Goal: Transaction & Acquisition: Purchase product/service

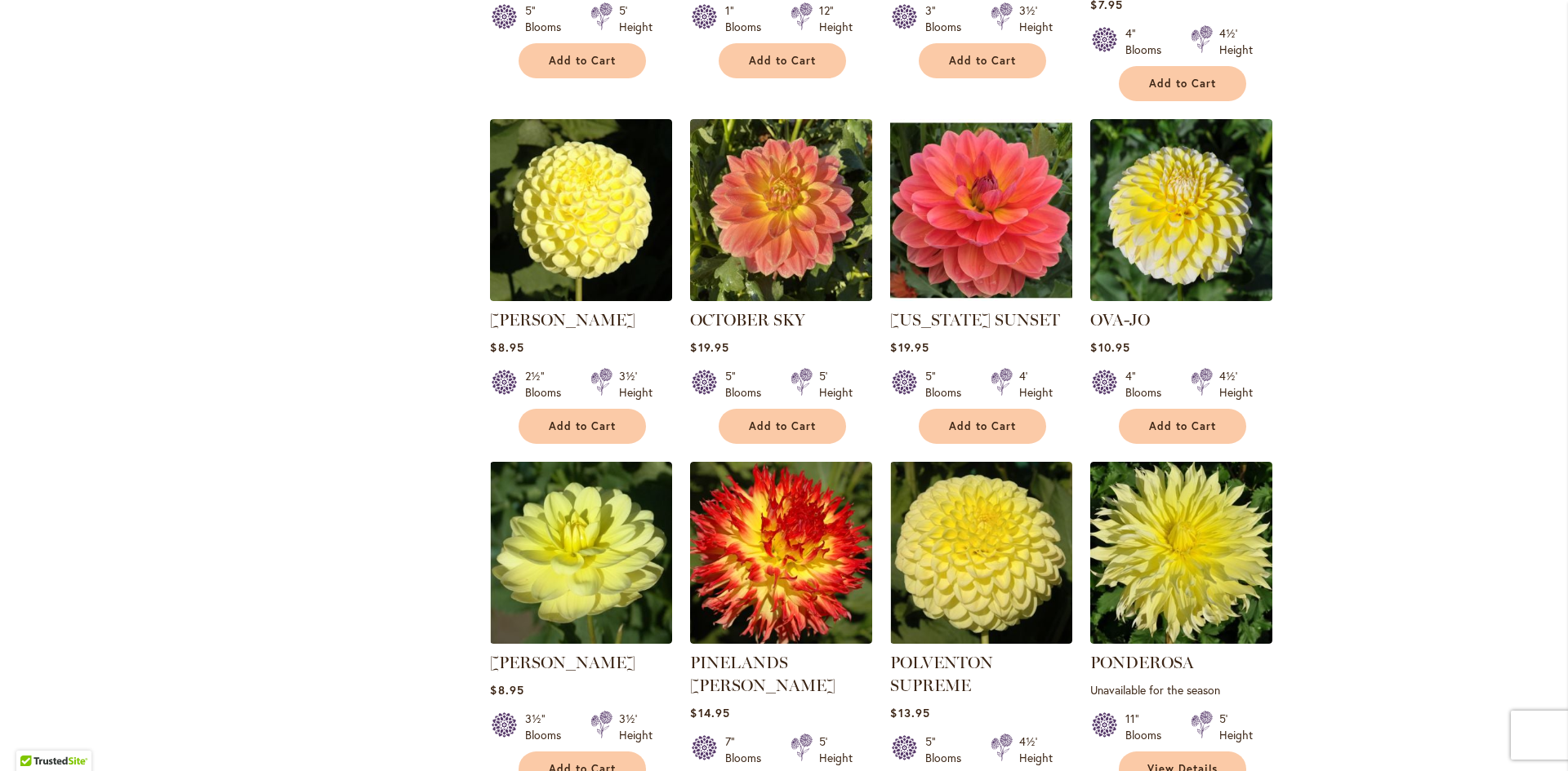
scroll to position [1142, 0]
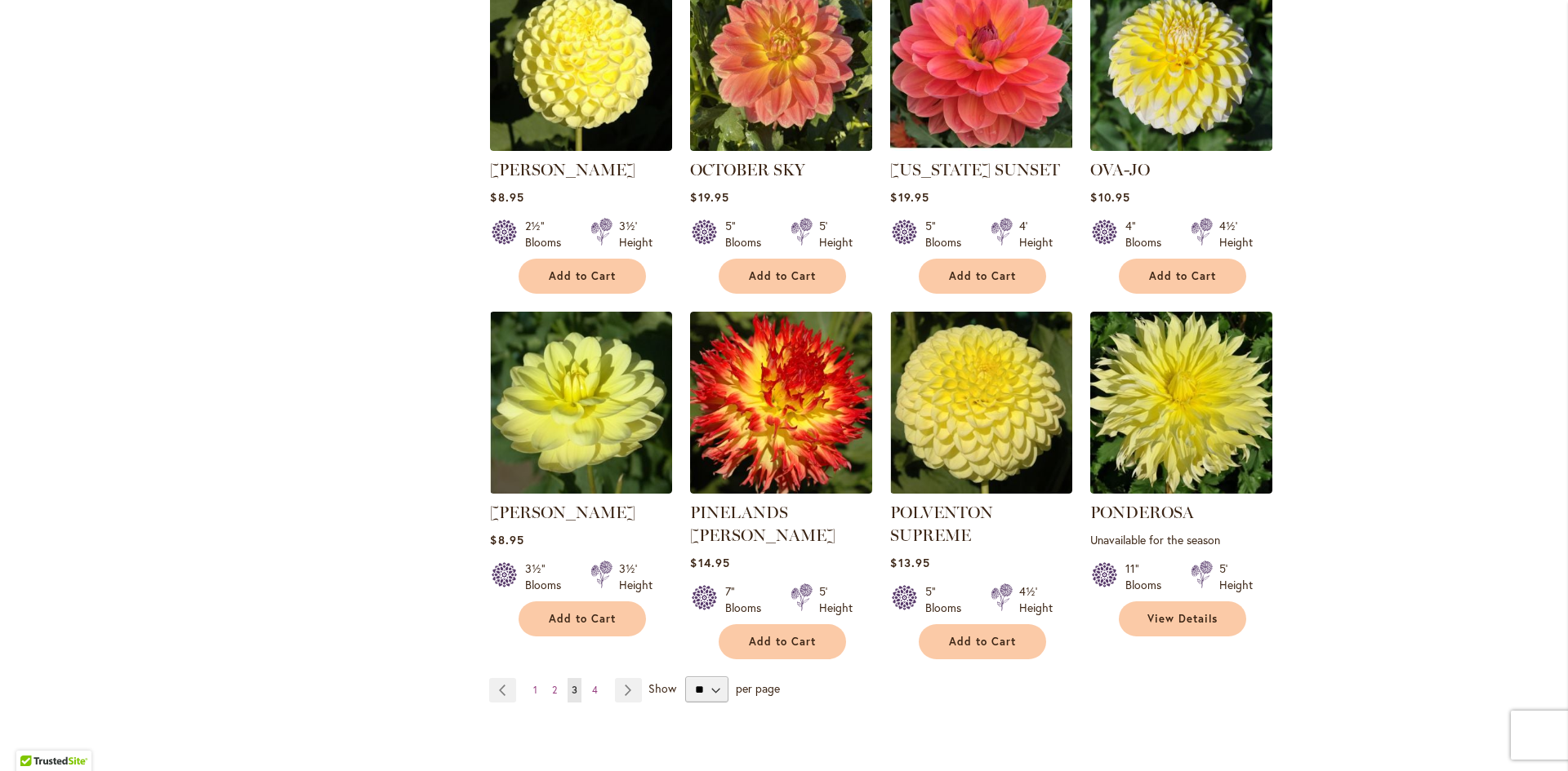
drag, startPoint x: 588, startPoint y: 639, endPoint x: 578, endPoint y: 641, distance: 10.2
click at [592, 684] on span "4" at bounding box center [595, 690] width 5 height 13
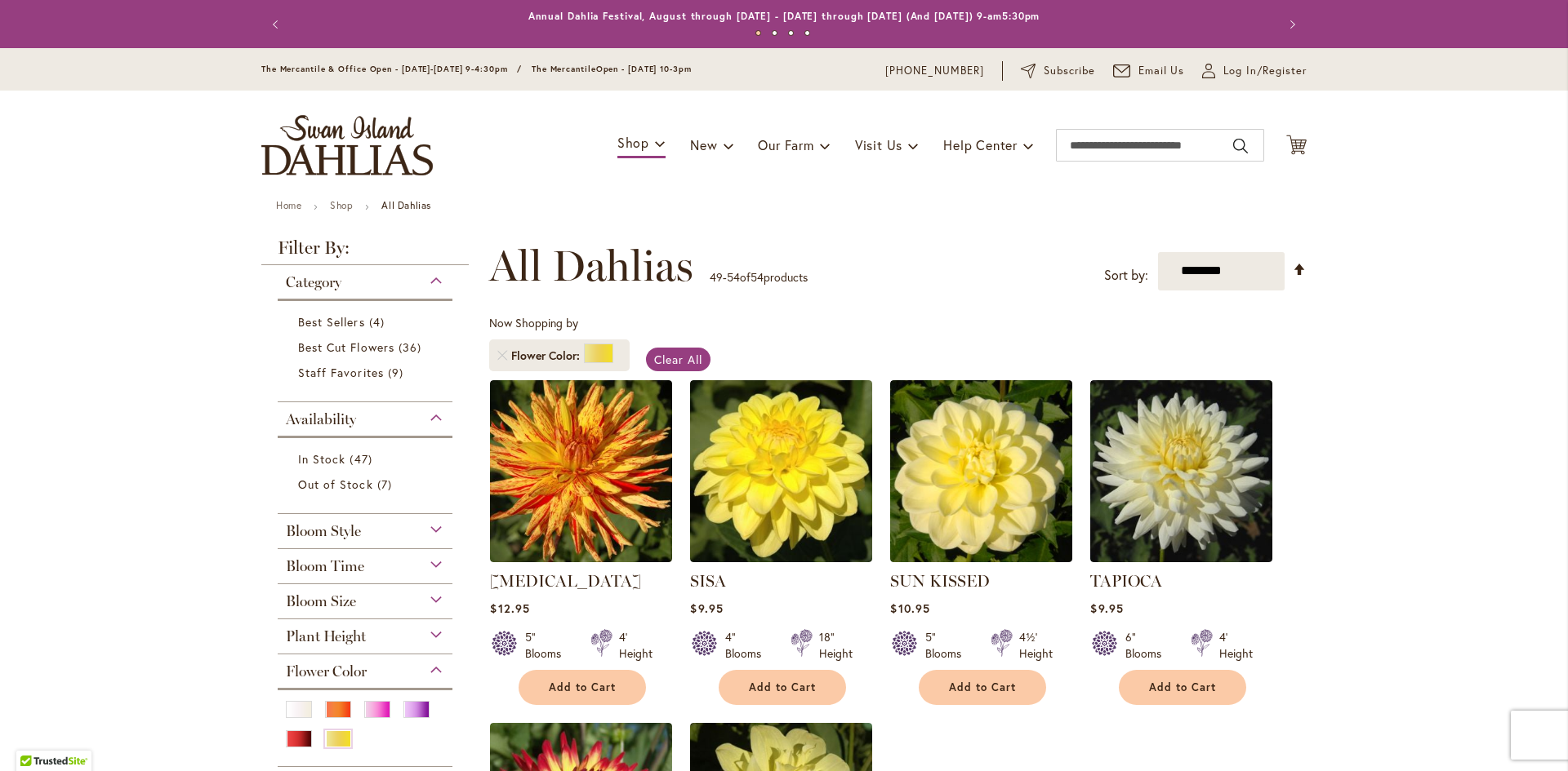
click at [501, 356] on li "Flower Color" at bounding box center [560, 355] width 141 height 32
click at [497, 355] on link "Remove Flower Color Yellow" at bounding box center [502, 356] width 10 height 10
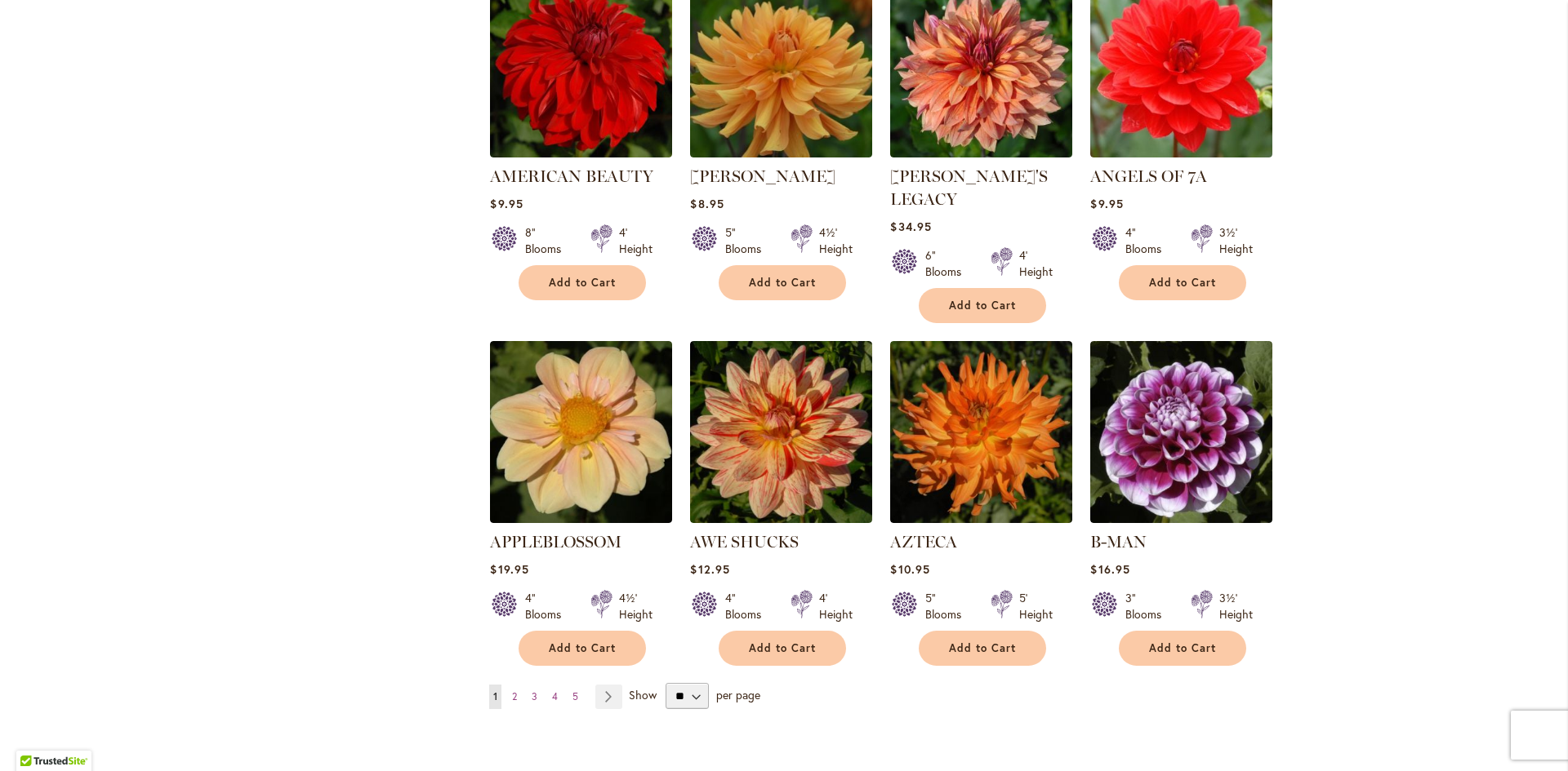
scroll to position [1142, 0]
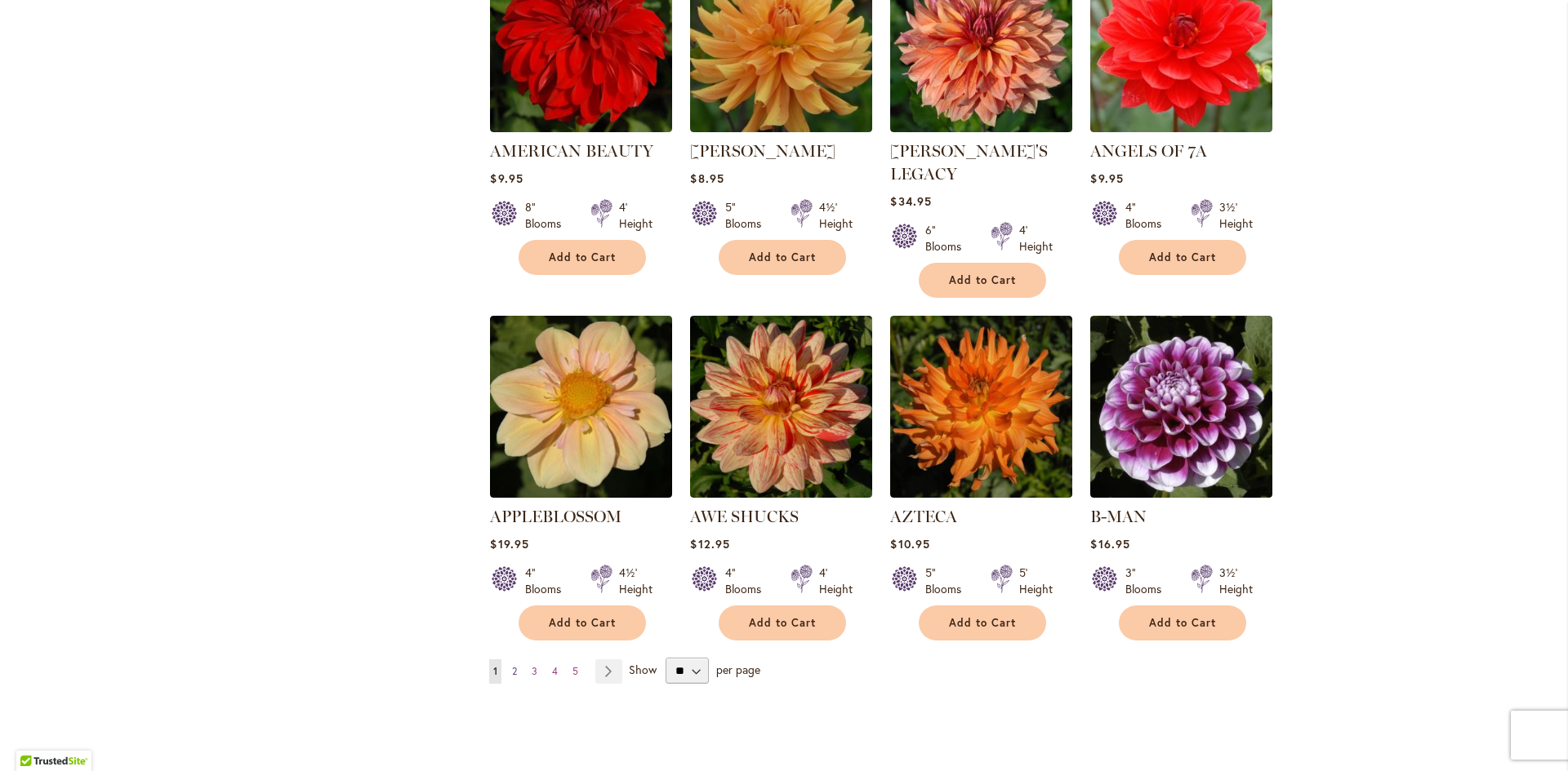
click at [512, 665] on span "2" at bounding box center [514, 671] width 5 height 13
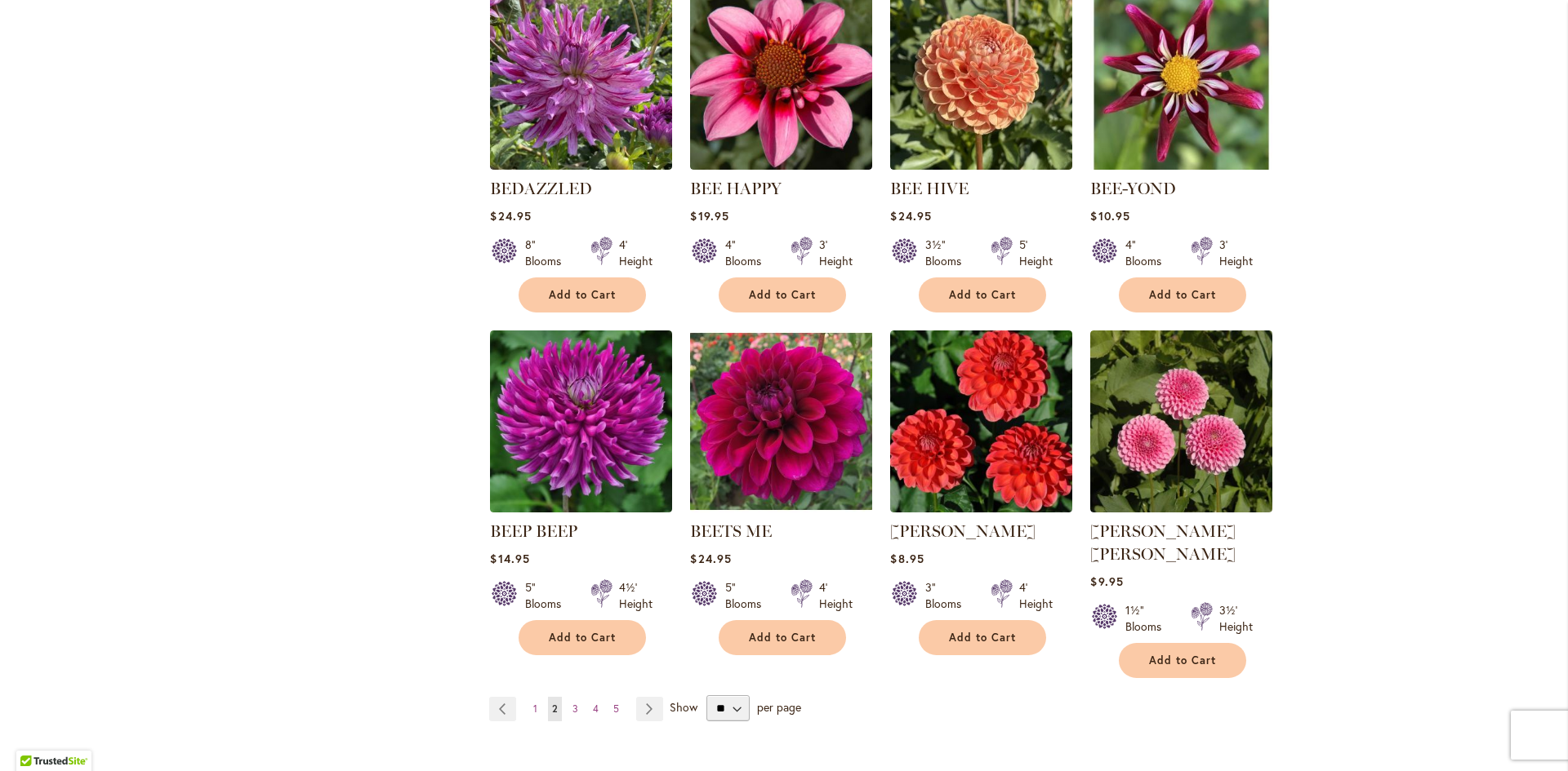
scroll to position [1224, 0]
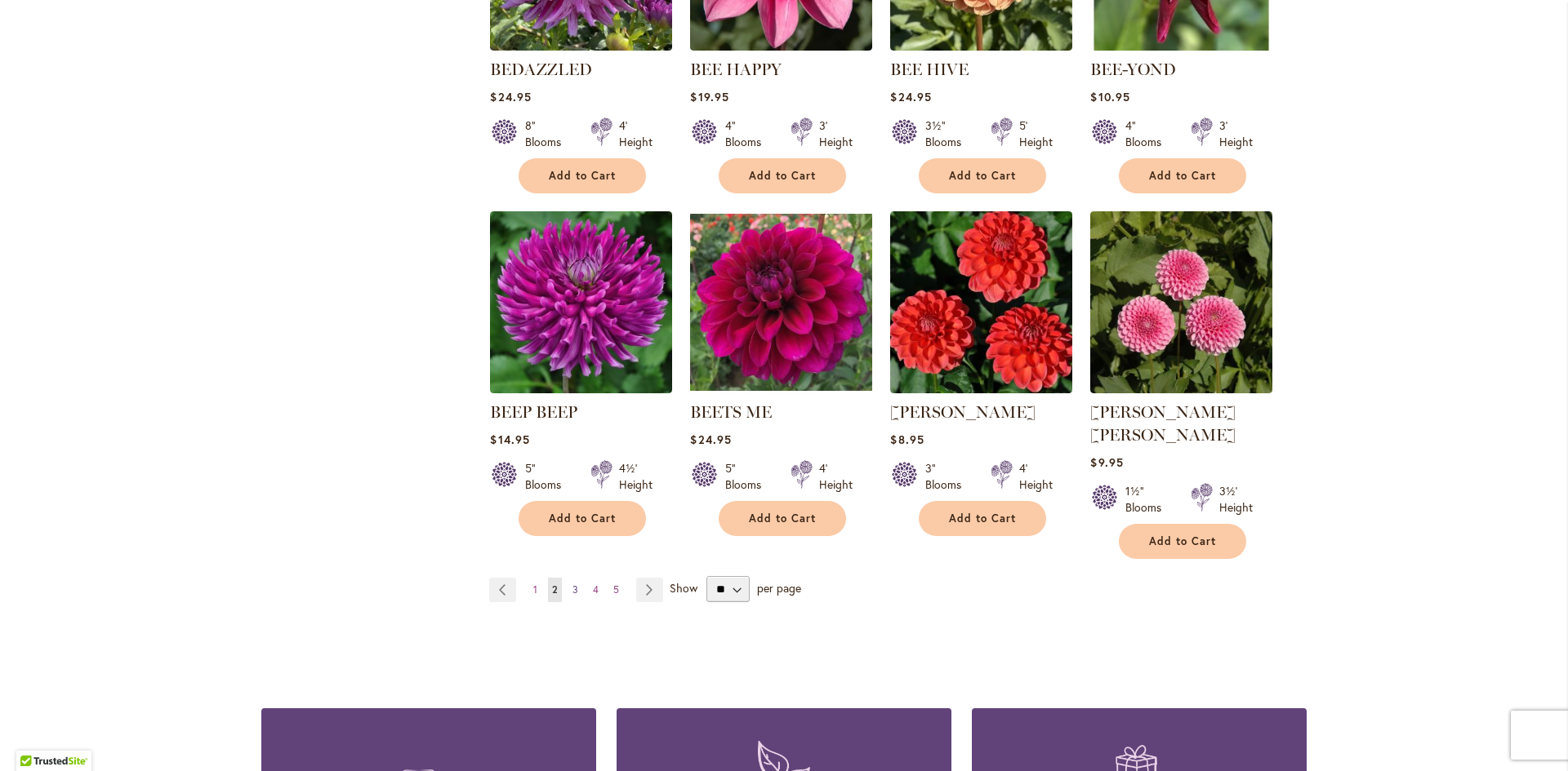
click at [572, 584] on span "3" at bounding box center [575, 590] width 5 height 13
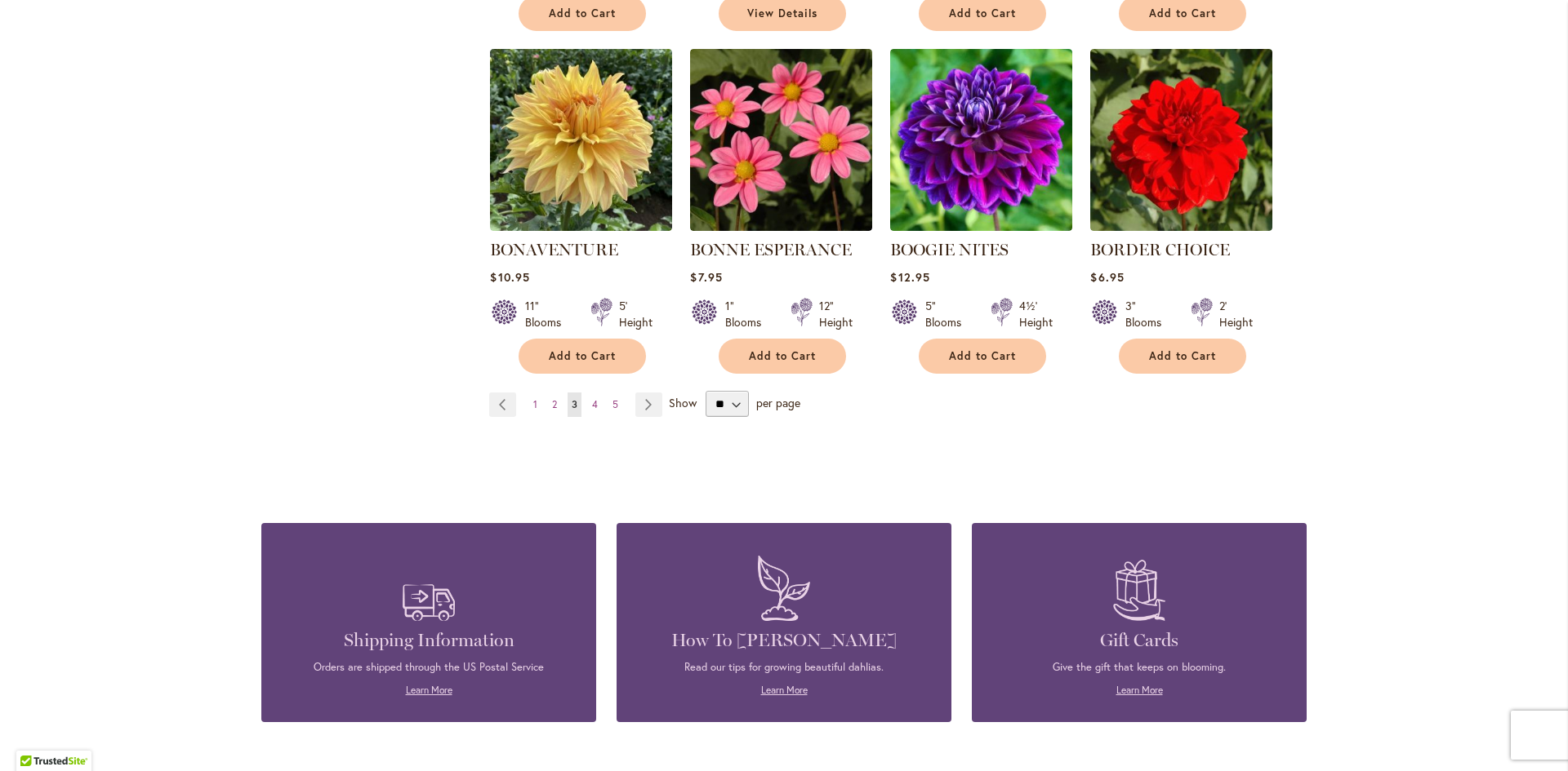
scroll to position [1387, 0]
click at [592, 400] on span "4" at bounding box center [595, 404] width 5 height 13
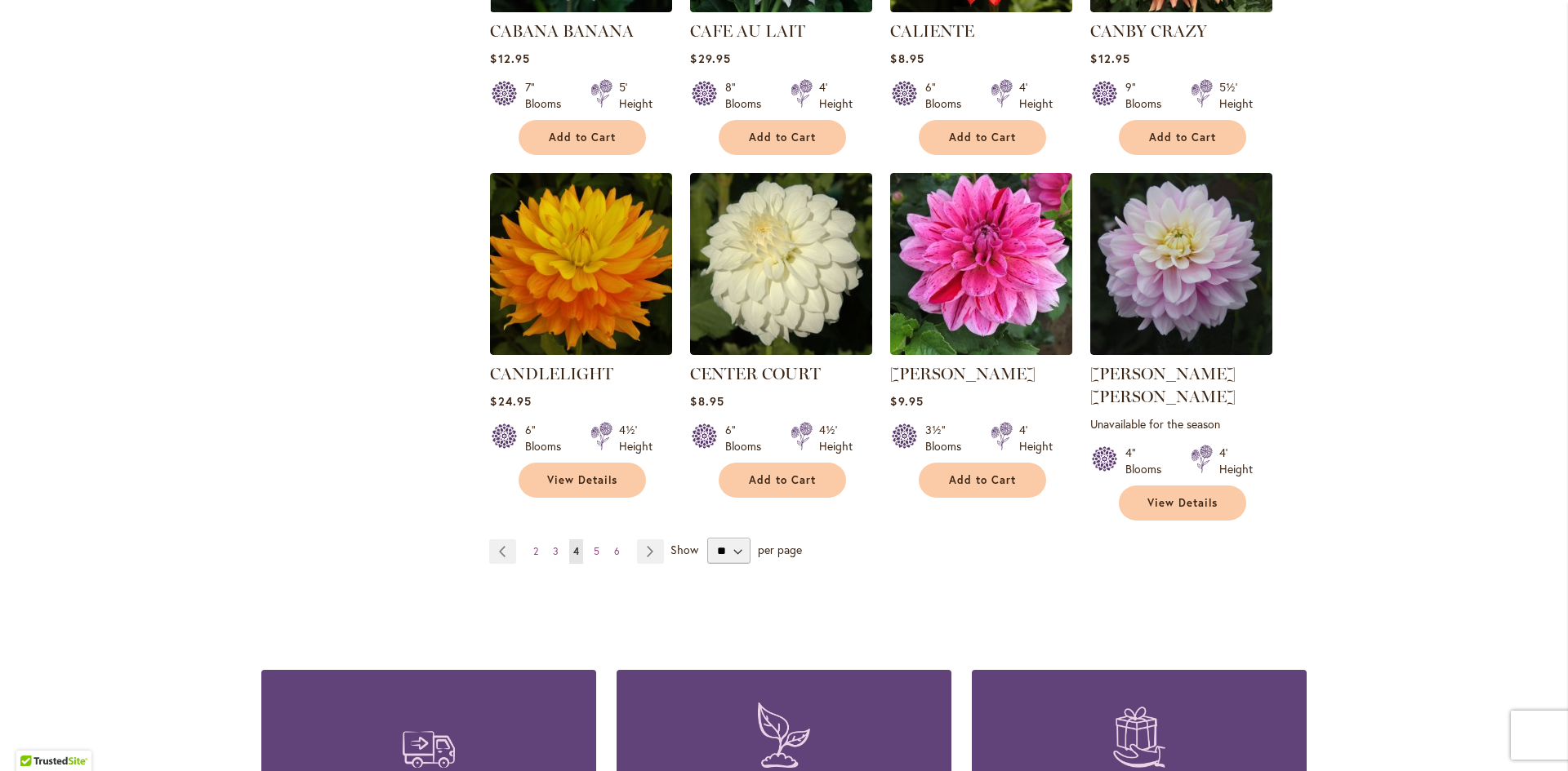
scroll to position [1306, 0]
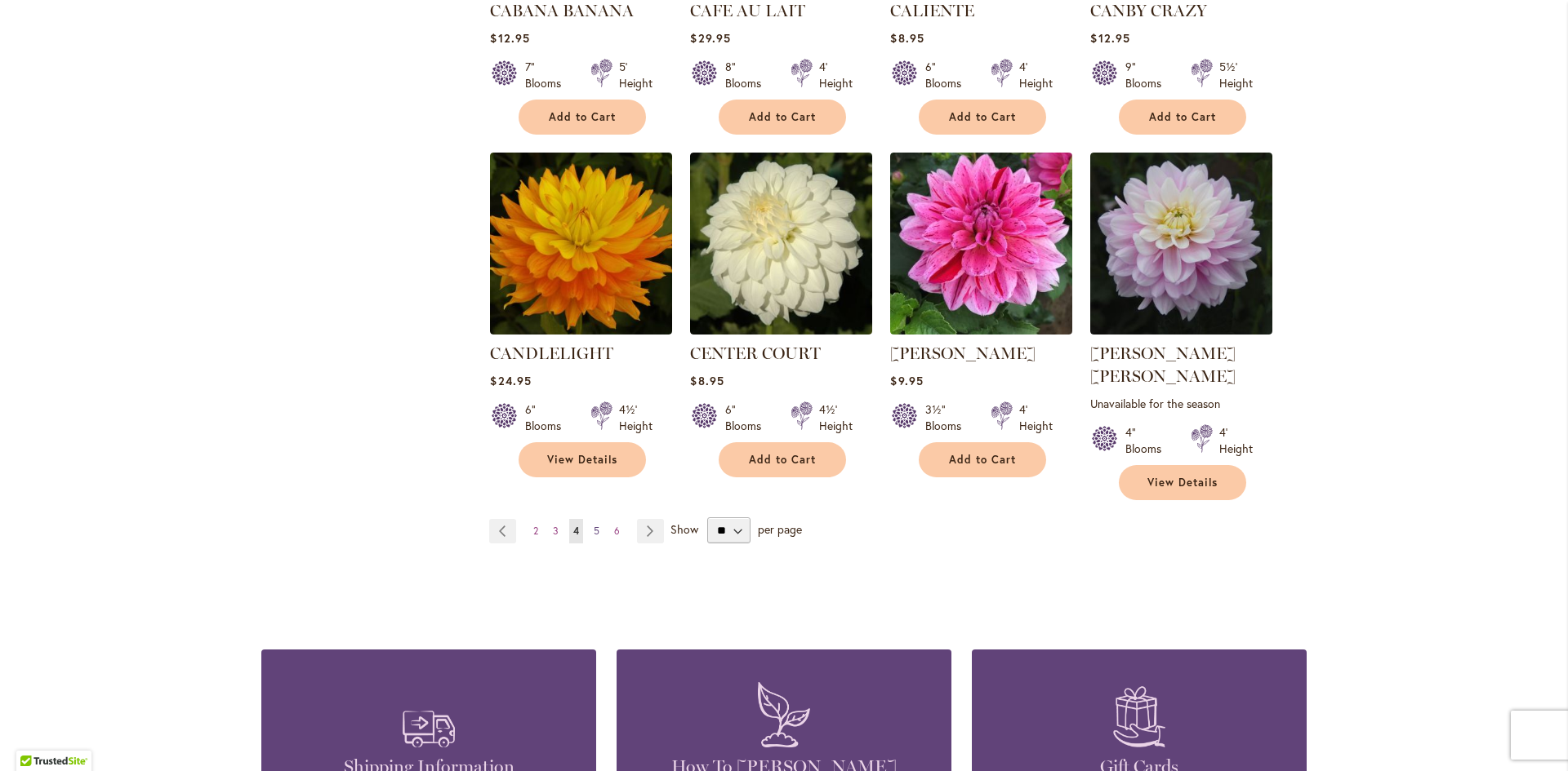
click at [594, 525] on span "5" at bounding box center [597, 531] width 5 height 13
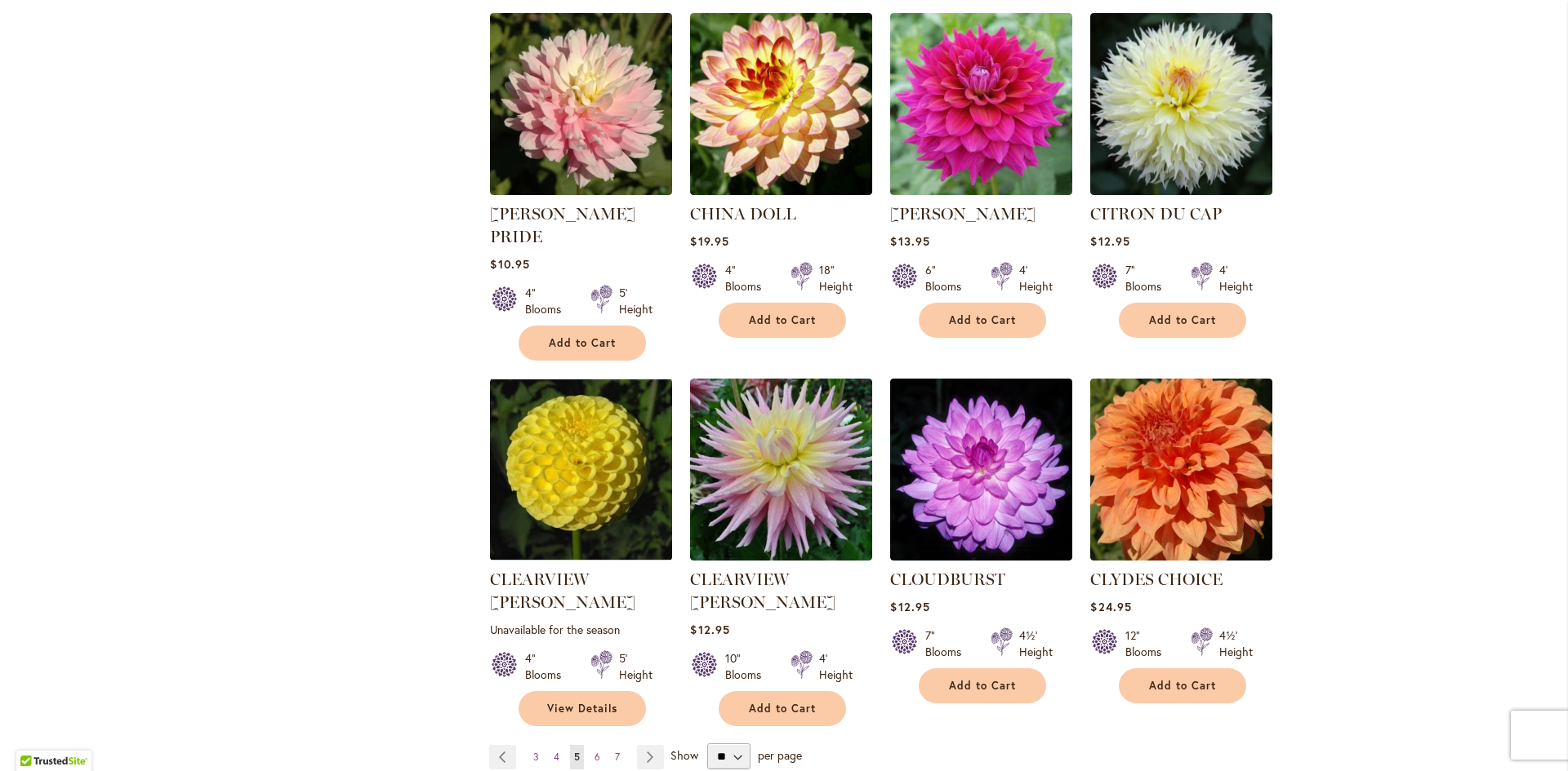
scroll to position [1142, 0]
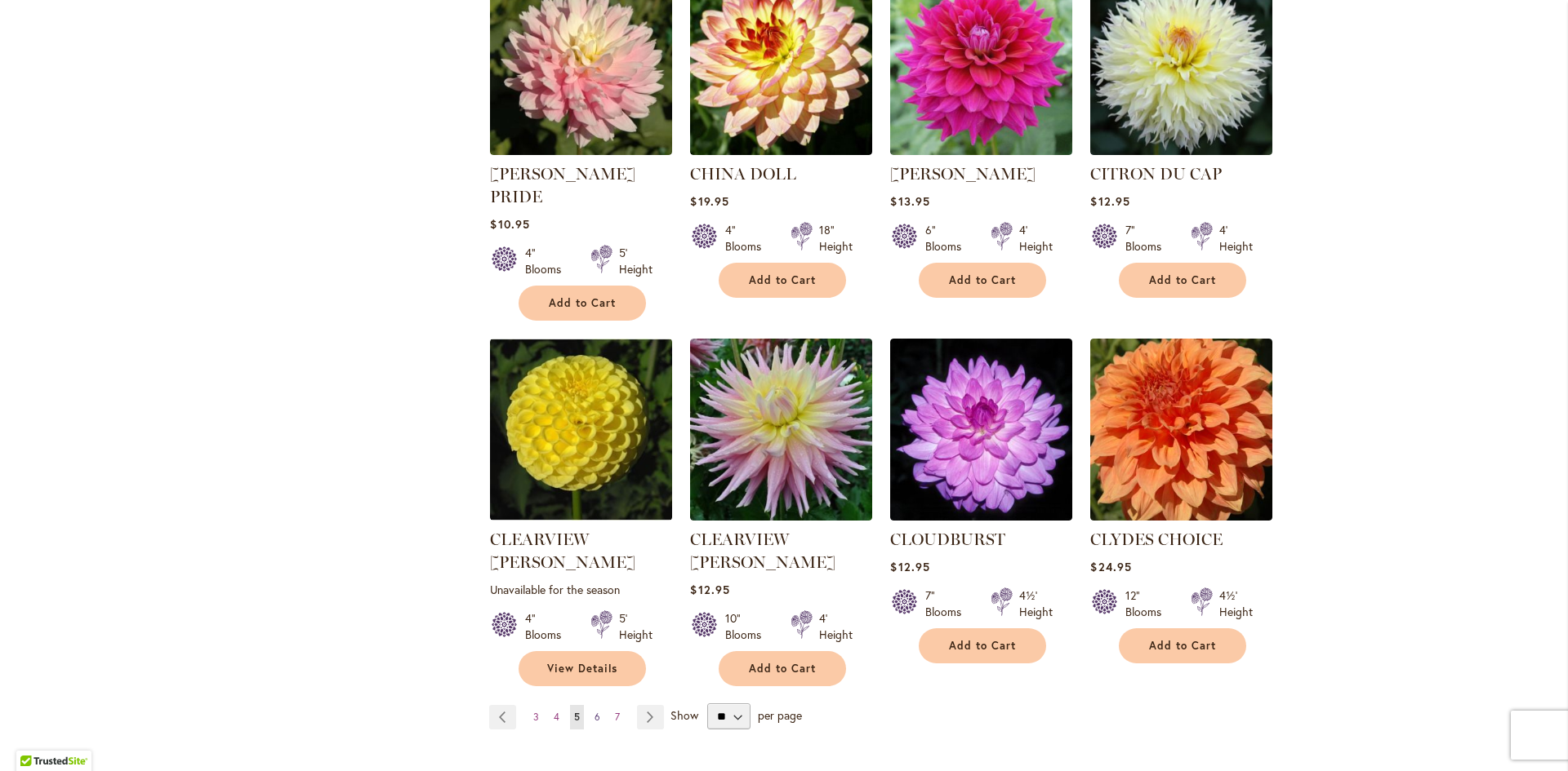
click at [590, 705] on link "Page 6" at bounding box center [597, 717] width 14 height 24
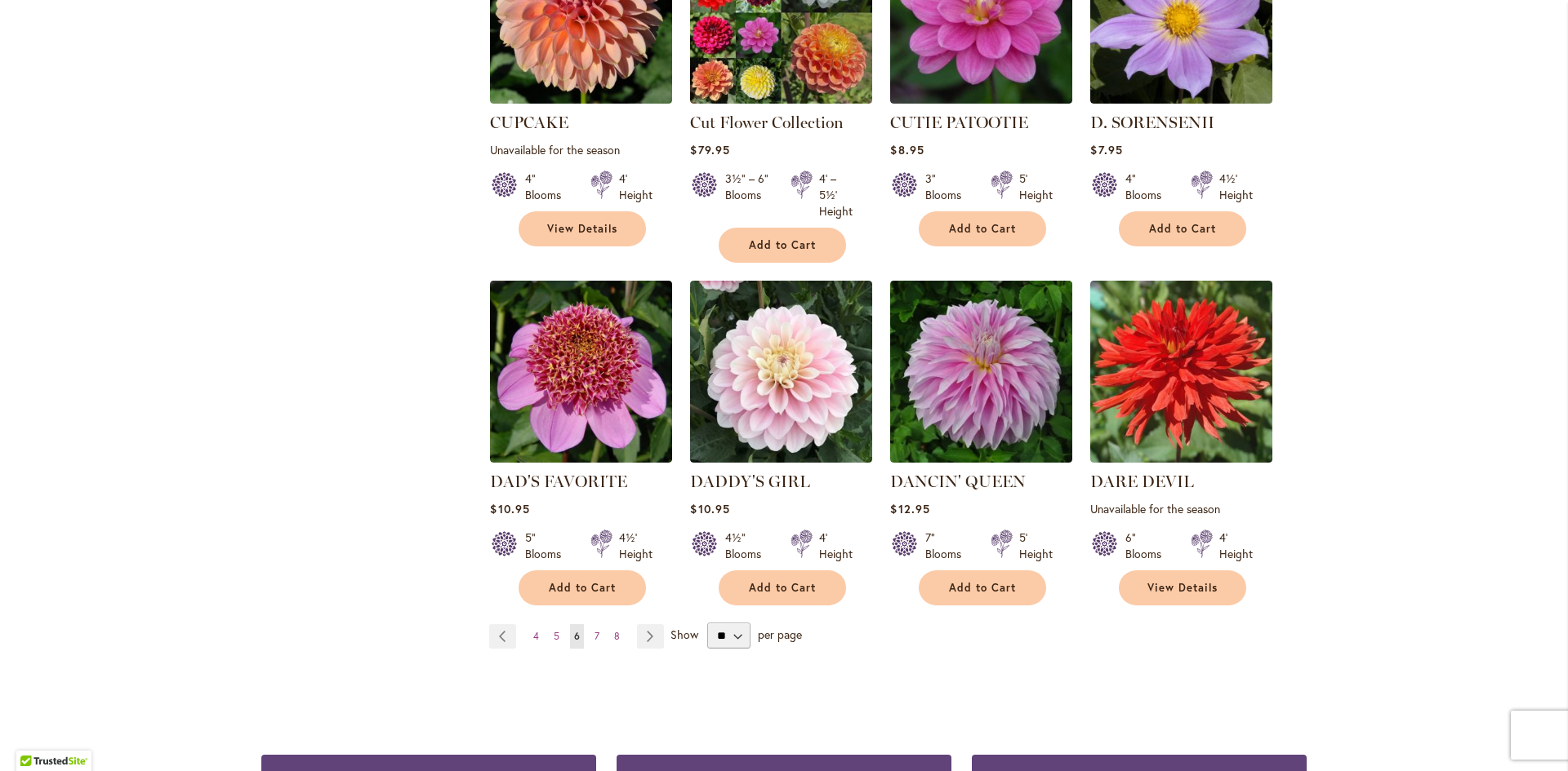
scroll to position [1224, 0]
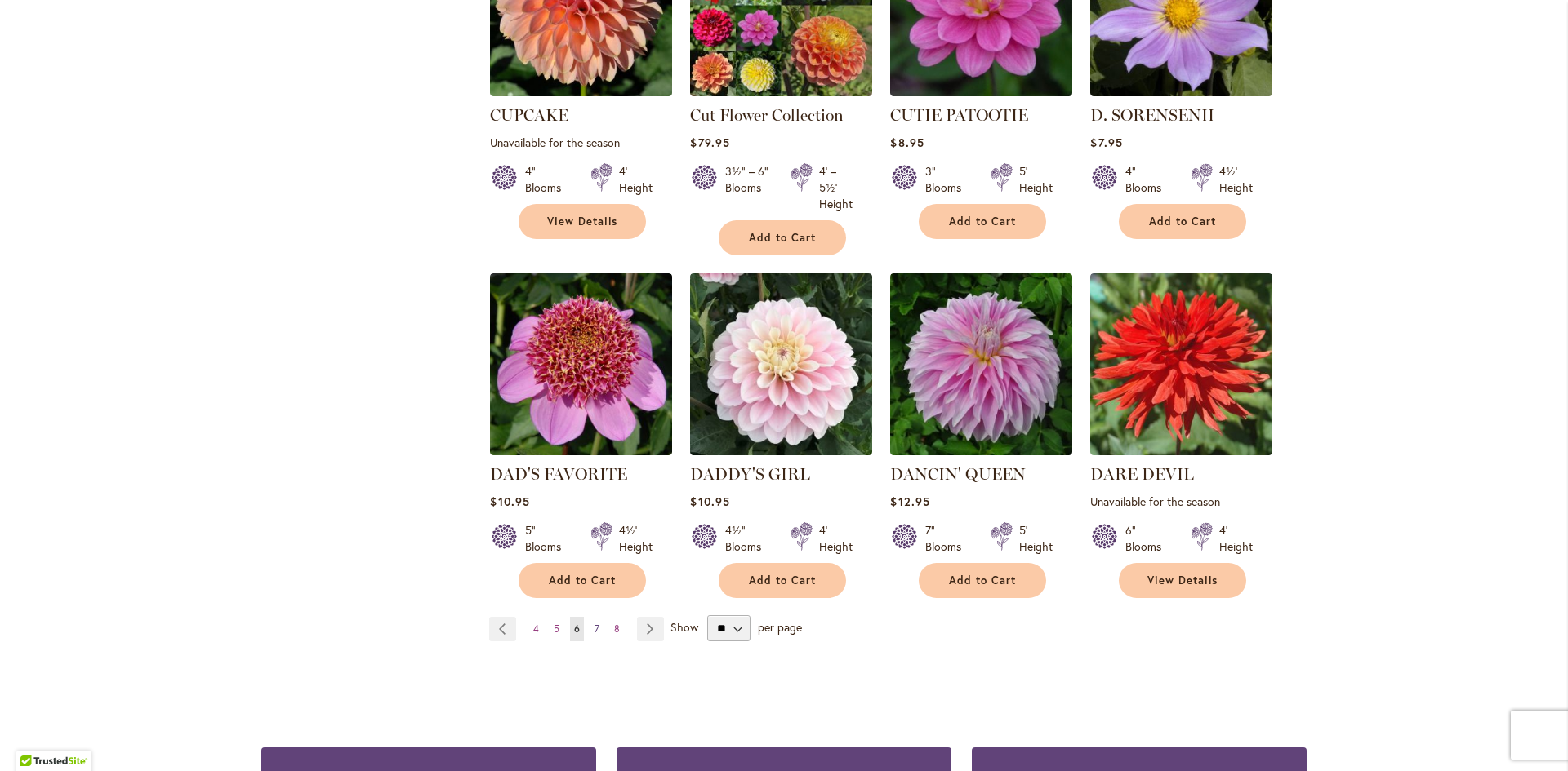
click at [595, 622] on span "7" at bounding box center [597, 629] width 5 height 13
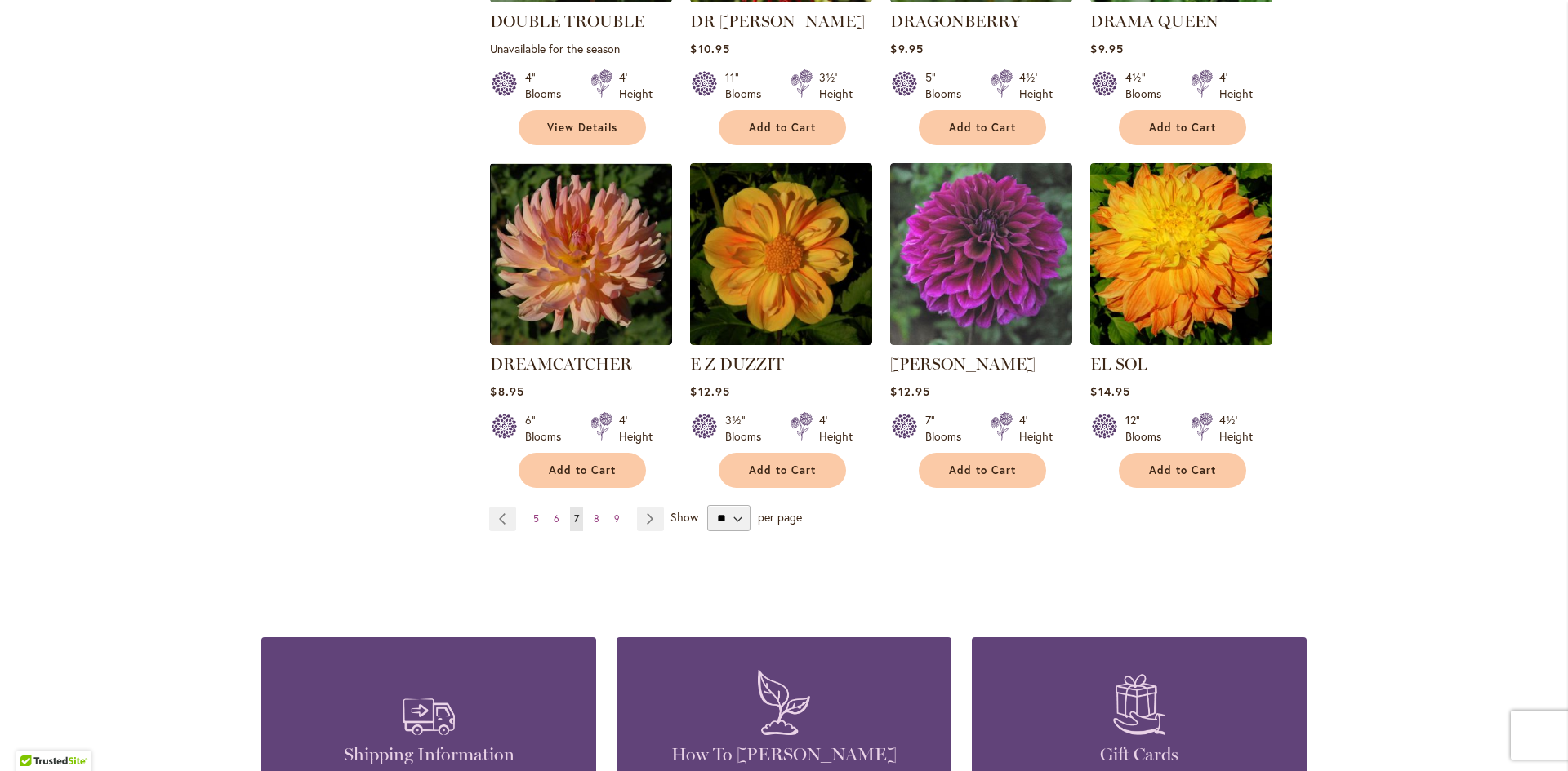
scroll to position [1387, 0]
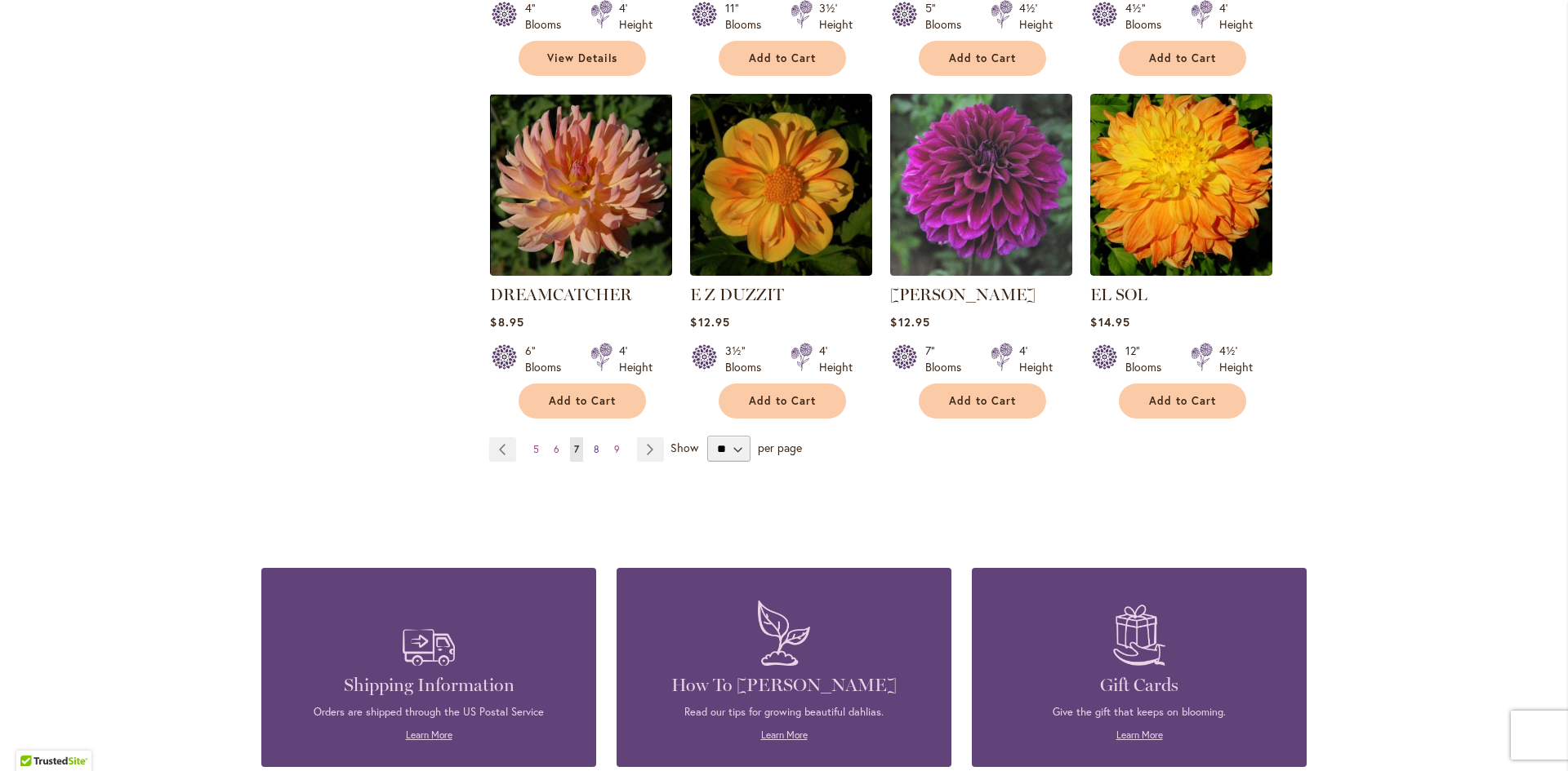
click at [594, 443] on span "8" at bounding box center [597, 449] width 5 height 13
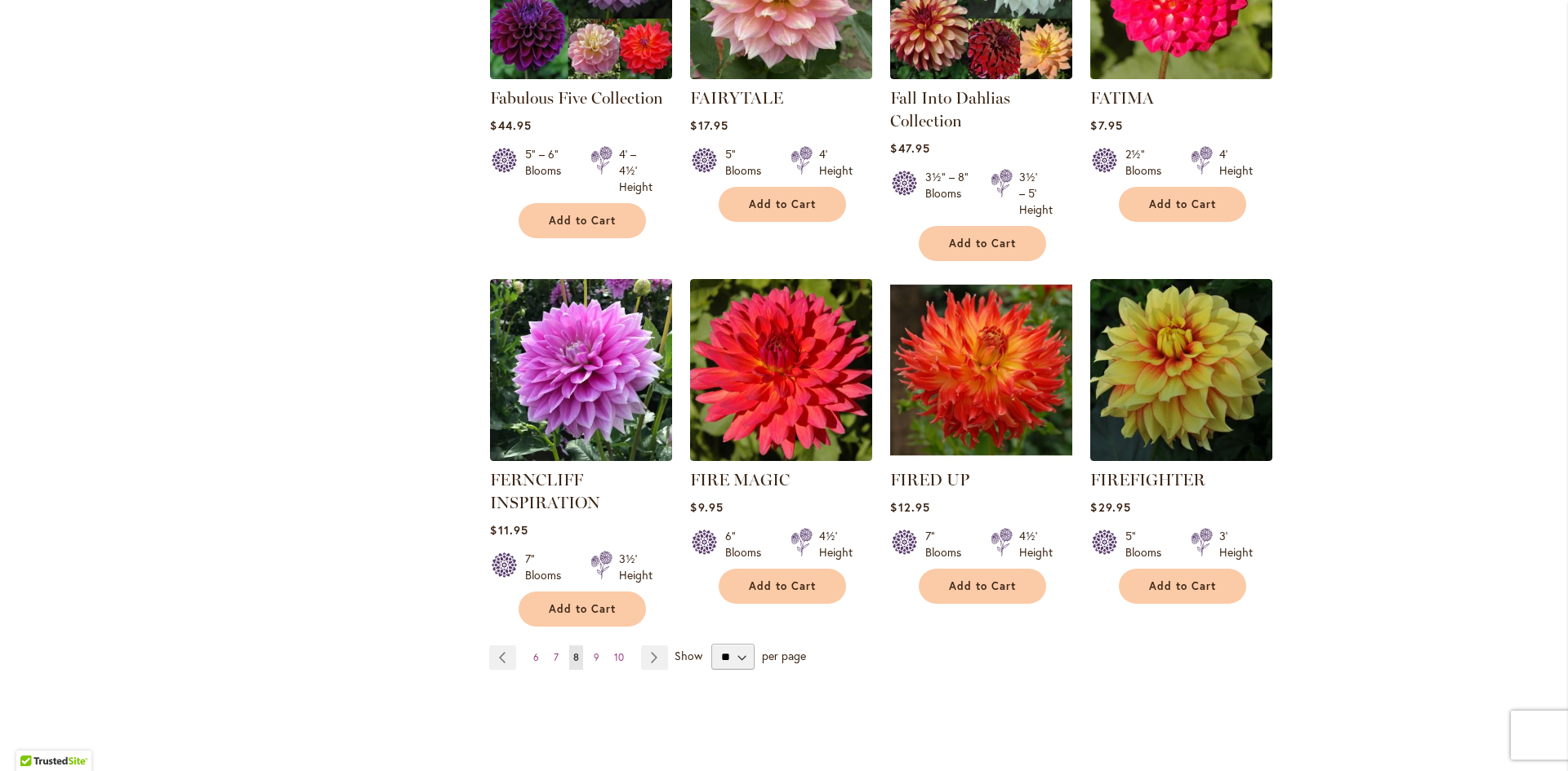
scroll to position [1224, 0]
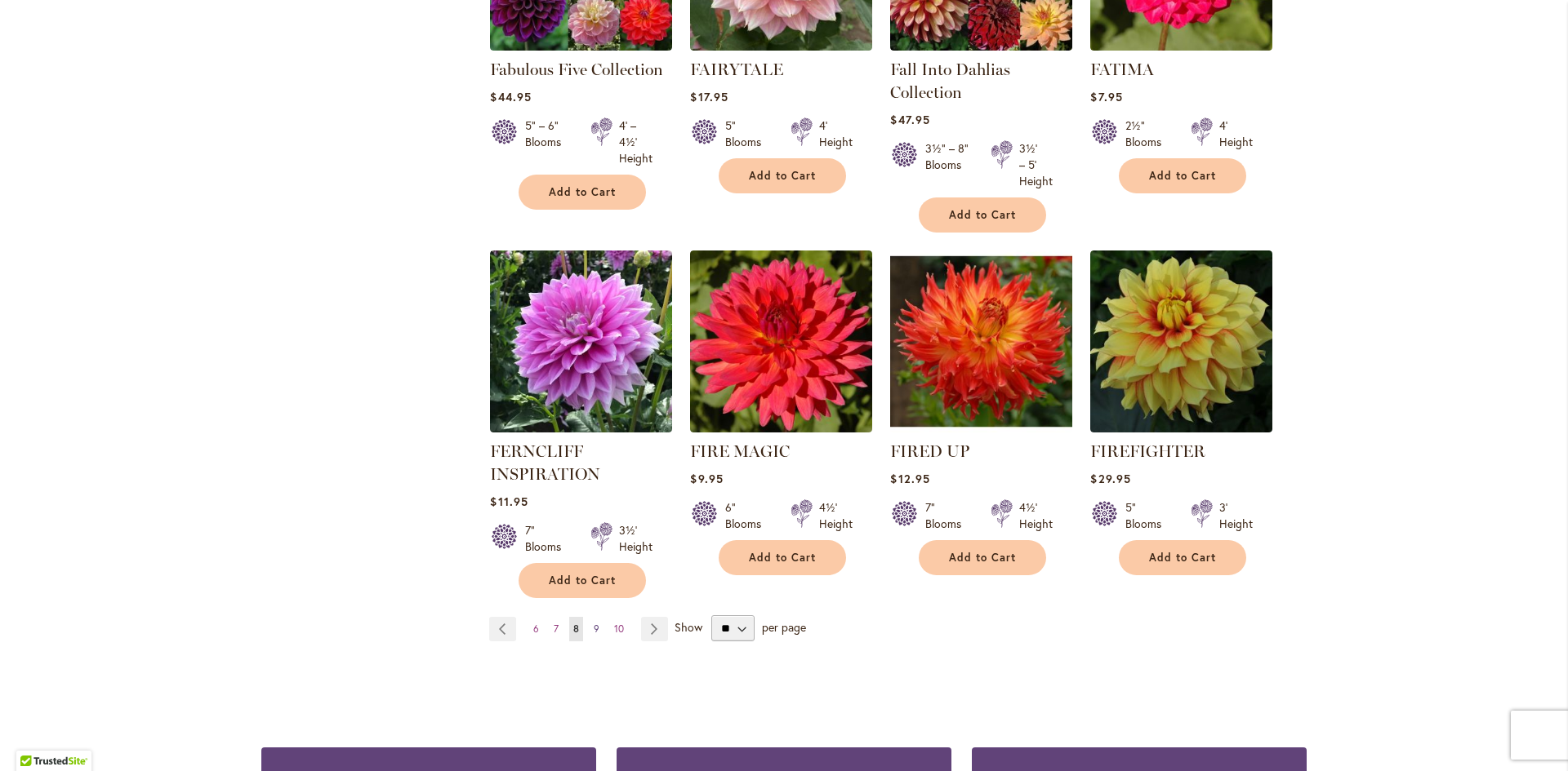
click at [594, 628] on span "9" at bounding box center [597, 629] width 5 height 13
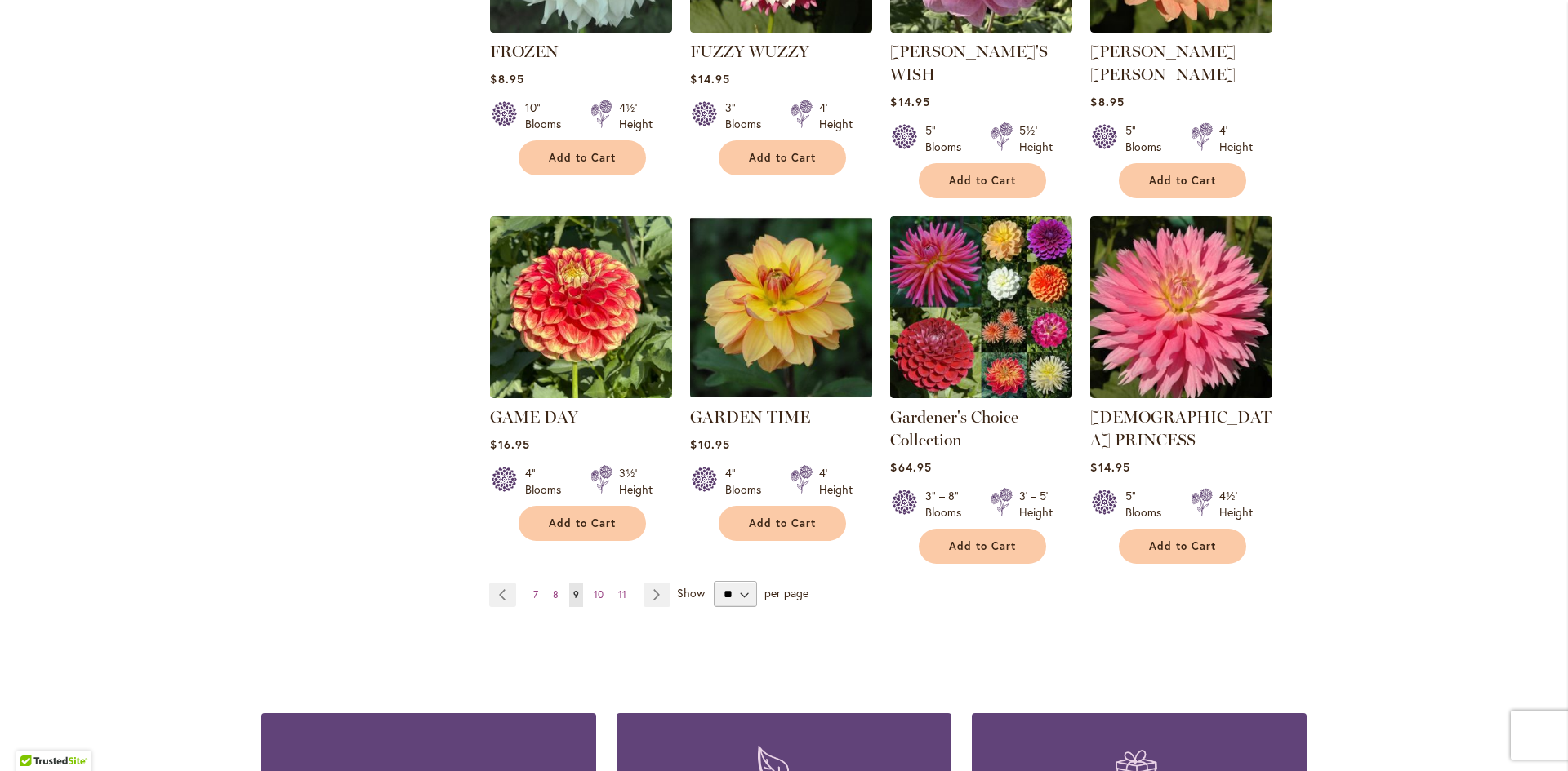
scroll to position [1306, 0]
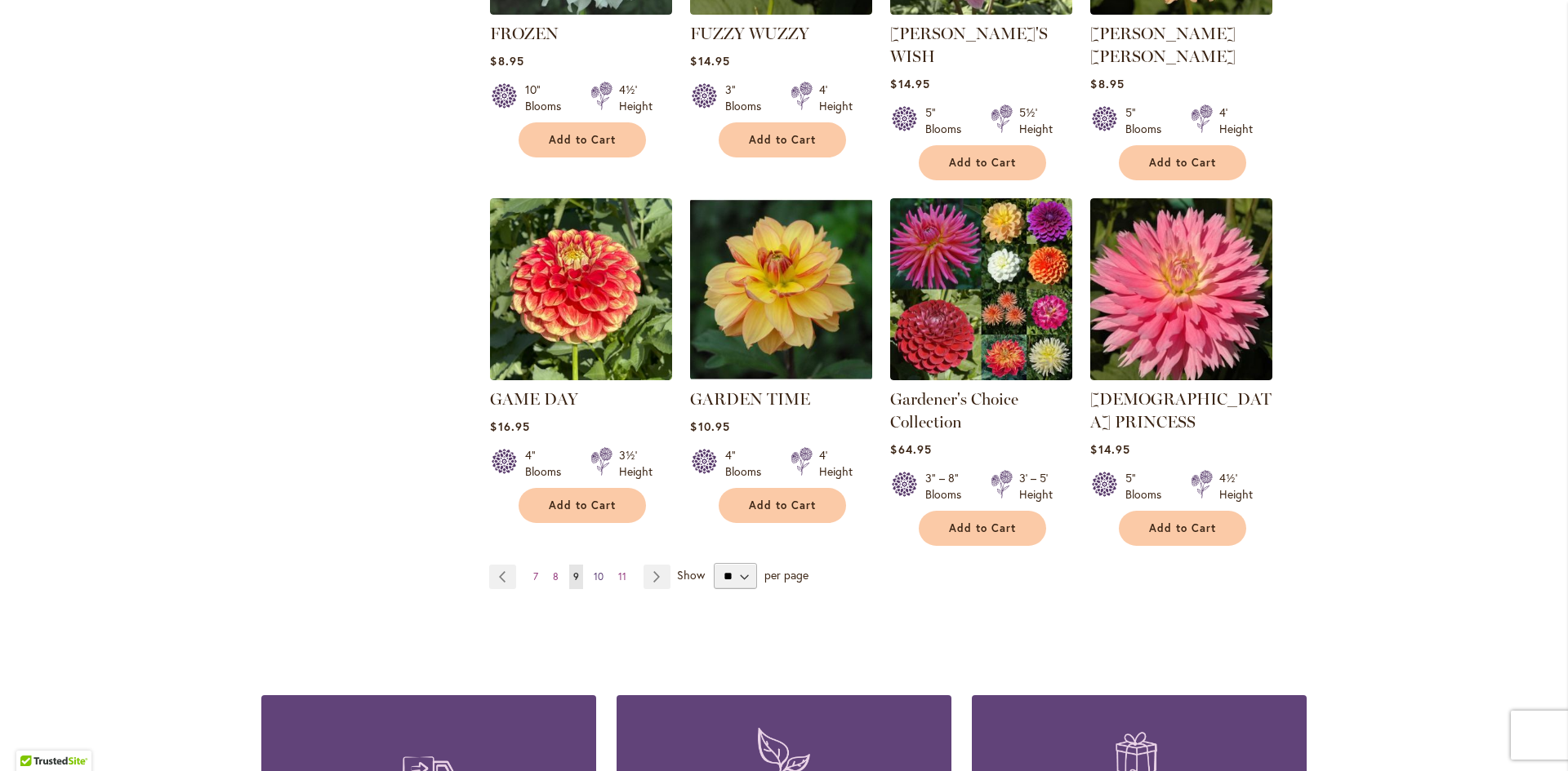
click at [597, 565] on link "Page 10" at bounding box center [598, 576] width 18 height 24
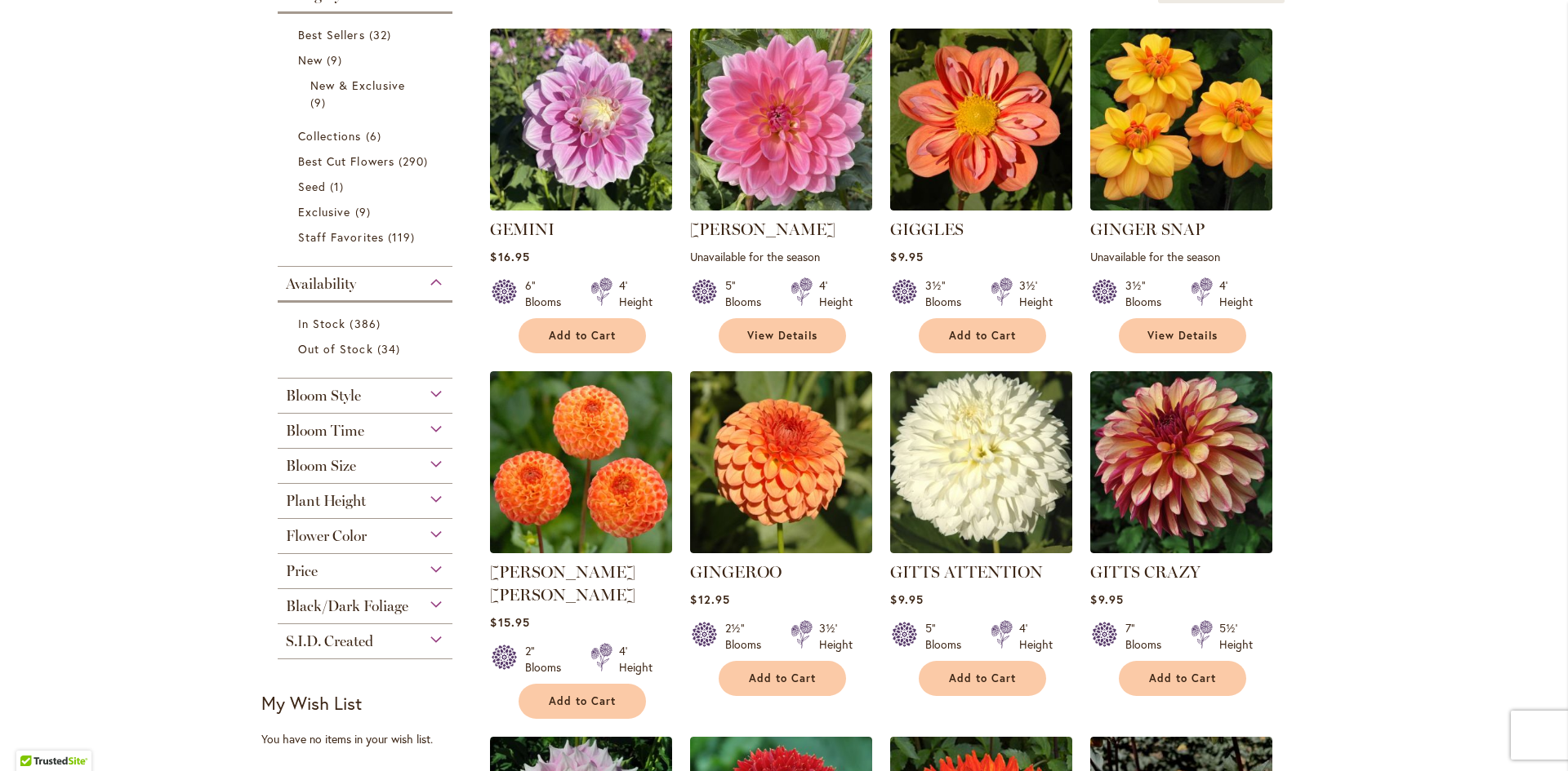
scroll to position [408, 0]
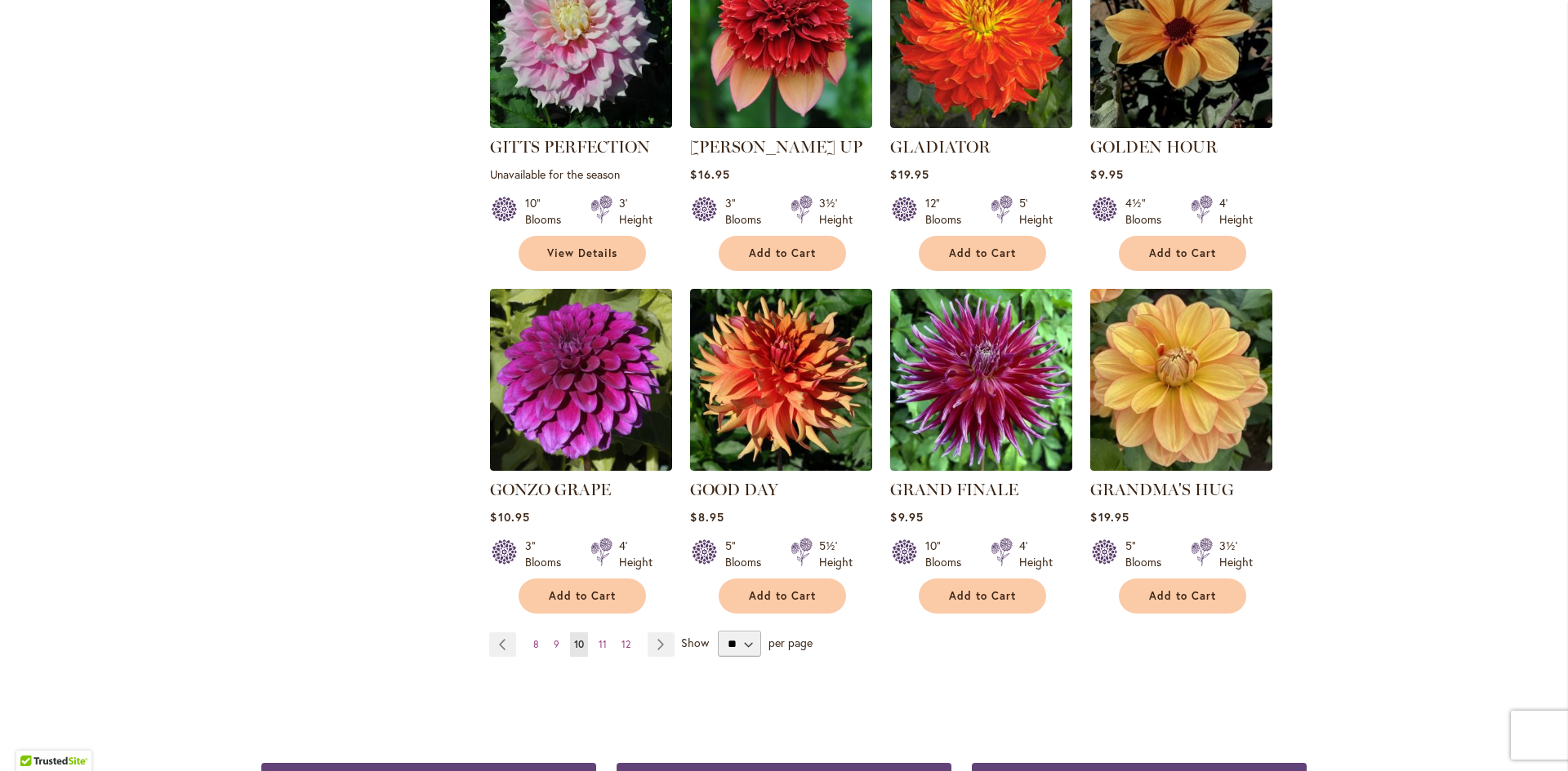
scroll to position [1224, 0]
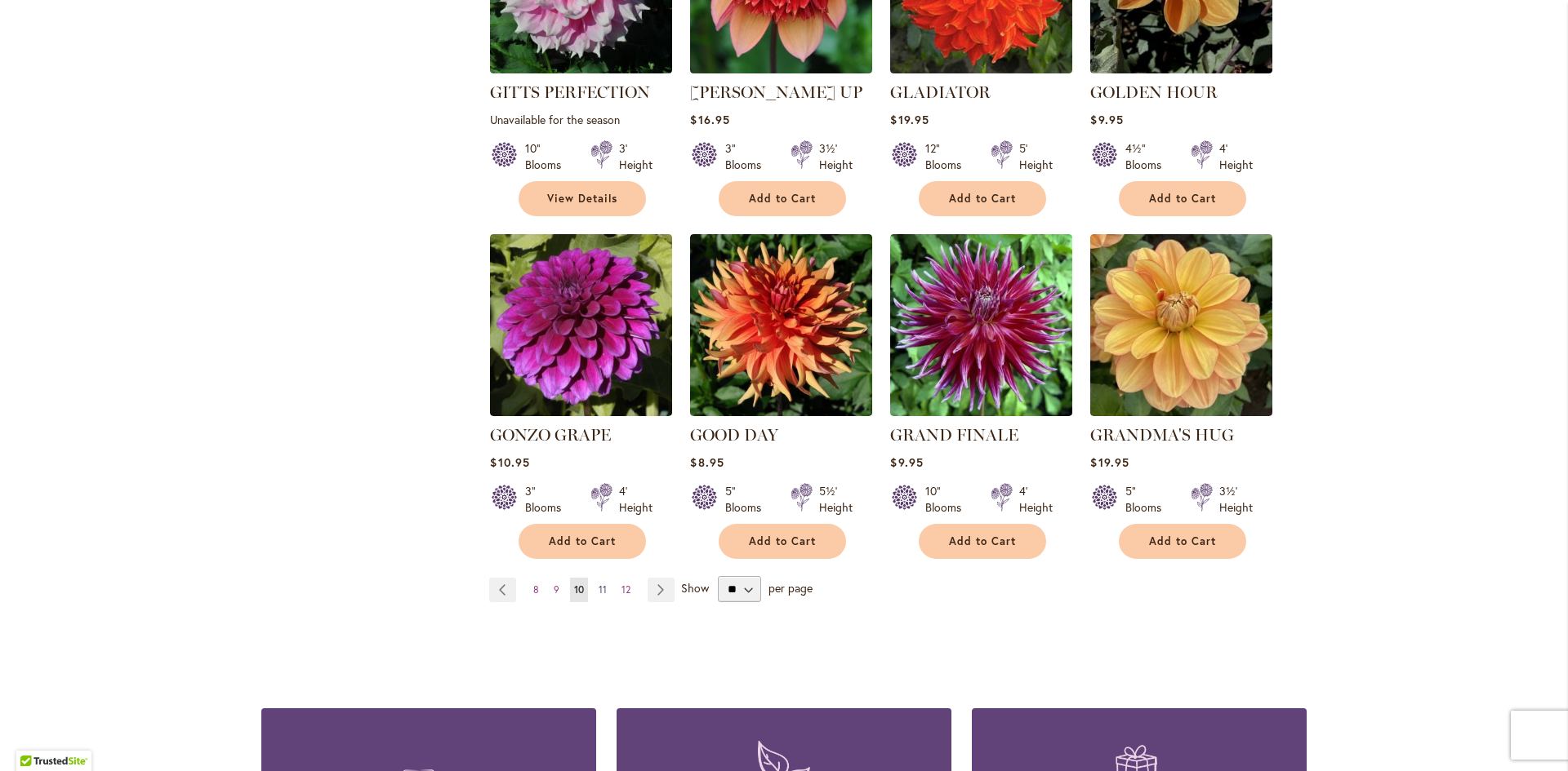
click at [598, 584] on span "11" at bounding box center [602, 590] width 8 height 13
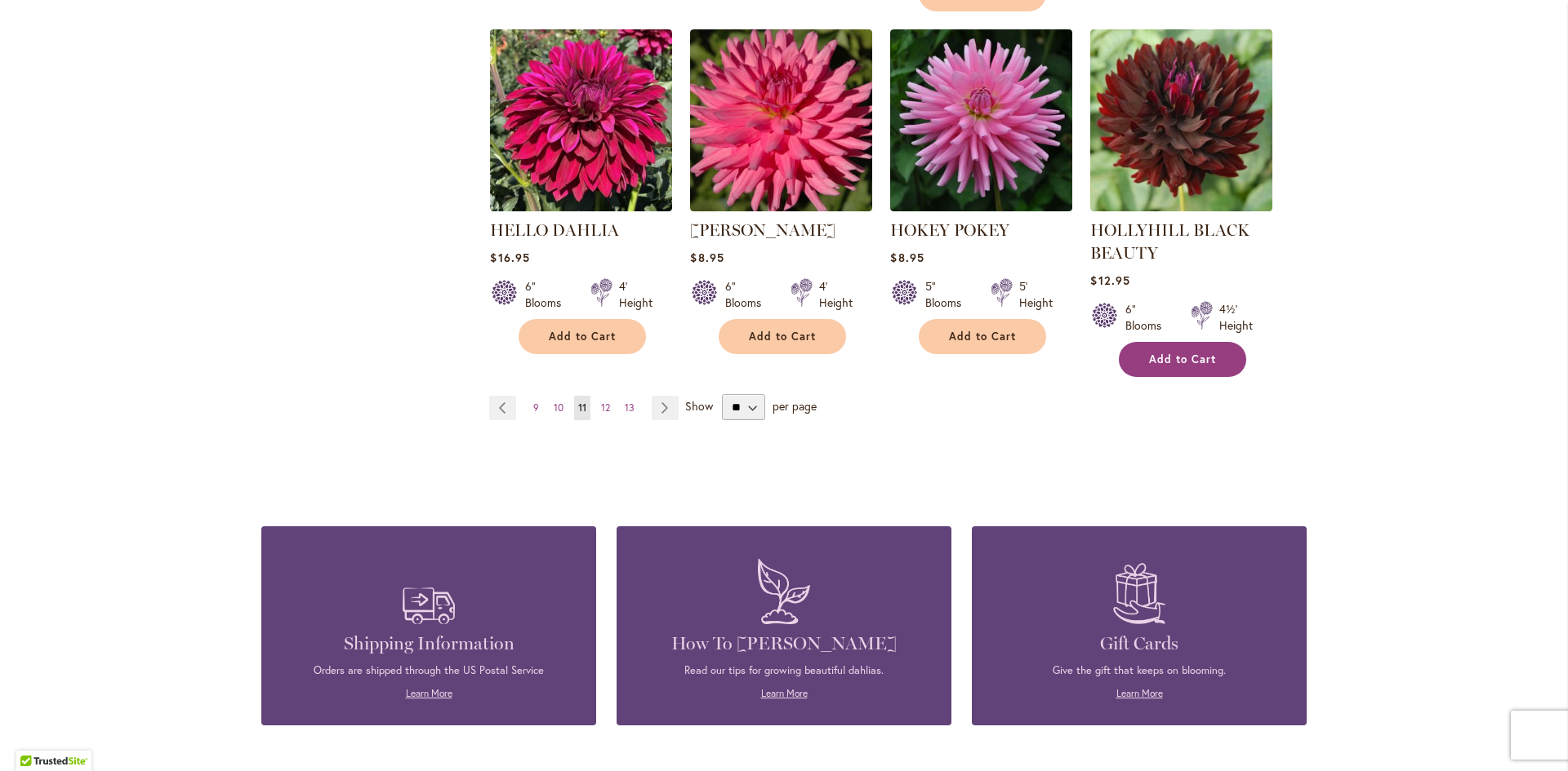
scroll to position [1469, 0]
click at [601, 402] on span "12" at bounding box center [606, 407] width 9 height 13
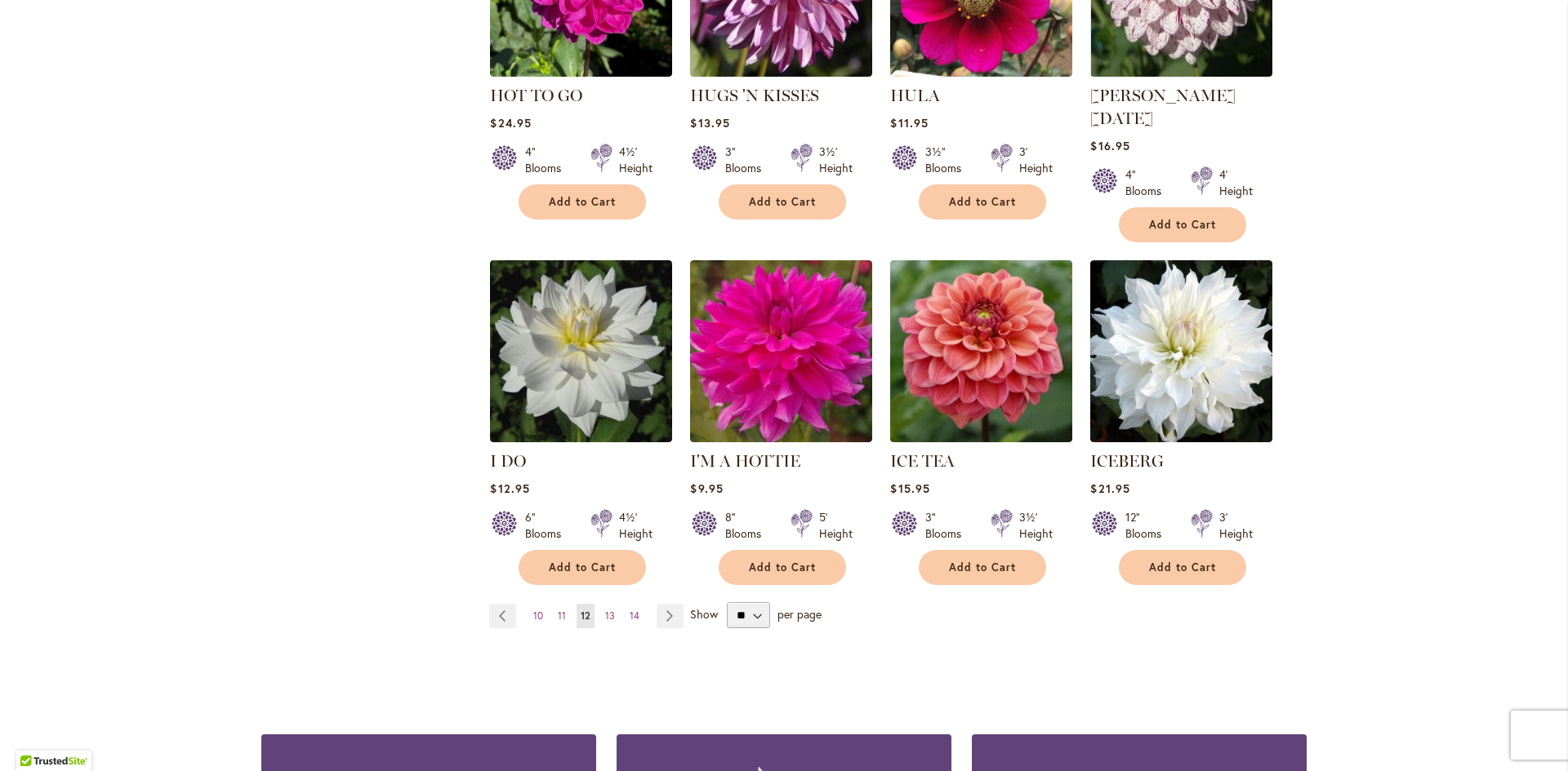
scroll to position [1306, 0]
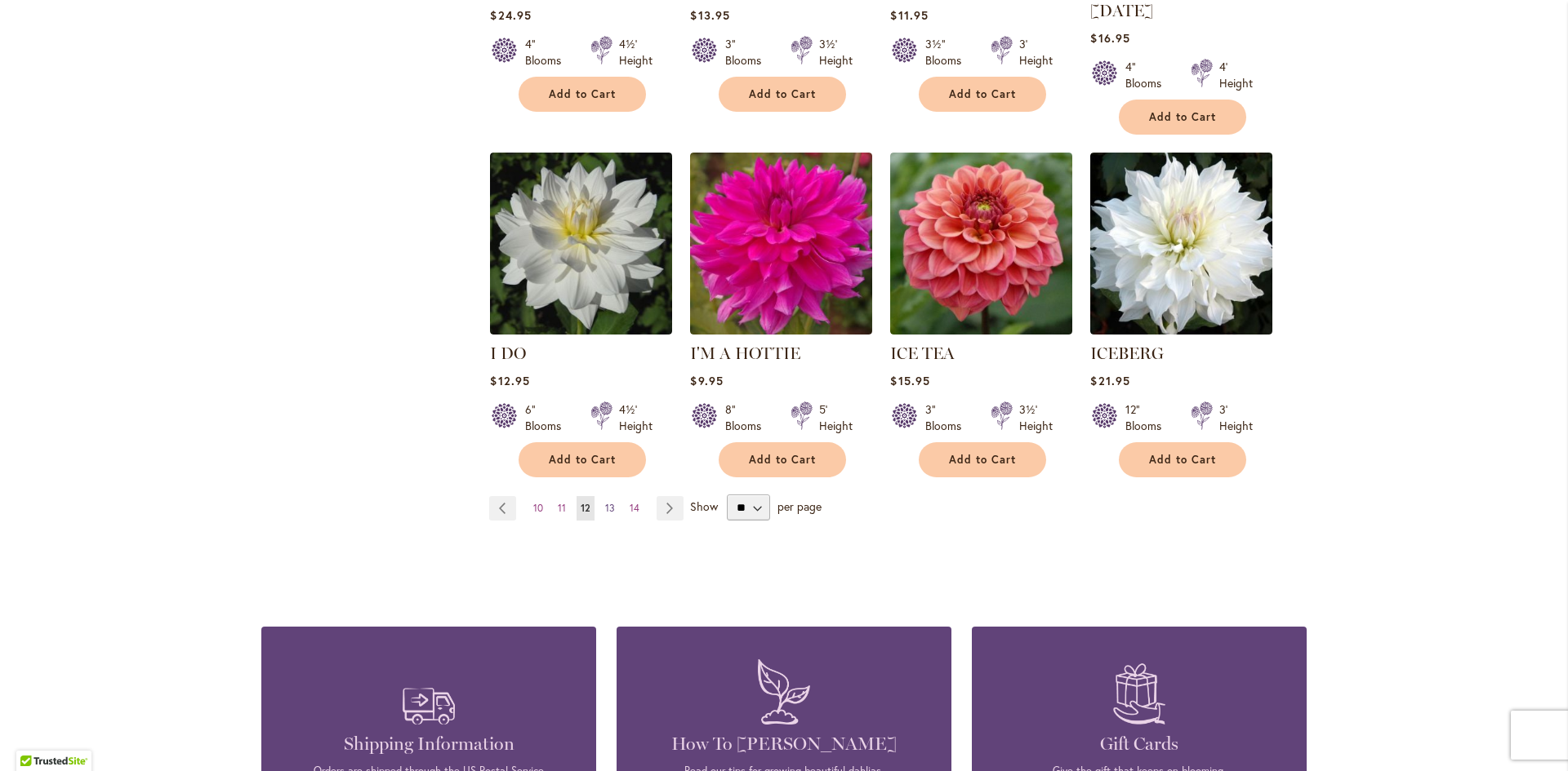
click at [605, 502] on span "13" at bounding box center [609, 508] width 10 height 13
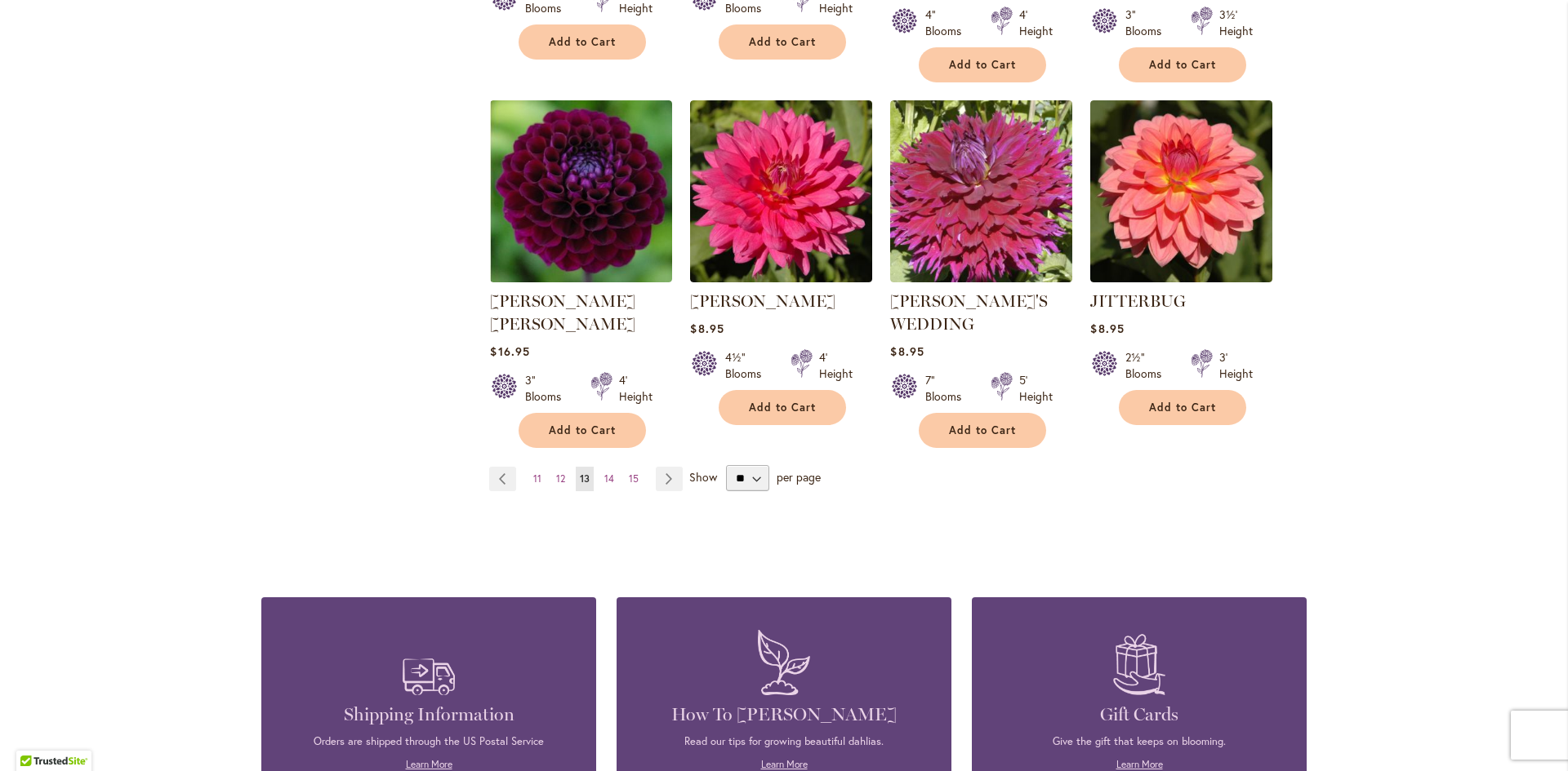
scroll to position [1387, 0]
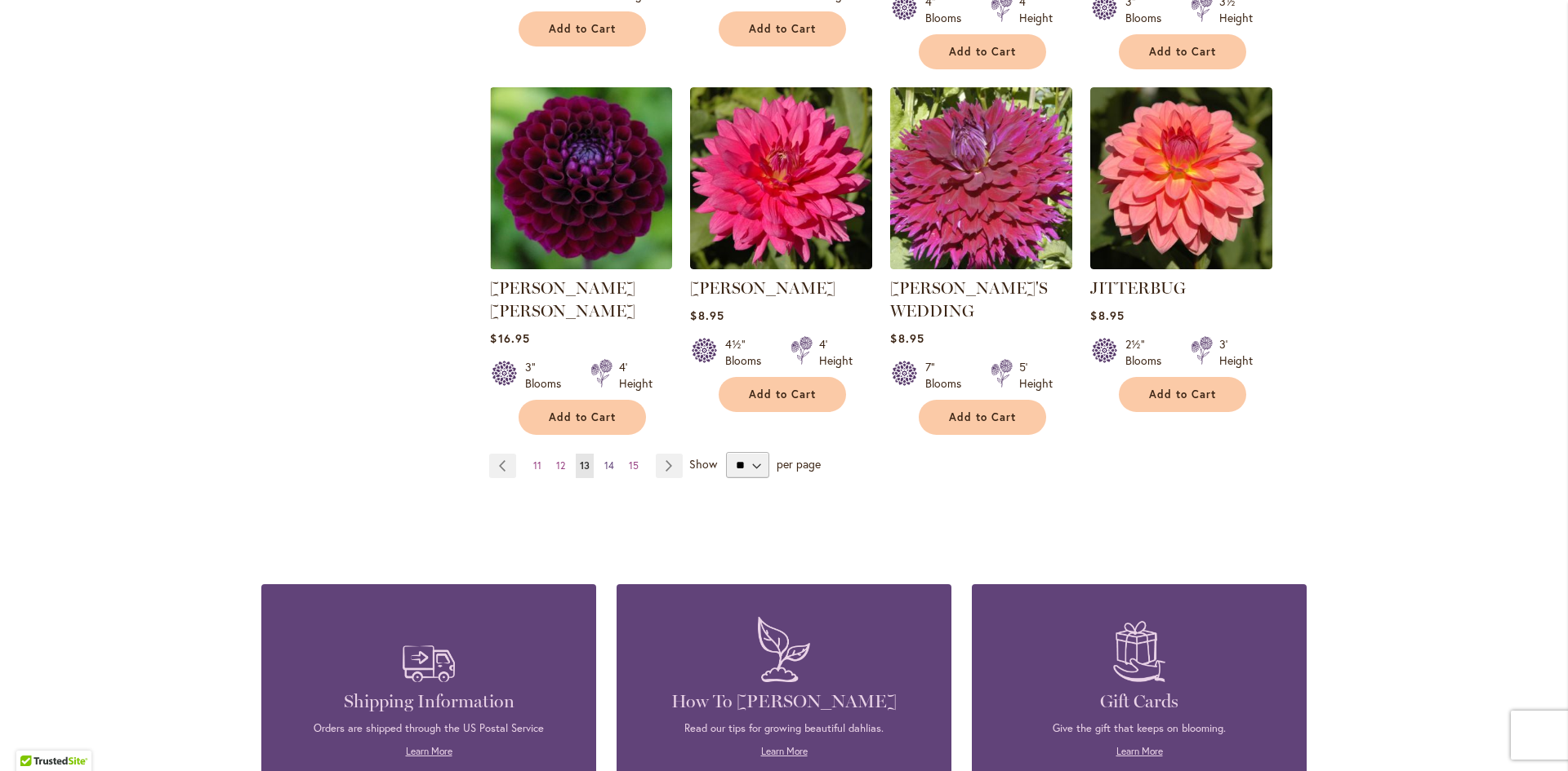
click at [604, 459] on span "14" at bounding box center [608, 466] width 10 height 13
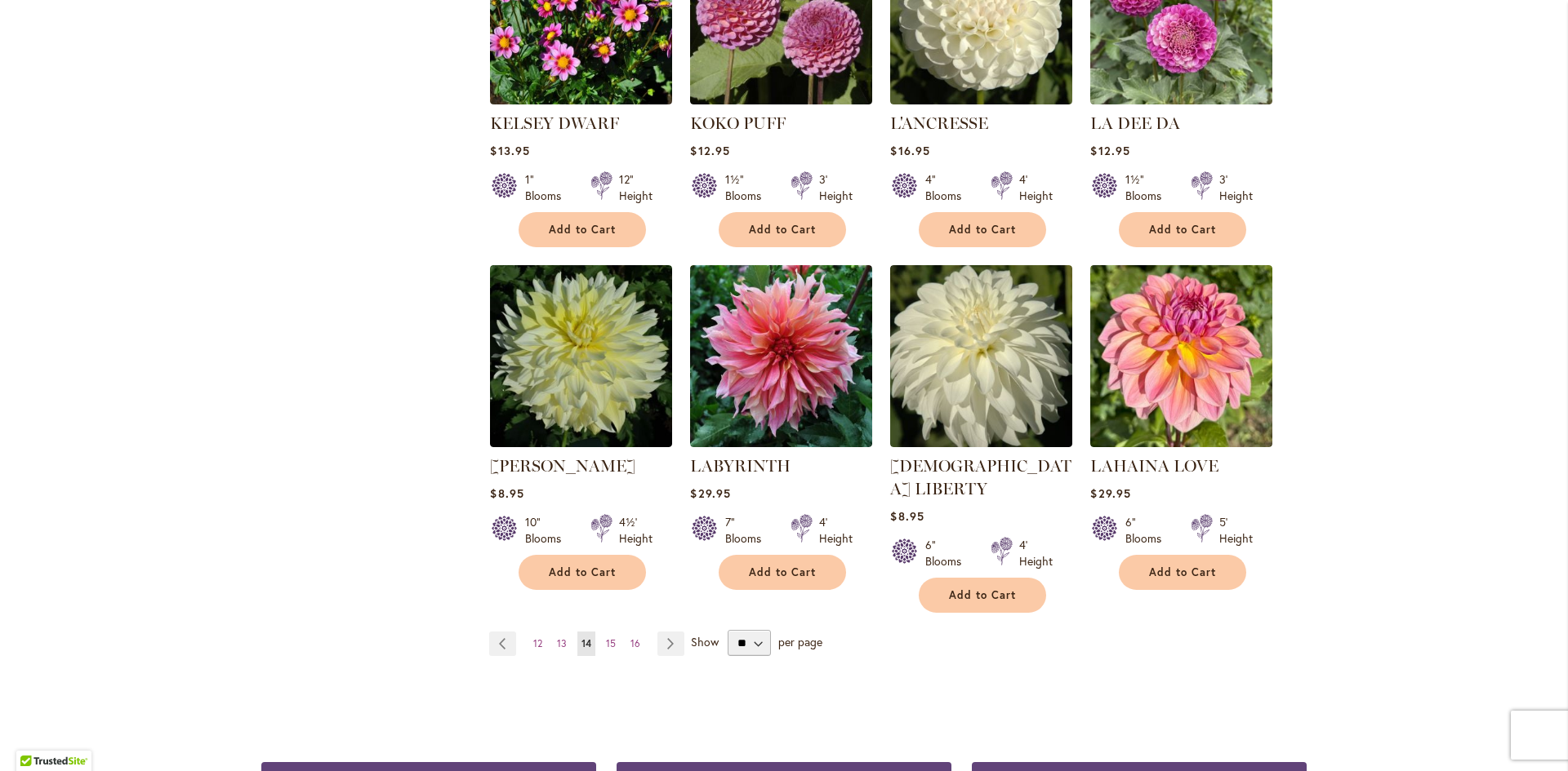
scroll to position [1224, 0]
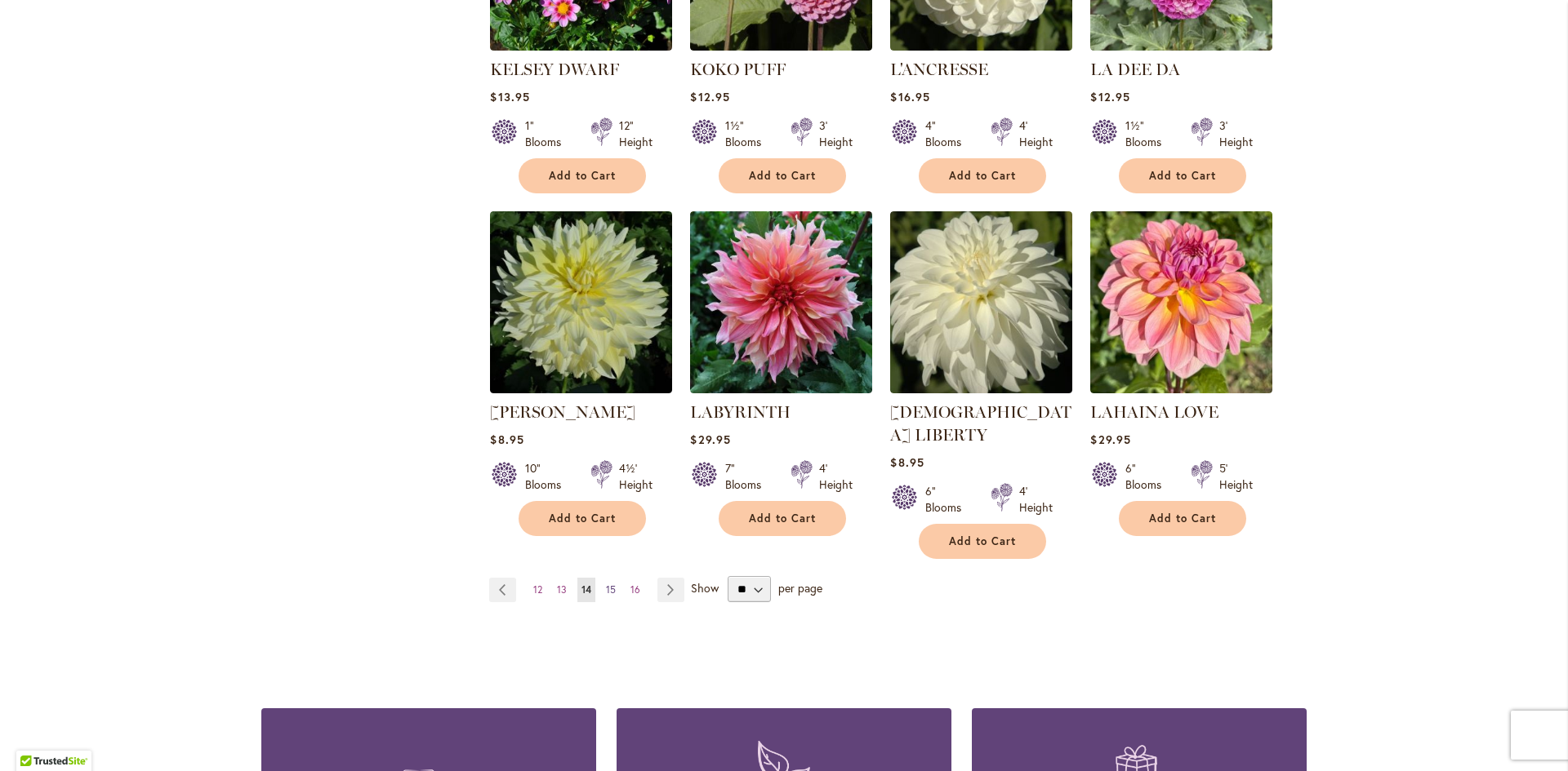
click at [607, 584] on span "15" at bounding box center [610, 590] width 10 height 13
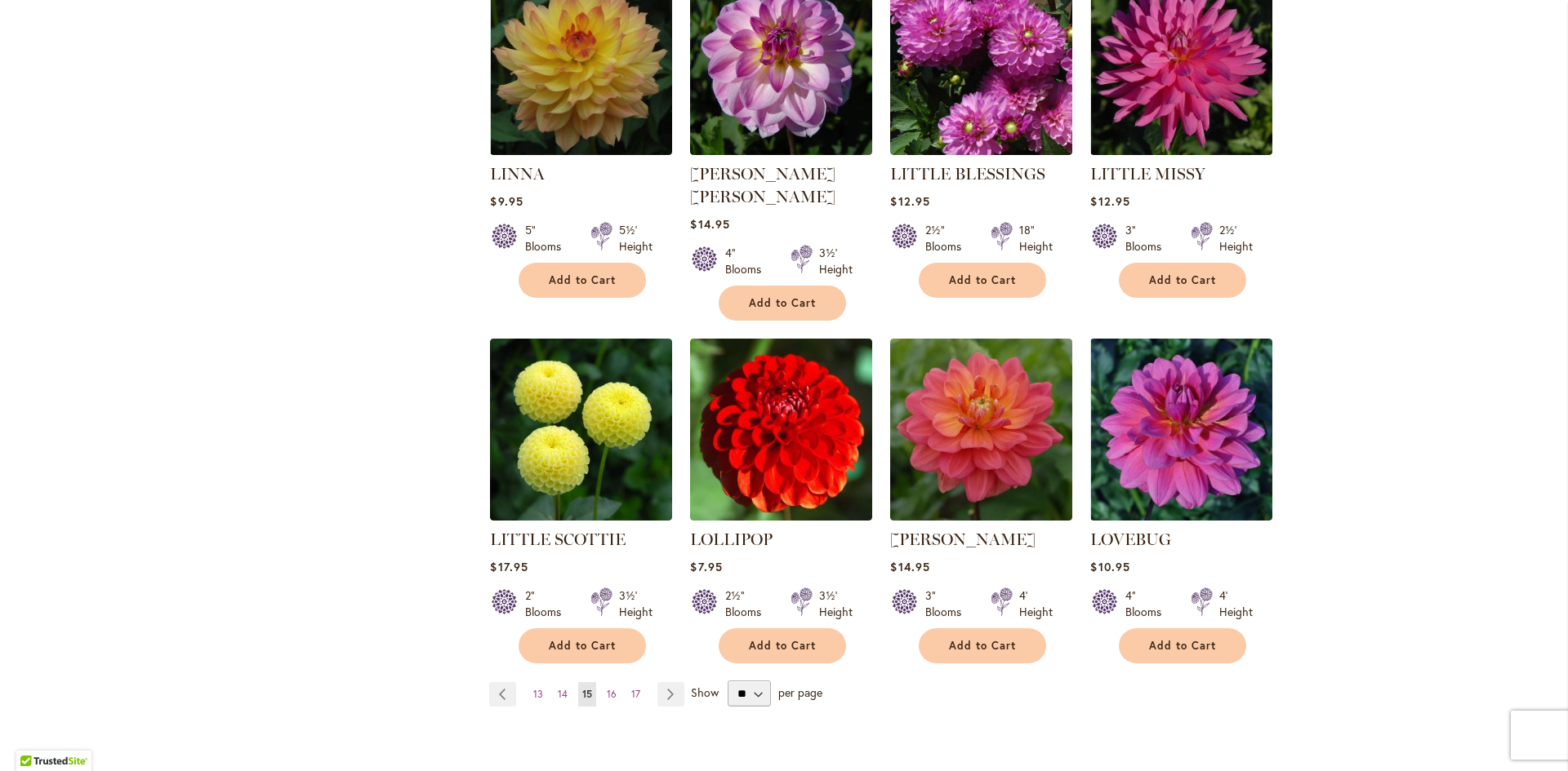
scroll to position [1306, 0]
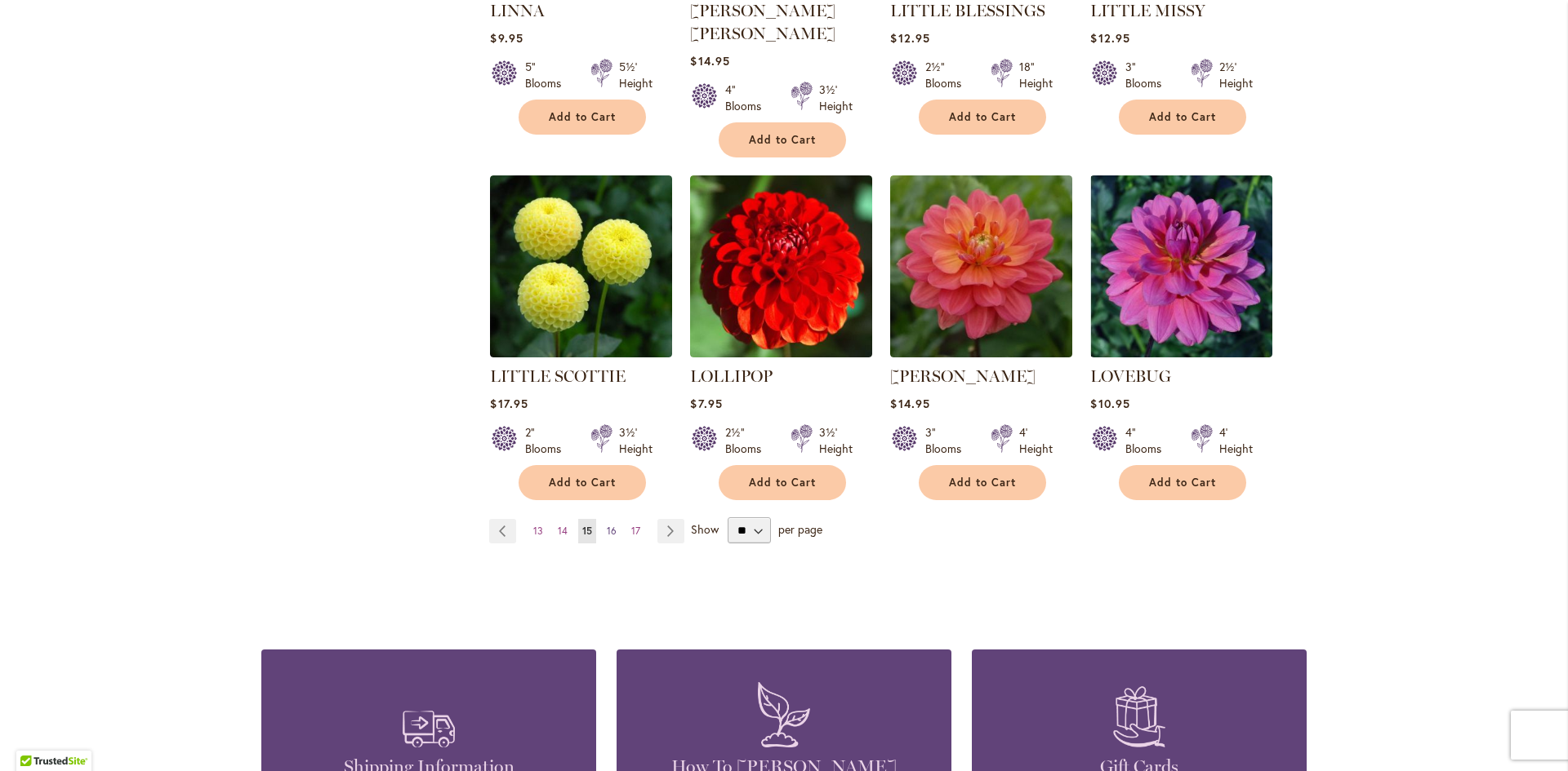
click at [606, 525] on span "16" at bounding box center [611, 531] width 10 height 13
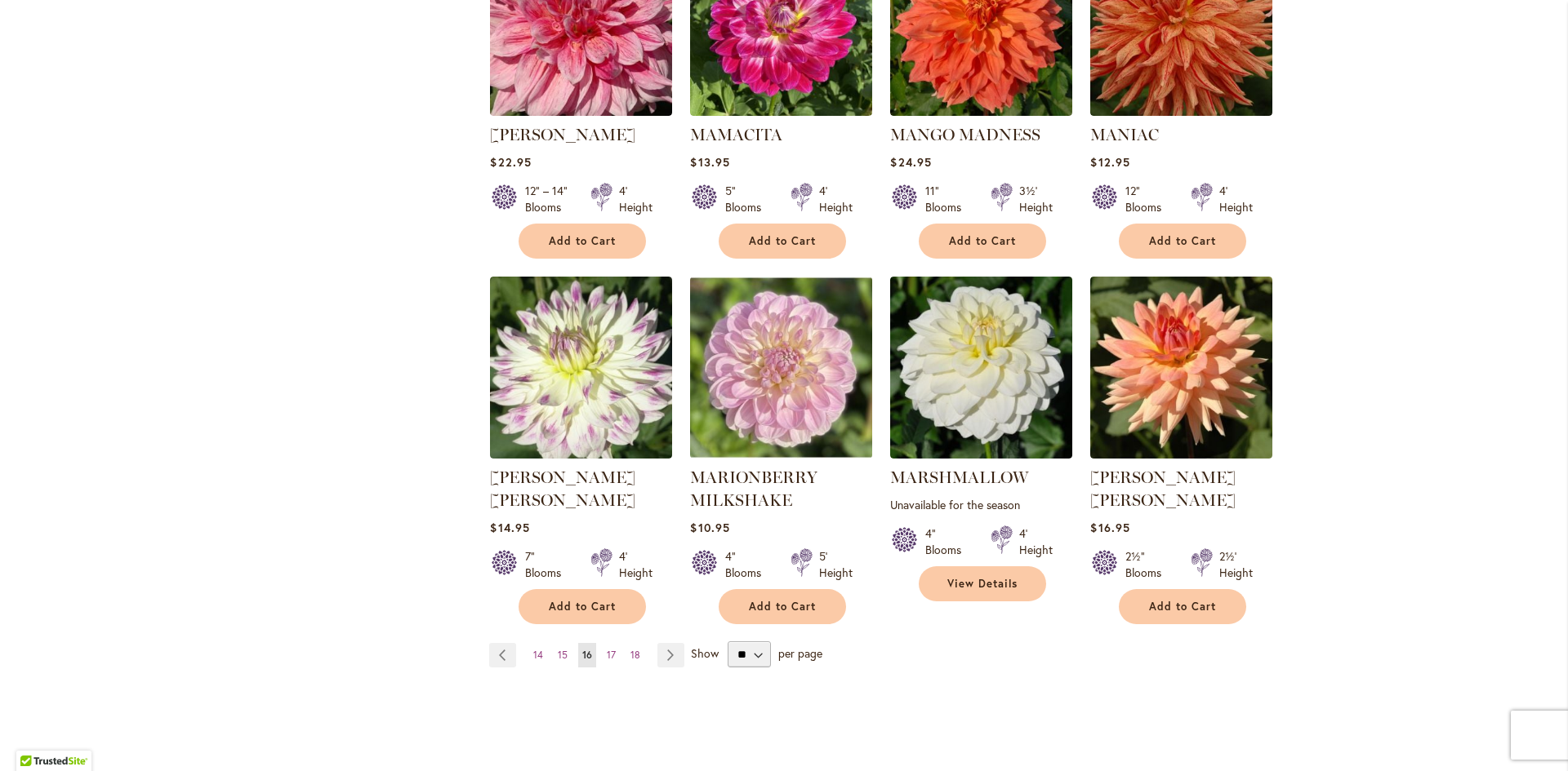
scroll to position [1224, 0]
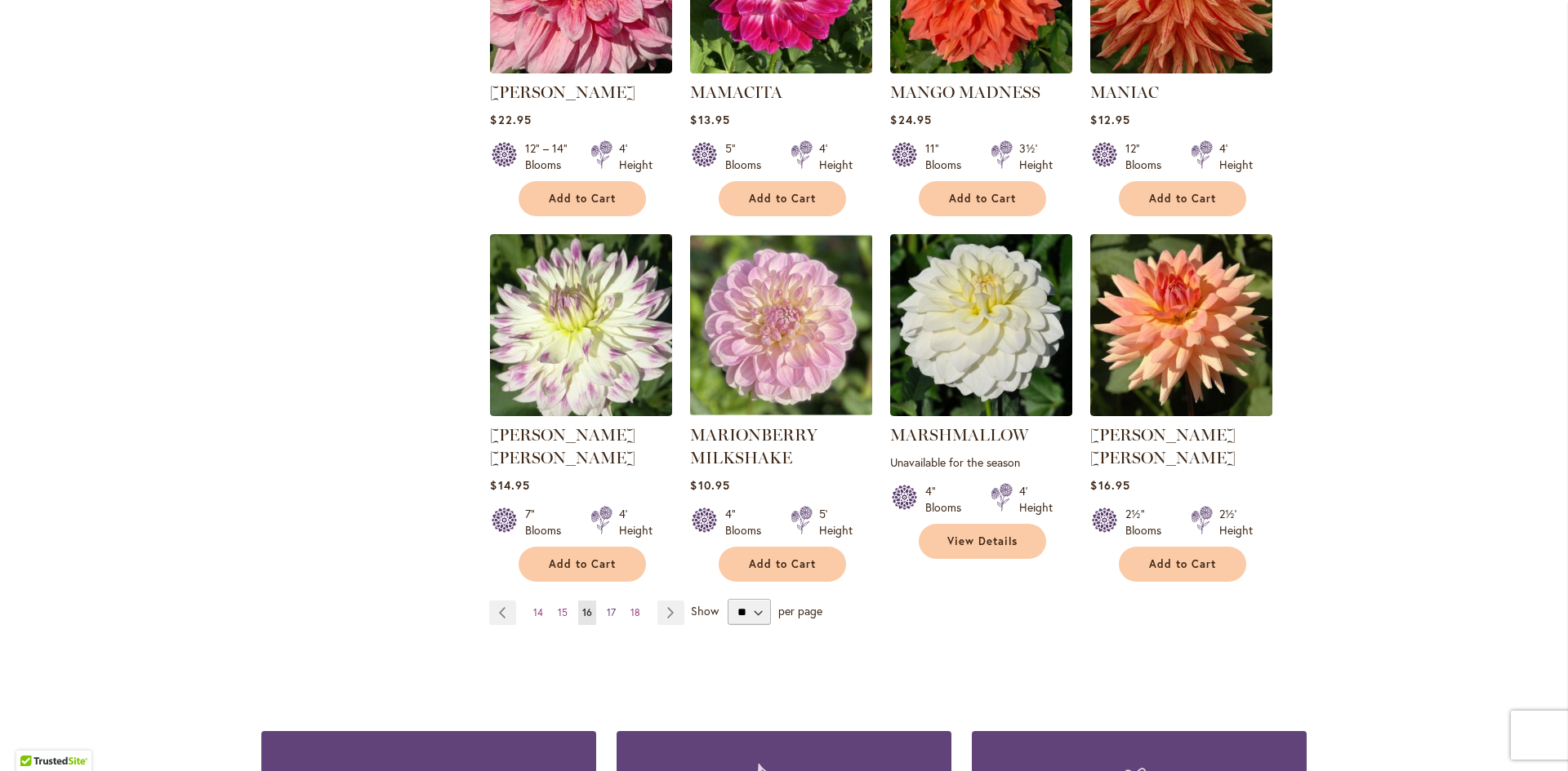
click at [606, 606] on span "17" at bounding box center [611, 612] width 9 height 13
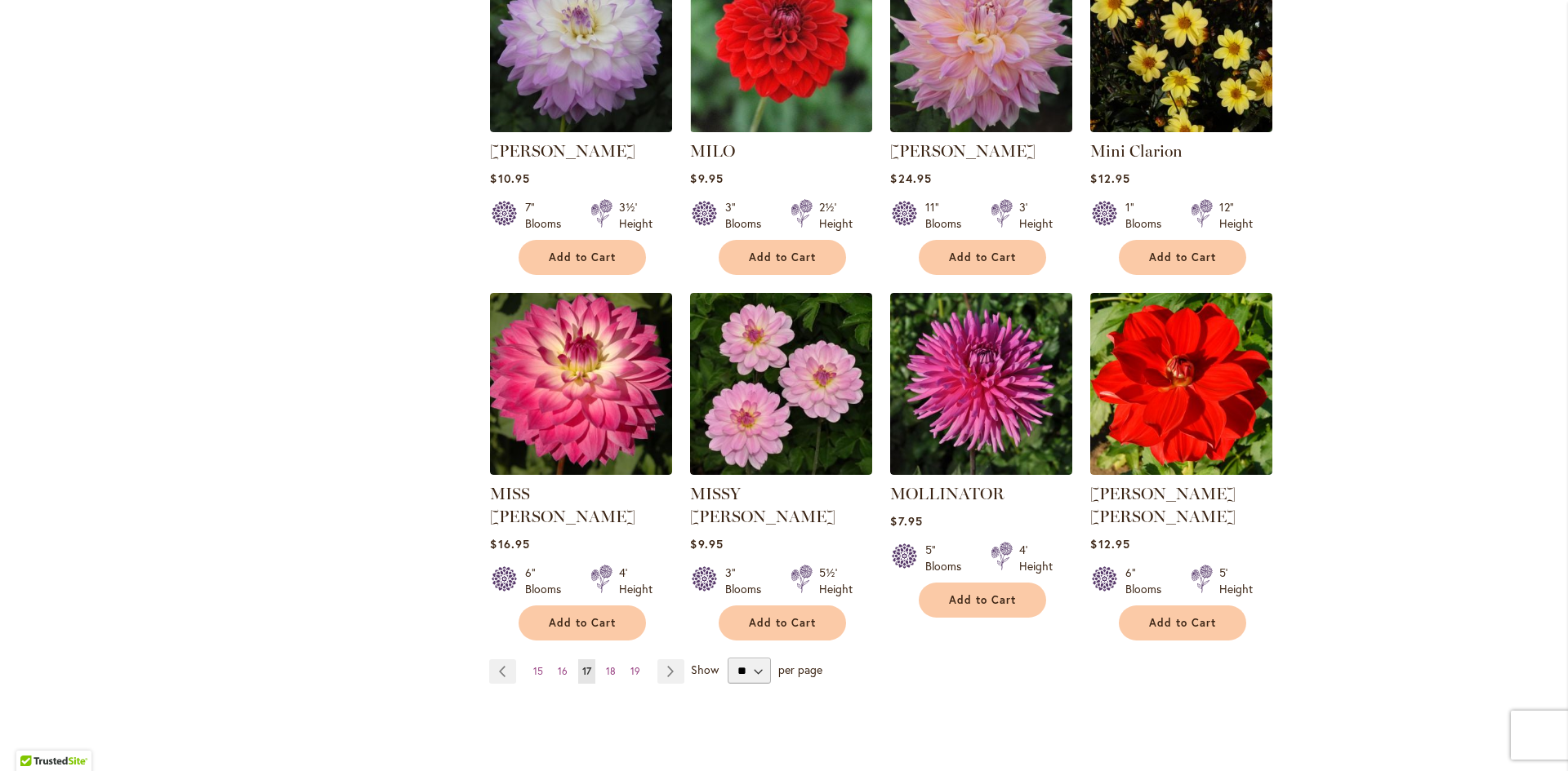
scroll to position [1224, 0]
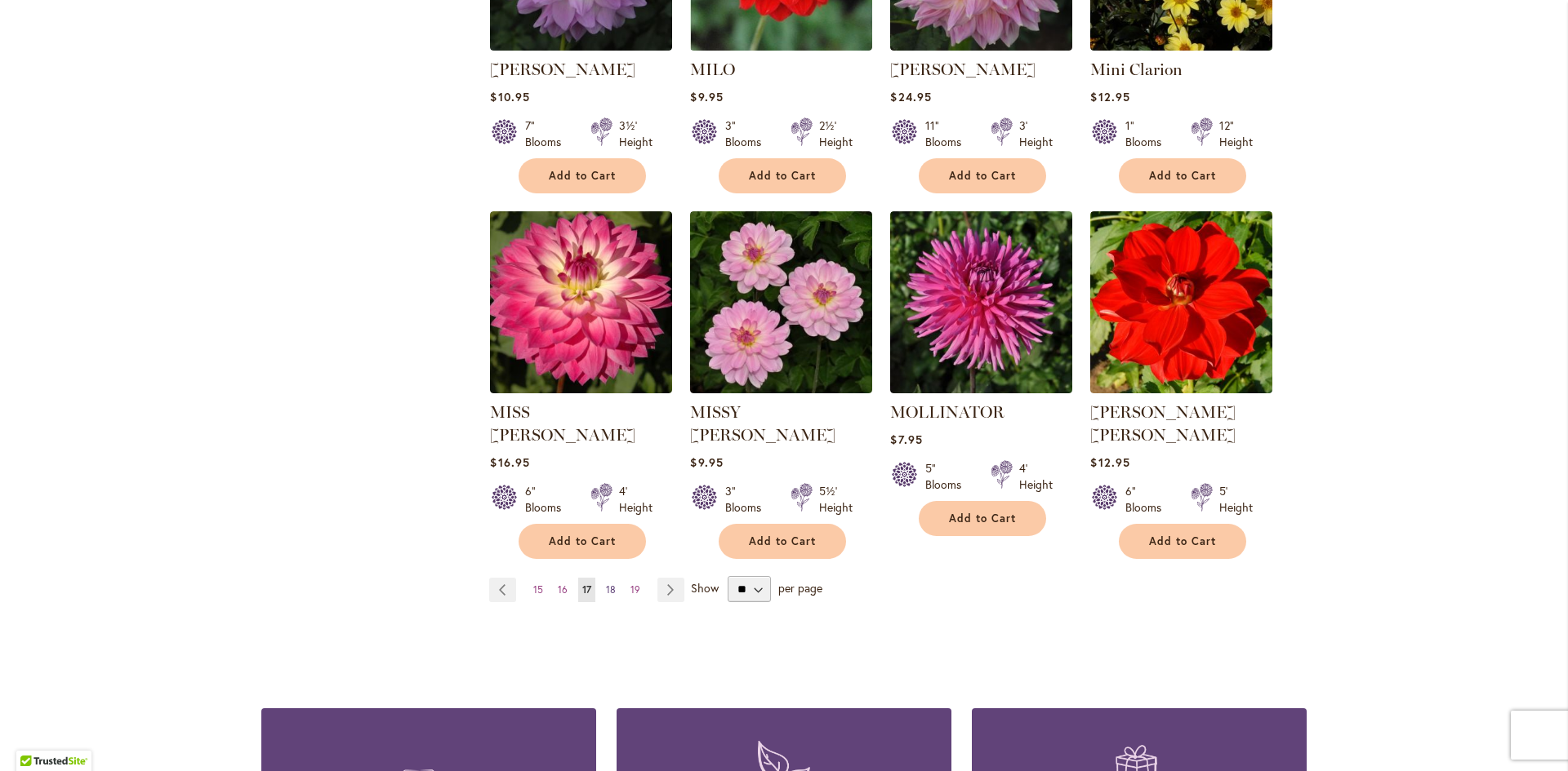
click at [608, 584] on span "18" at bounding box center [610, 590] width 10 height 13
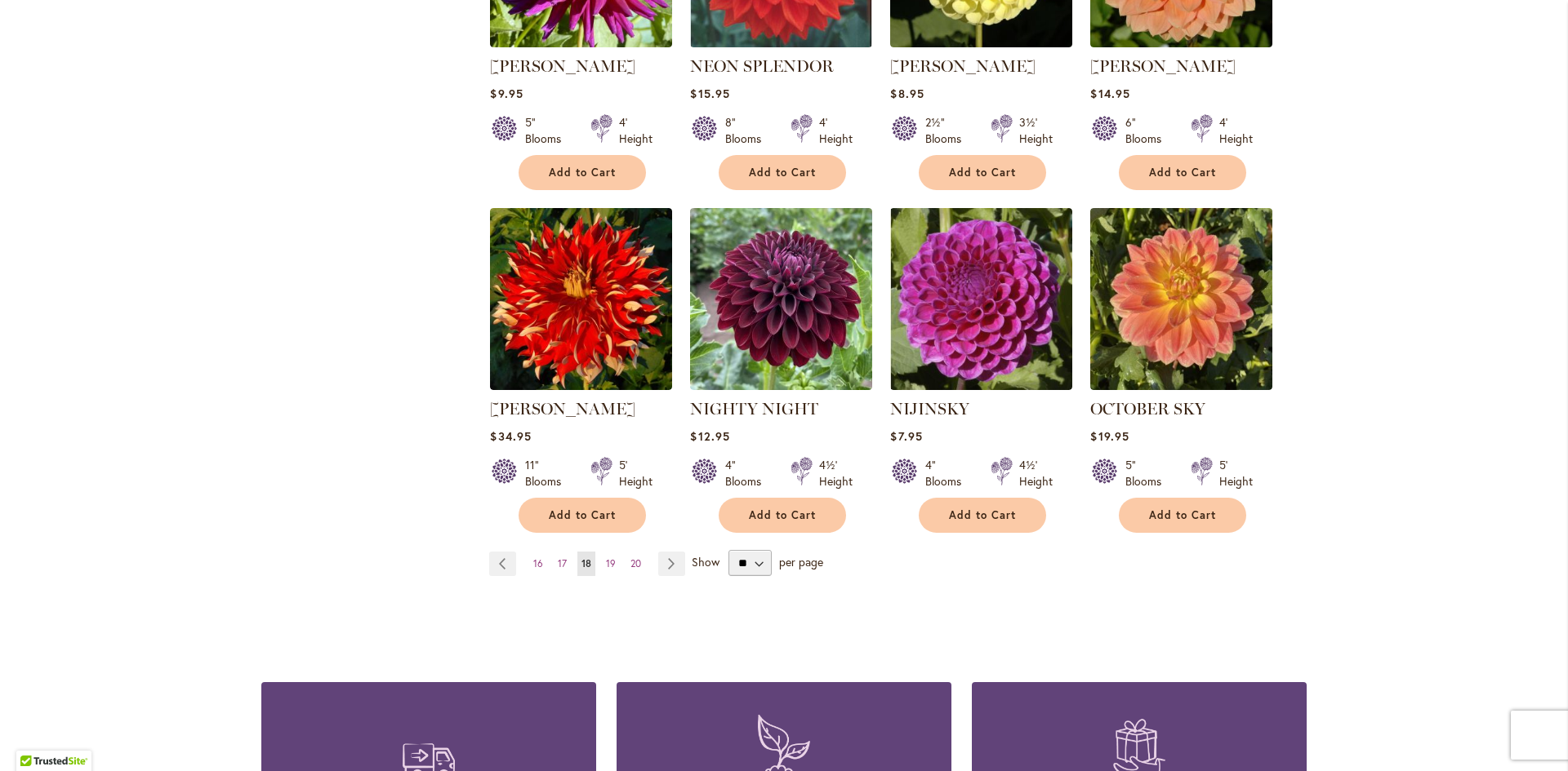
scroll to position [1387, 0]
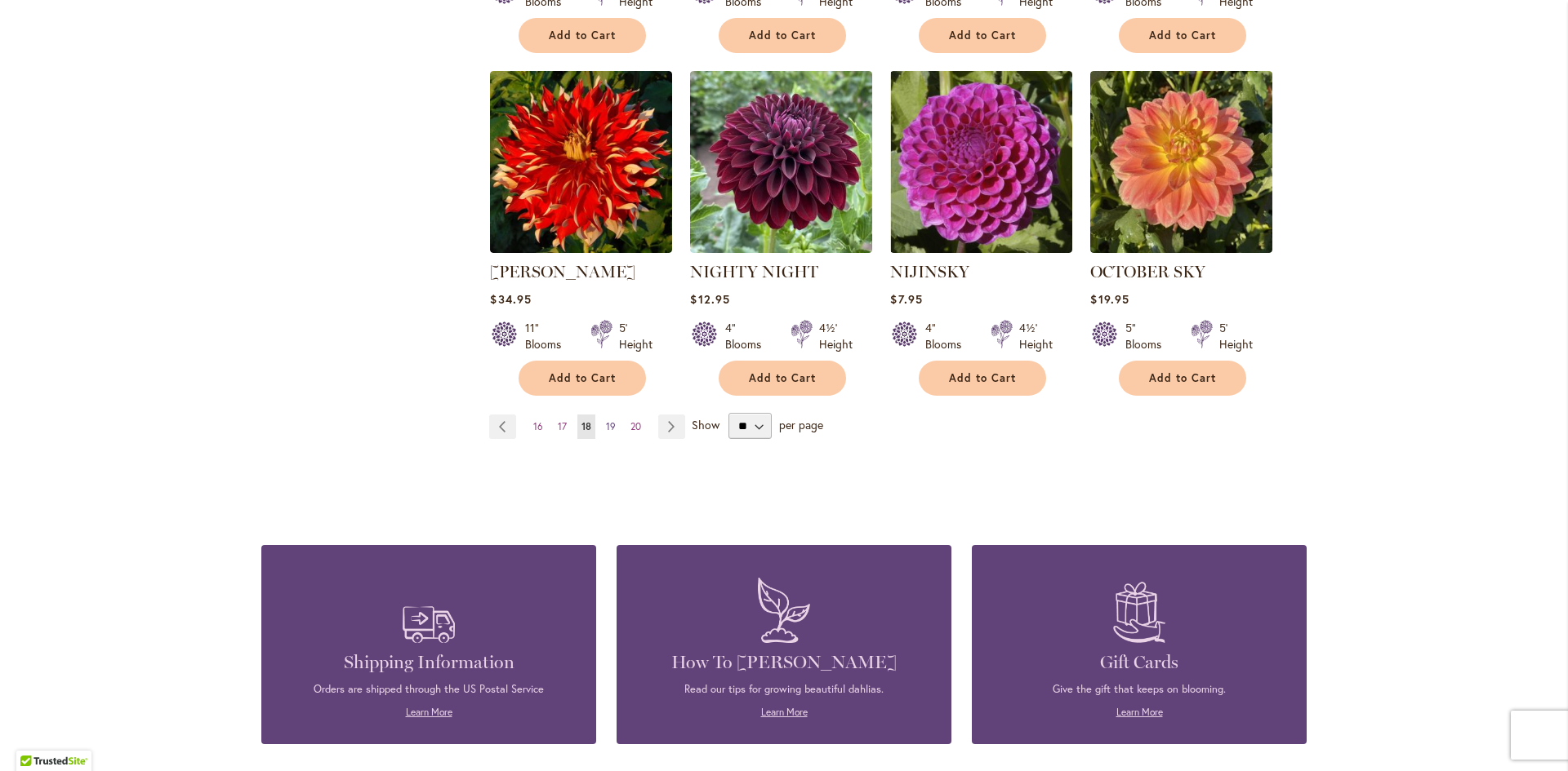
click at [606, 421] on span "19" at bounding box center [610, 427] width 10 height 13
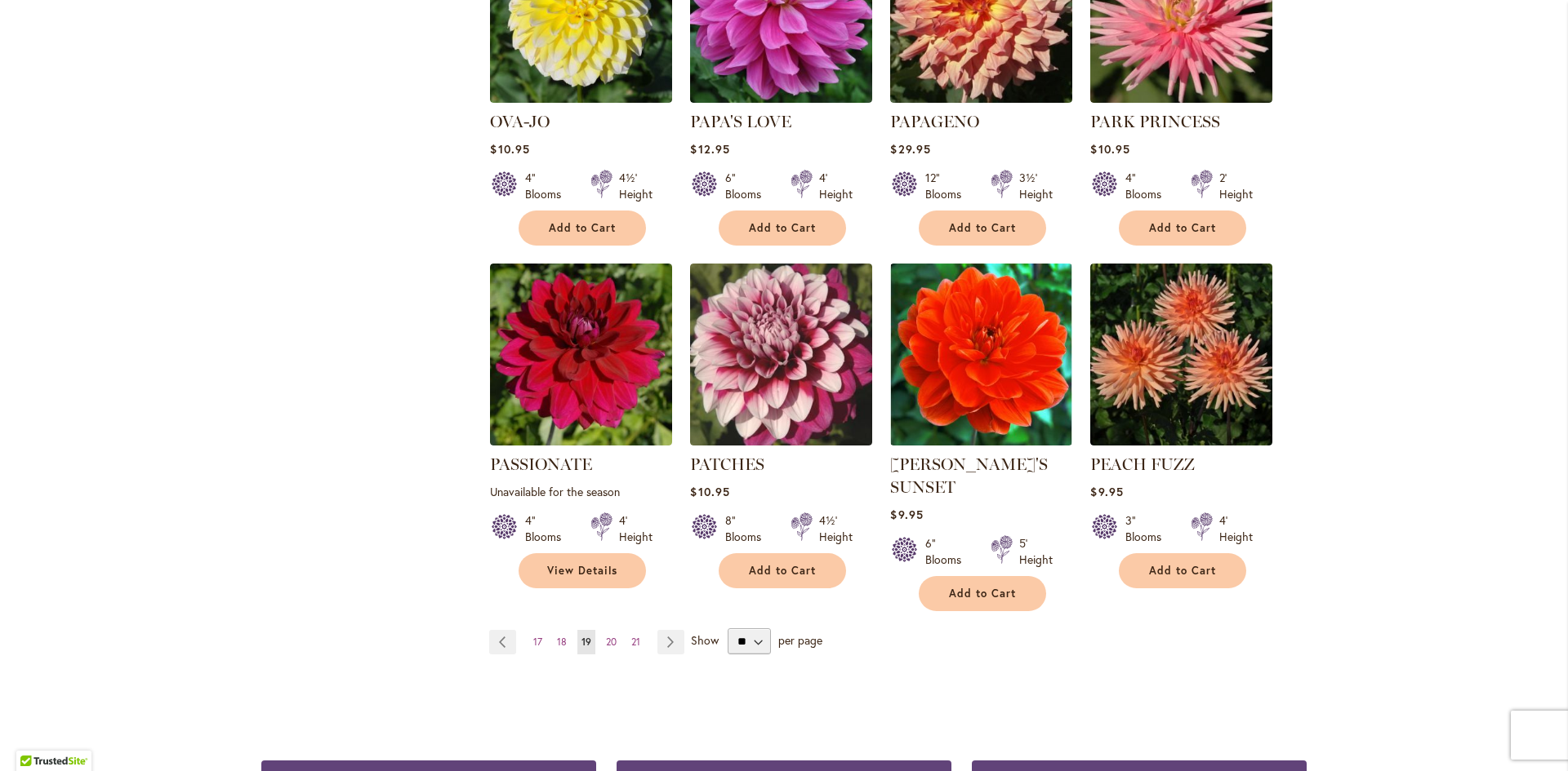
scroll to position [1224, 0]
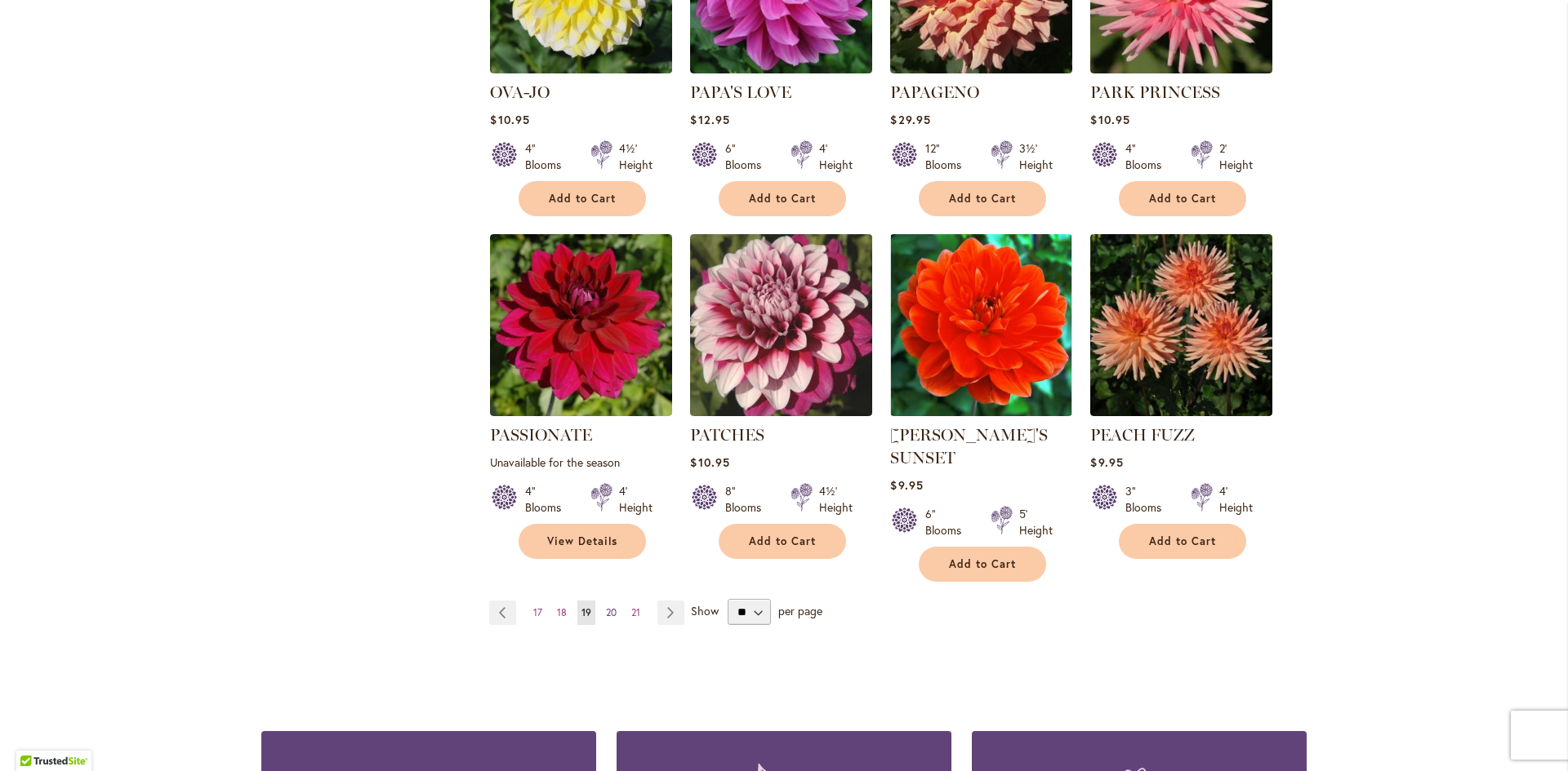
click at [606, 606] on span "20" at bounding box center [611, 612] width 11 height 13
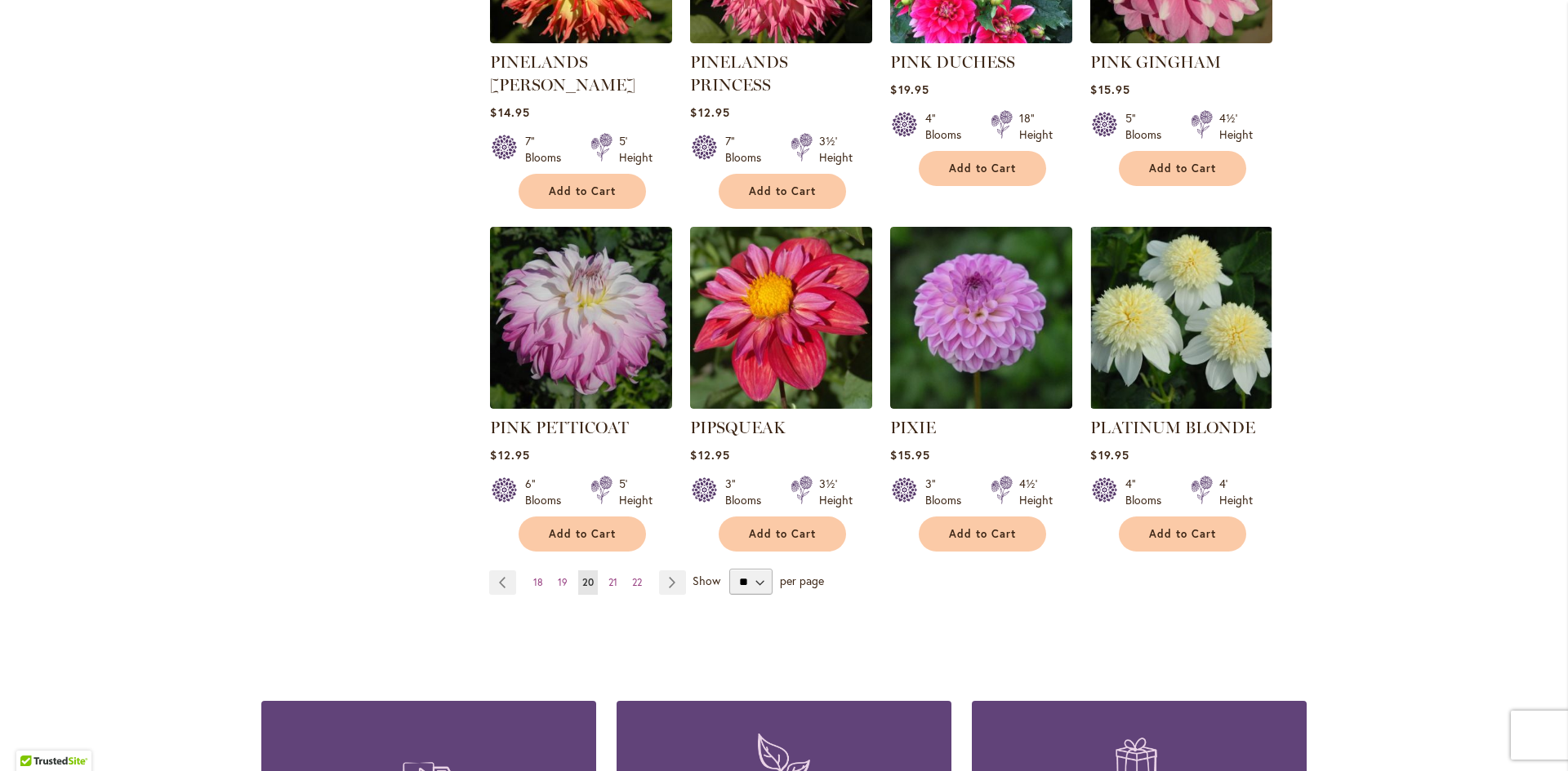
scroll to position [1306, 0]
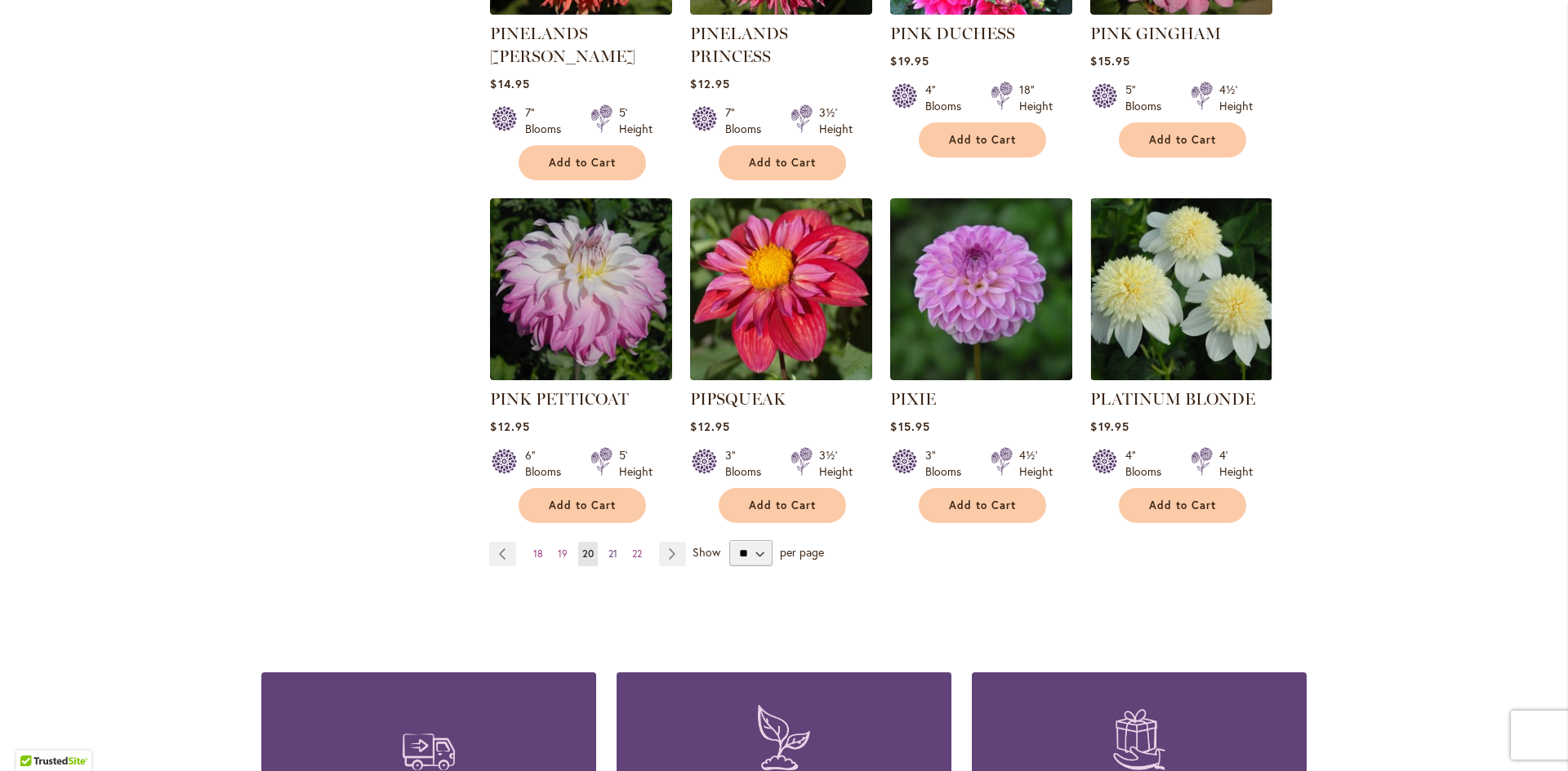
click at [608, 548] on span "21" at bounding box center [613, 554] width 9 height 13
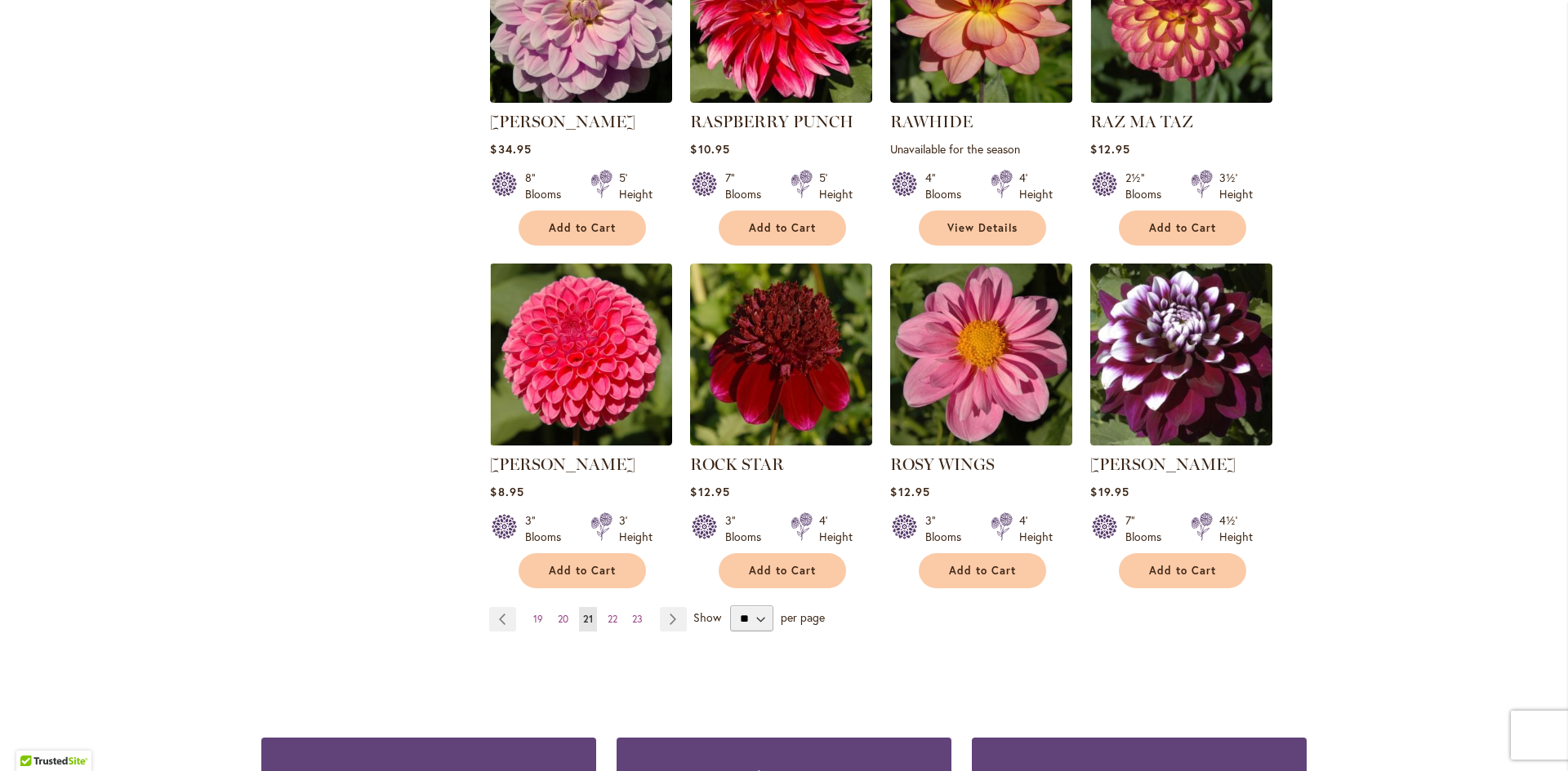
scroll to position [1224, 0]
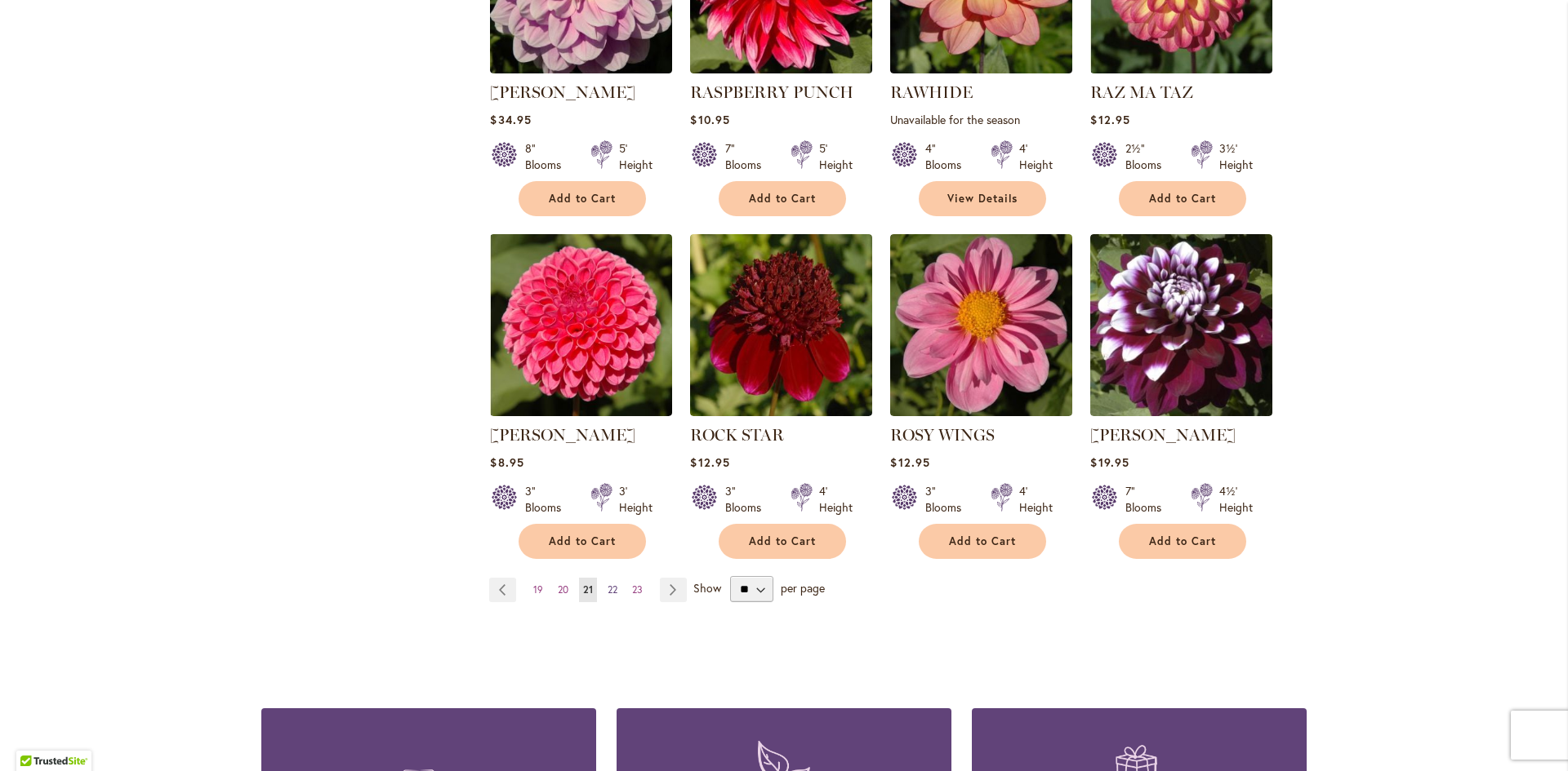
click at [607, 586] on span "22" at bounding box center [612, 590] width 10 height 13
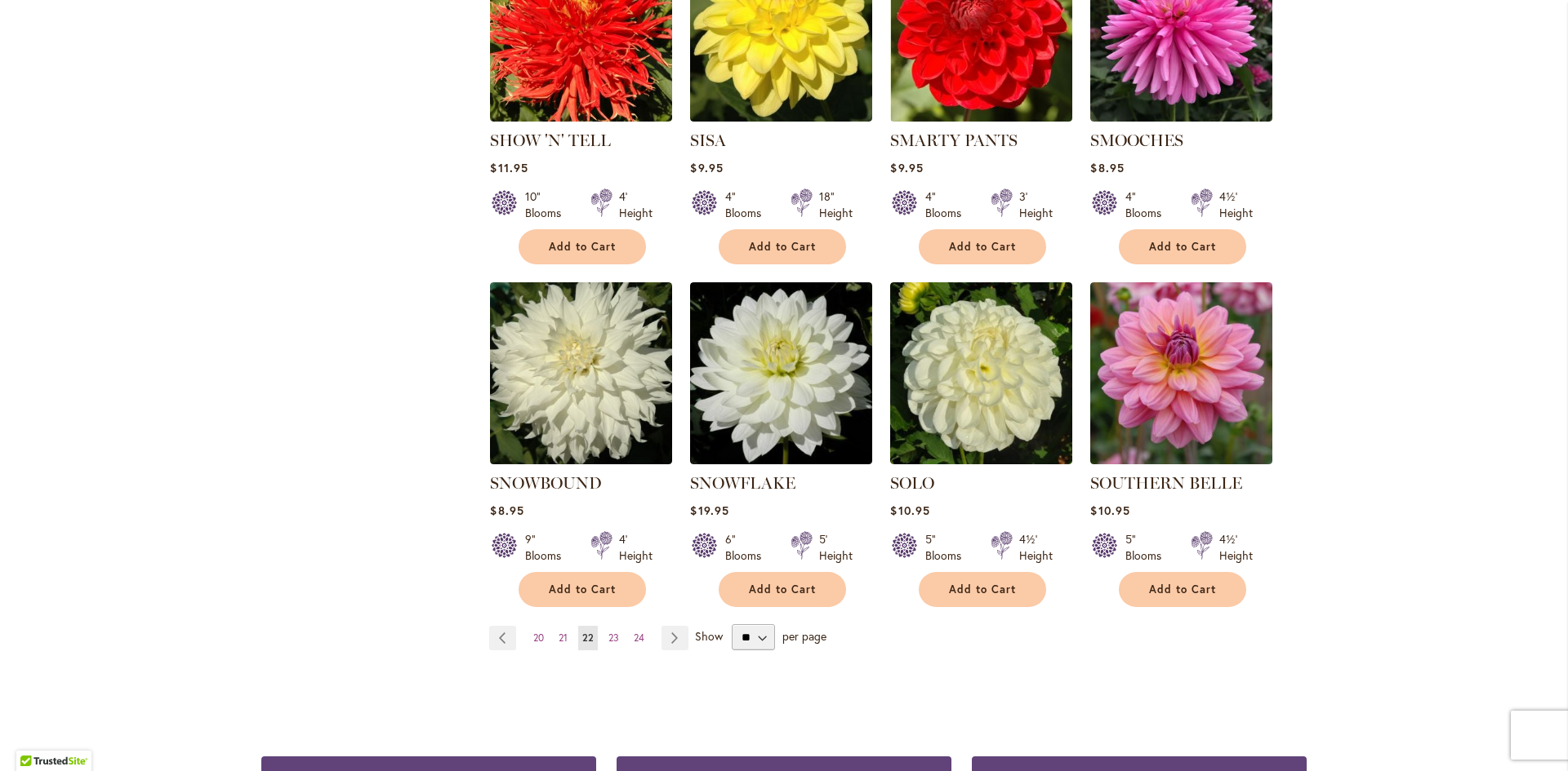
scroll to position [1306, 0]
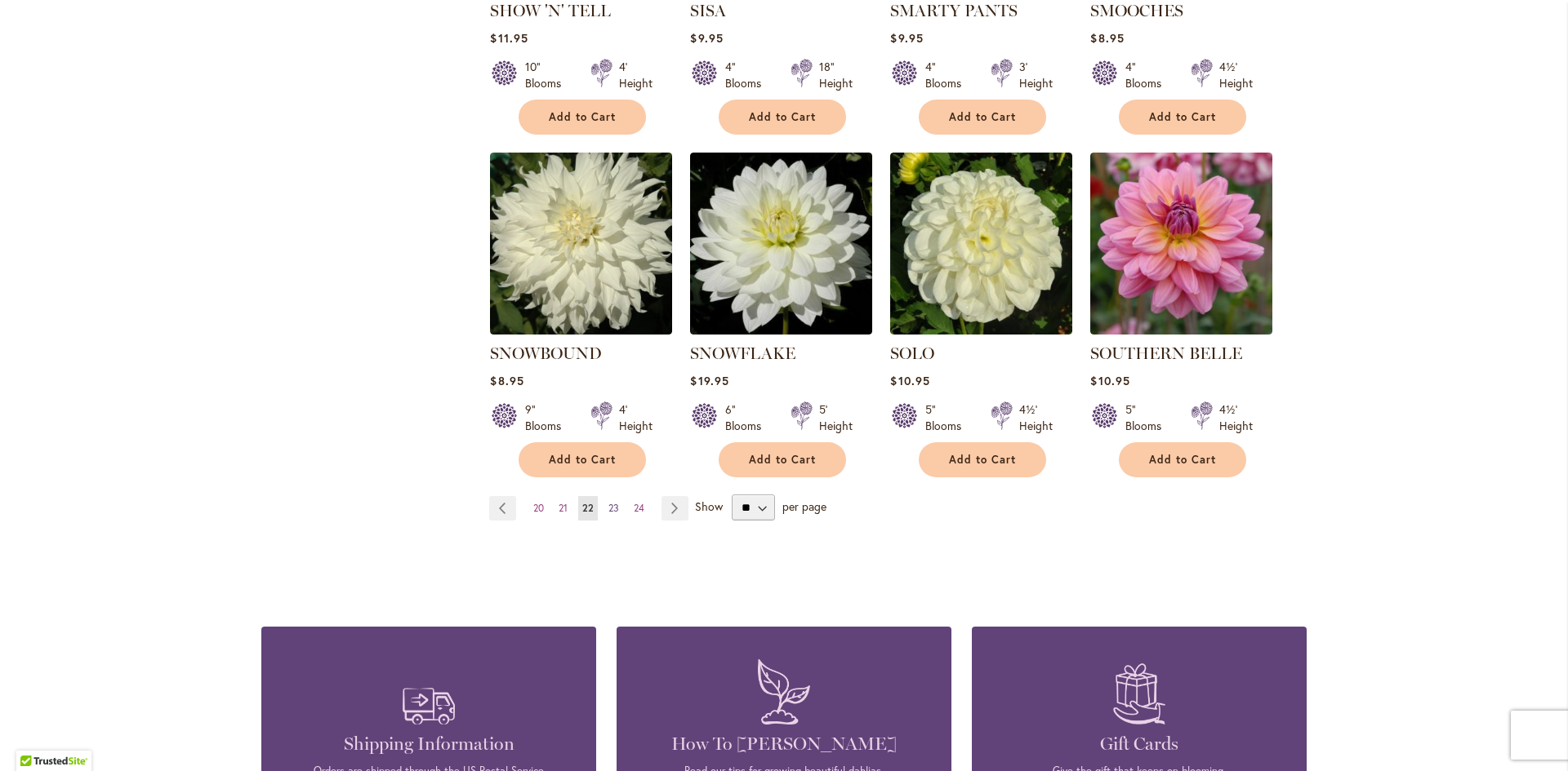
click at [608, 502] on span "23" at bounding box center [614, 508] width 11 height 13
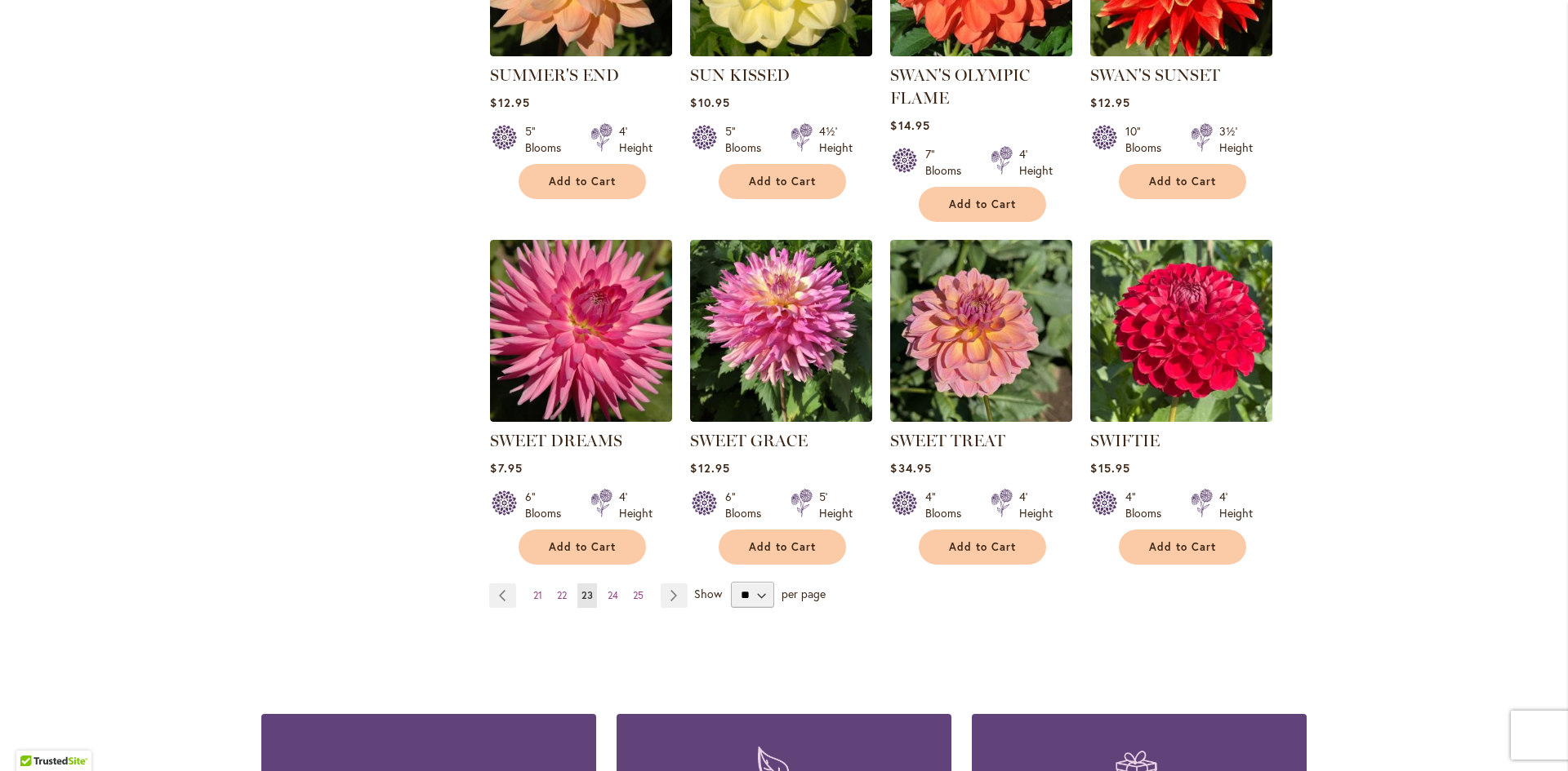
scroll to position [1224, 0]
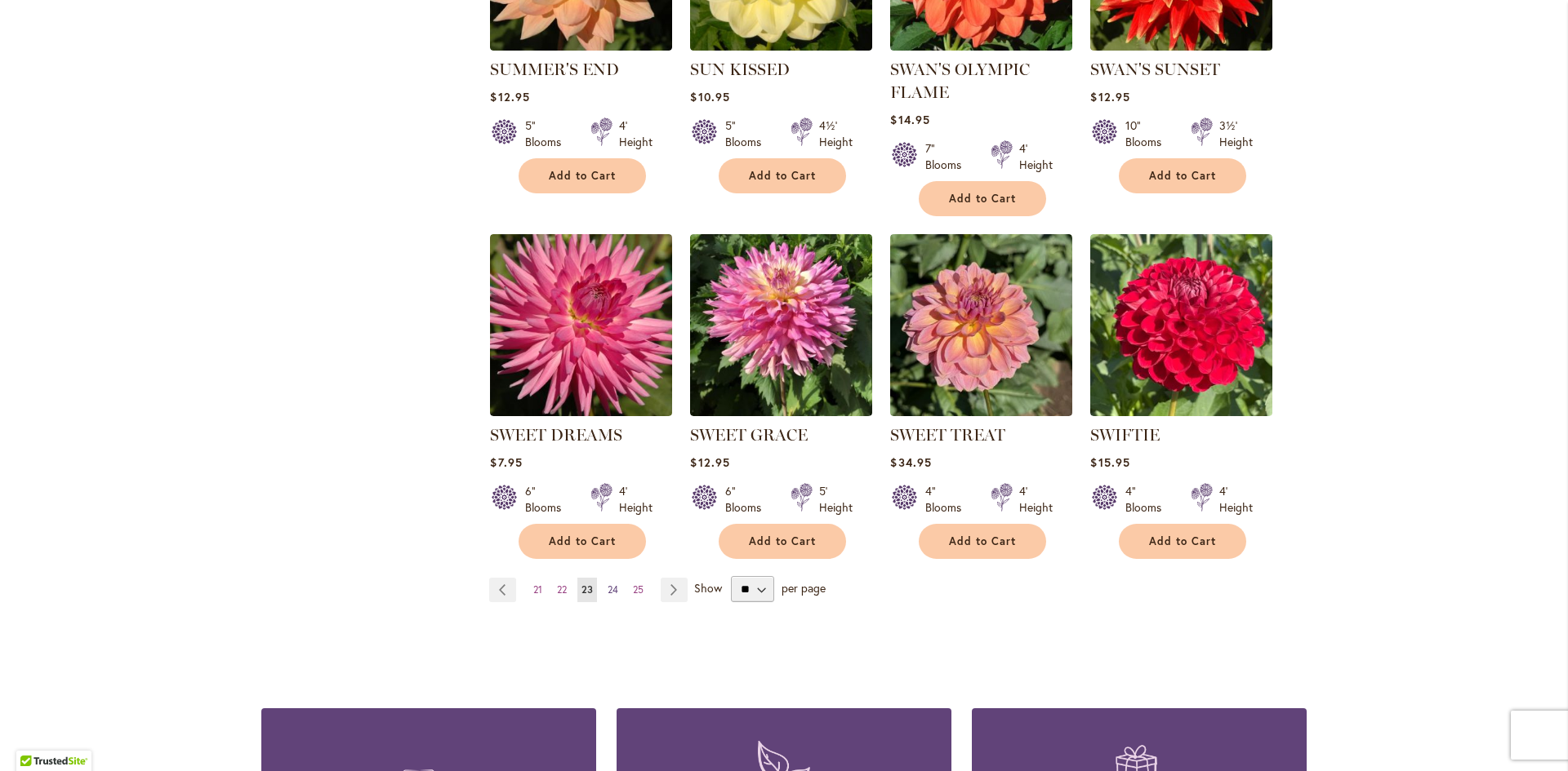
click at [611, 584] on span "24" at bounding box center [613, 590] width 11 height 13
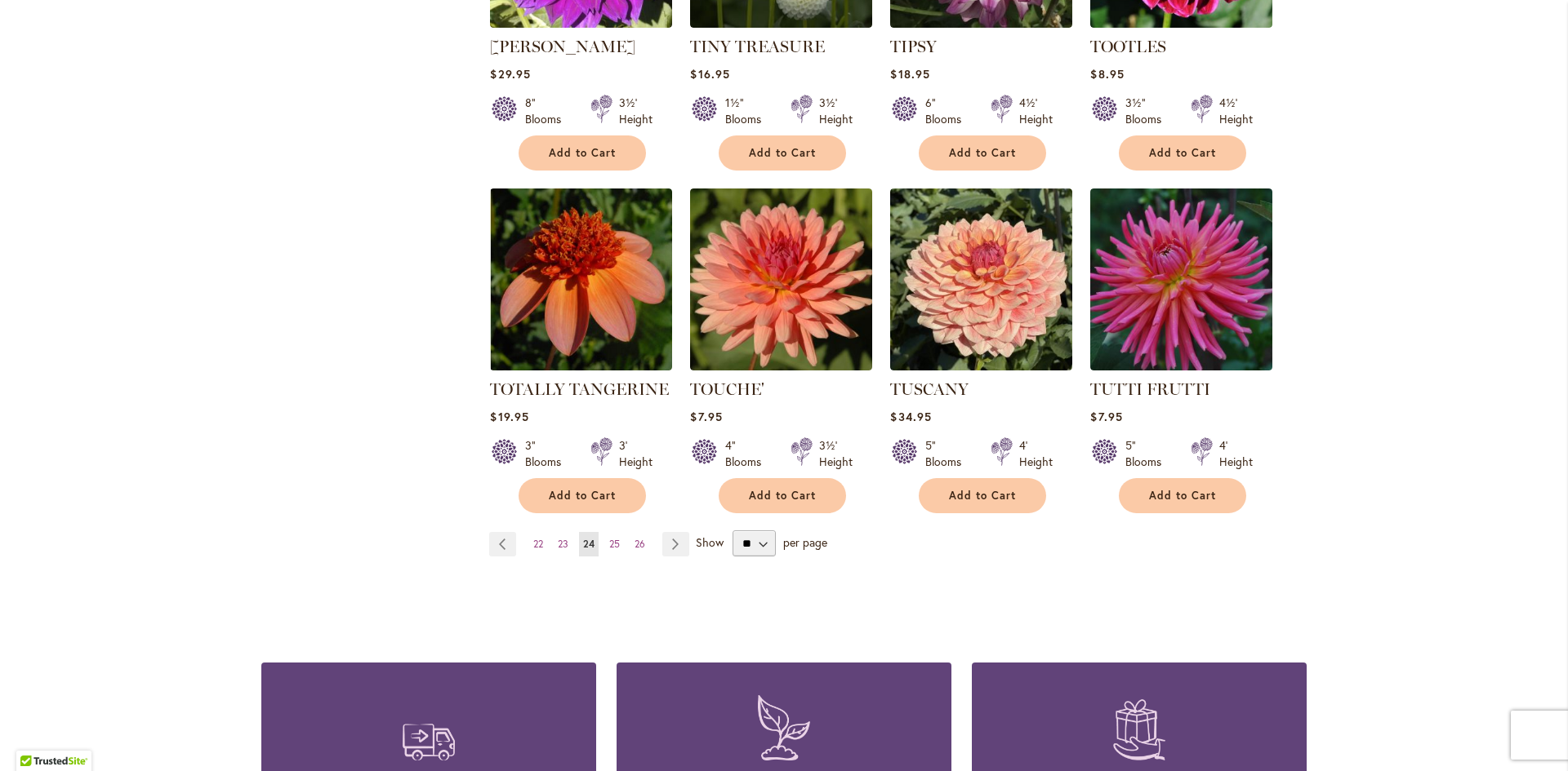
scroll to position [1306, 0]
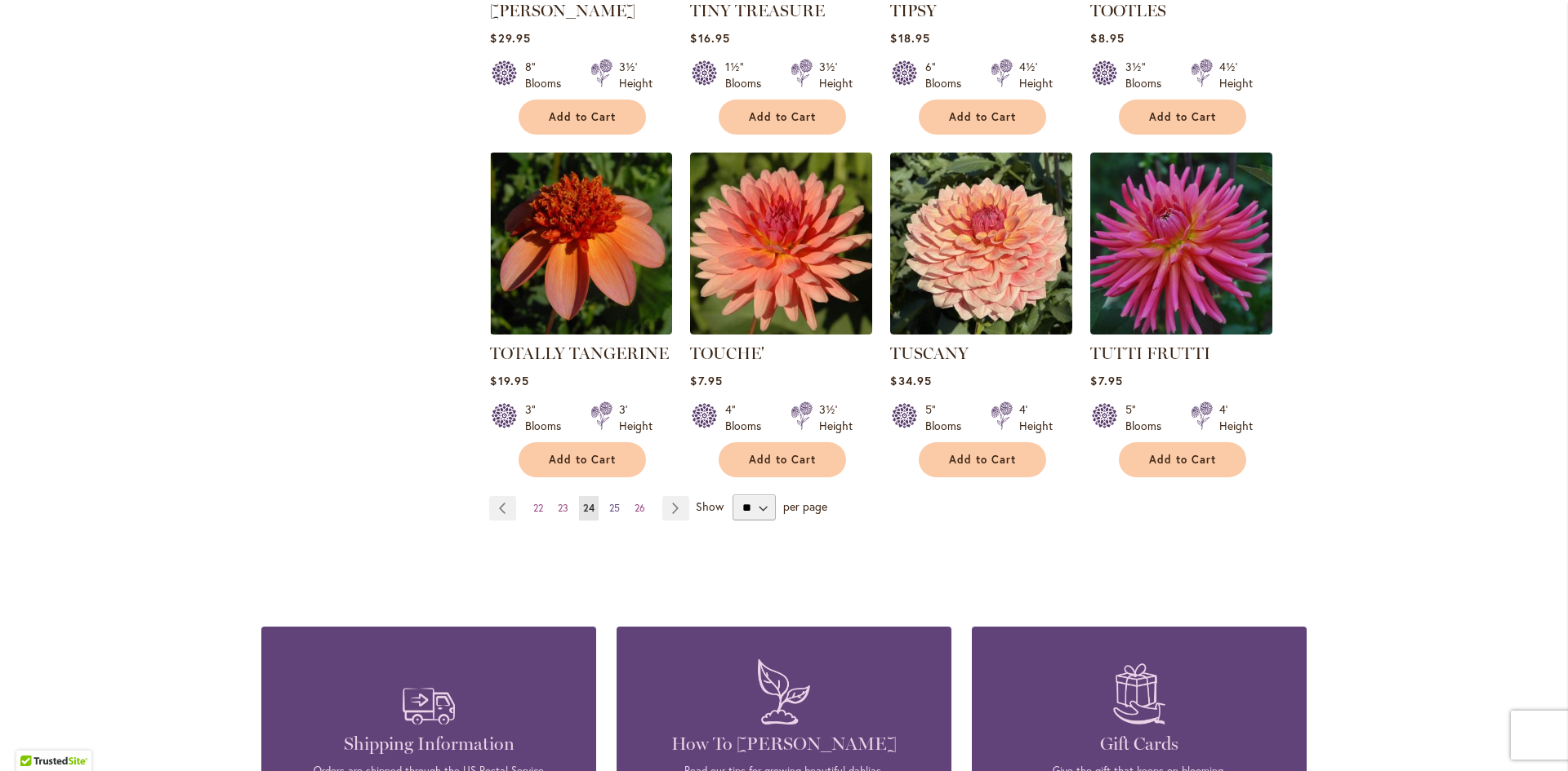
click at [605, 496] on link "Page 25" at bounding box center [614, 508] width 19 height 24
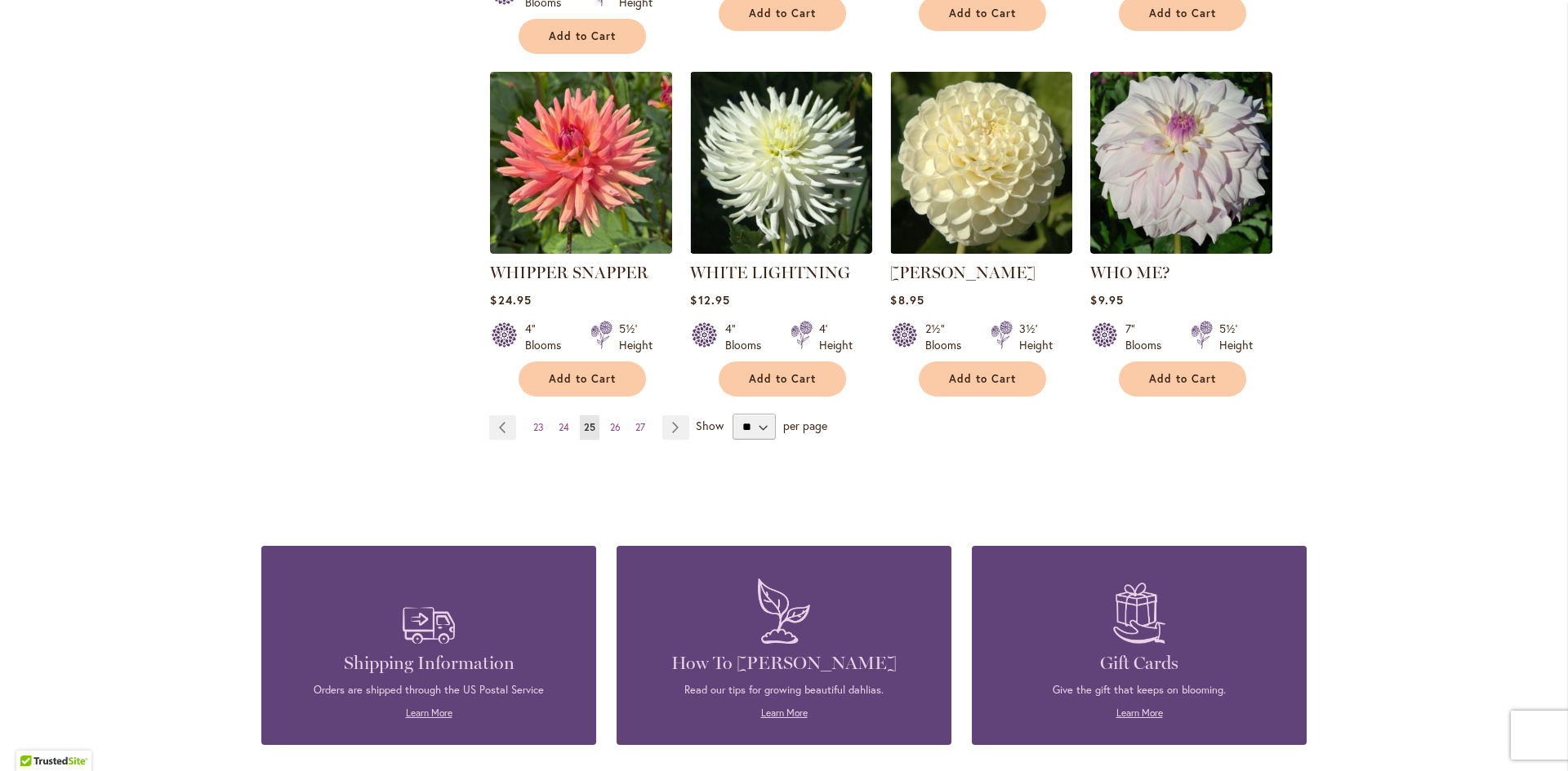
scroll to position [1387, 0]
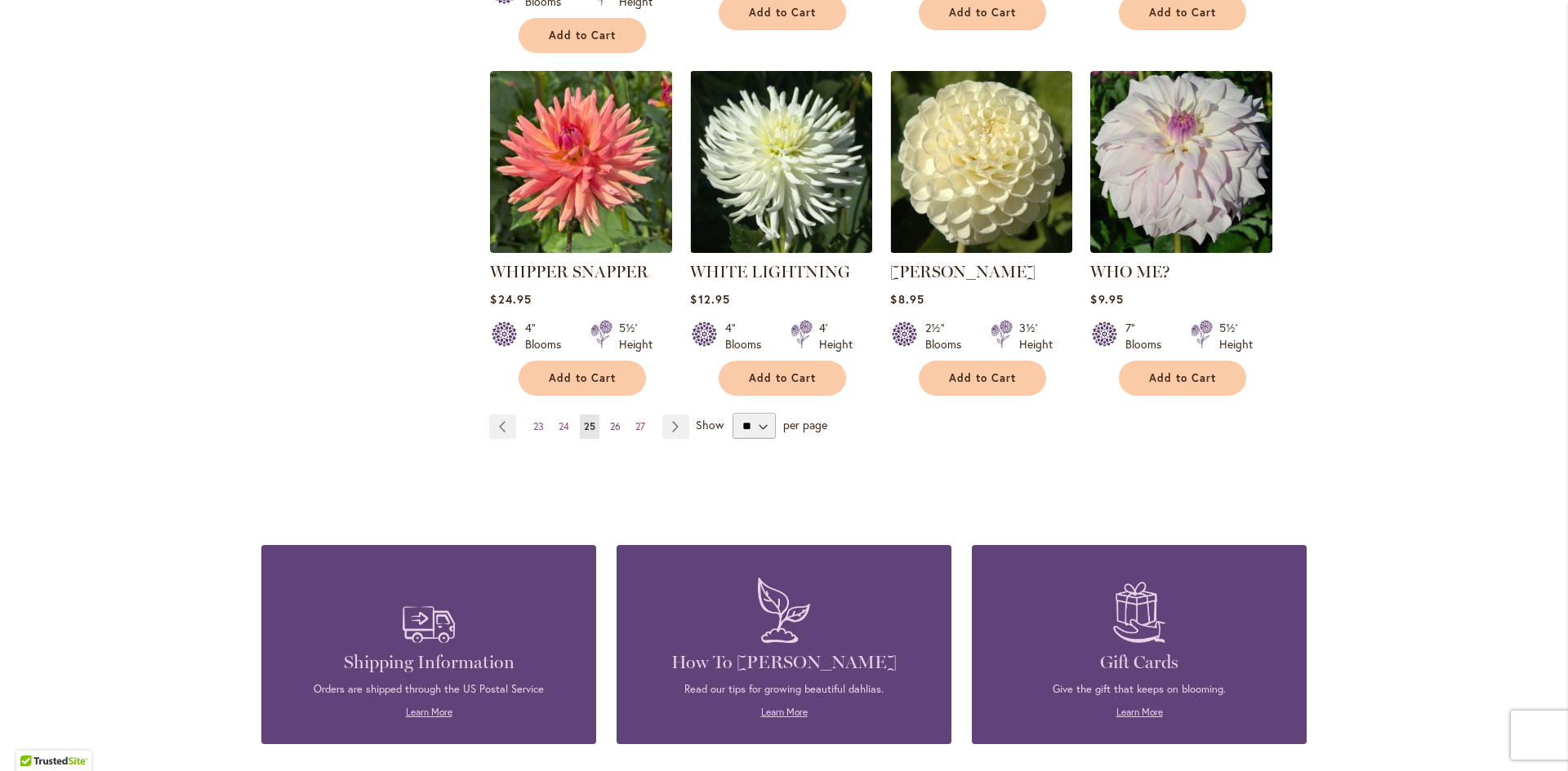
click at [610, 421] on span "26" at bounding box center [615, 427] width 11 height 13
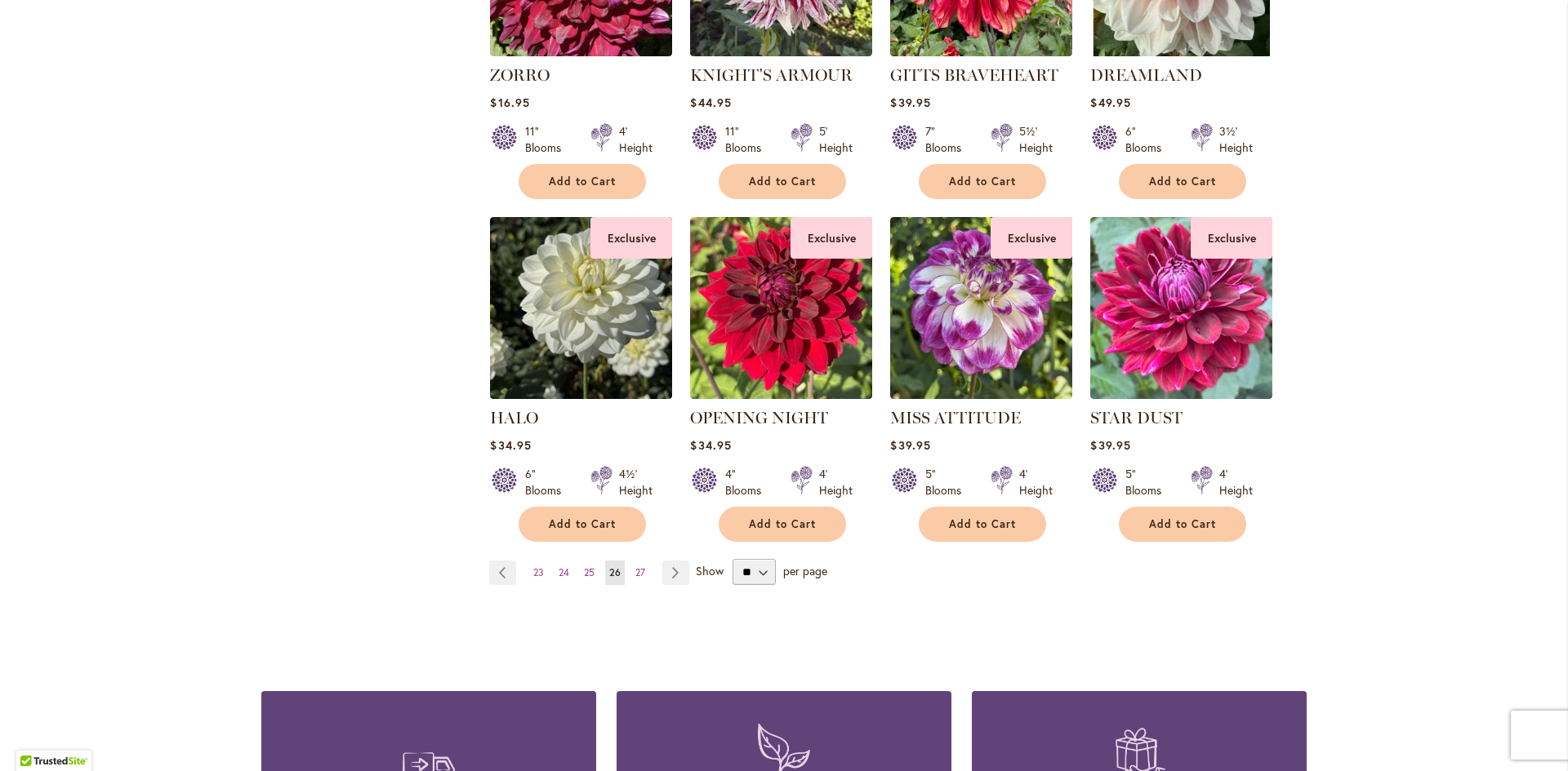
scroll to position [1306, 0]
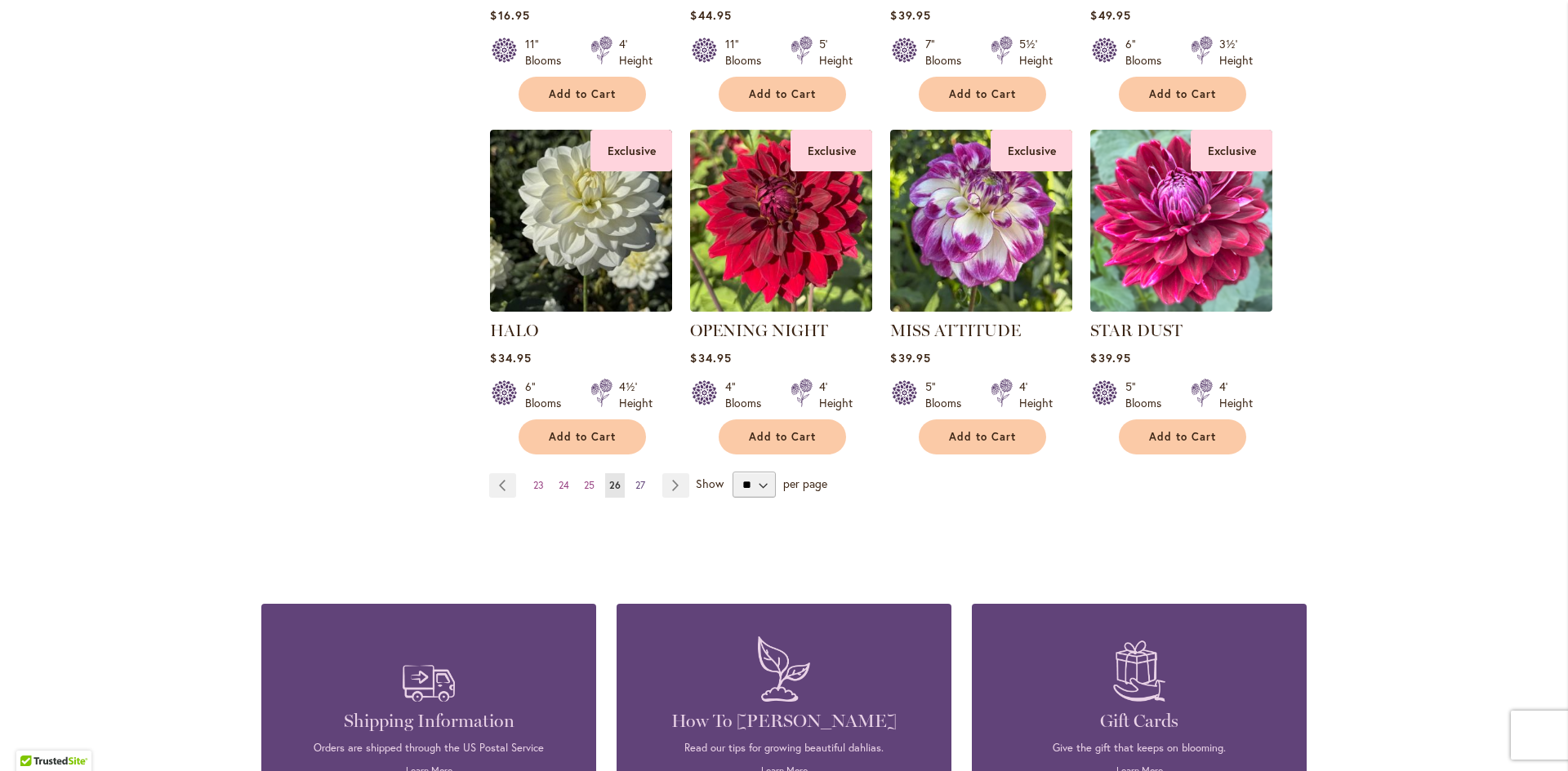
click at [635, 485] on span "27" at bounding box center [640, 485] width 10 height 13
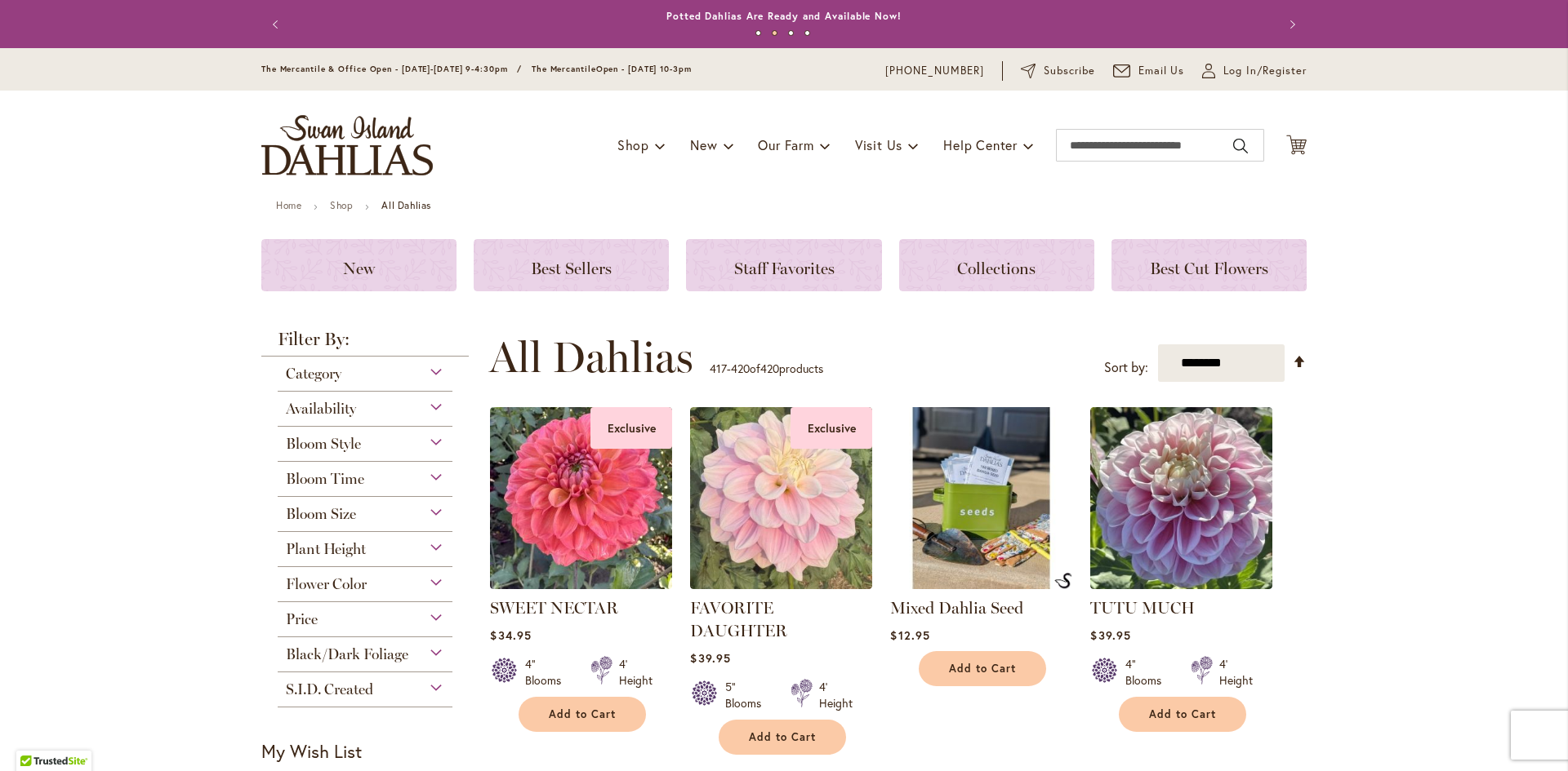
click at [431, 545] on div "Plant Height" at bounding box center [365, 545] width 175 height 26
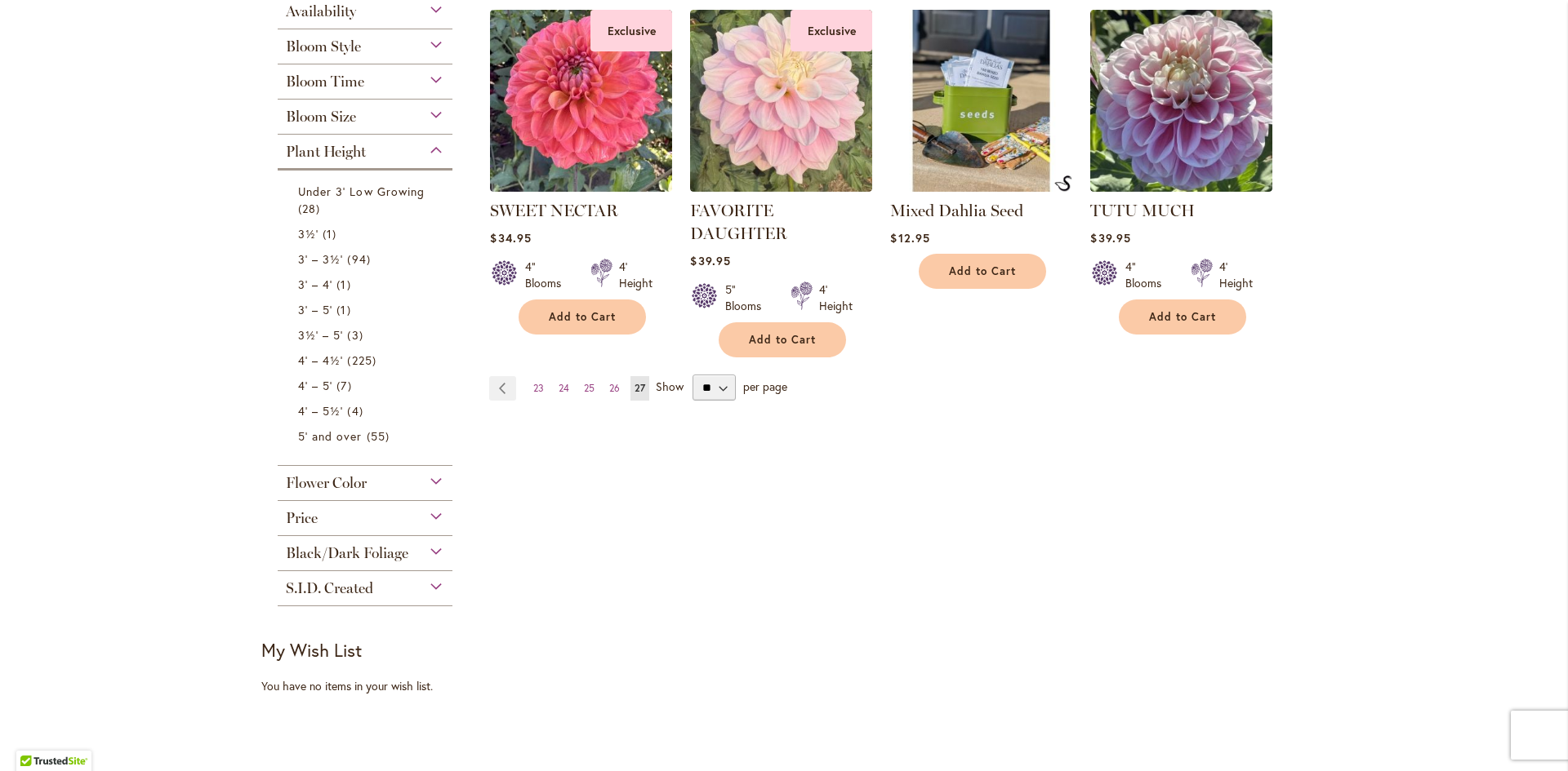
scroll to position [368, 0]
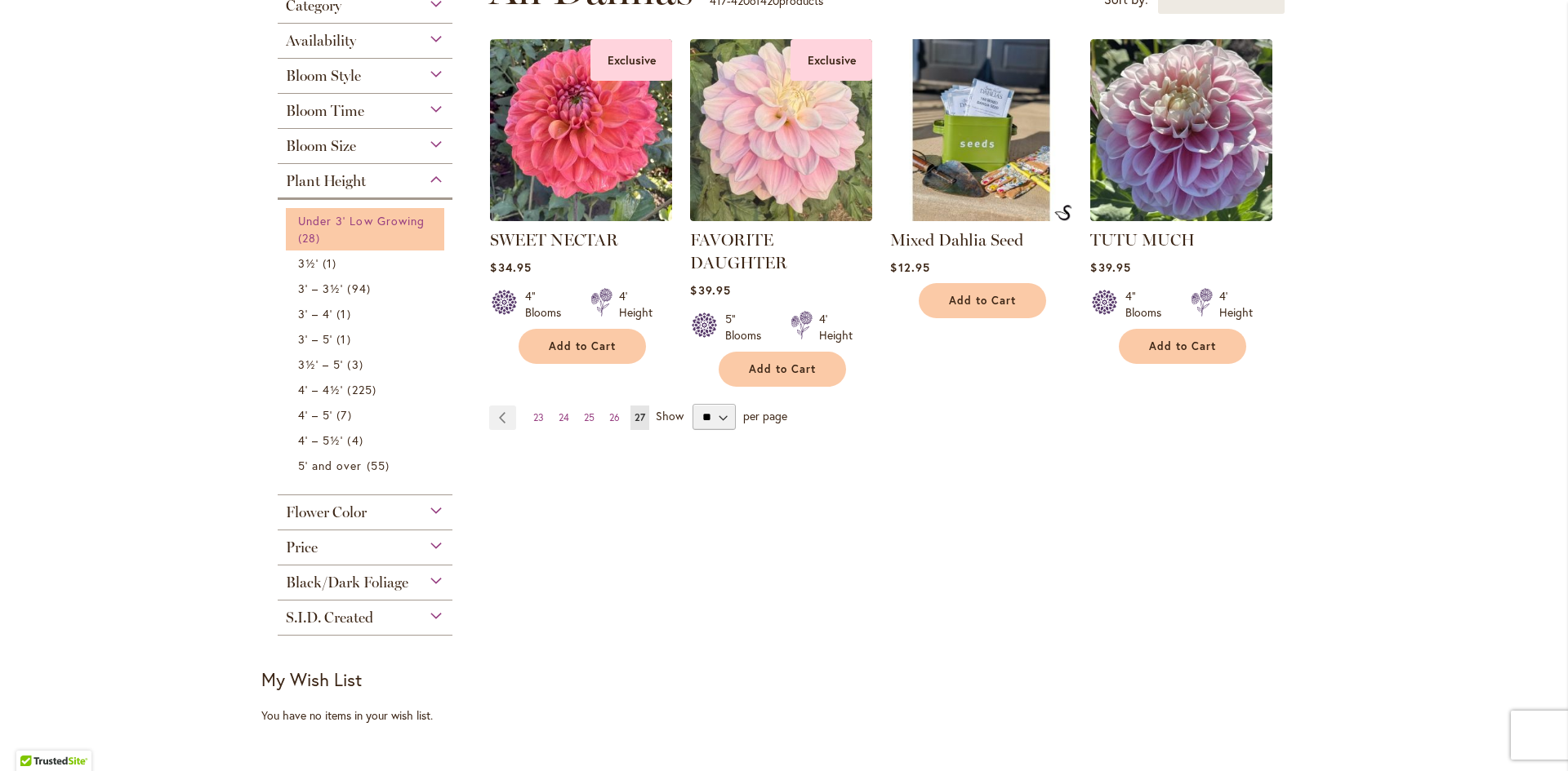
click at [328, 222] on span "Under 3' Low Growing" at bounding box center [361, 220] width 126 height 15
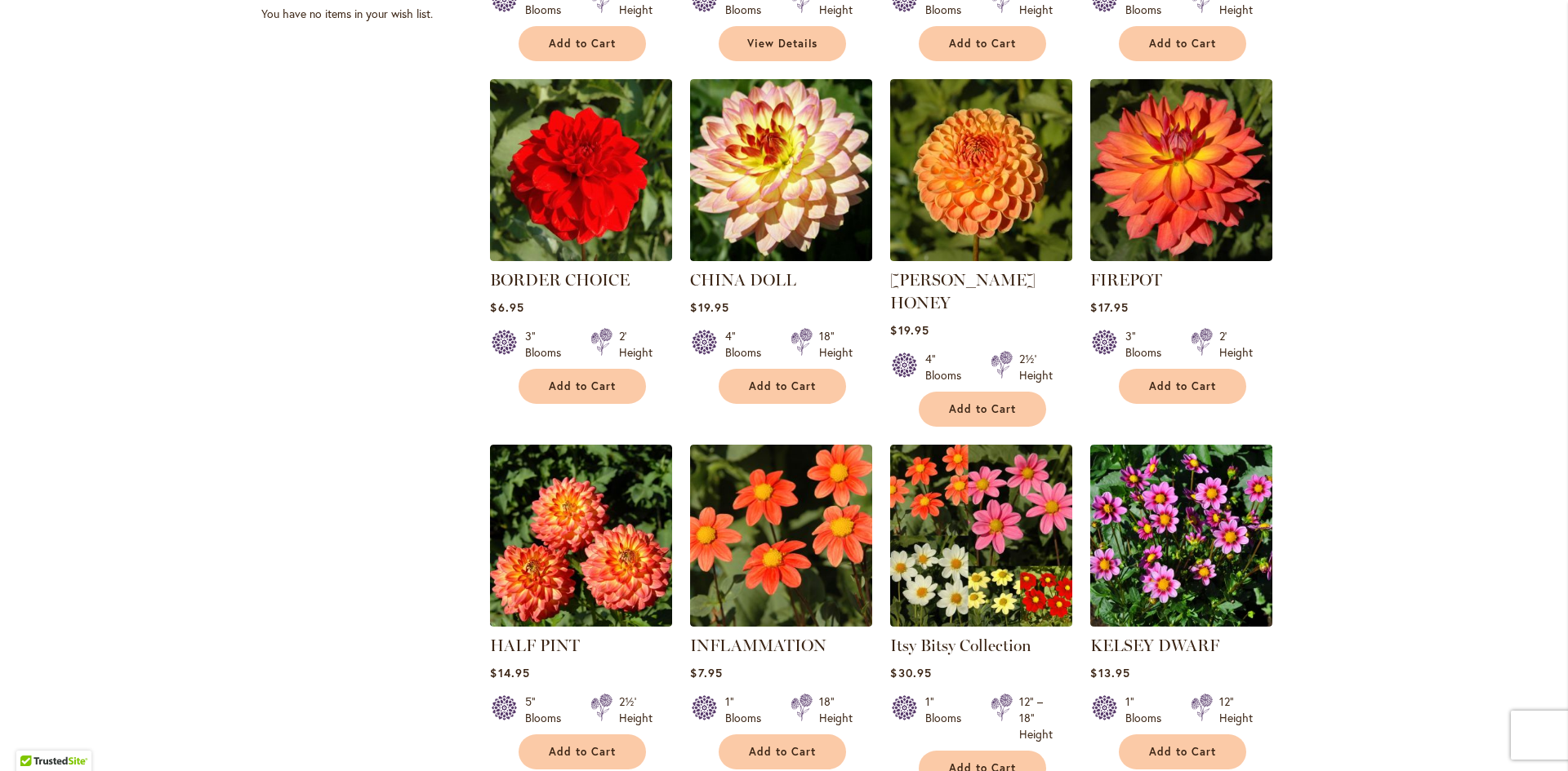
scroll to position [1224, 0]
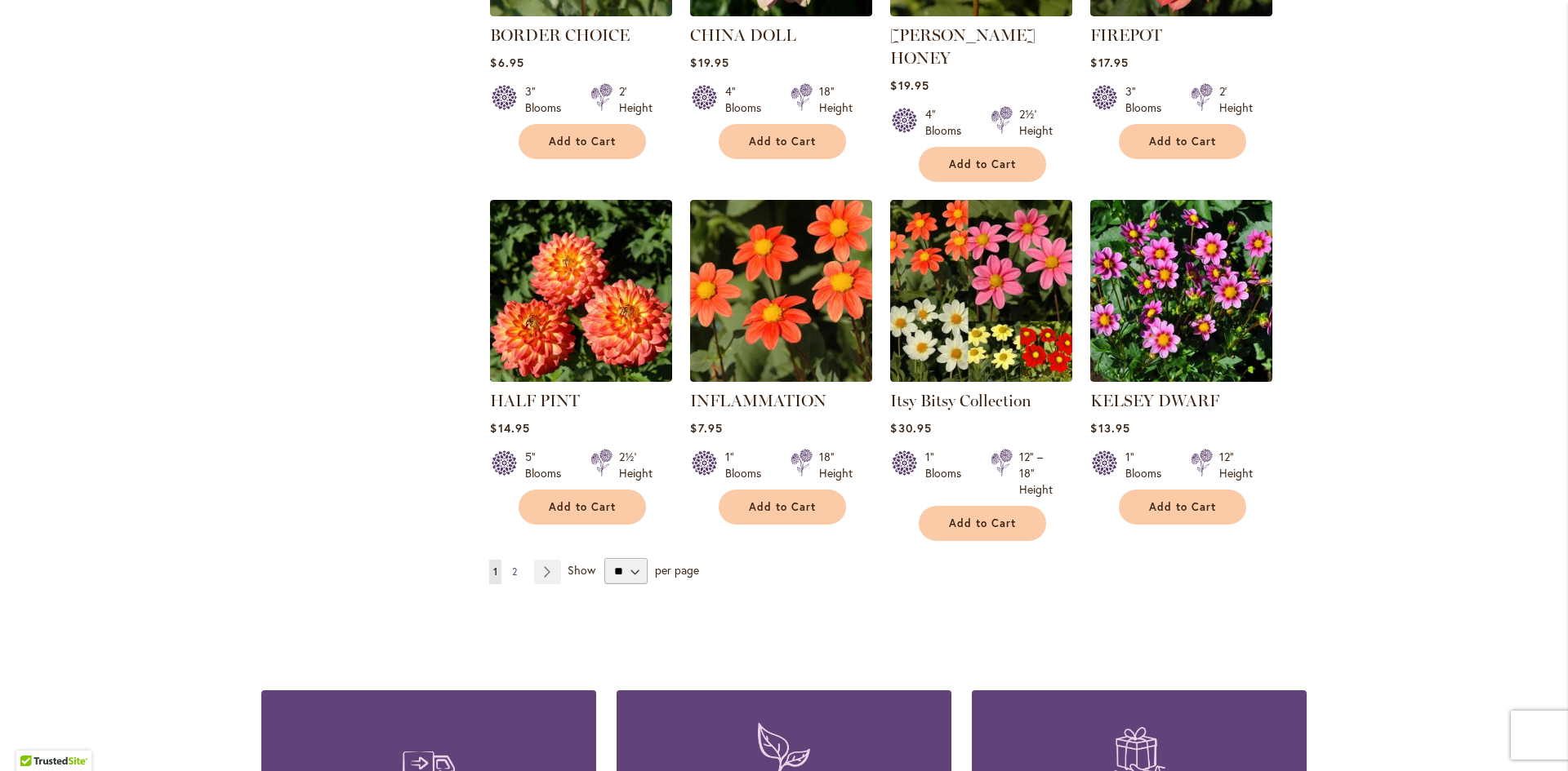
click at [512, 566] on span "2" at bounding box center [514, 572] width 5 height 13
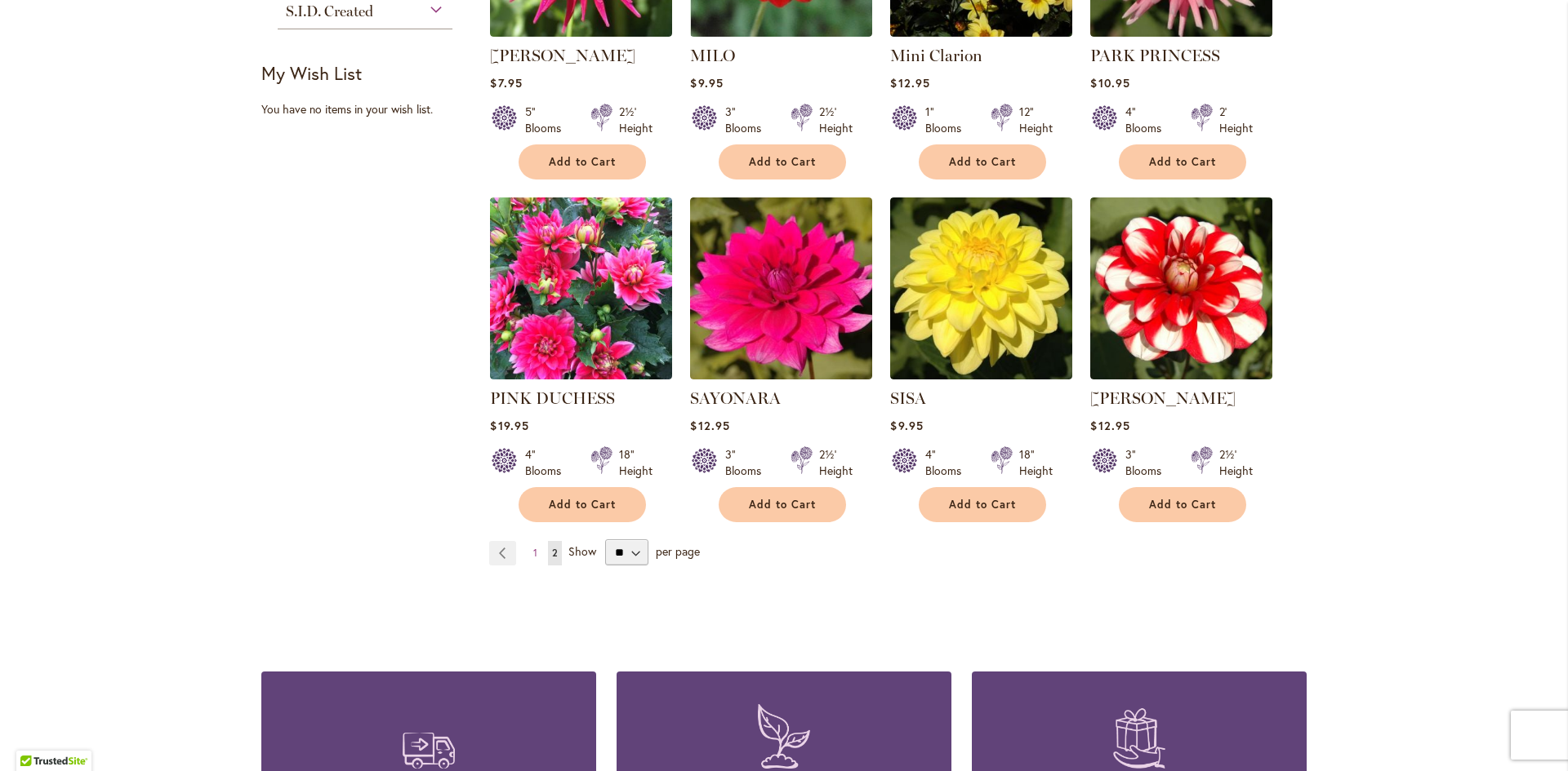
scroll to position [898, 0]
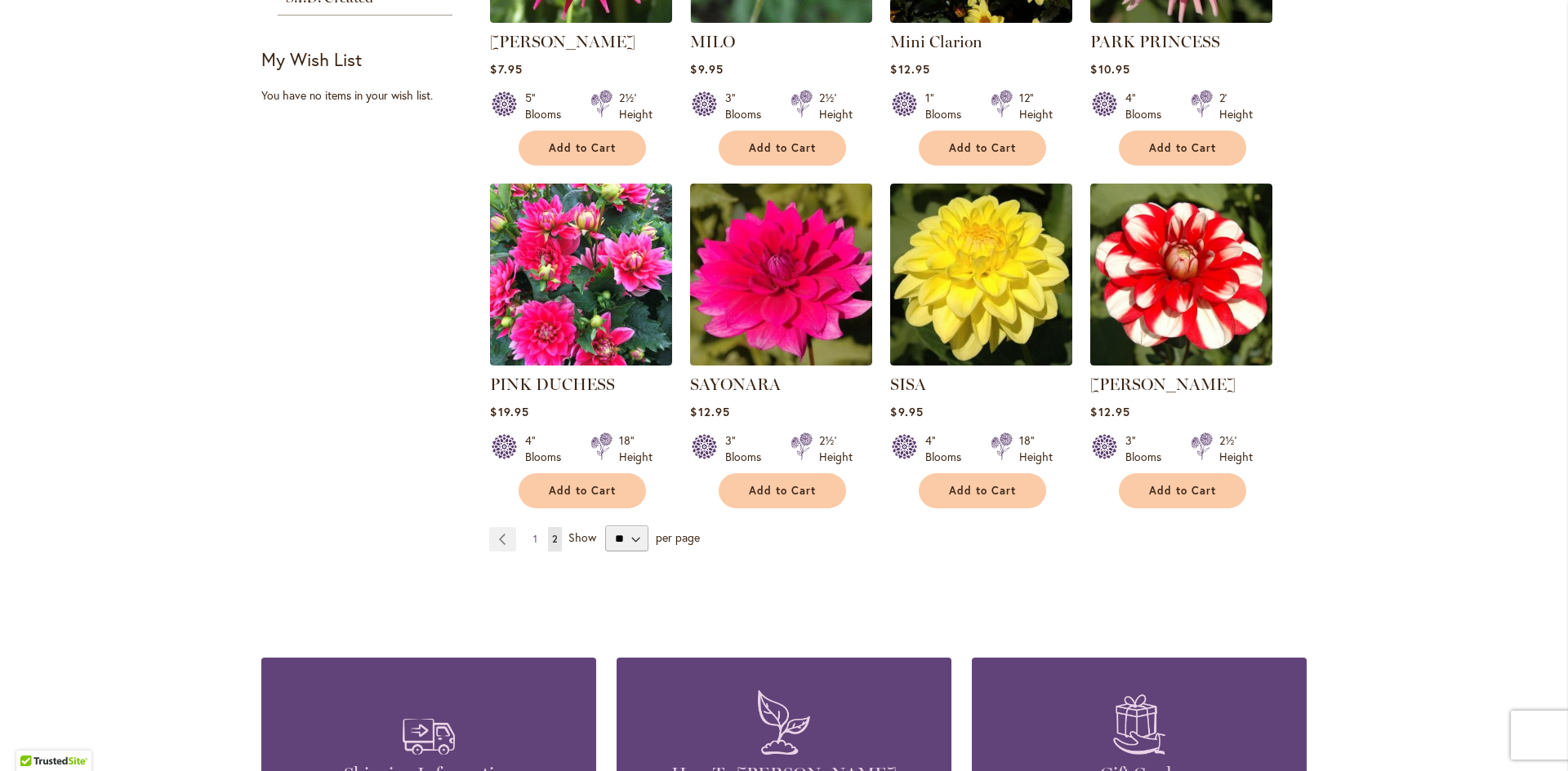
click at [533, 533] on span "1" at bounding box center [535, 540] width 5 height 13
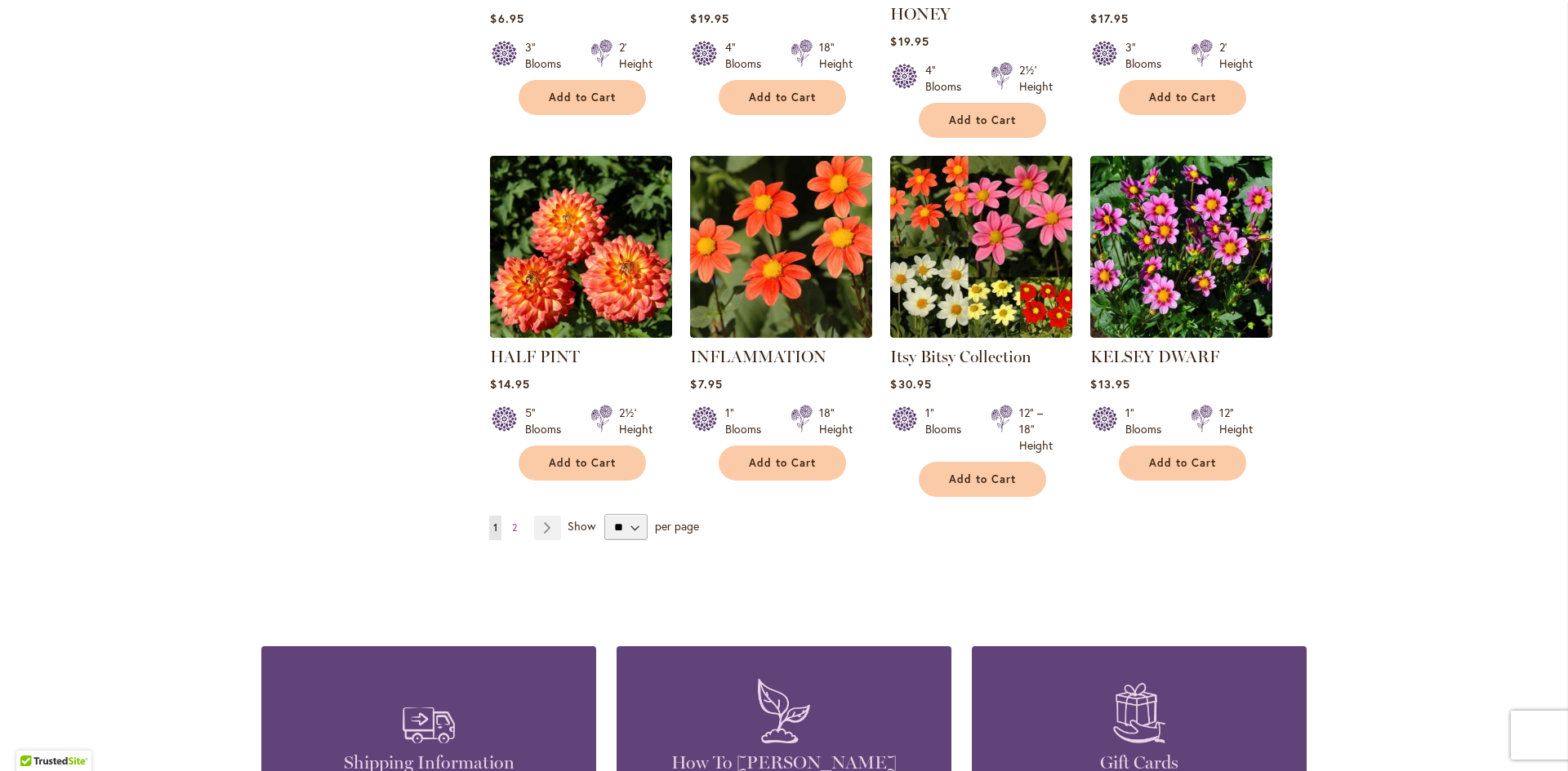
scroll to position [1306, 0]
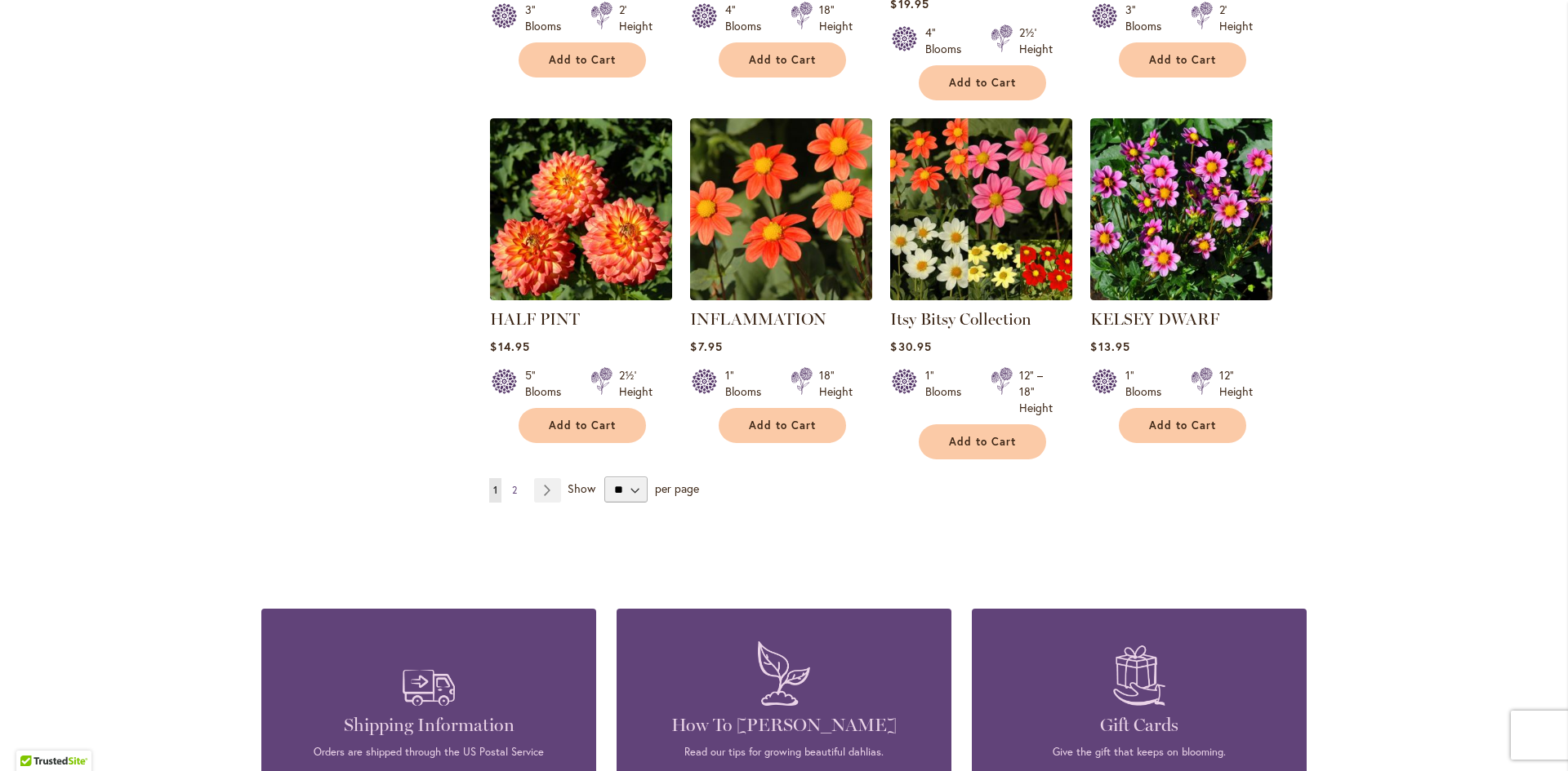
click at [512, 484] on span "2" at bounding box center [514, 490] width 5 height 13
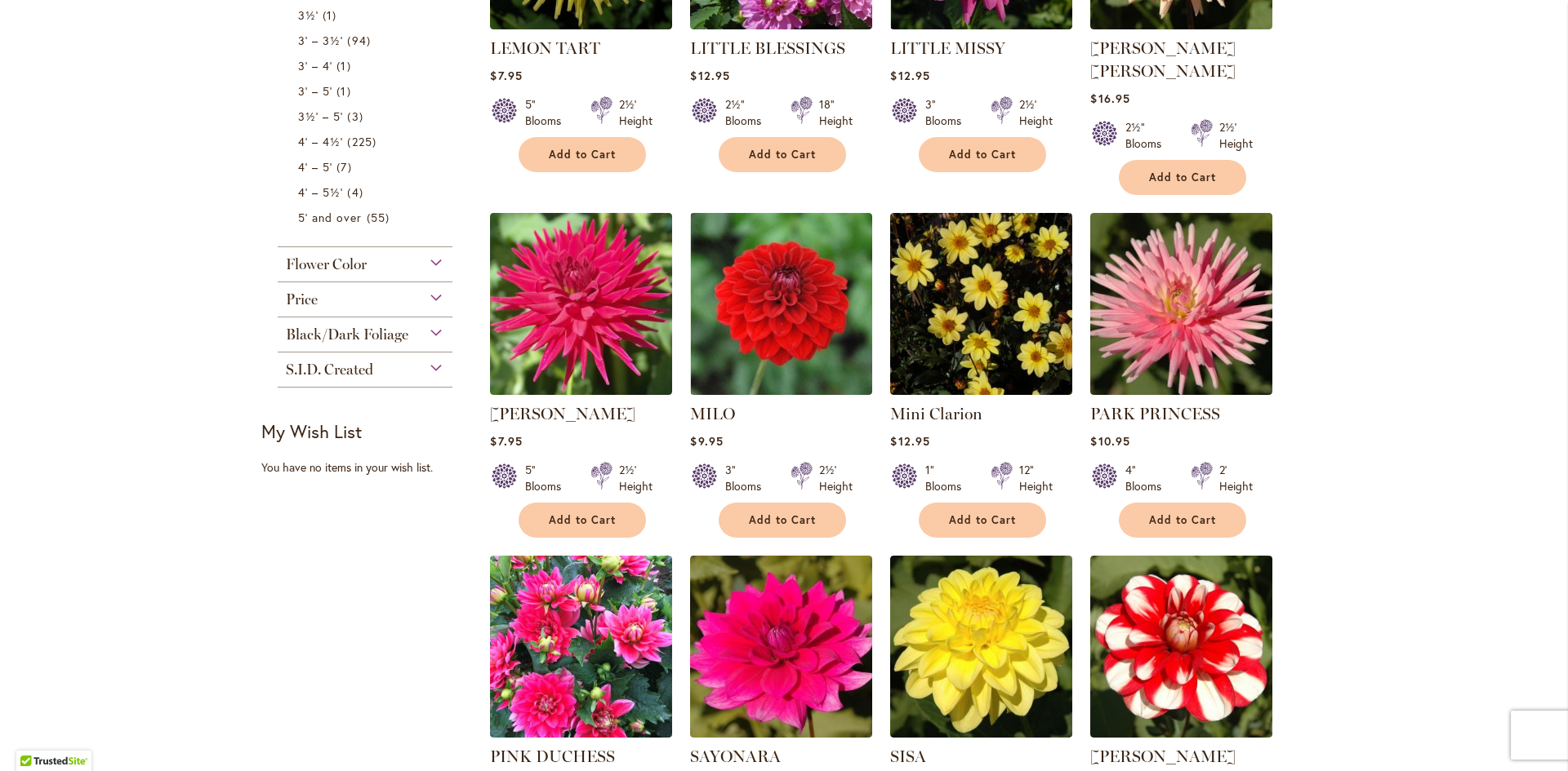
scroll to position [734, 0]
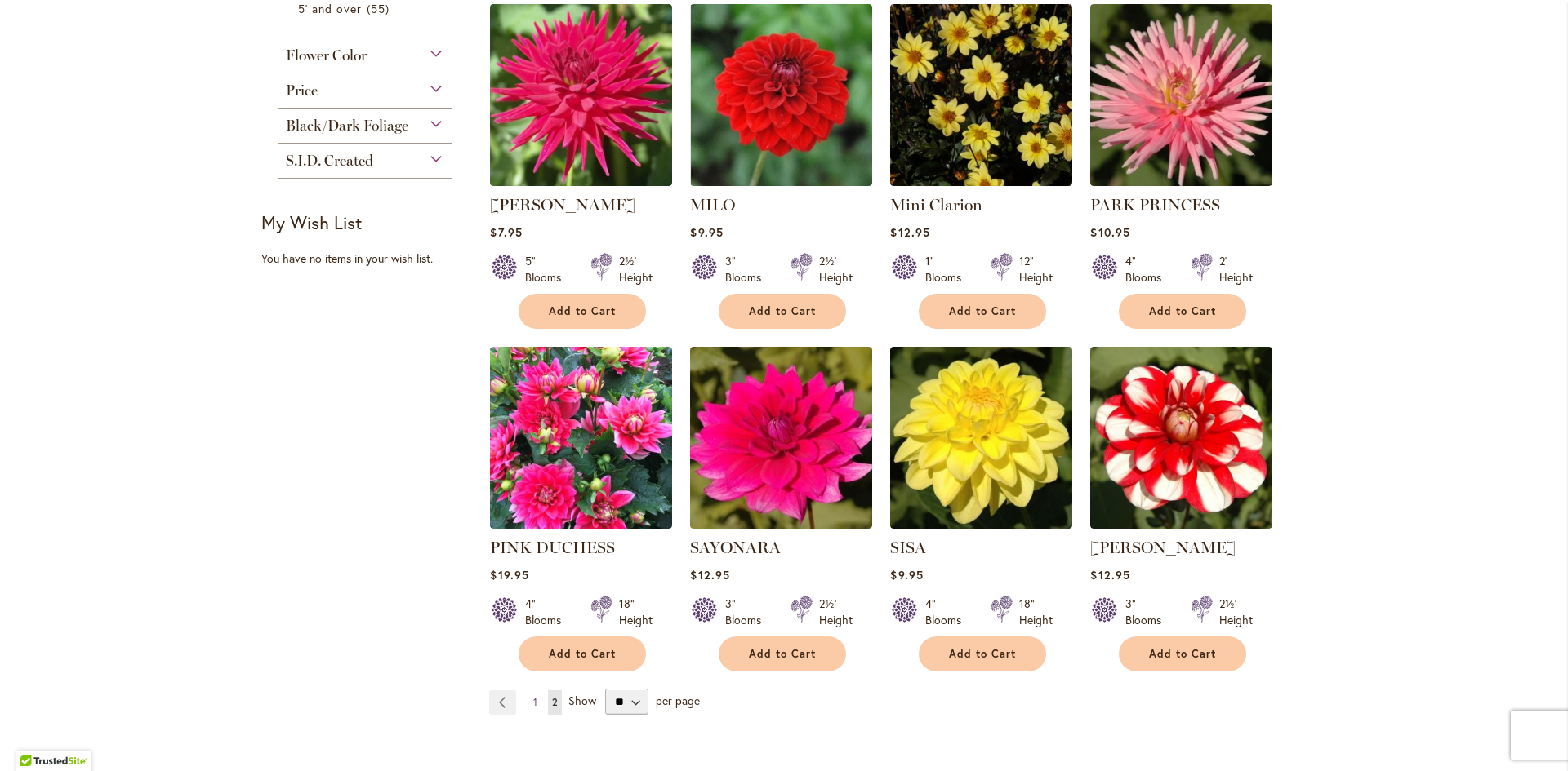
click at [533, 696] on span "1" at bounding box center [535, 703] width 5 height 13
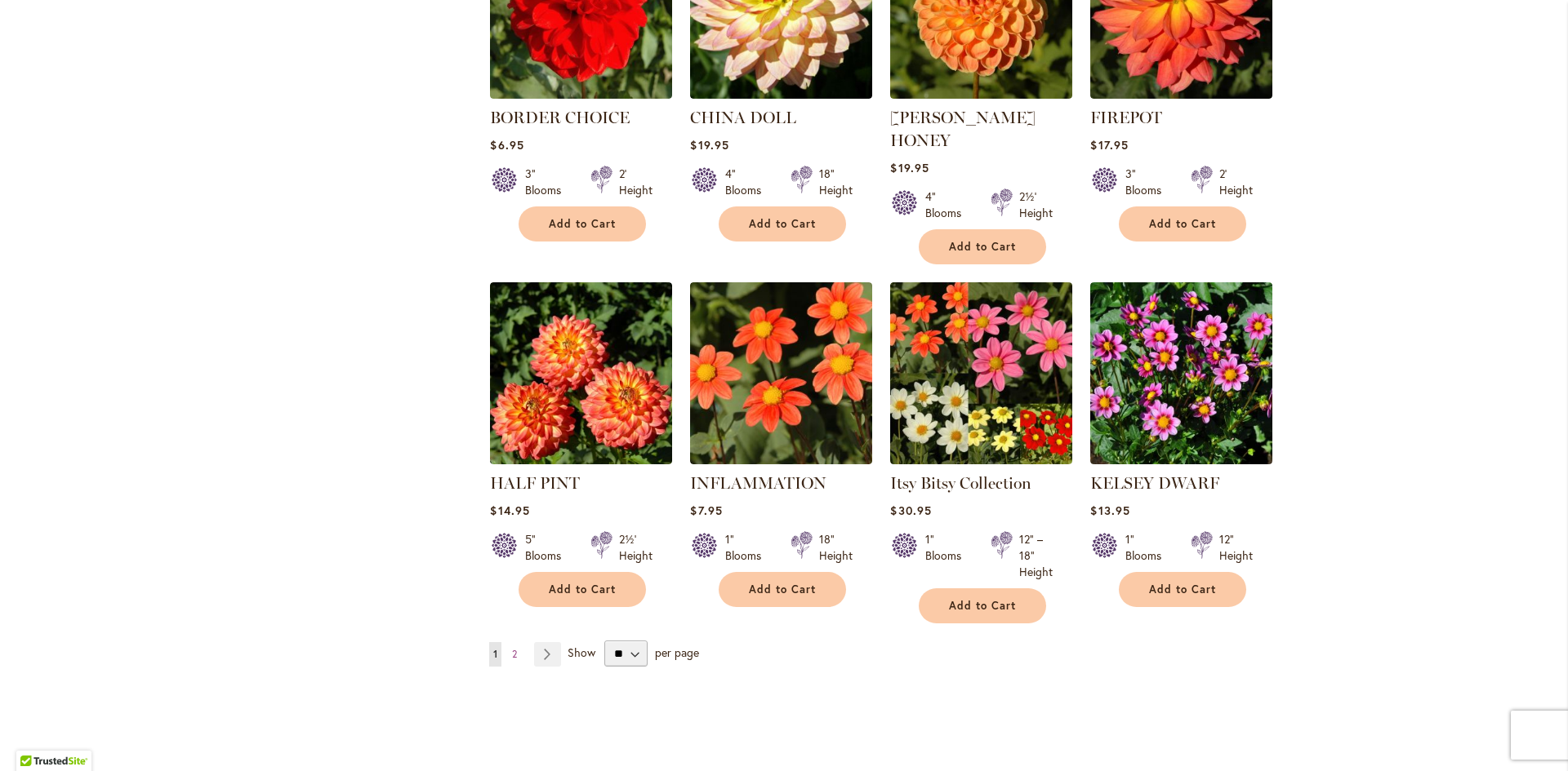
scroll to position [1142, 0]
click at [512, 647] on span "2" at bounding box center [514, 653] width 5 height 13
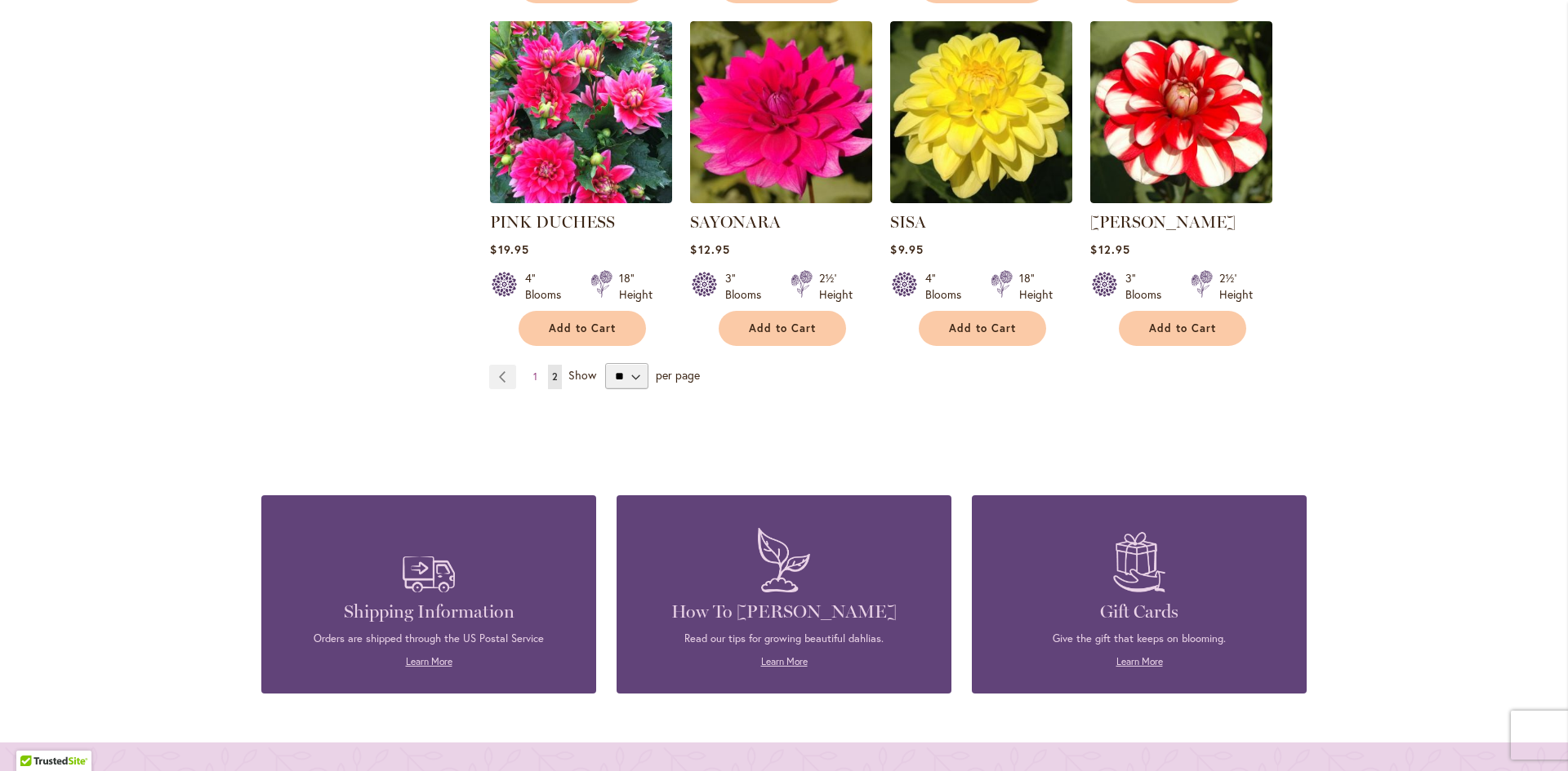
scroll to position [1061, 0]
click at [533, 369] on span "1" at bounding box center [535, 376] width 5 height 13
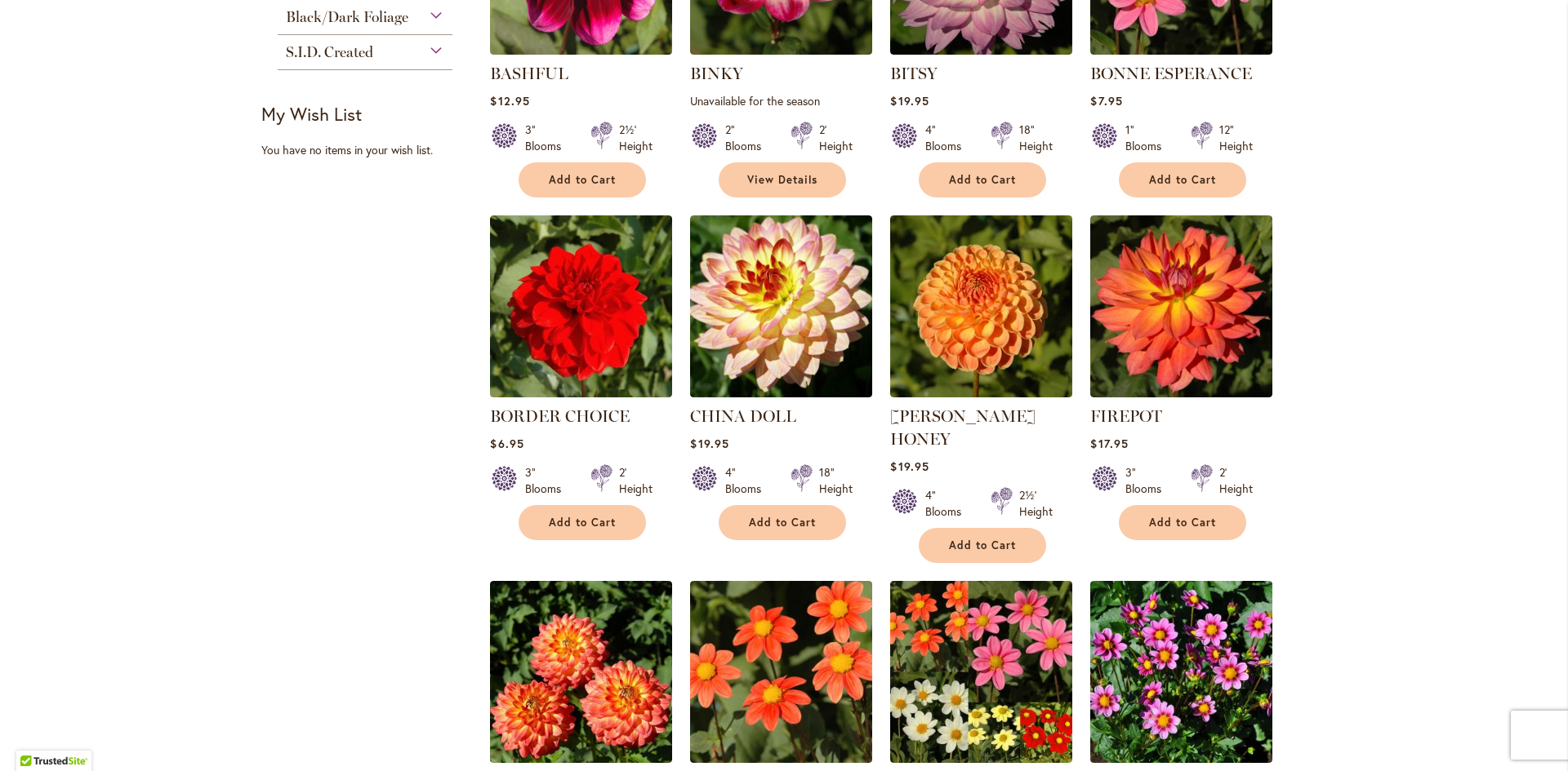
scroll to position [898, 0]
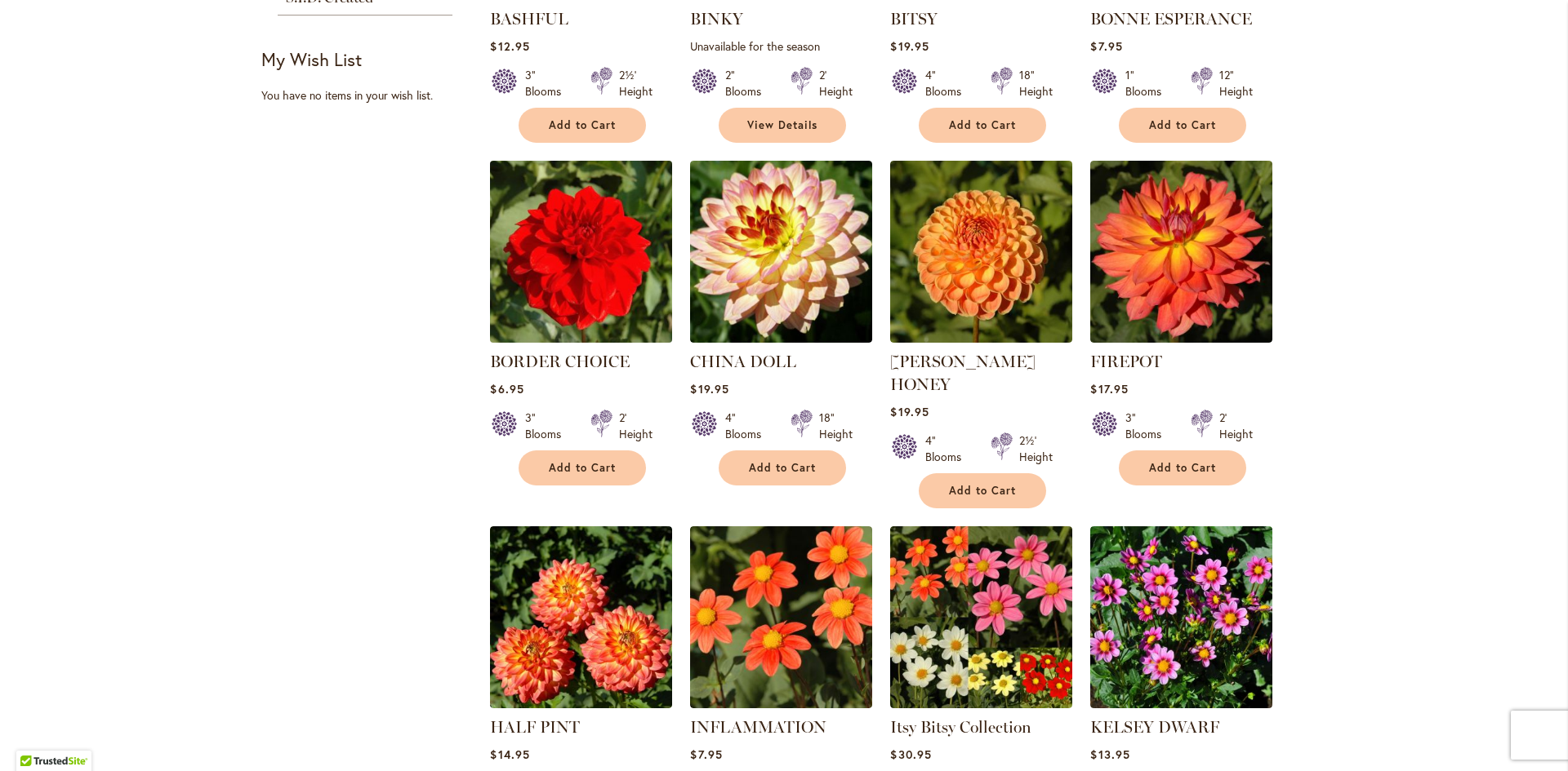
click at [573, 316] on img at bounding box center [581, 251] width 191 height 191
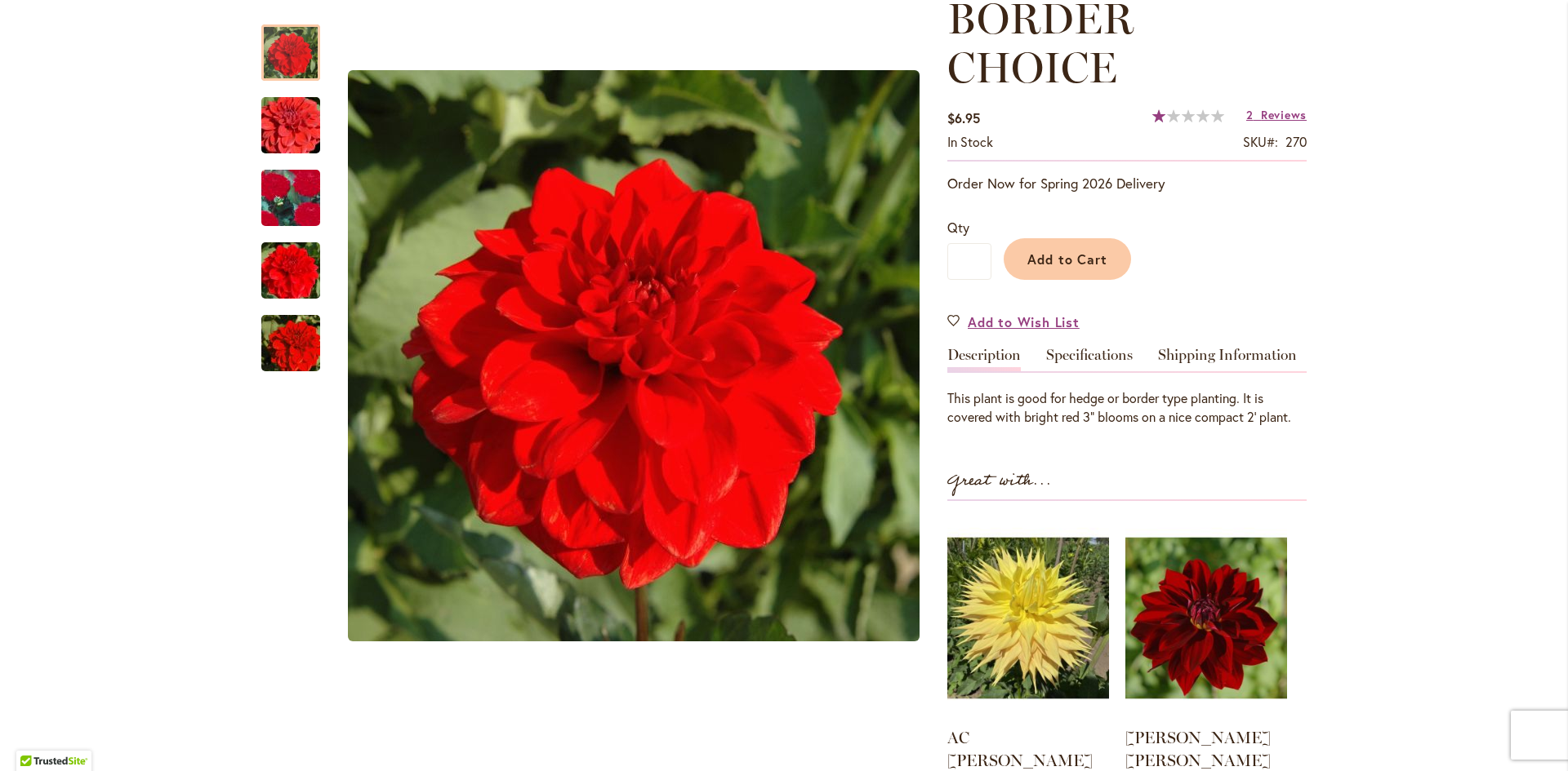
scroll to position [326, 0]
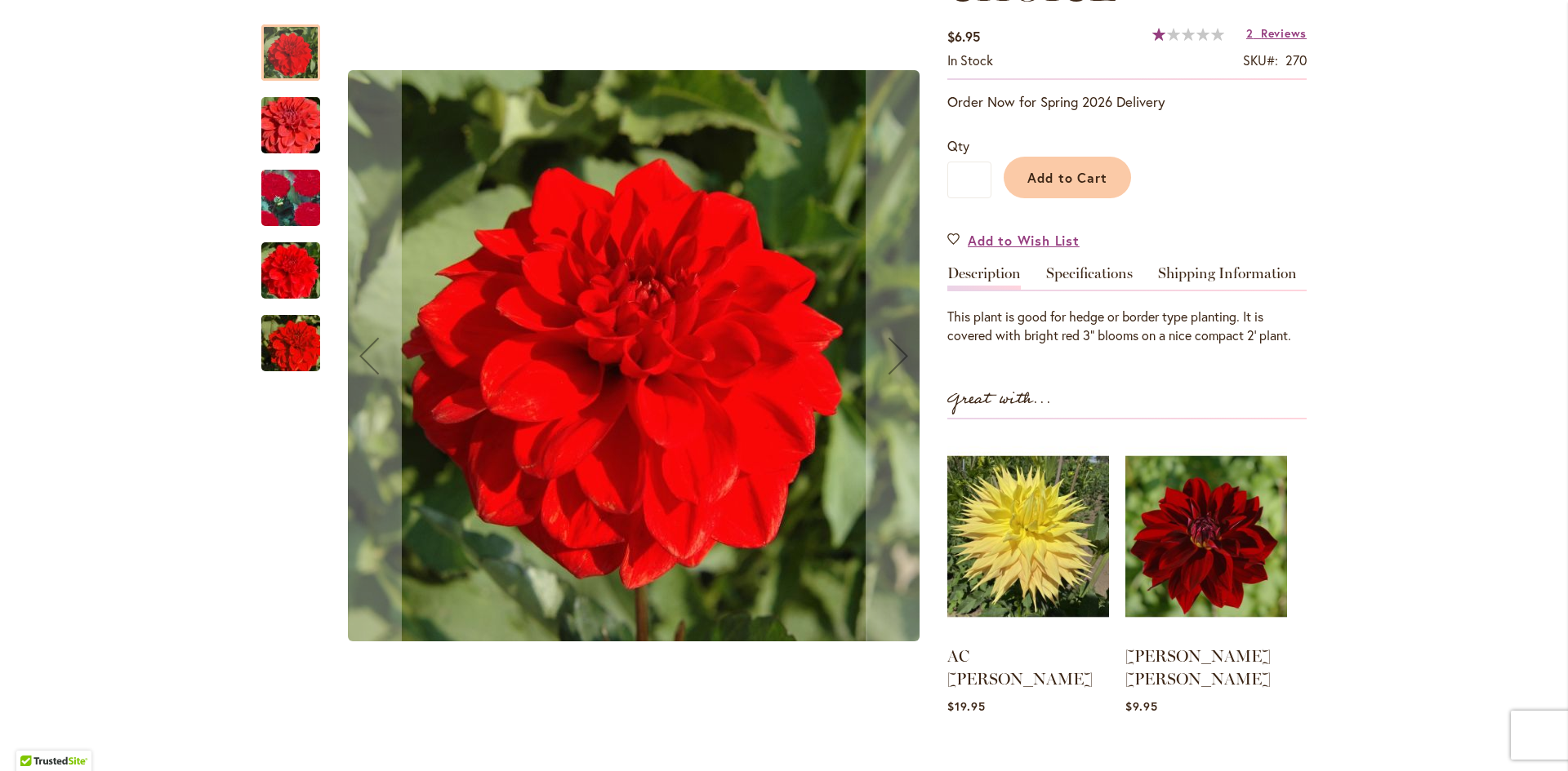
click at [278, 200] on img "BORDER CHOICE" at bounding box center [290, 198] width 116 height 113
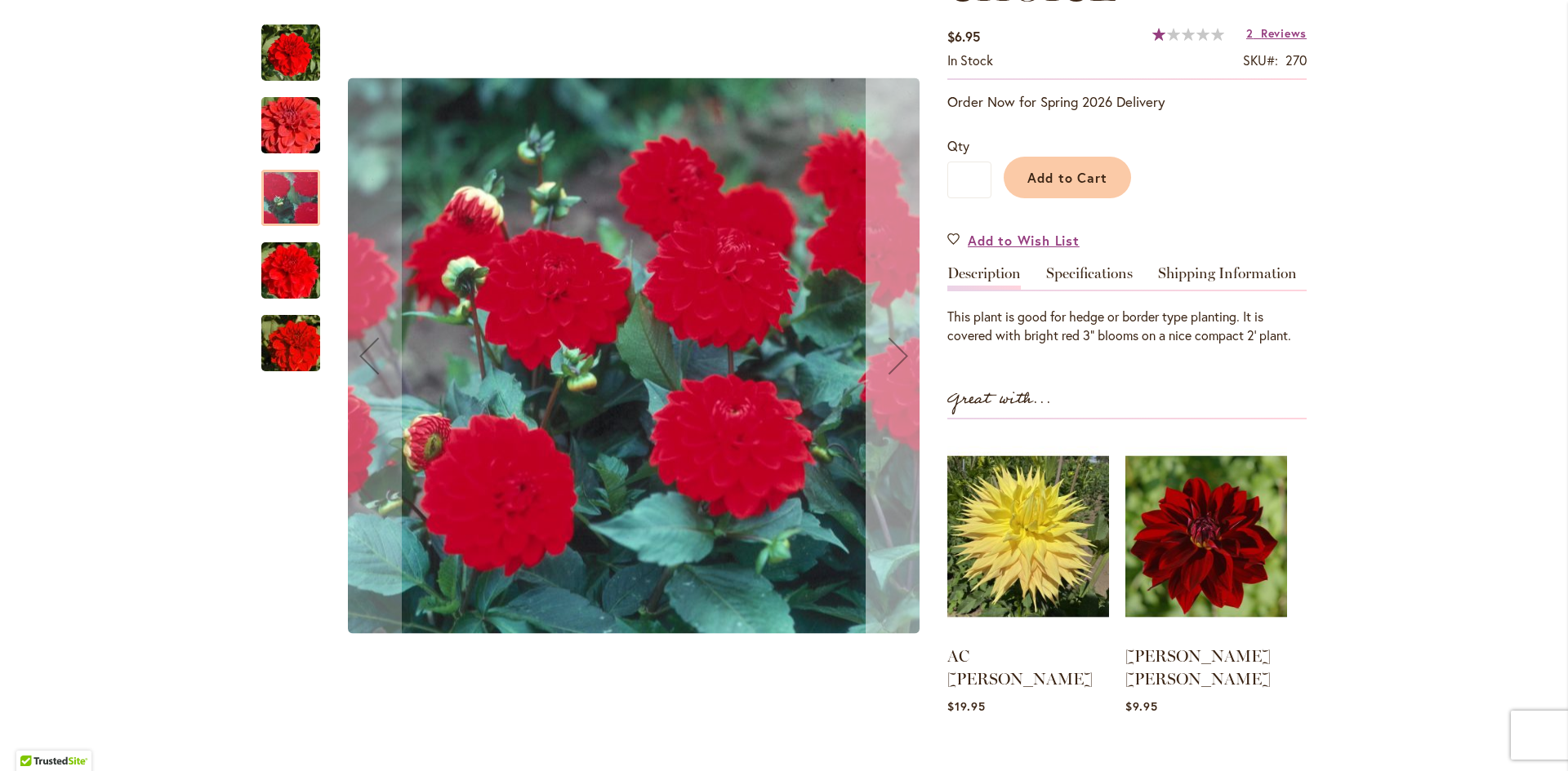
click at [898, 349] on div "Next" at bounding box center [898, 356] width 65 height 65
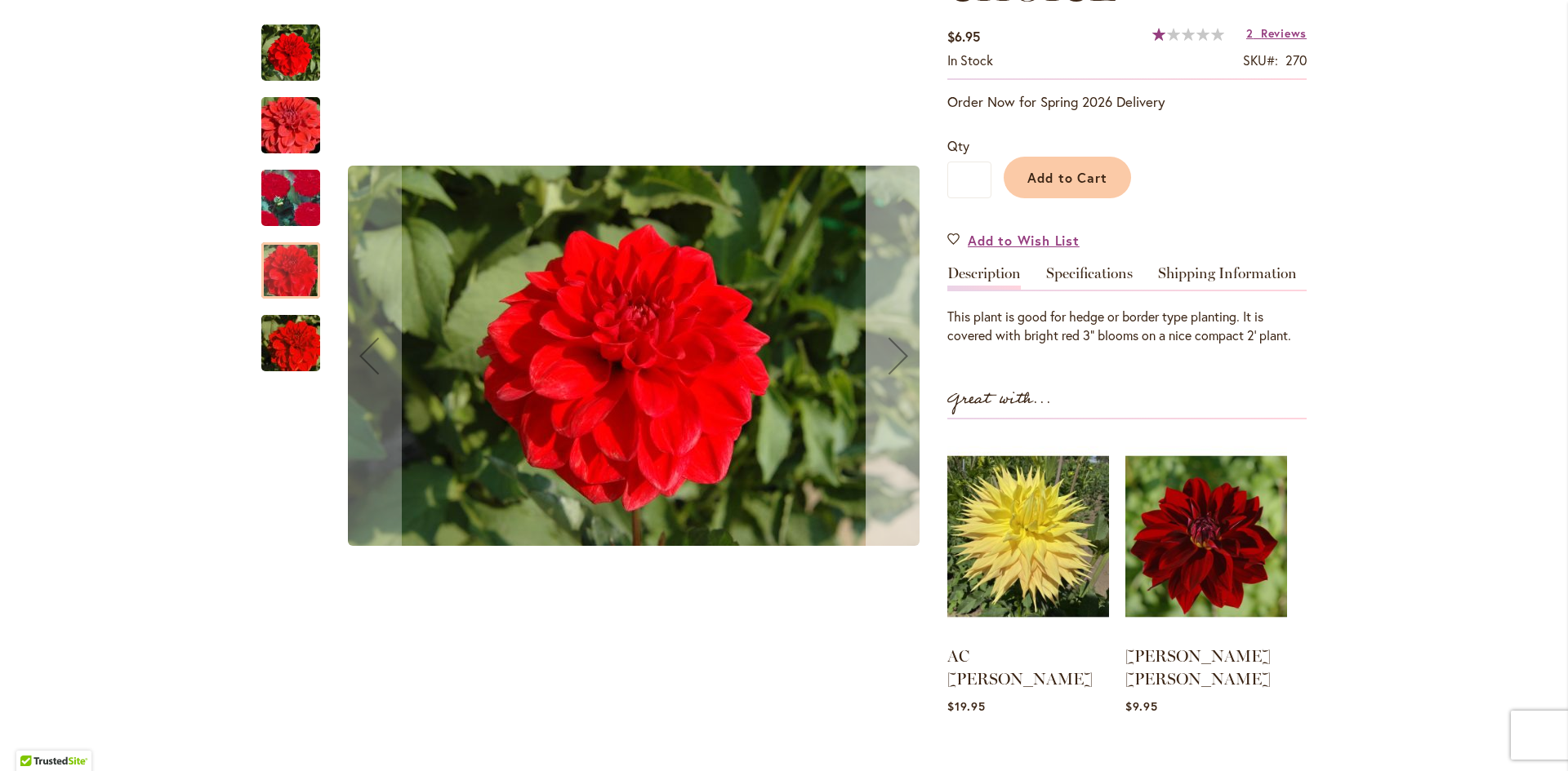
click at [898, 349] on div "Next" at bounding box center [898, 356] width 65 height 65
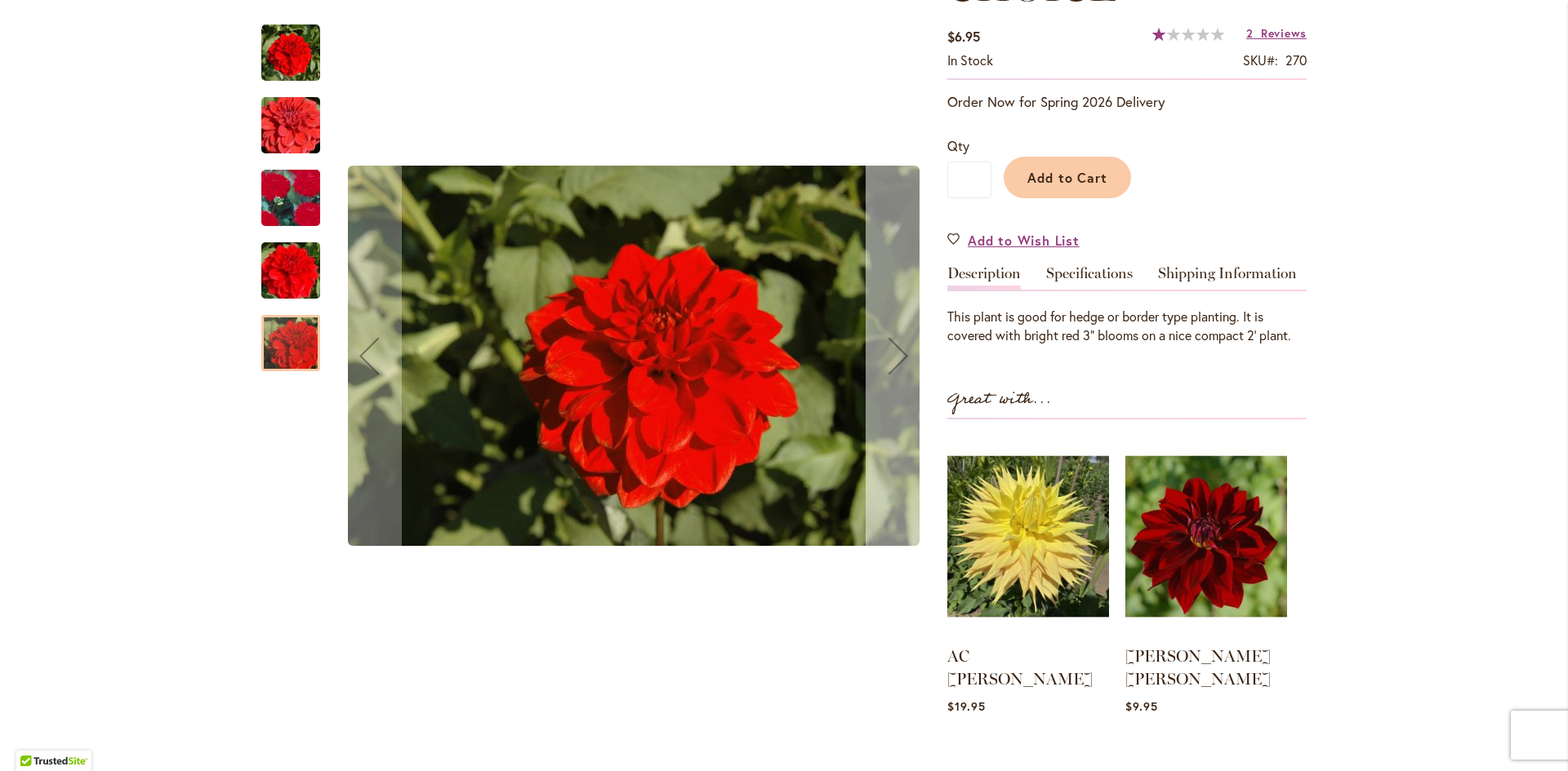
click at [898, 349] on div "Next" at bounding box center [898, 356] width 65 height 65
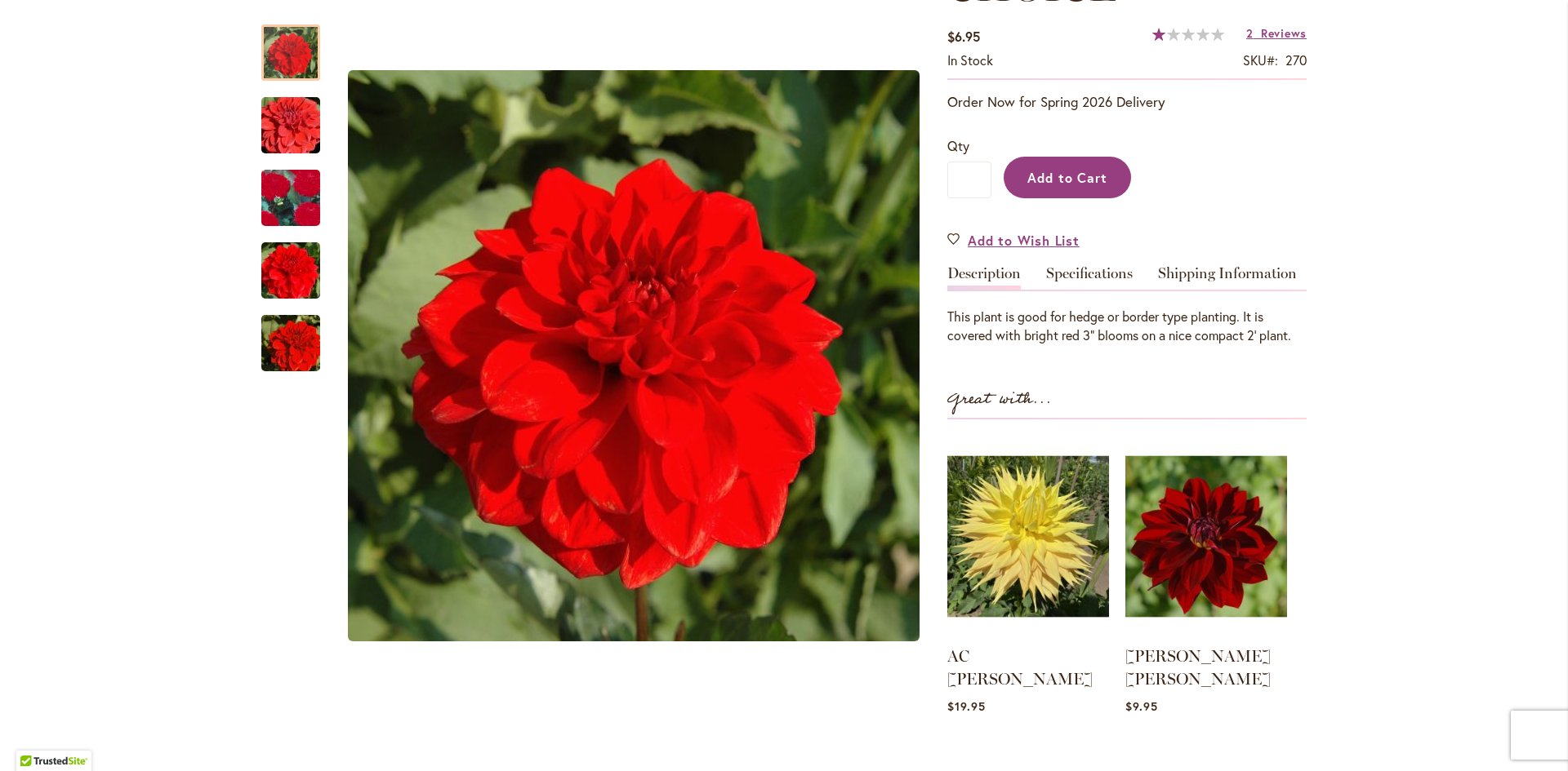
click at [1039, 186] on button "Add to Cart" at bounding box center [1067, 177] width 127 height 41
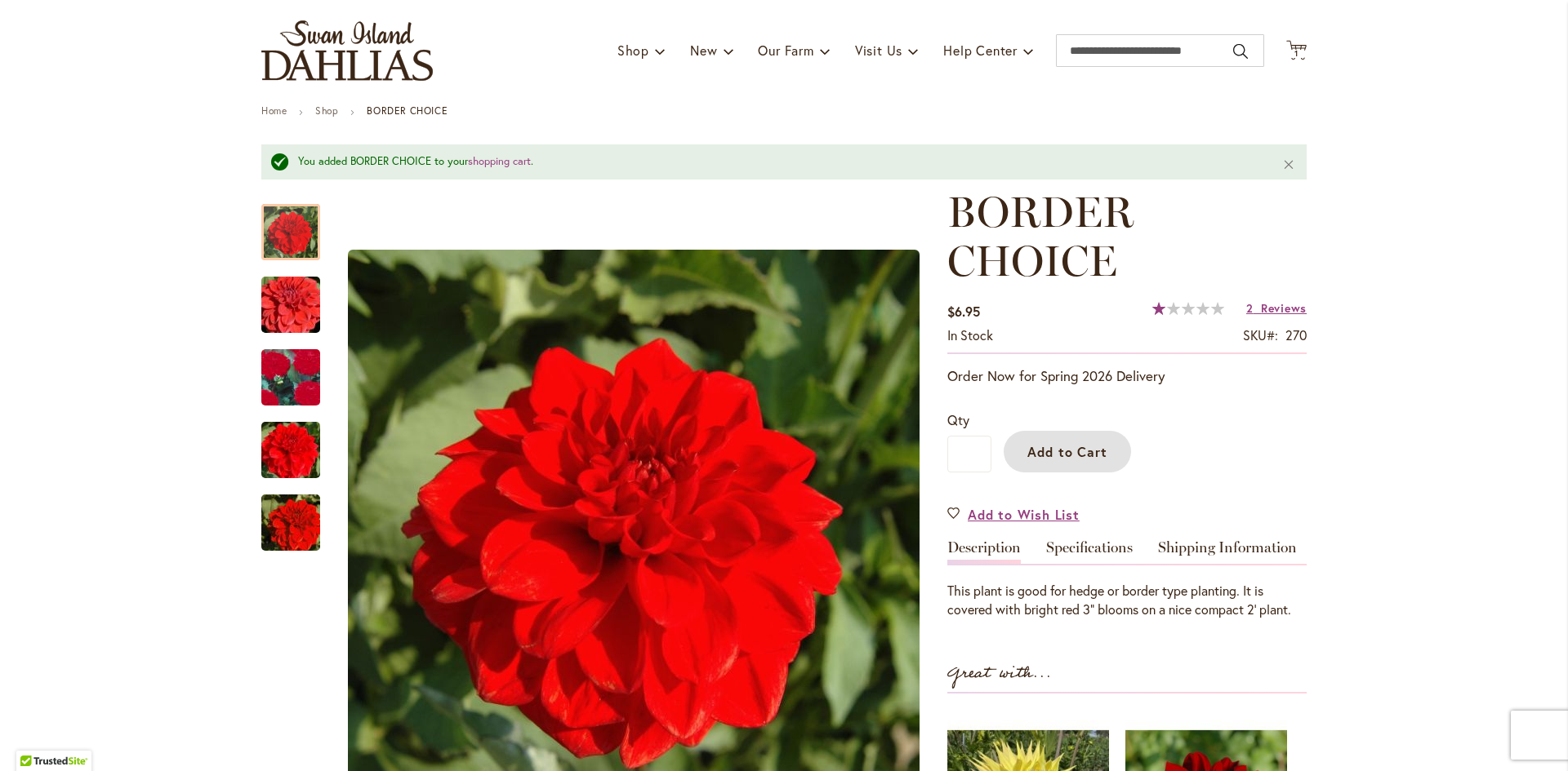
scroll to position [0, 0]
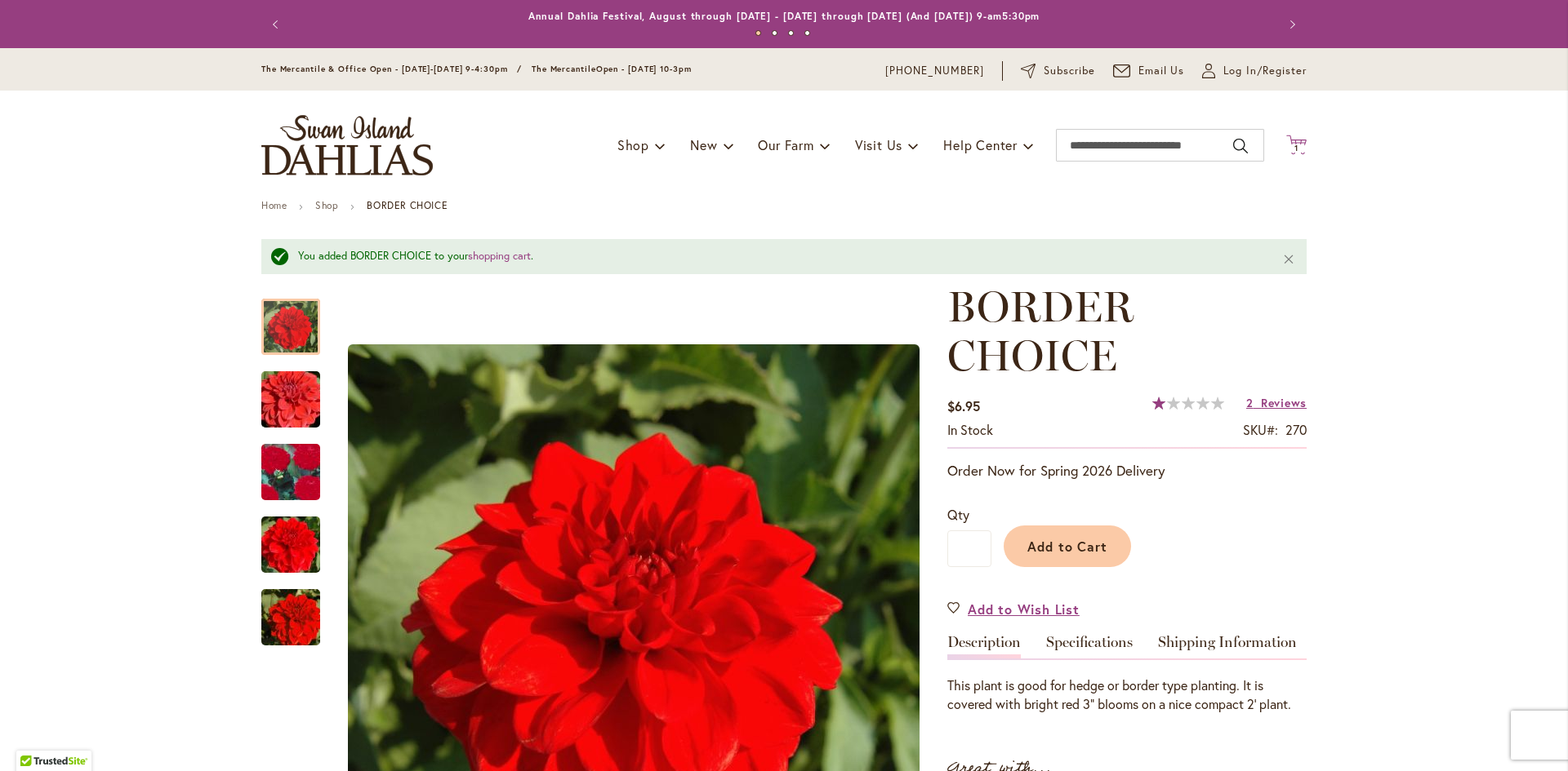
click at [1298, 147] on span "1 1 items" at bounding box center [1297, 148] width 16 height 8
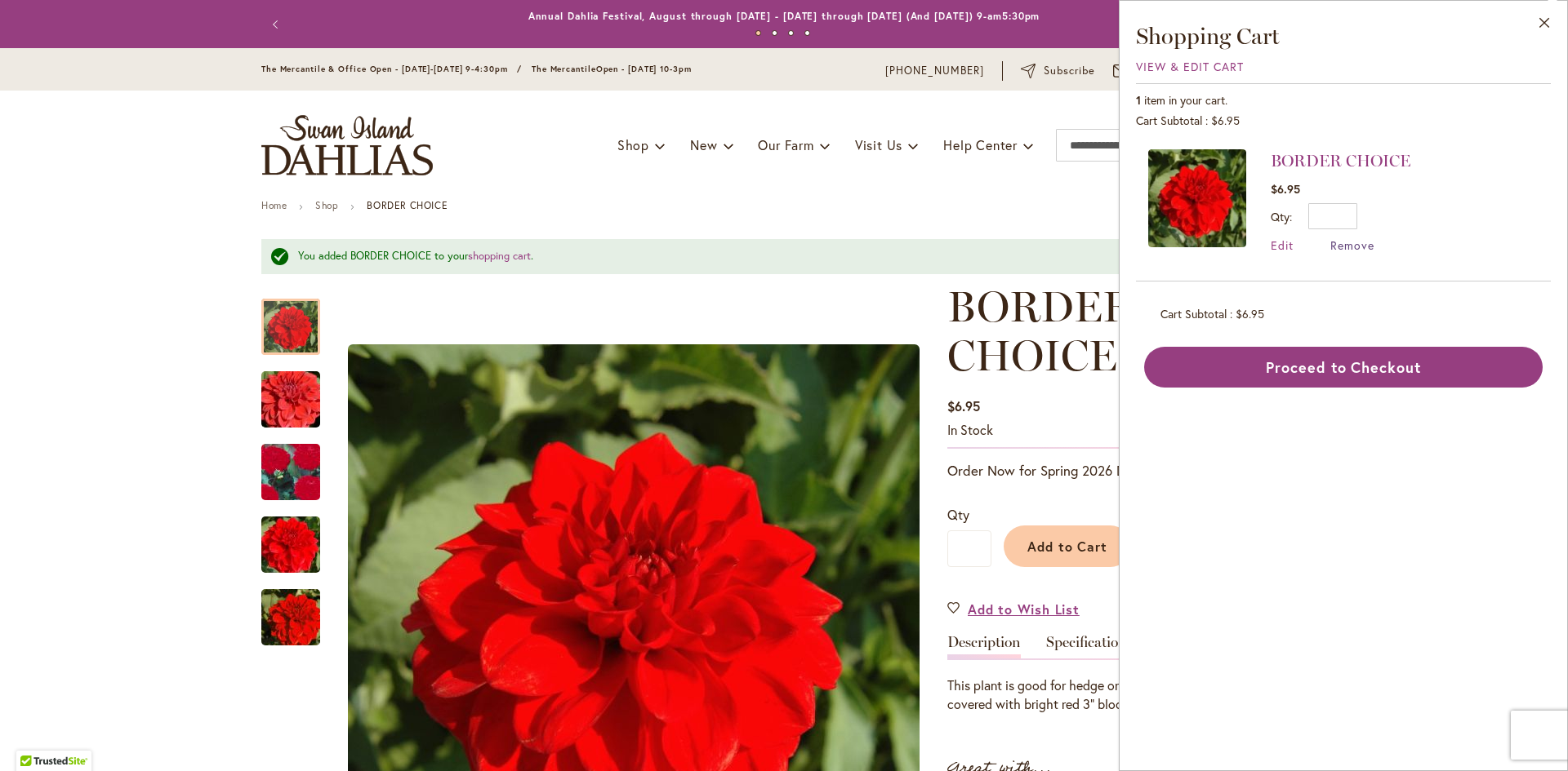
click at [1350, 243] on span "Remove" at bounding box center [1352, 245] width 44 height 15
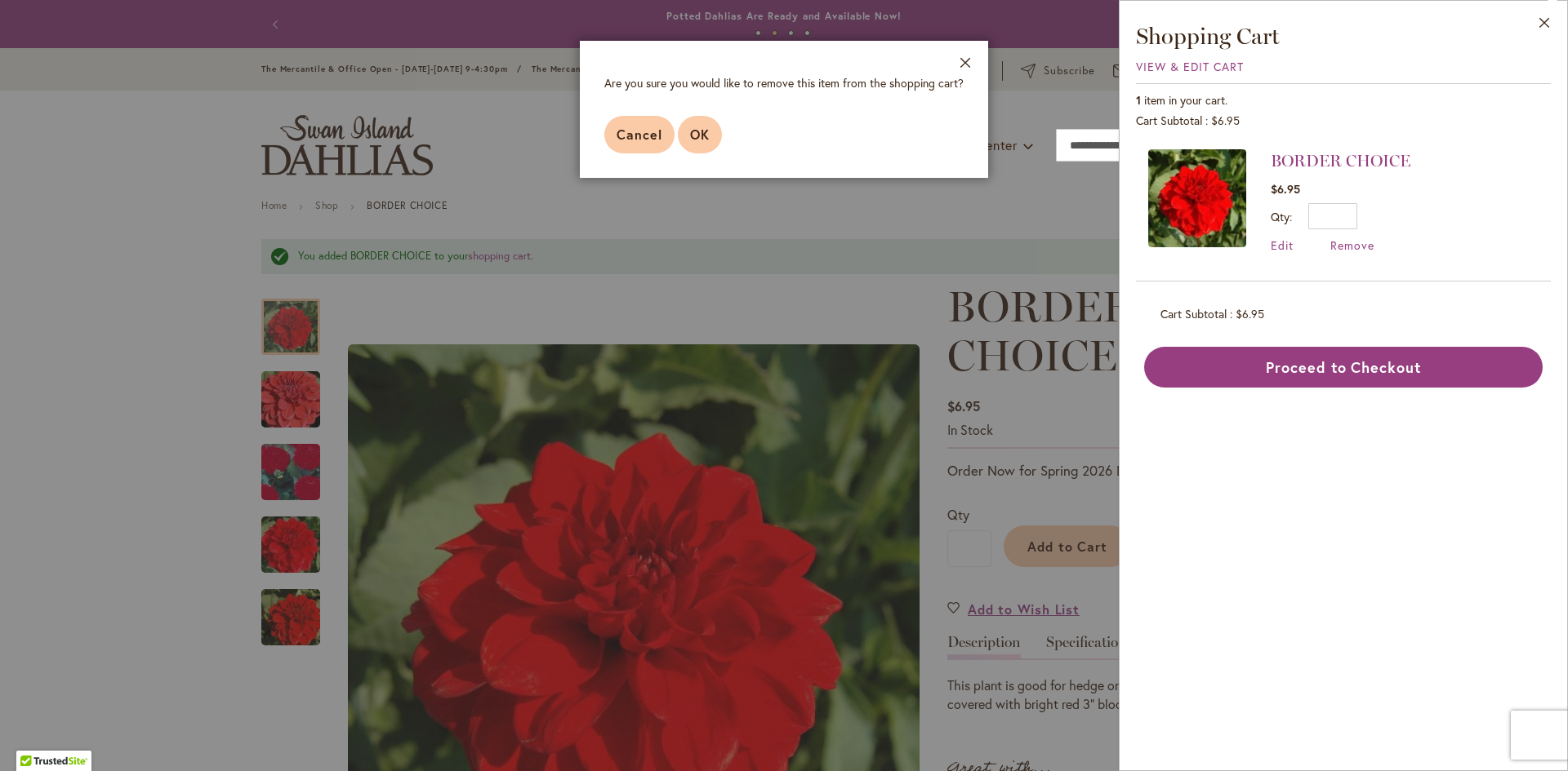
click at [704, 134] on span "OK" at bounding box center [700, 134] width 20 height 17
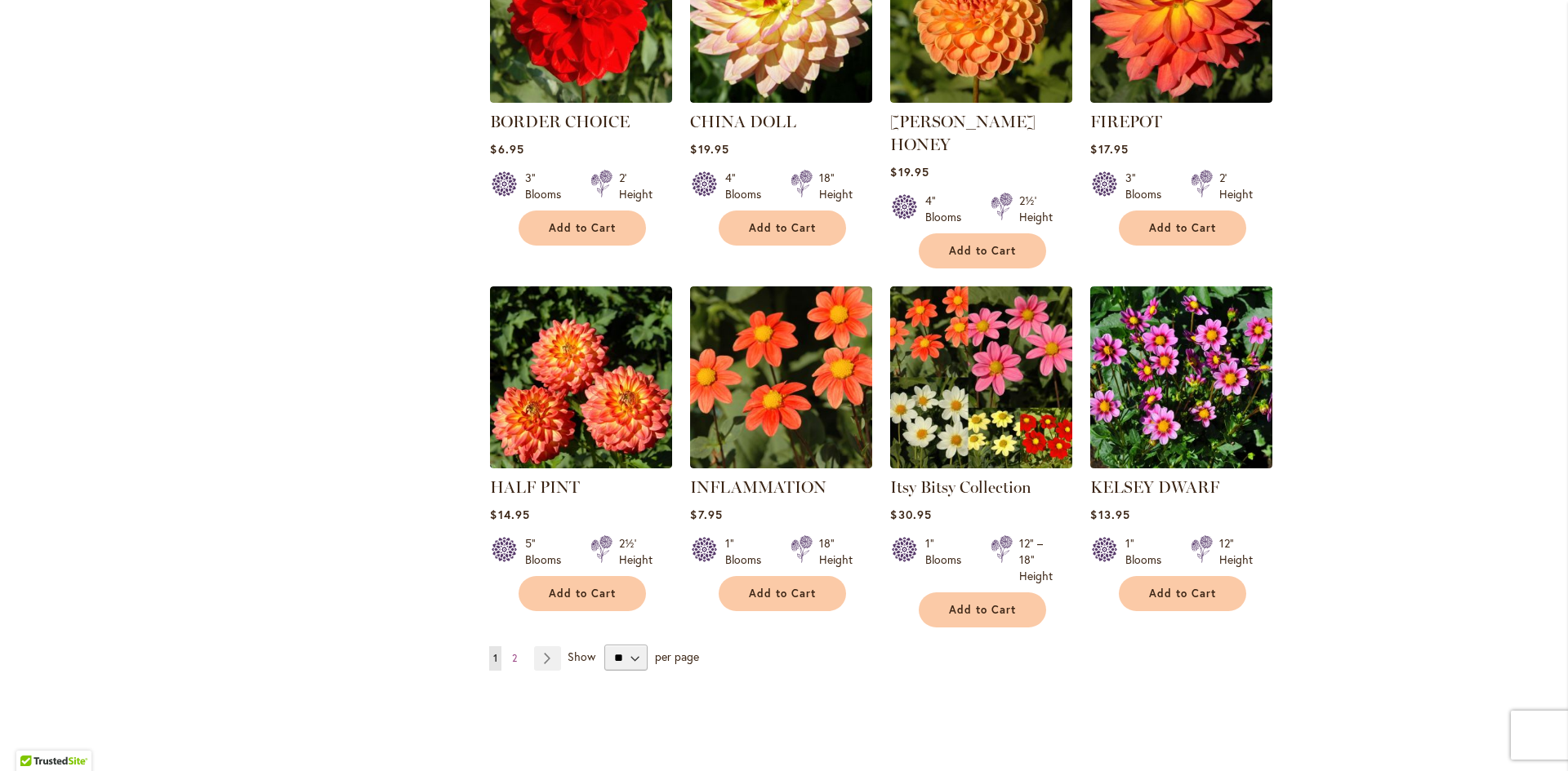
scroll to position [1224, 0]
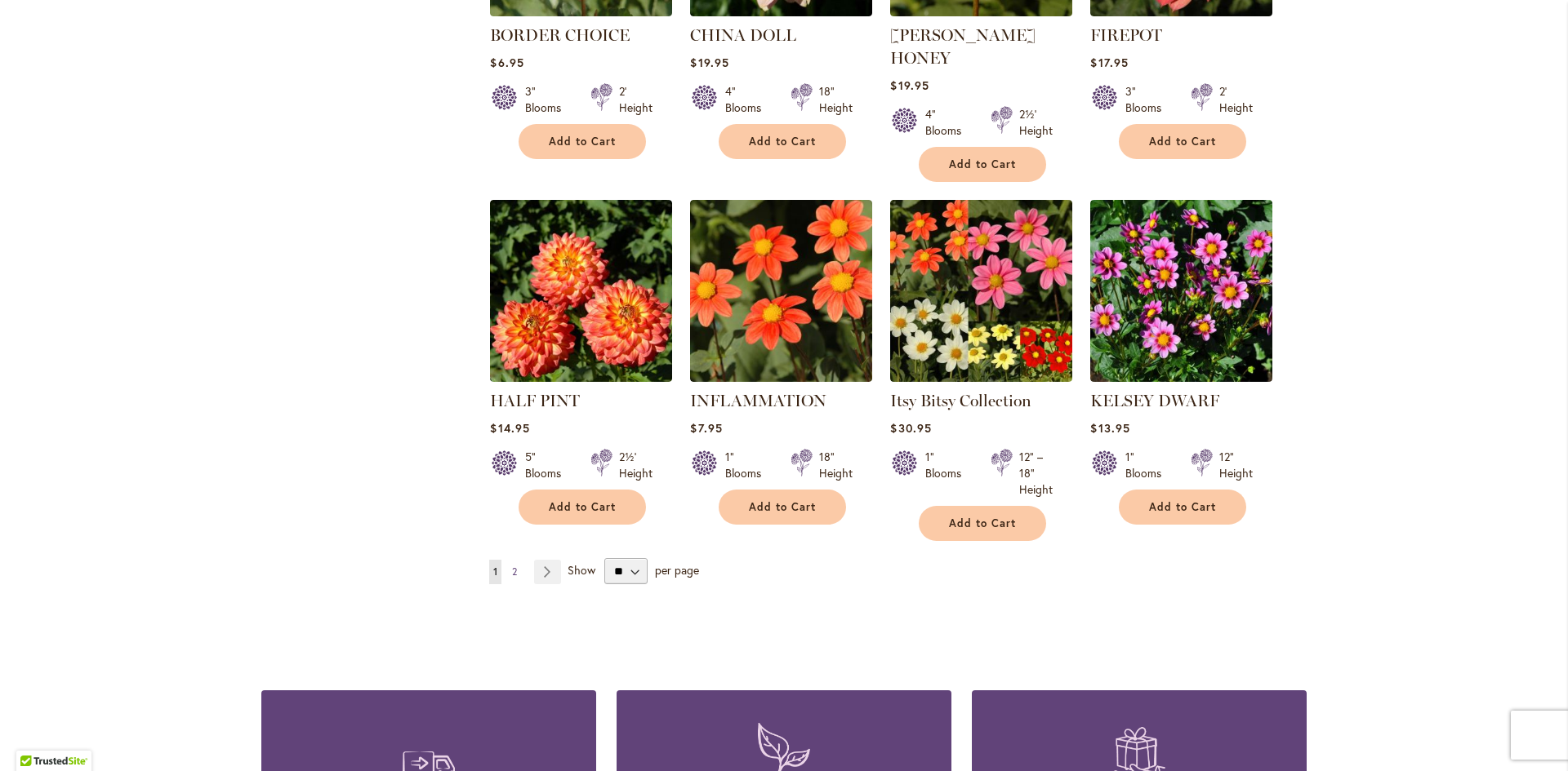
click at [512, 560] on link "Page 2" at bounding box center [515, 572] width 13 height 24
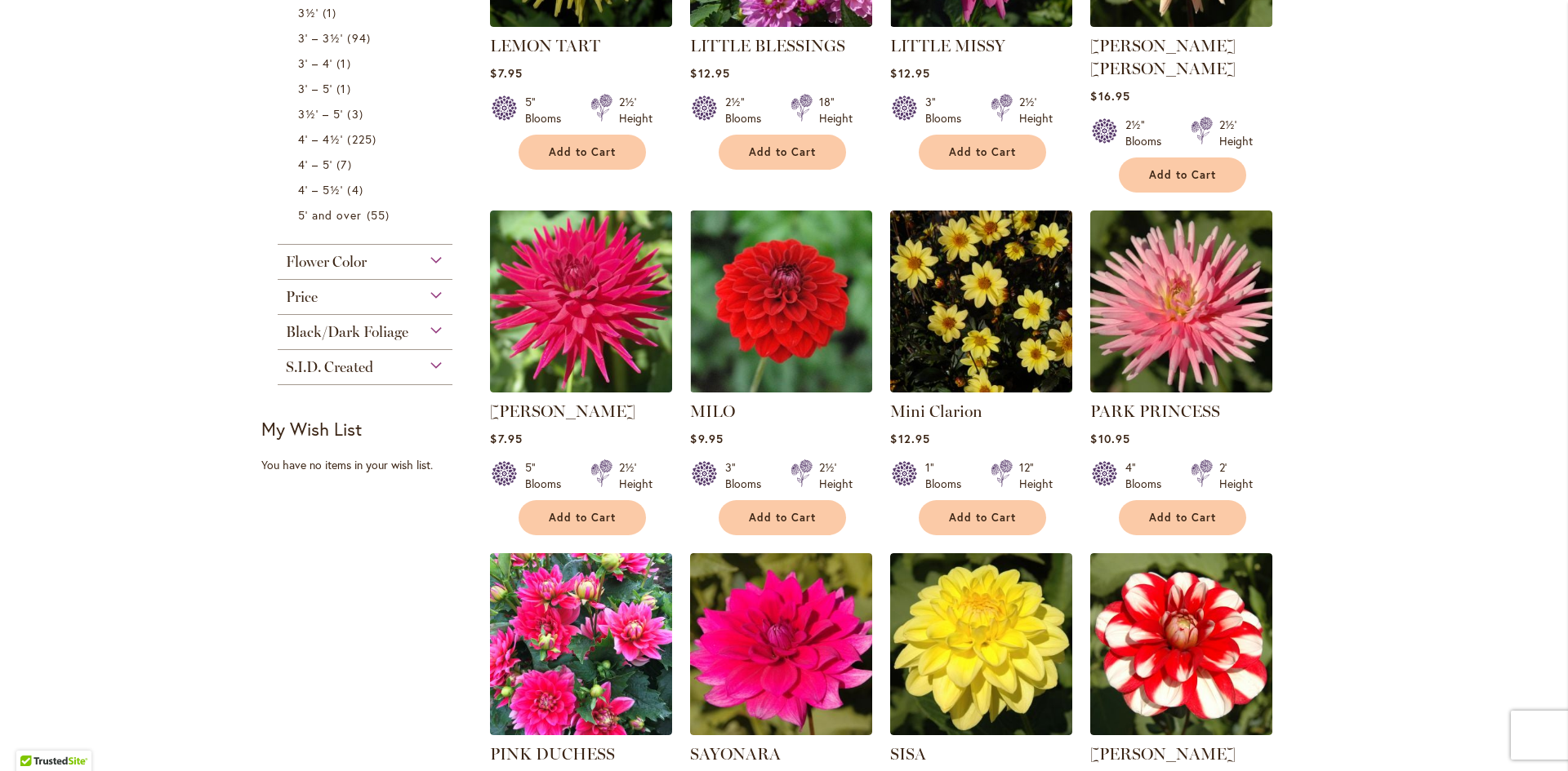
scroll to position [571, 0]
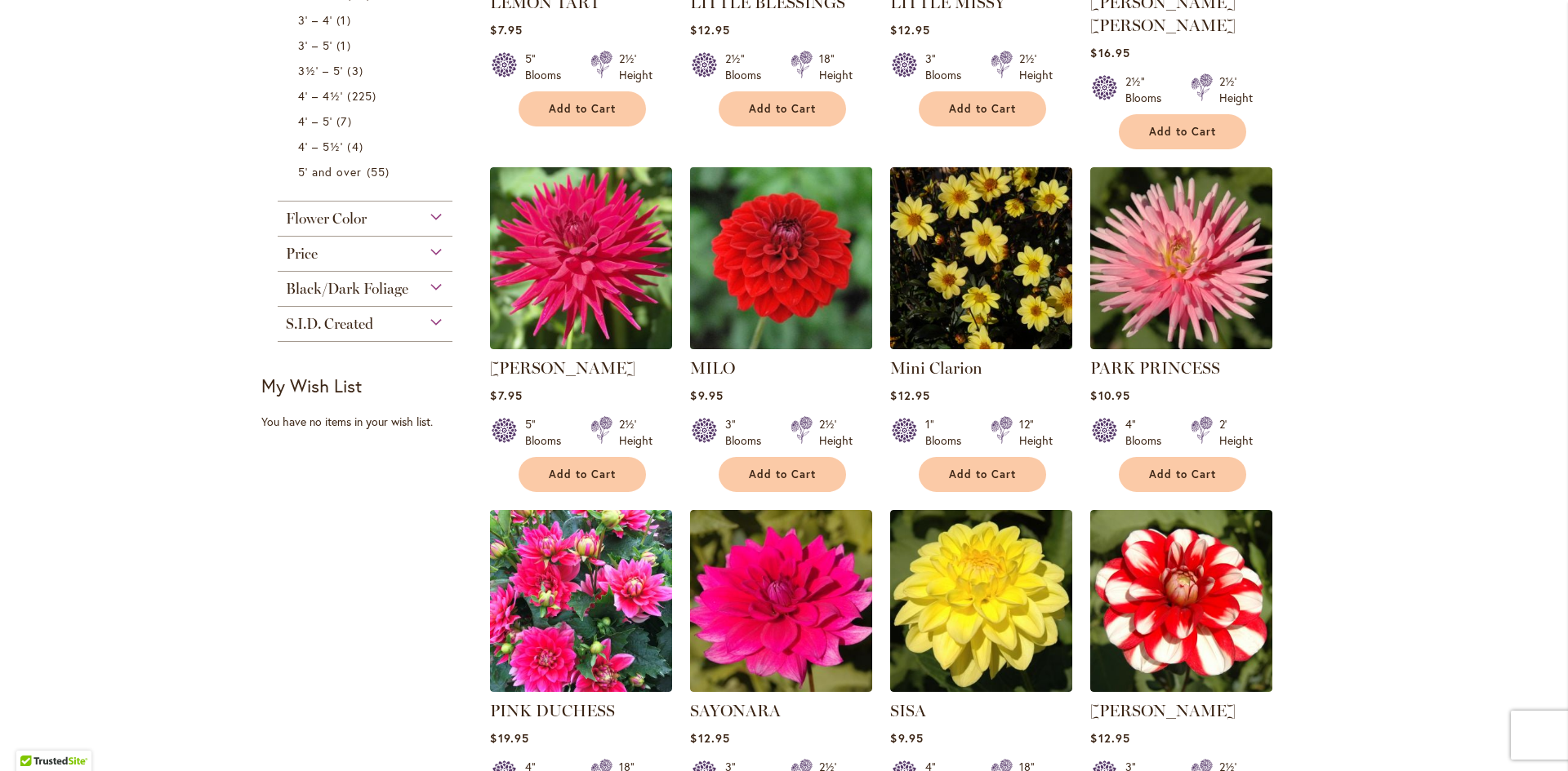
click at [756, 249] on img at bounding box center [781, 258] width 191 height 191
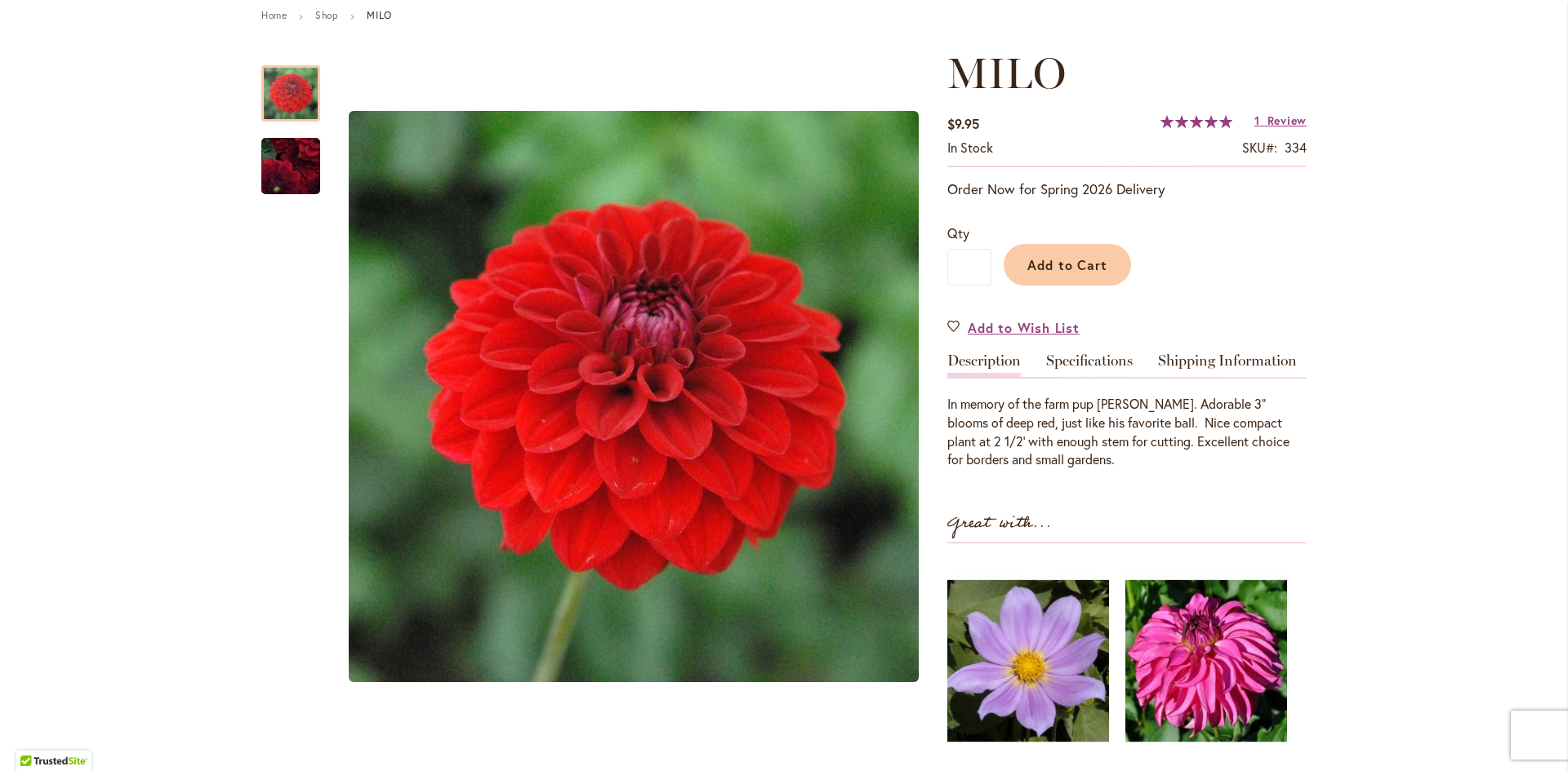
scroll to position [163, 0]
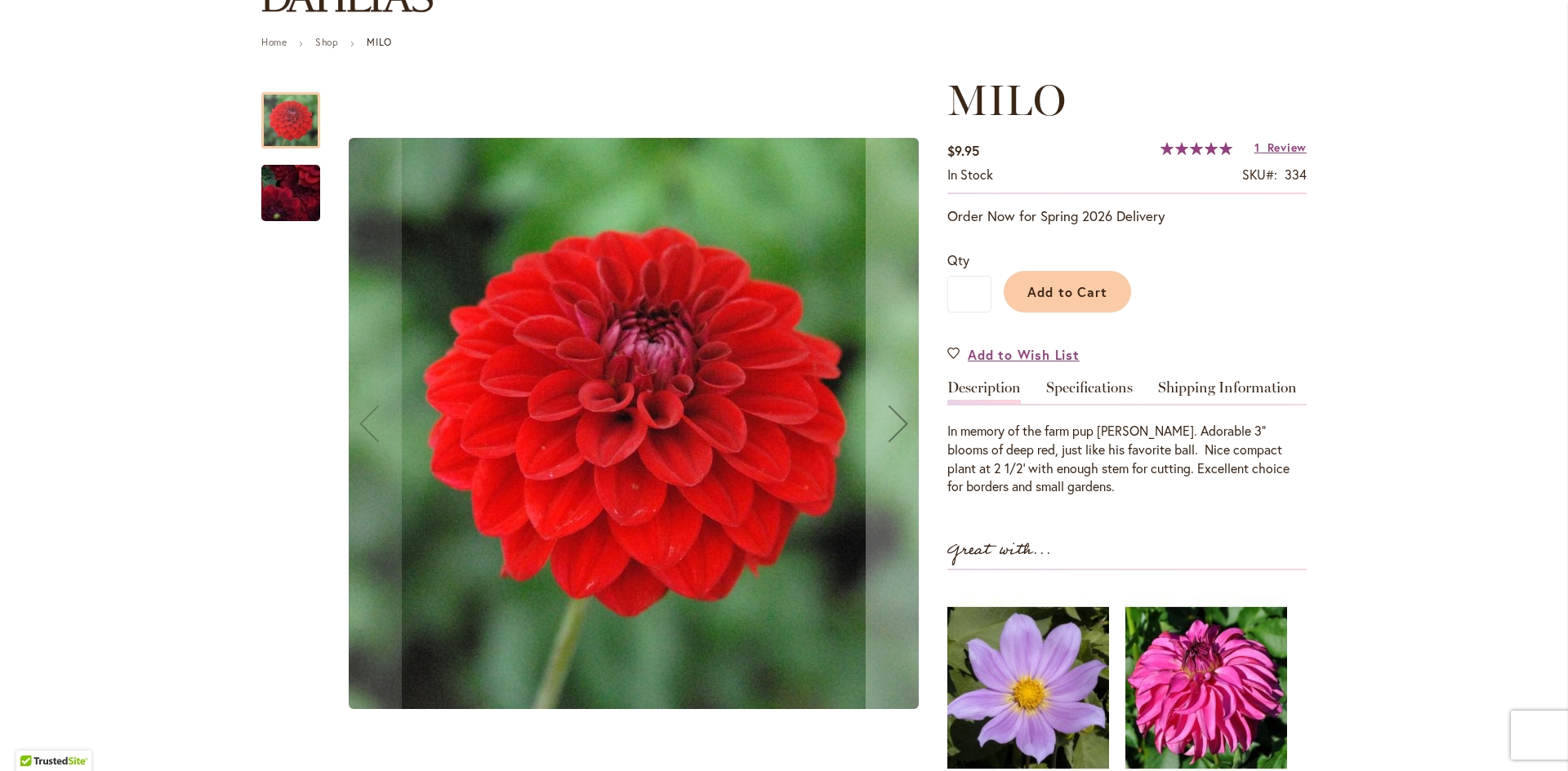
click at [298, 204] on img "MILO" at bounding box center [290, 193] width 117 height 98
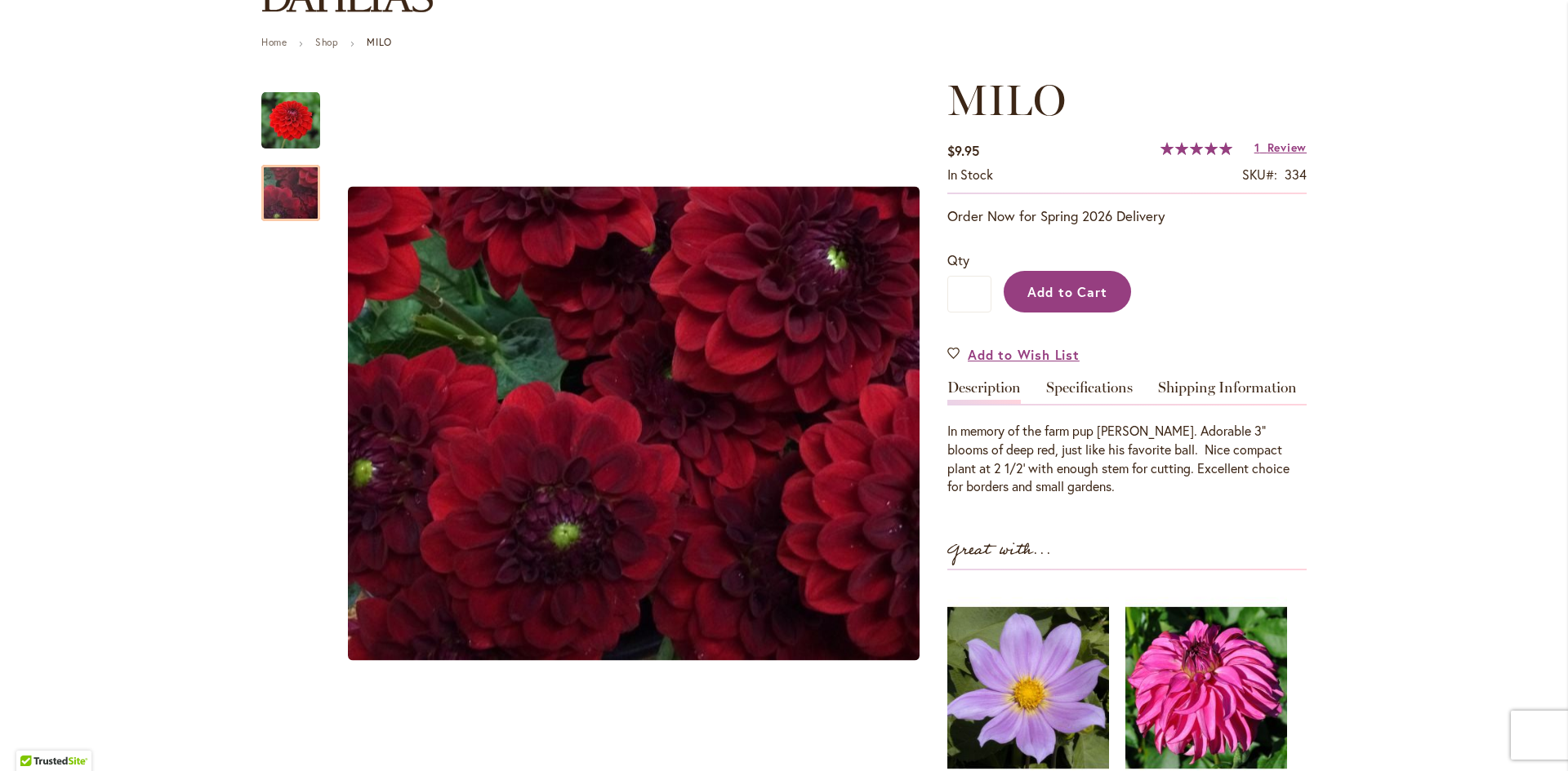
click at [1032, 285] on span "Add to Cart" at bounding box center [1068, 291] width 81 height 17
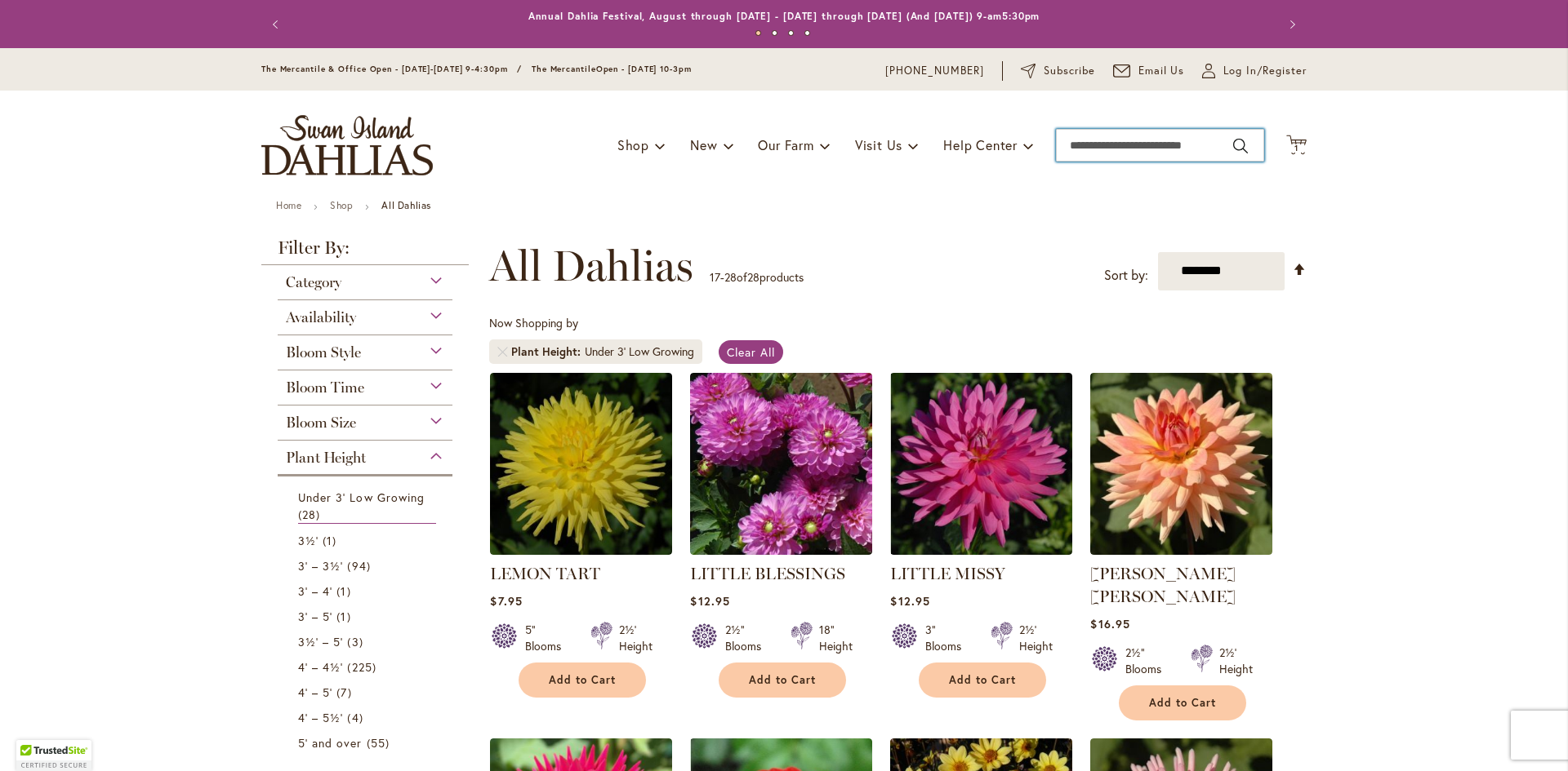
click at [1134, 152] on input "Search" at bounding box center [1159, 145] width 208 height 32
type input "********"
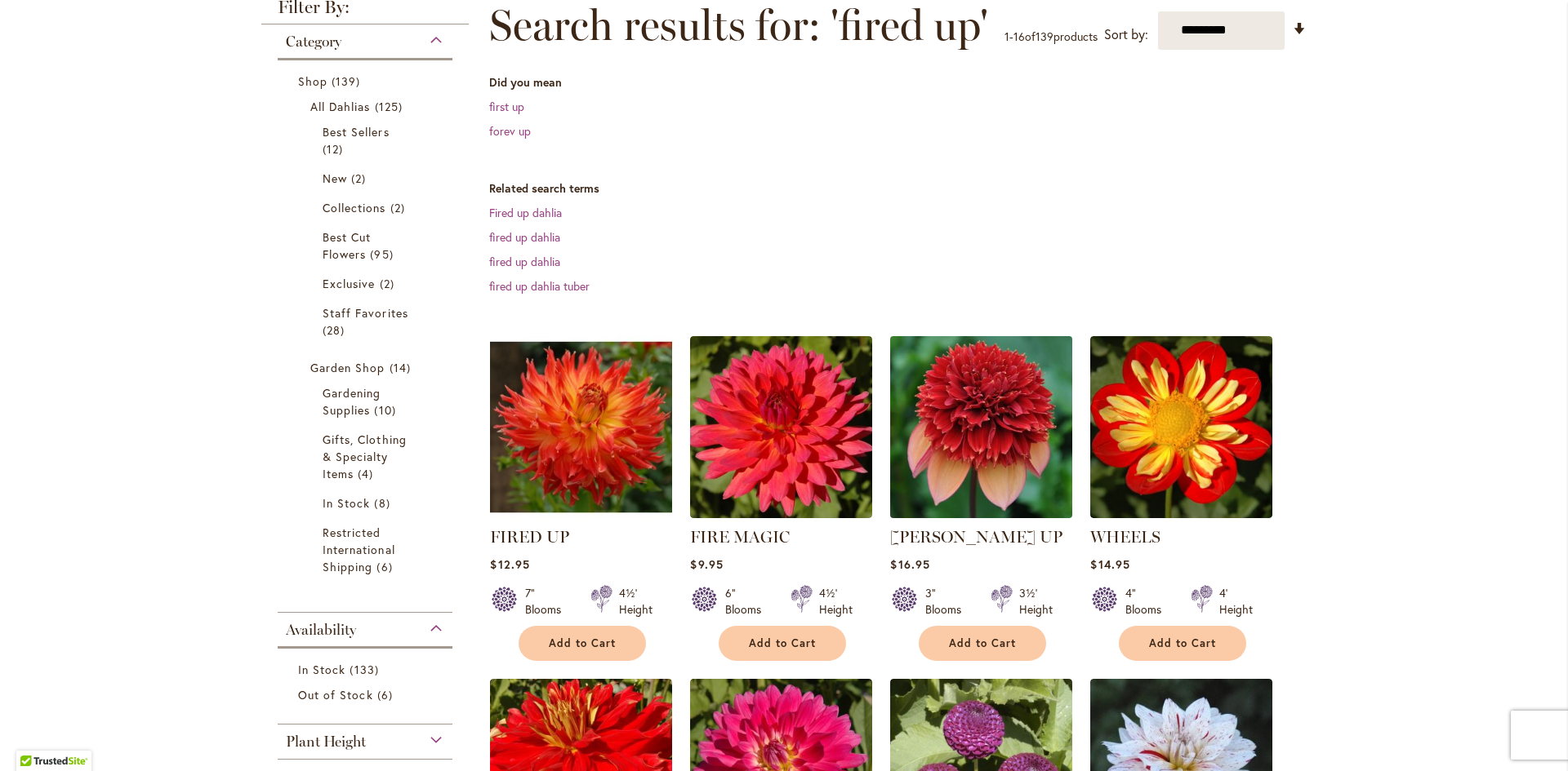
scroll to position [326, 0]
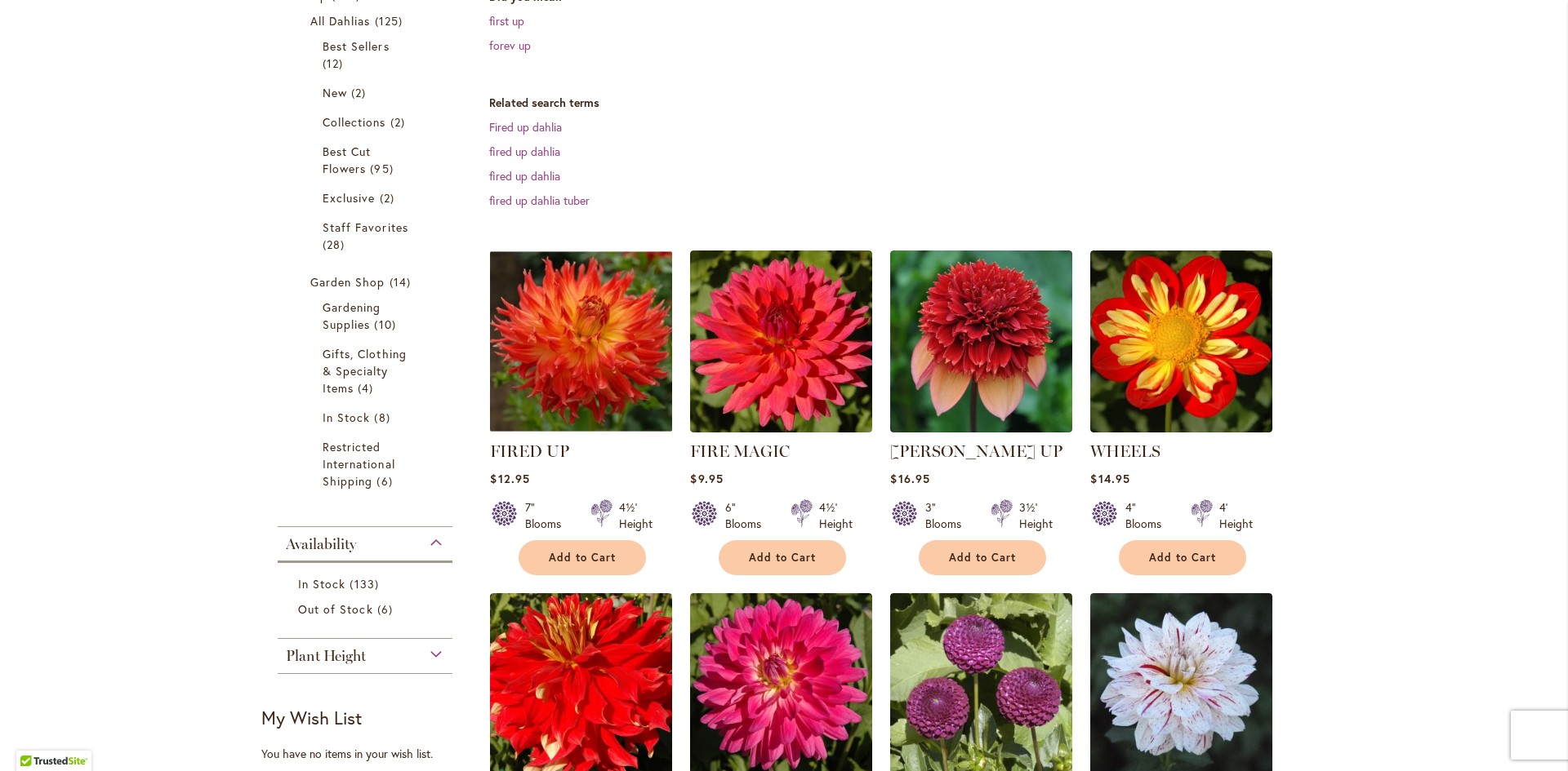
click at [553, 405] on img at bounding box center [581, 341] width 191 height 191
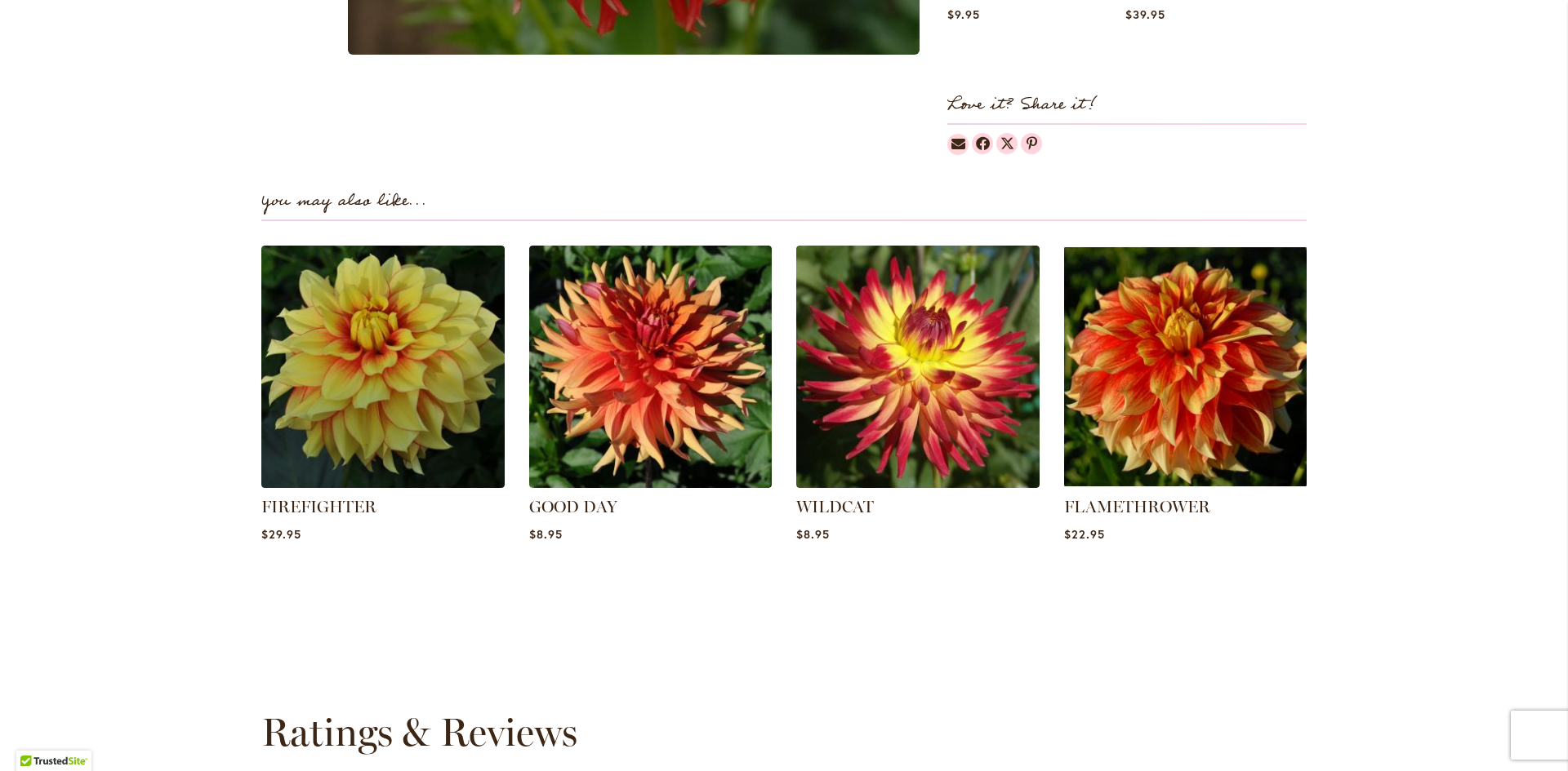
scroll to position [1142, 0]
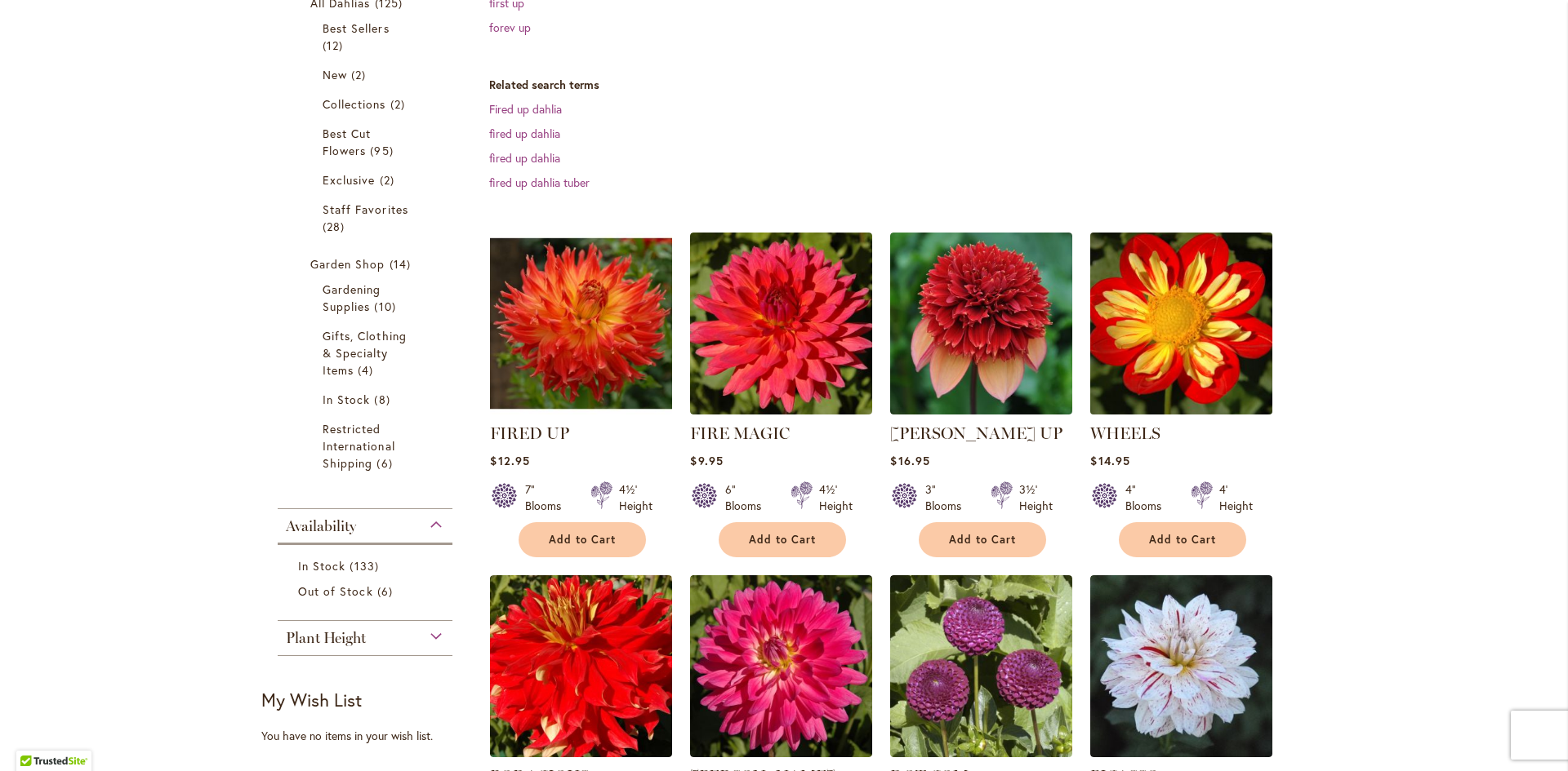
scroll to position [326, 0]
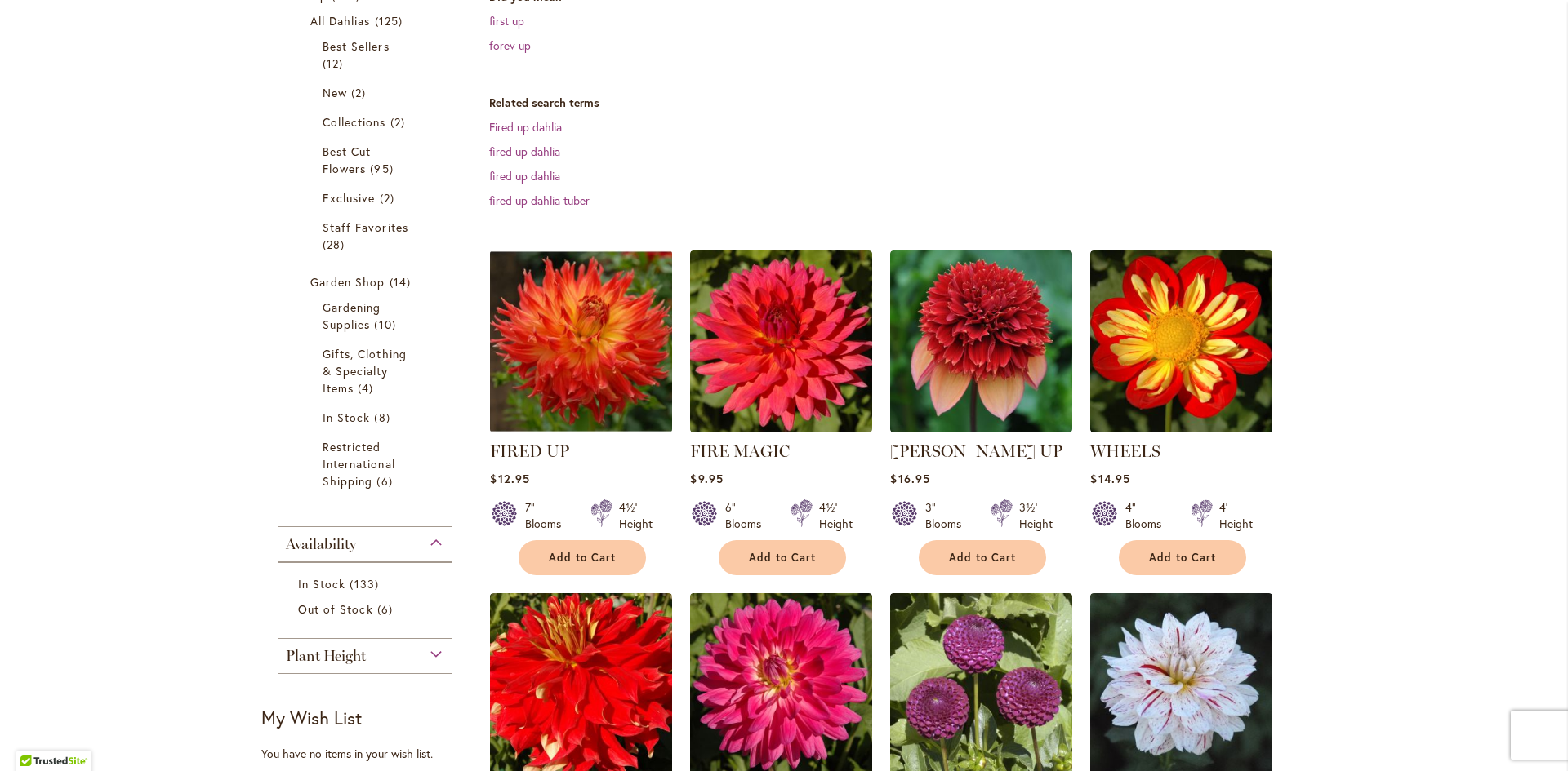
click at [572, 360] on img at bounding box center [581, 341] width 191 height 191
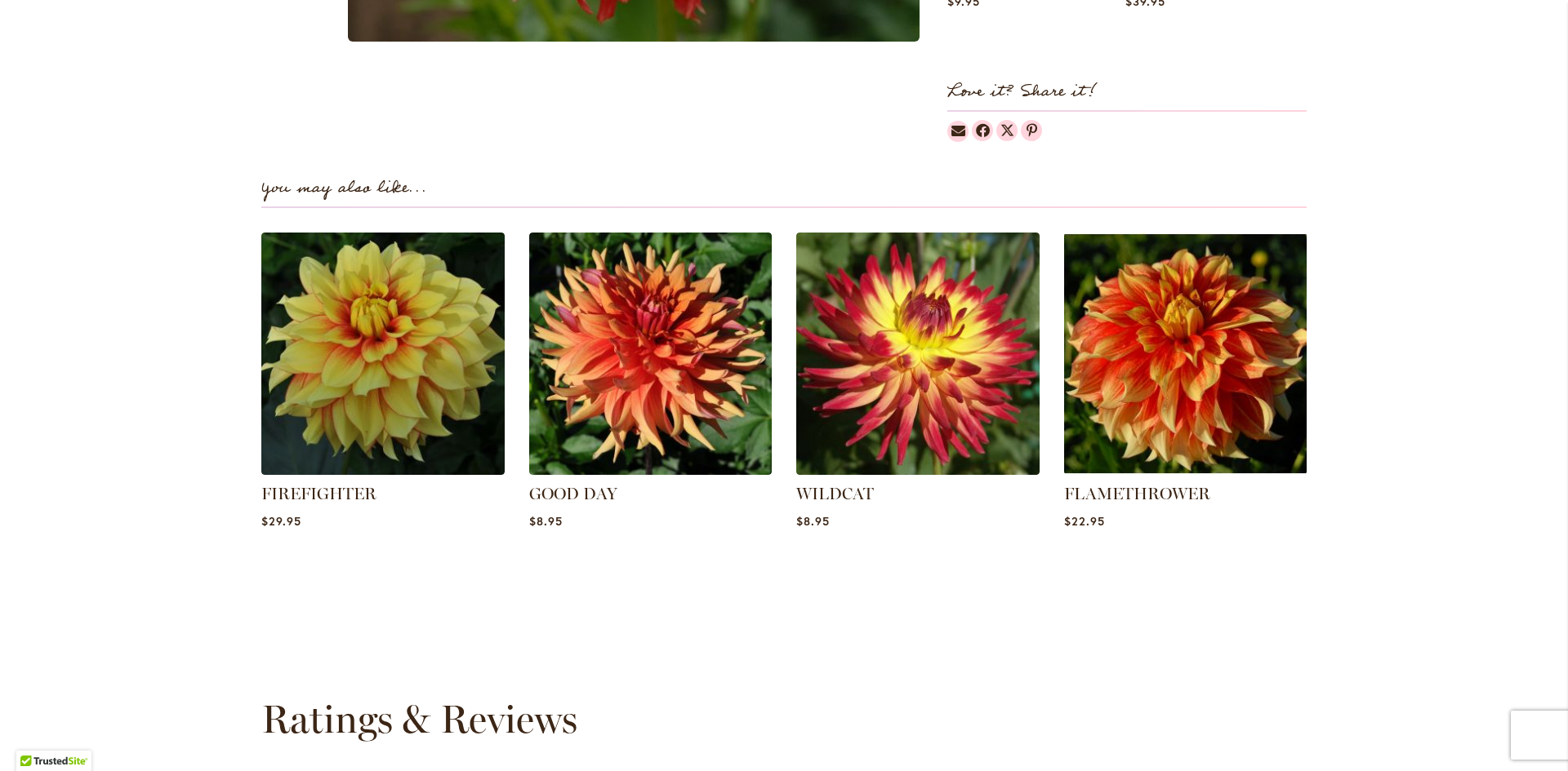
scroll to position [979, 0]
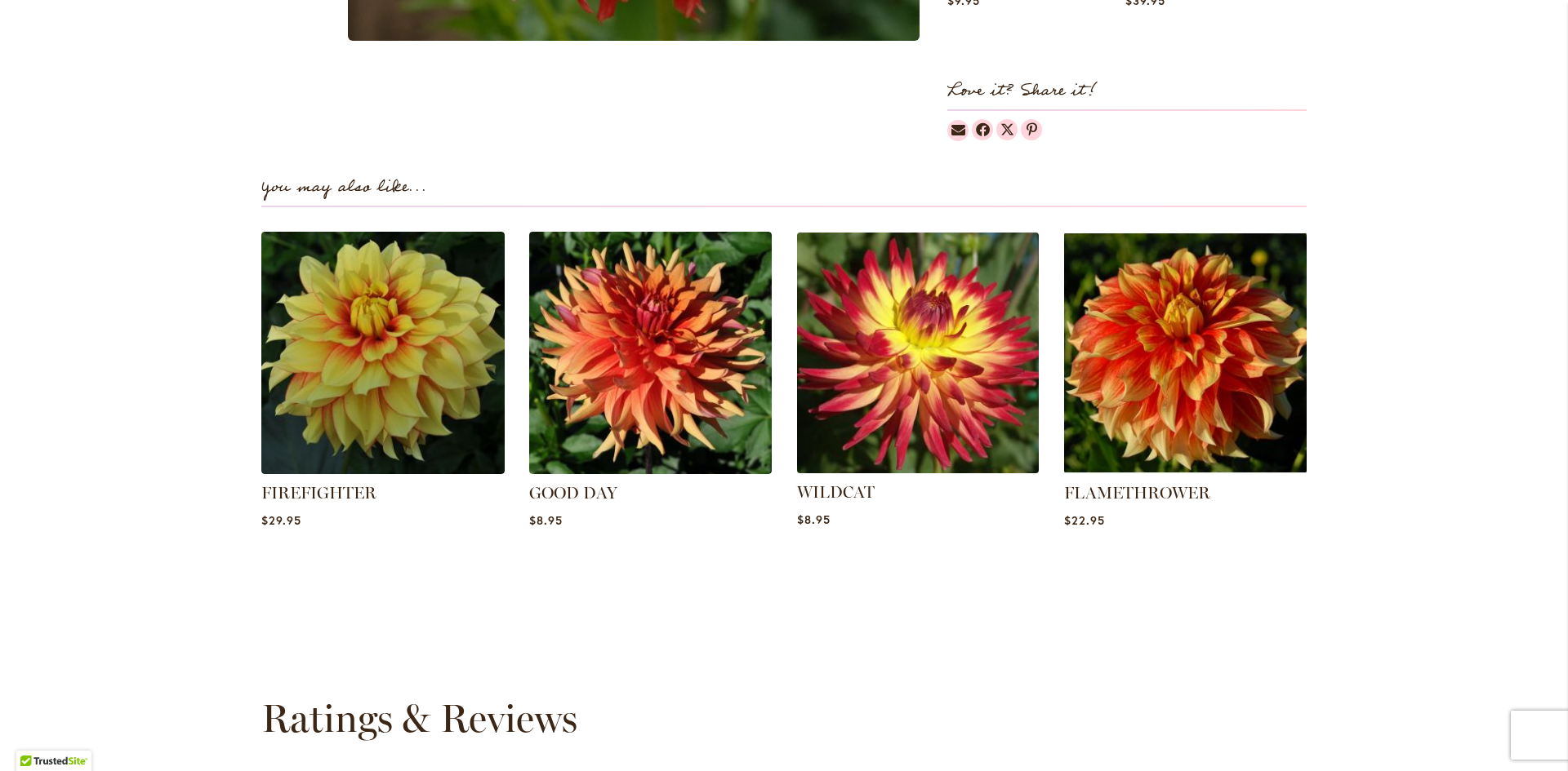
click at [917, 386] on img at bounding box center [917, 352] width 253 height 253
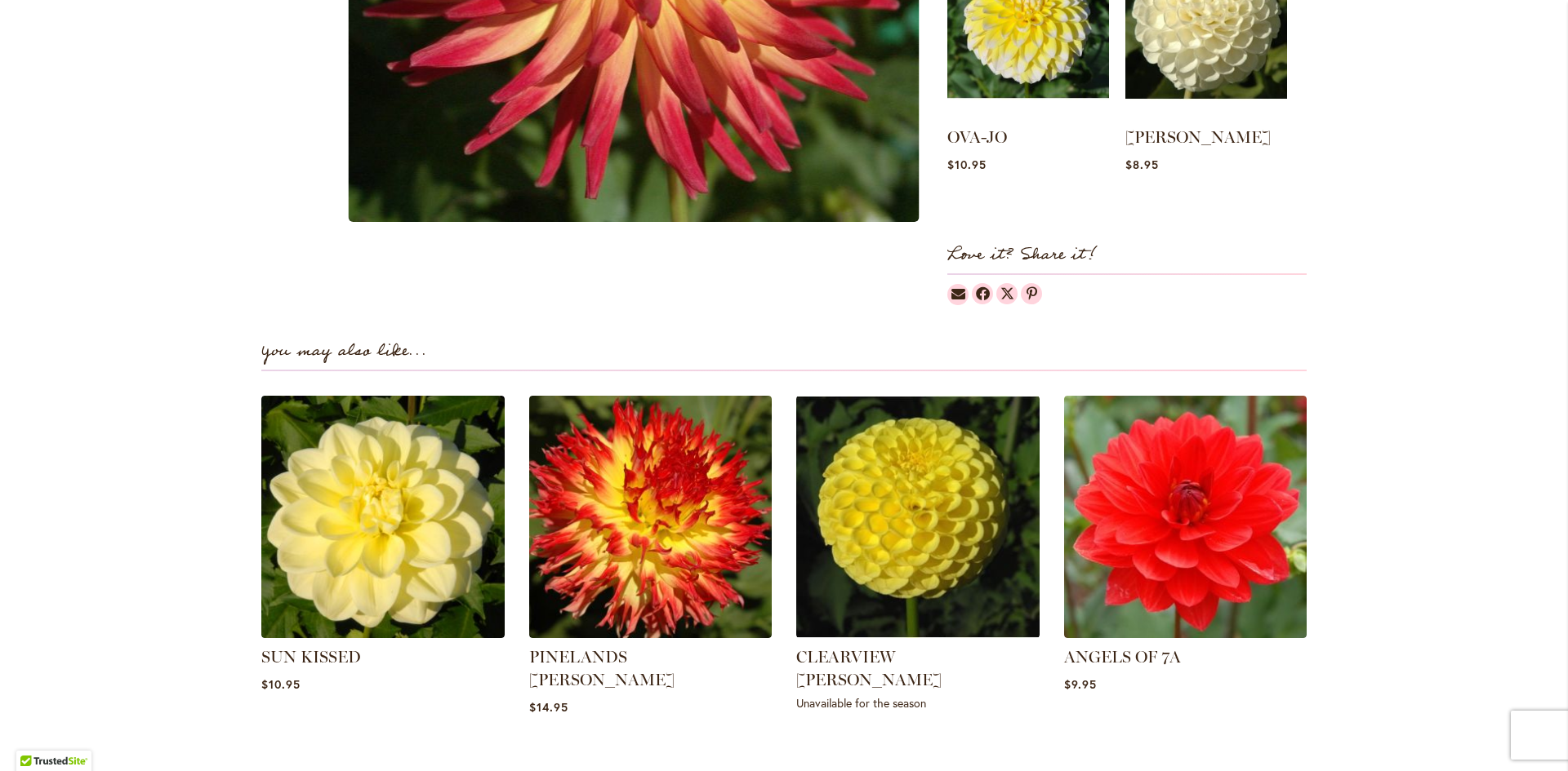
scroll to position [816, 0]
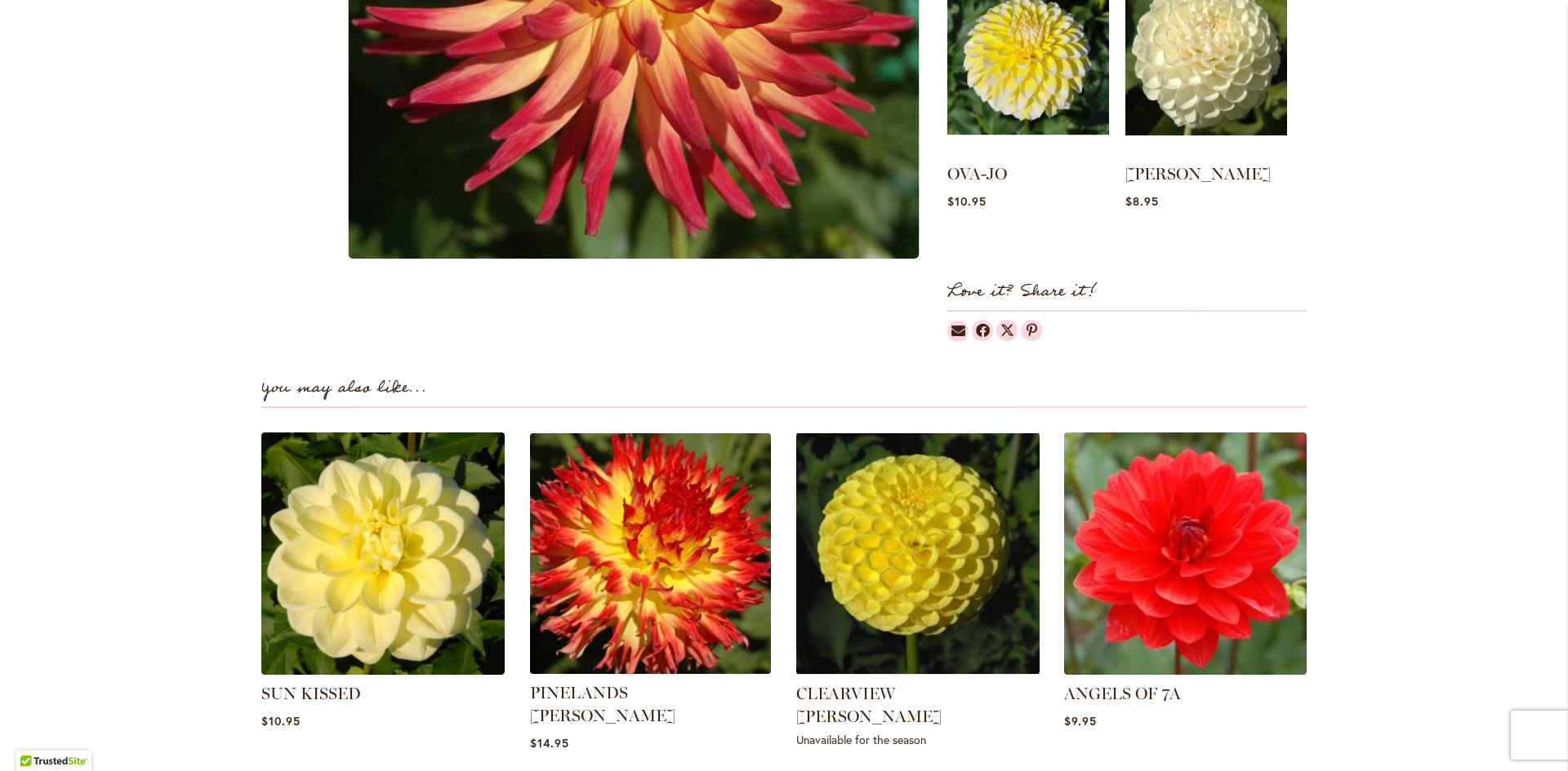
click at [643, 552] on img at bounding box center [650, 553] width 253 height 253
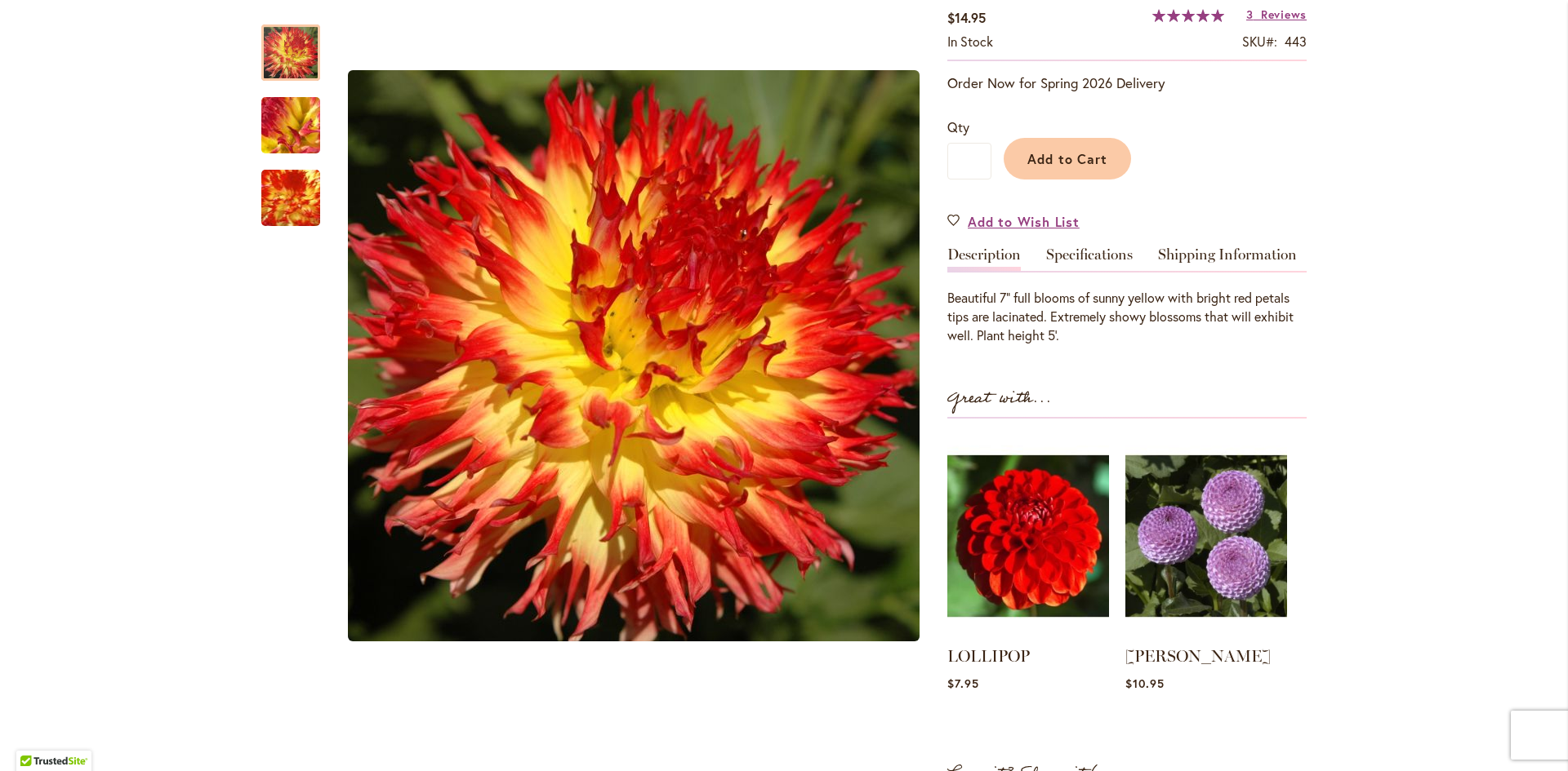
scroll to position [326, 0]
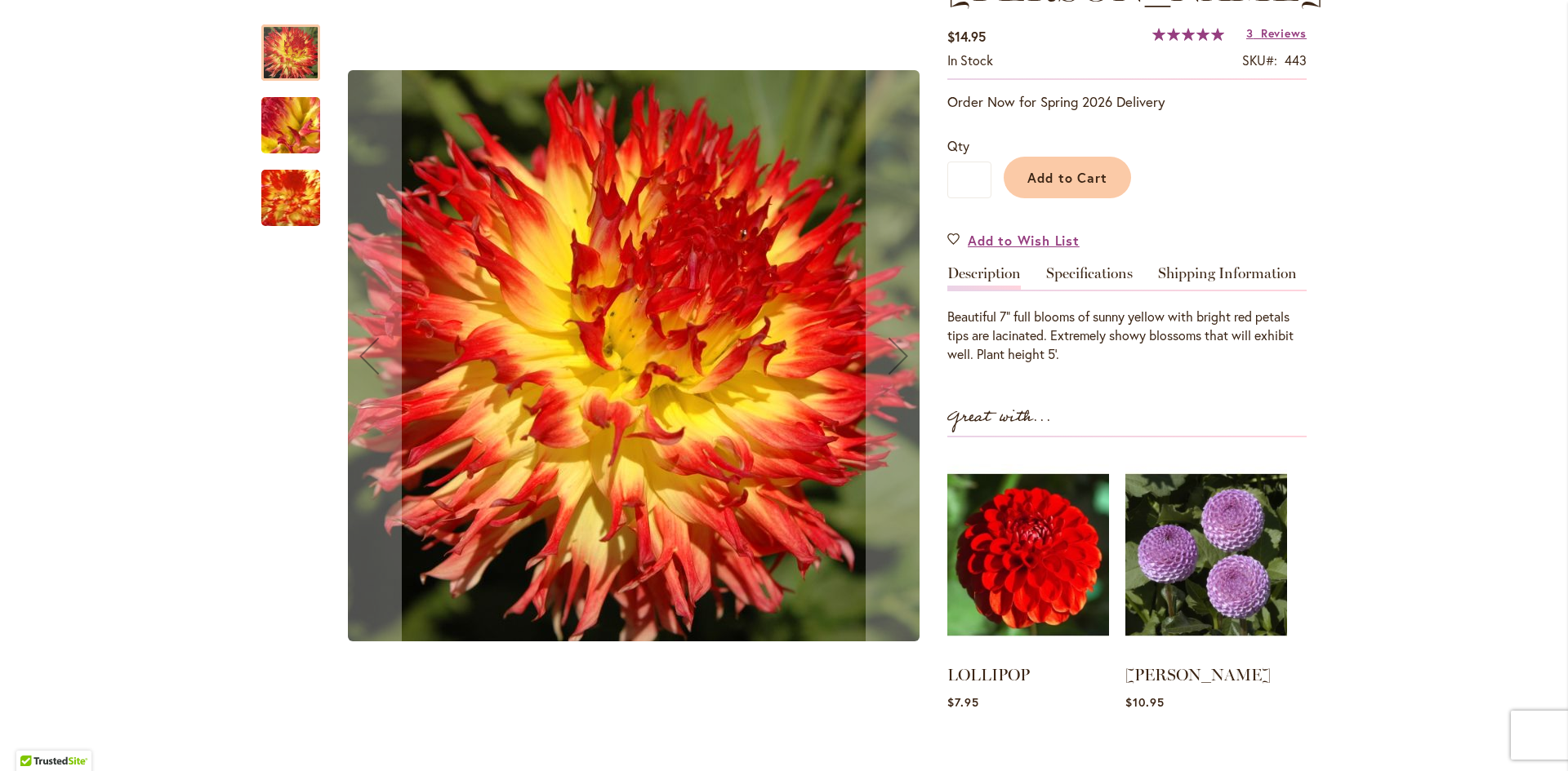
click at [284, 188] on img "PINELANDS PAM" at bounding box center [291, 198] width 114 height 113
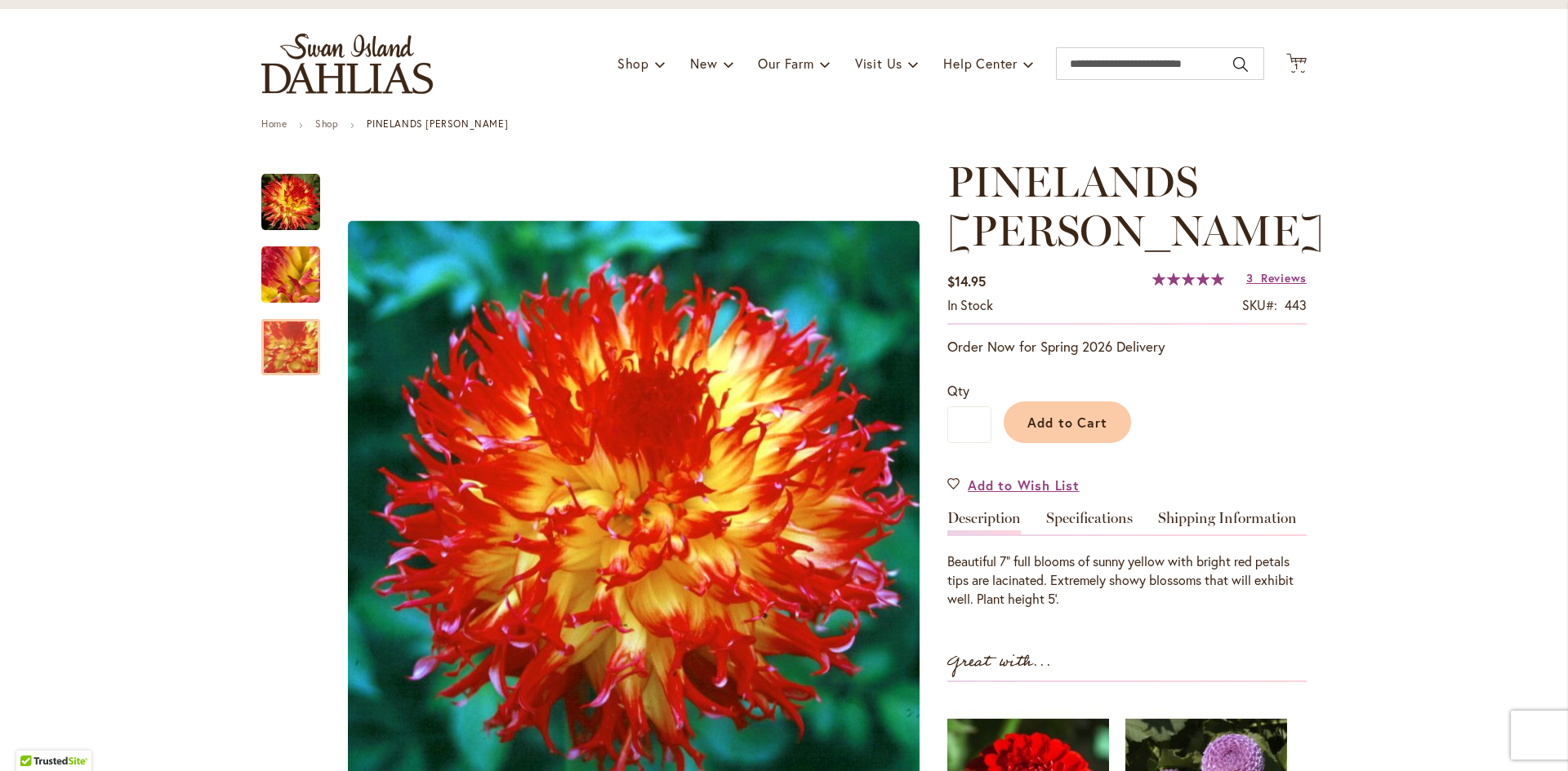
scroll to position [163, 0]
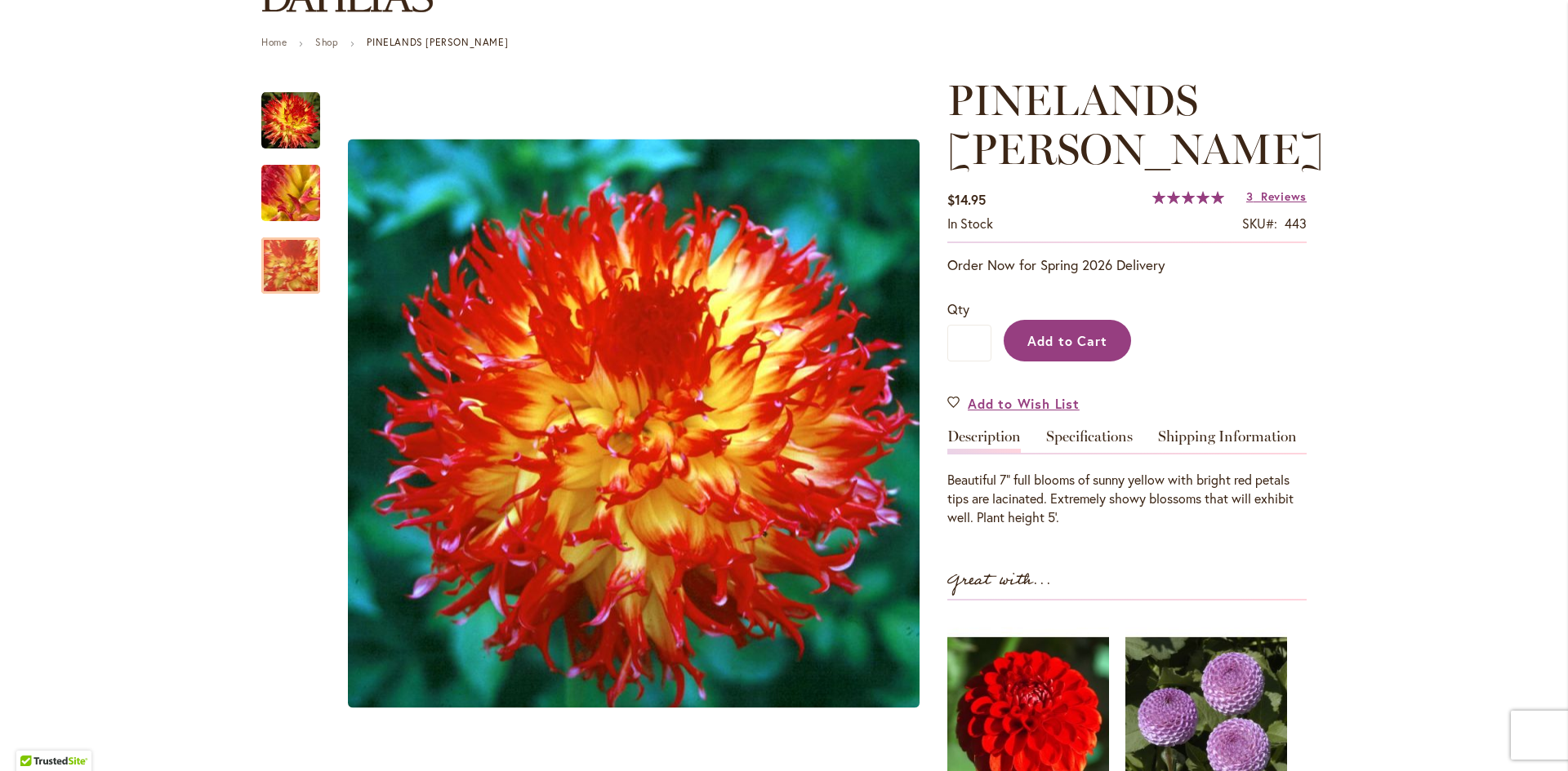
click at [1053, 320] on button "Add to Cart" at bounding box center [1067, 340] width 127 height 41
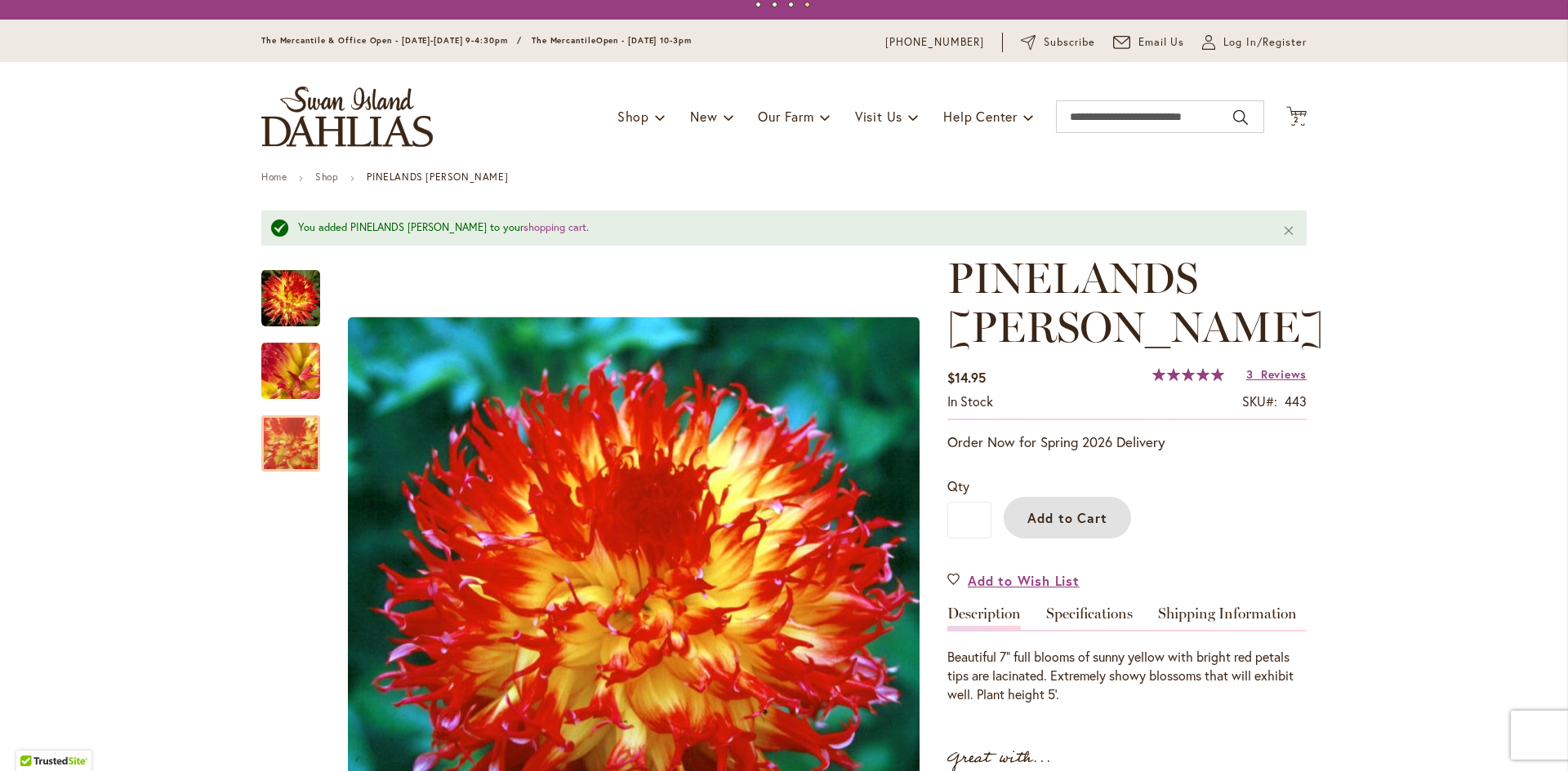
scroll to position [0, 0]
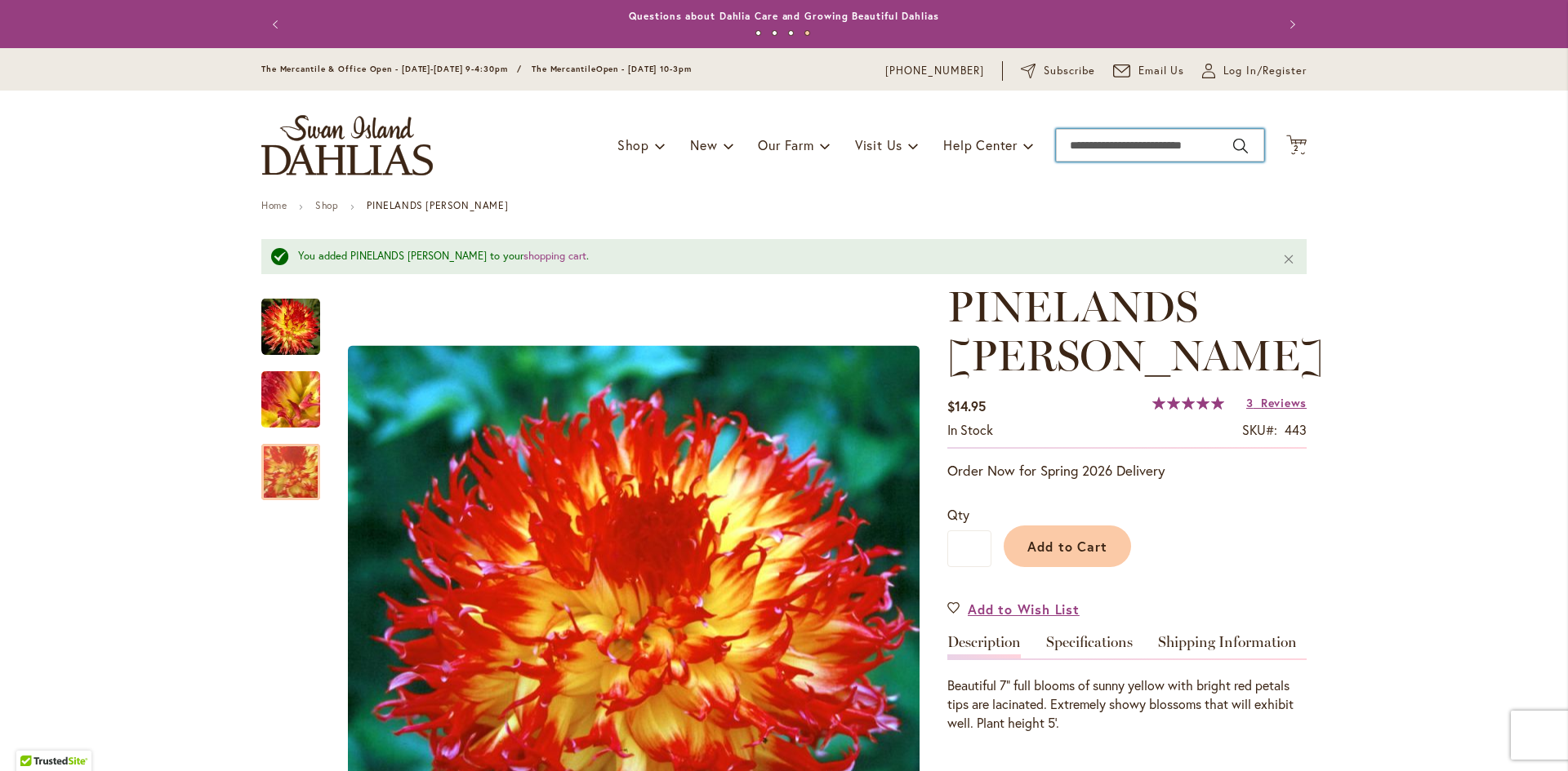
click at [1134, 147] on input "Search" at bounding box center [1159, 145] width 208 height 32
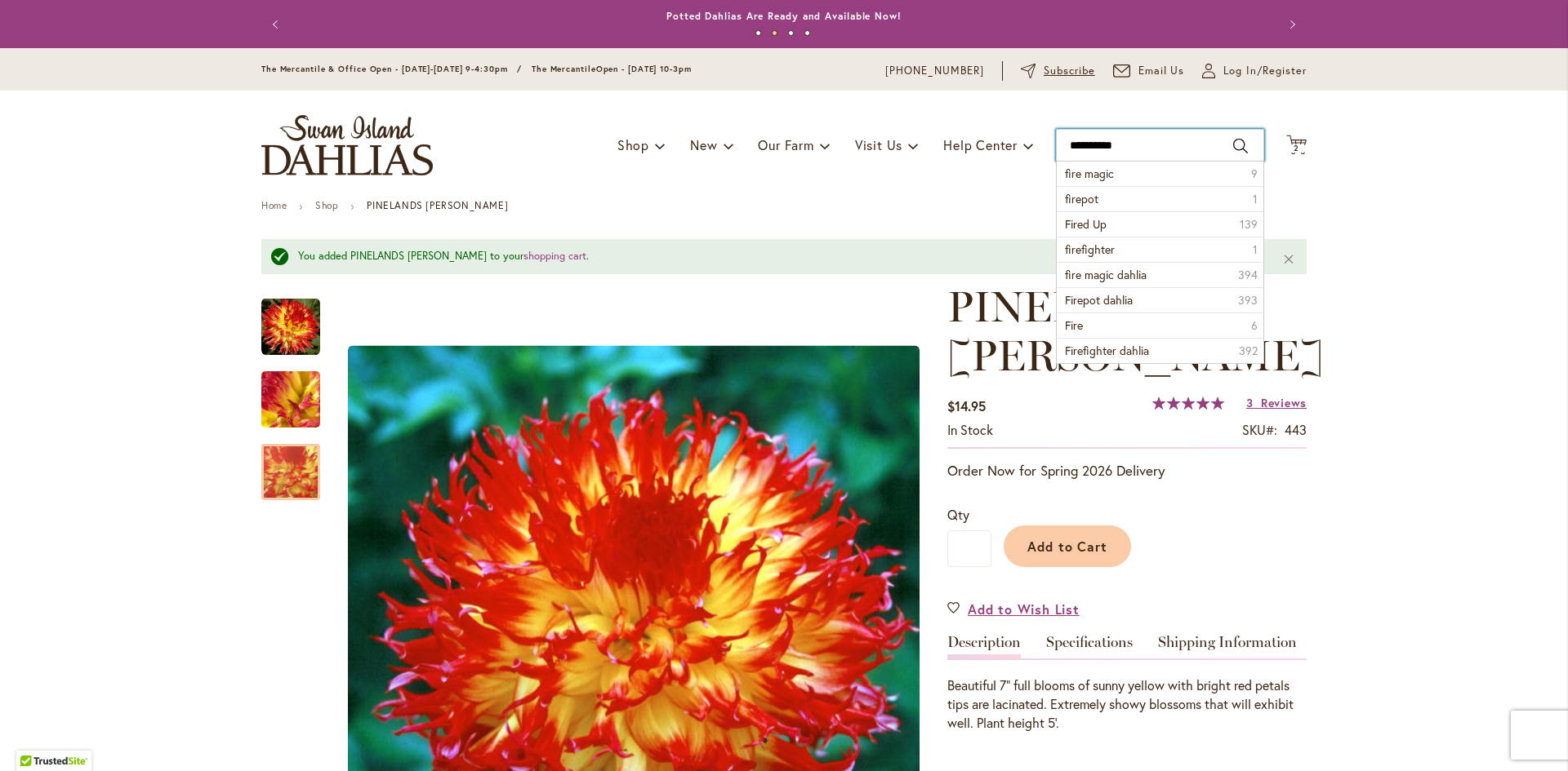
type input "**********"
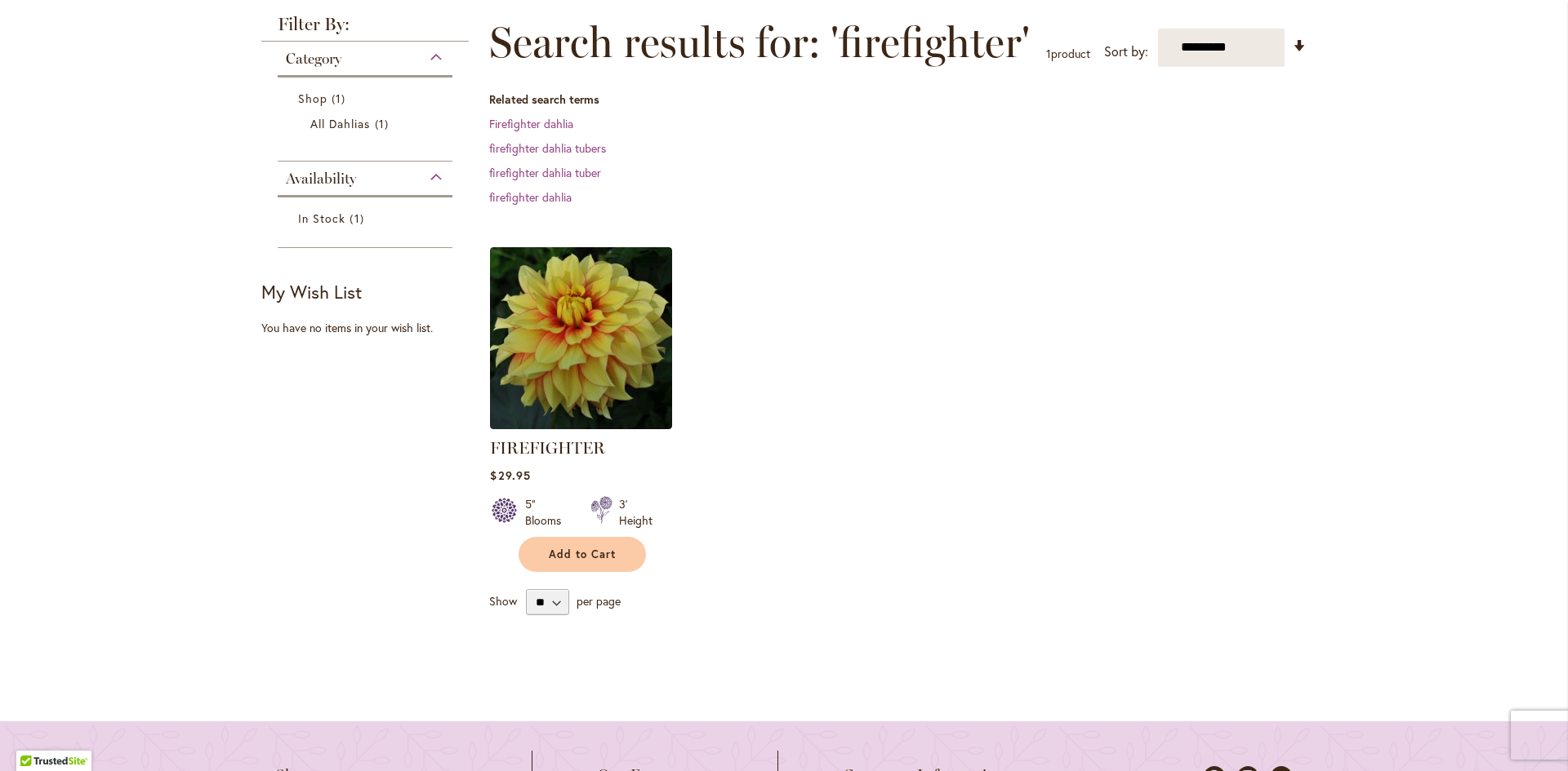
scroll to position [245, 0]
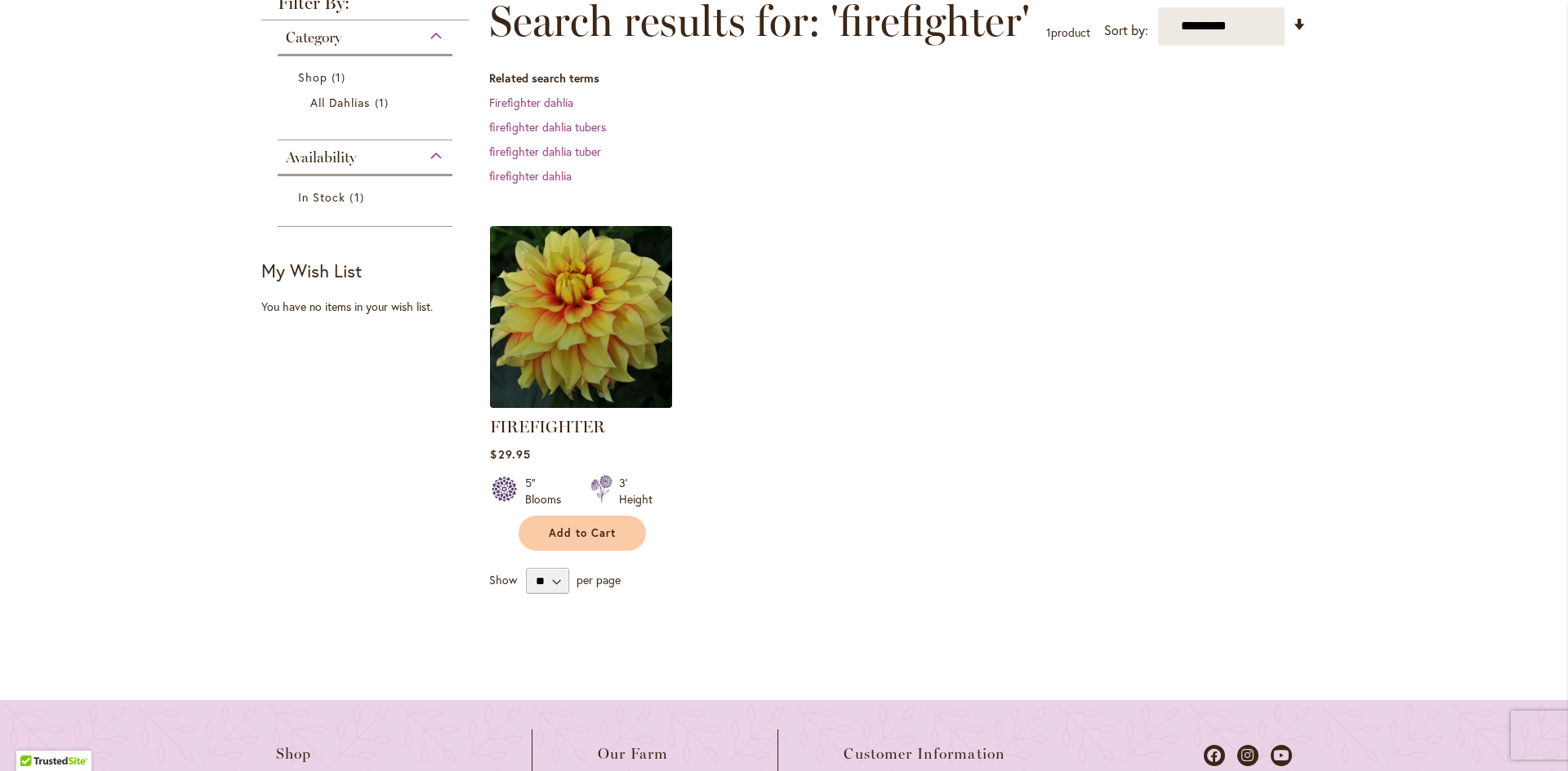
click at [553, 318] on img at bounding box center [581, 317] width 191 height 191
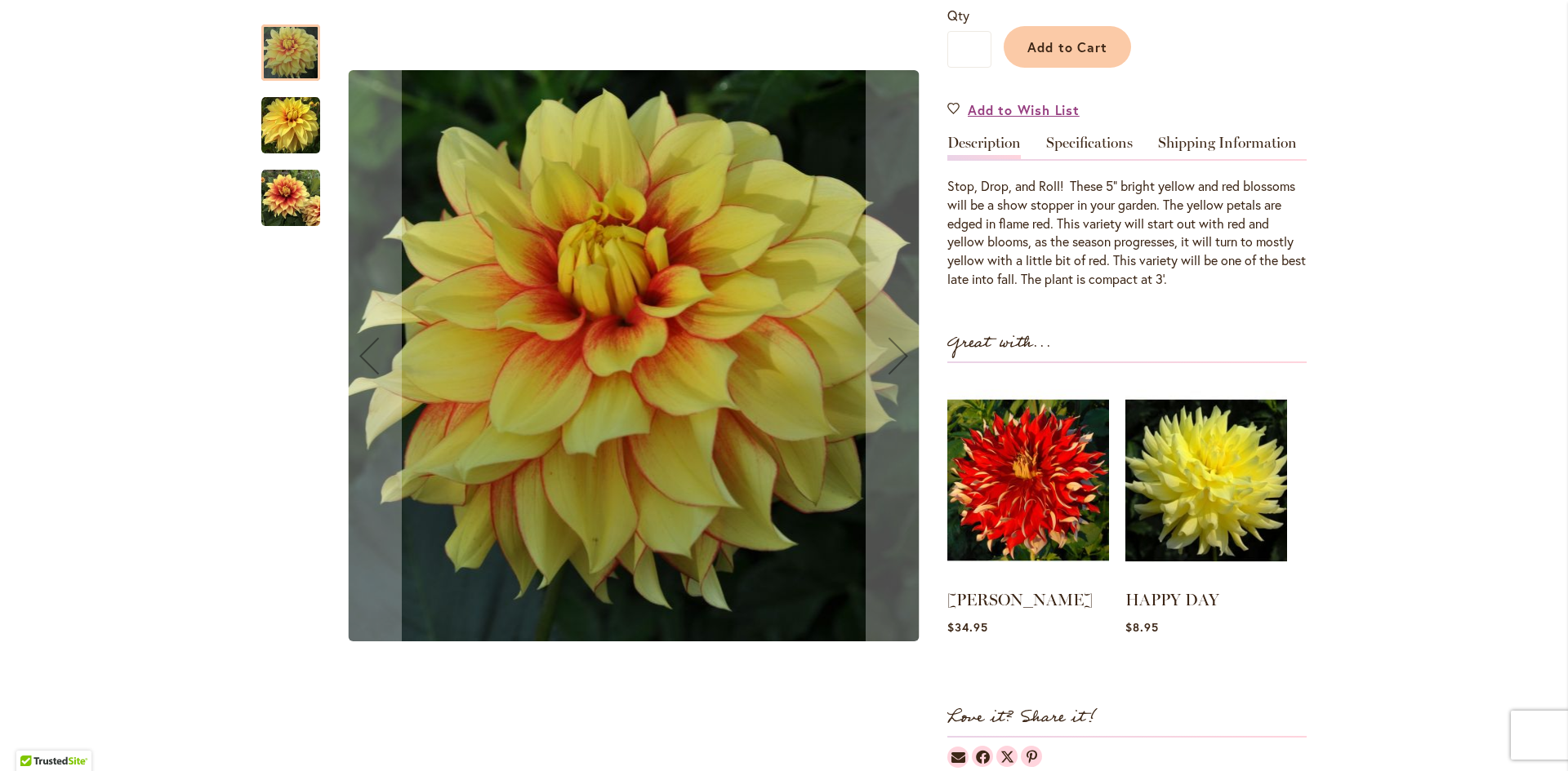
scroll to position [490, 0]
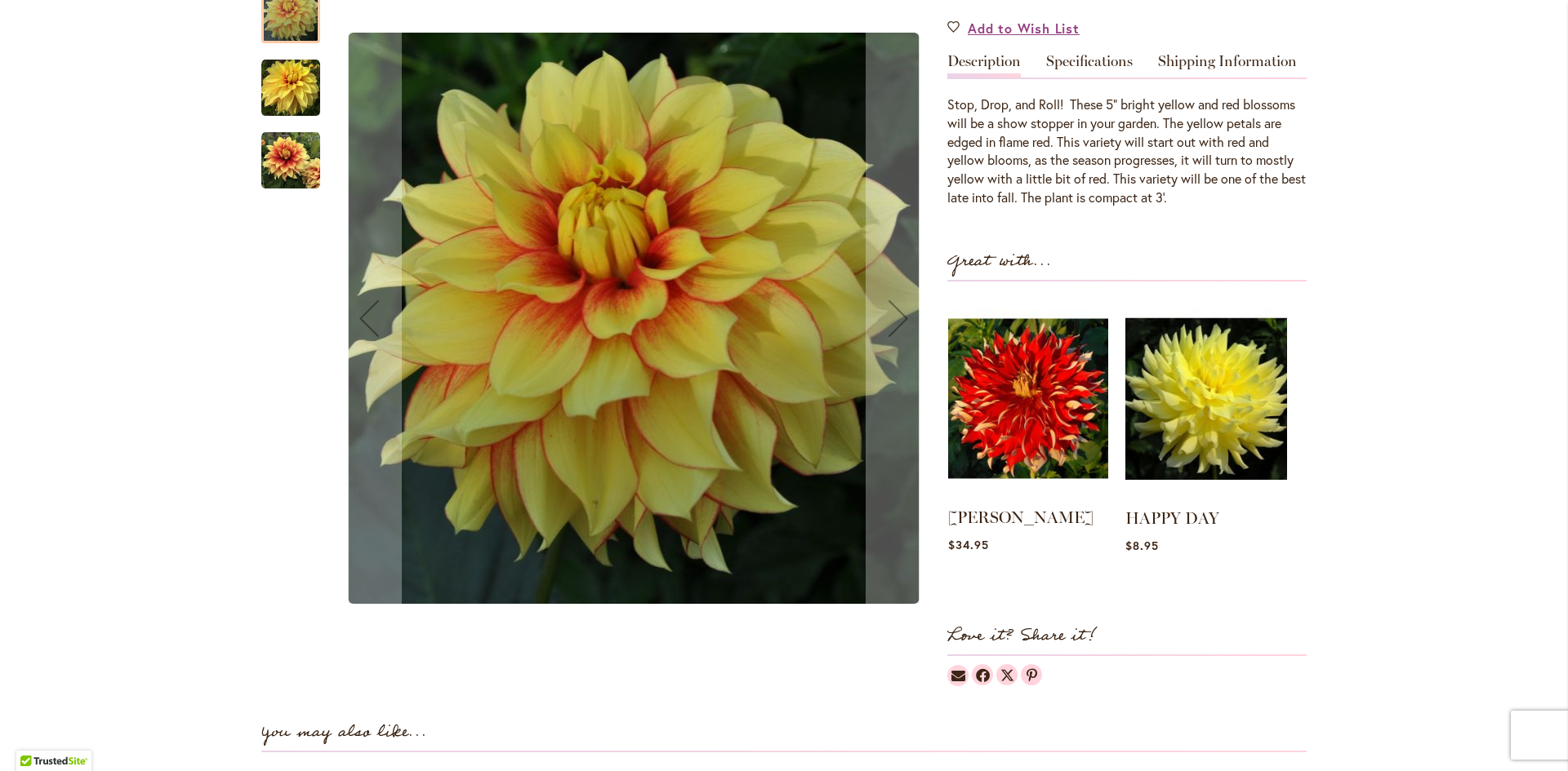
click at [1026, 390] on img at bounding box center [1028, 399] width 160 height 200
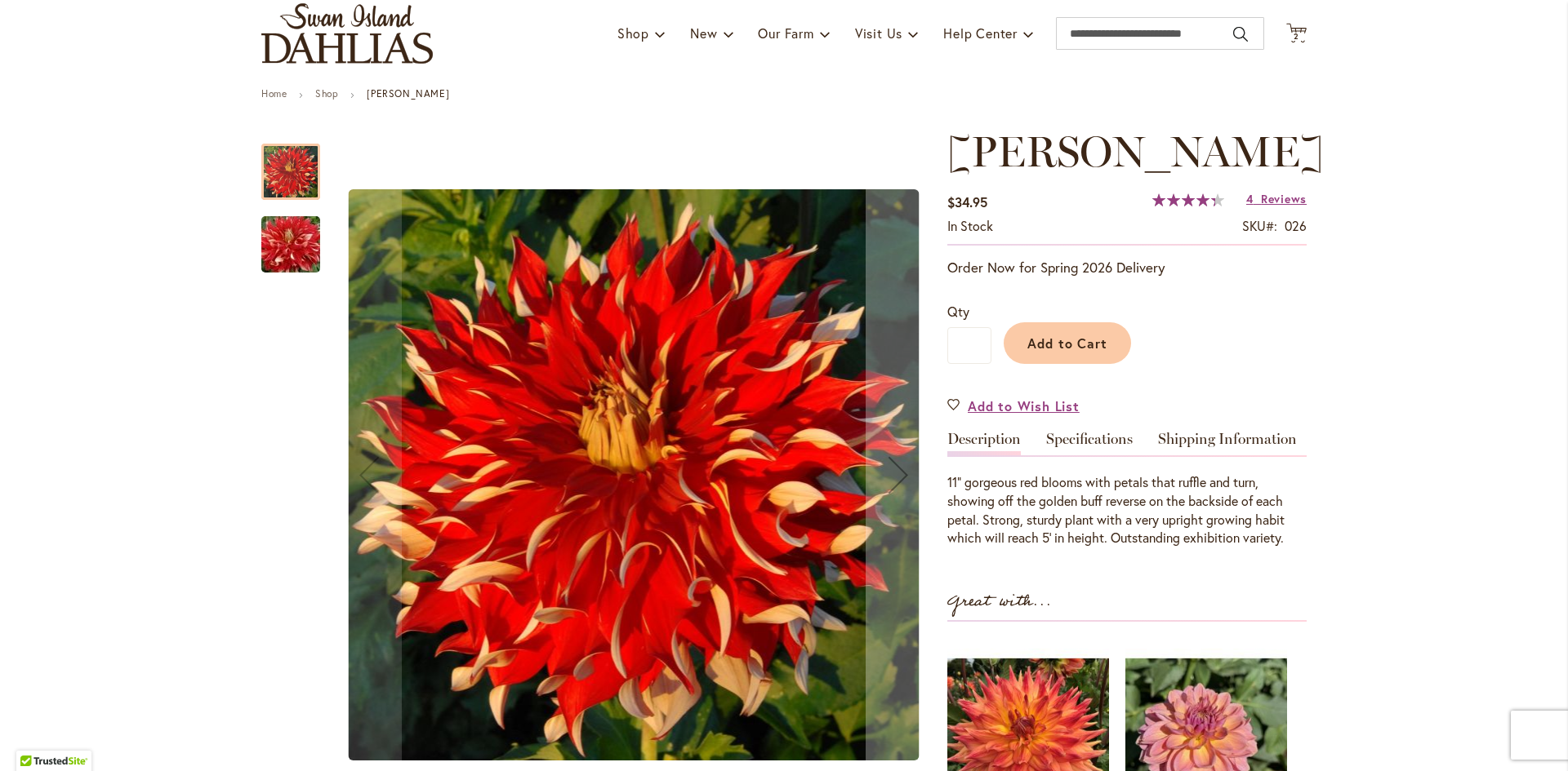
scroll to position [163, 0]
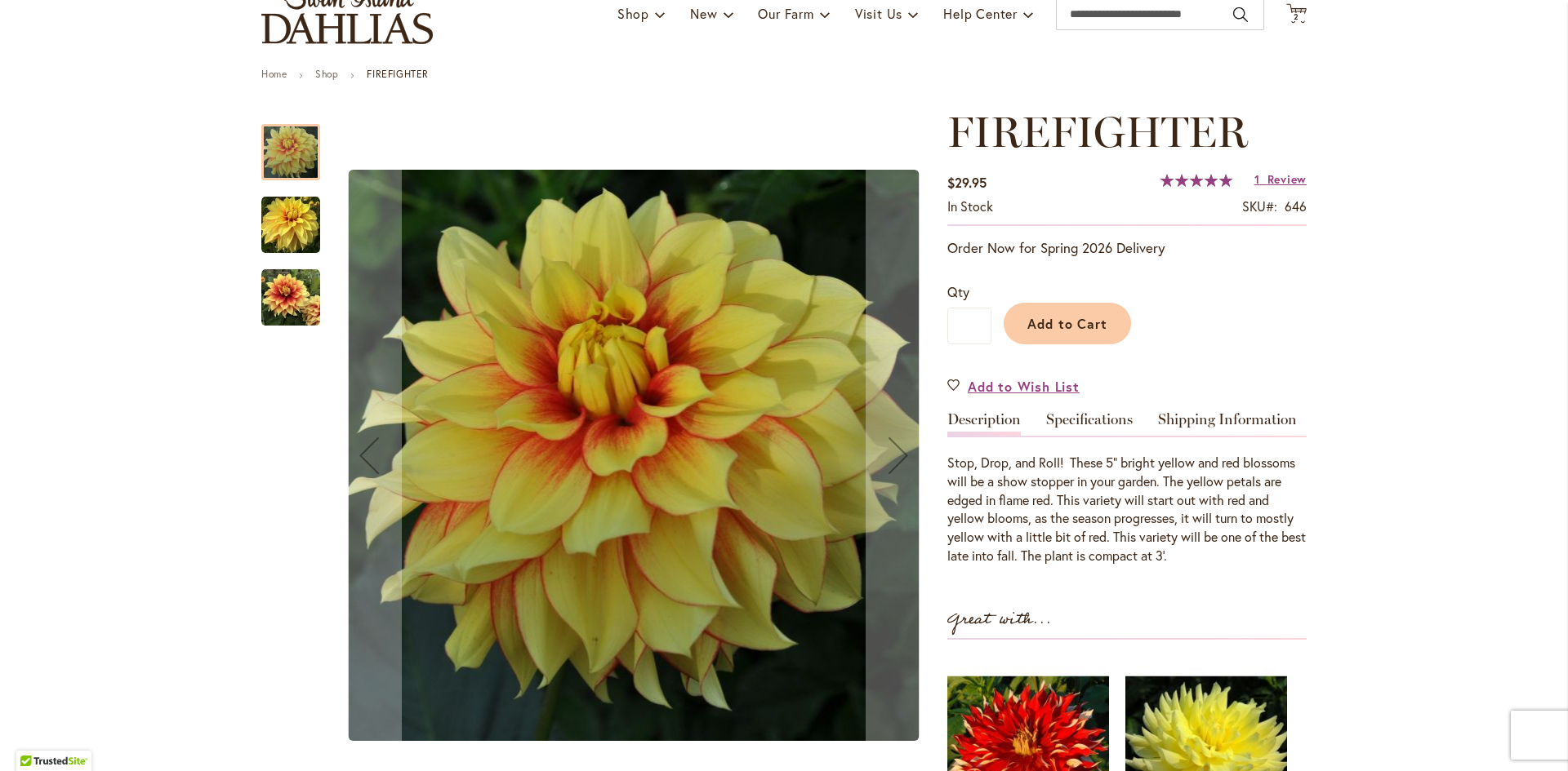
scroll to position [82, 0]
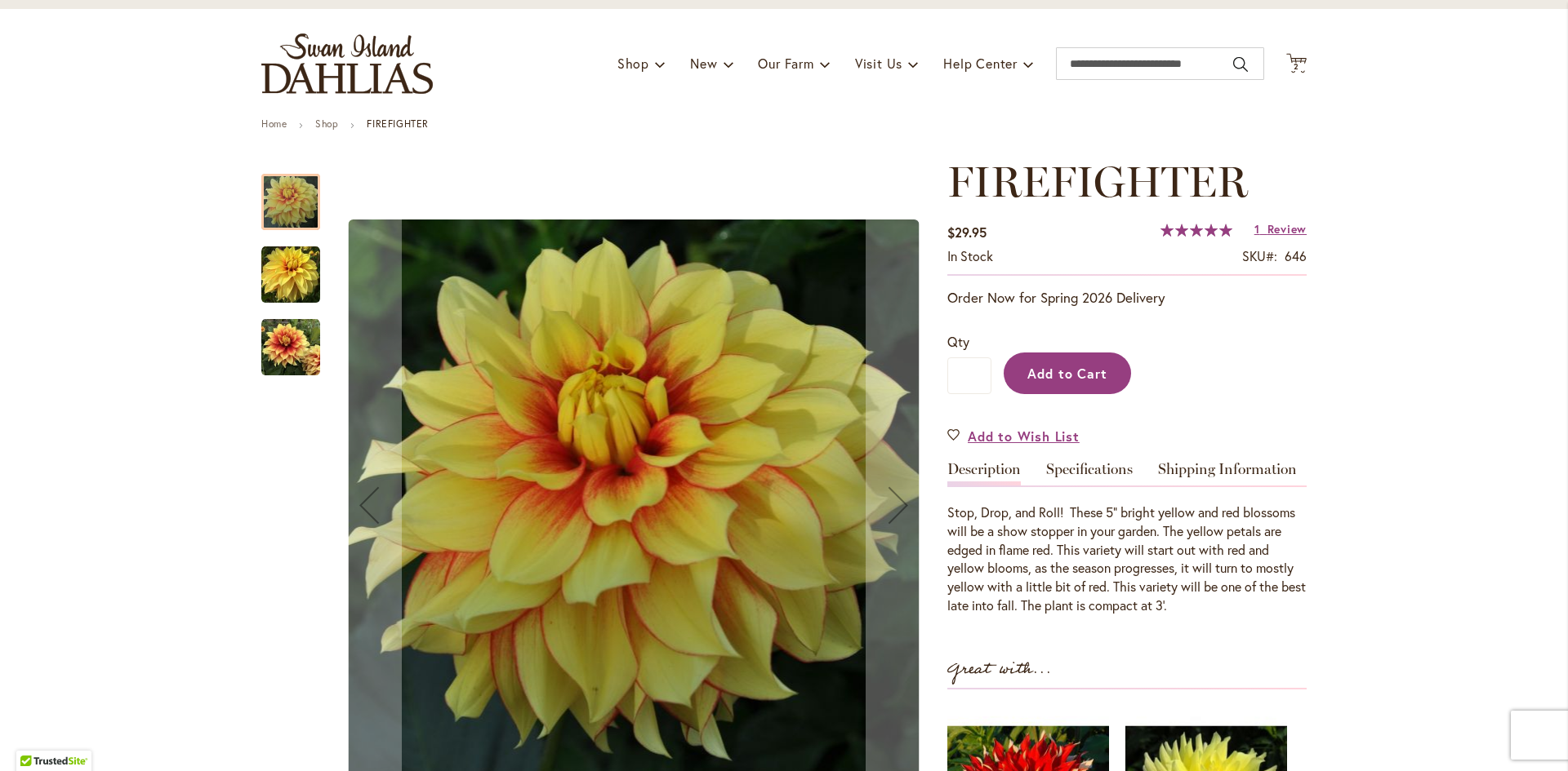
click at [1072, 382] on button "Add to Cart" at bounding box center [1067, 373] width 127 height 41
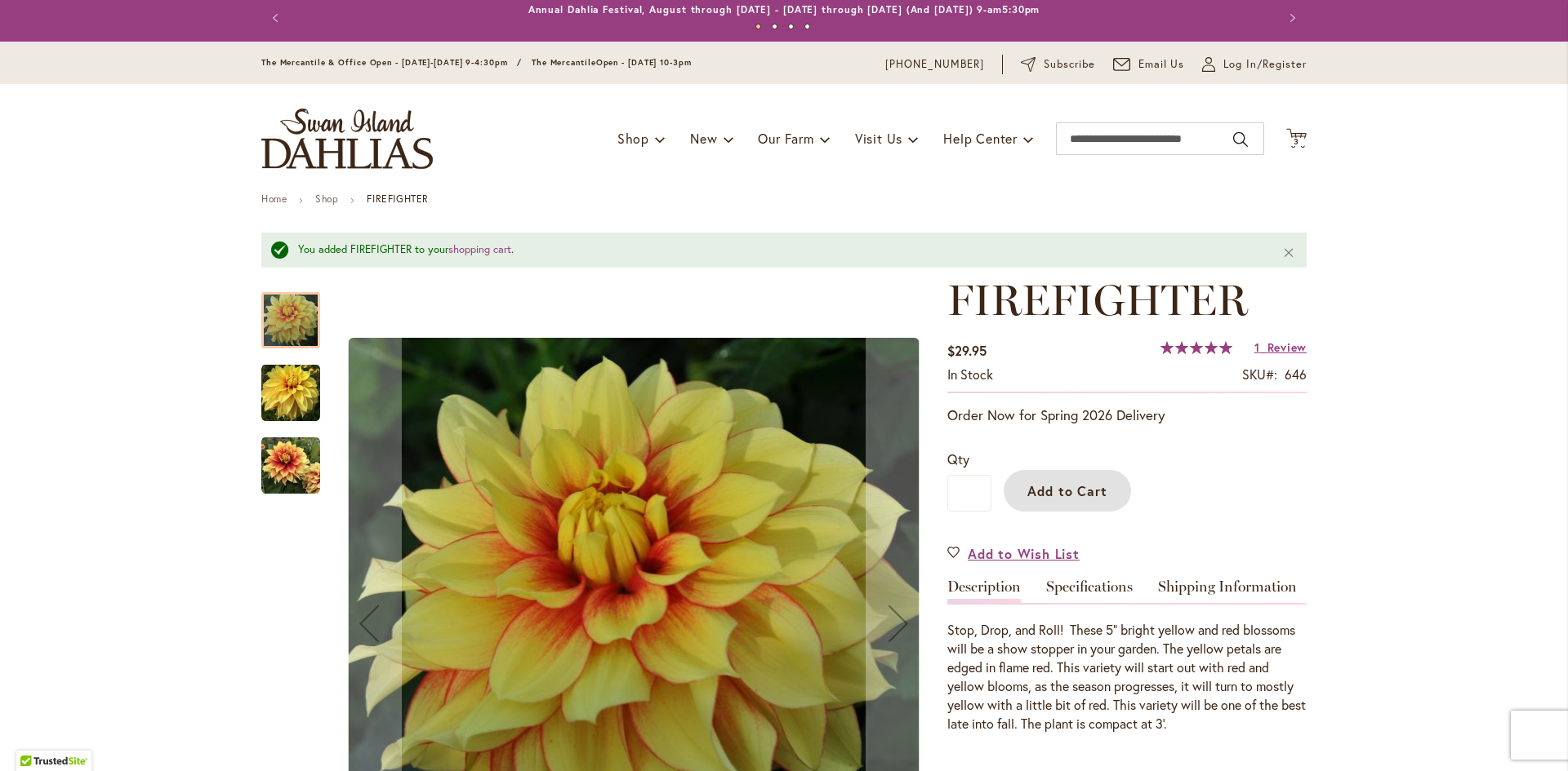
scroll to position [0, 0]
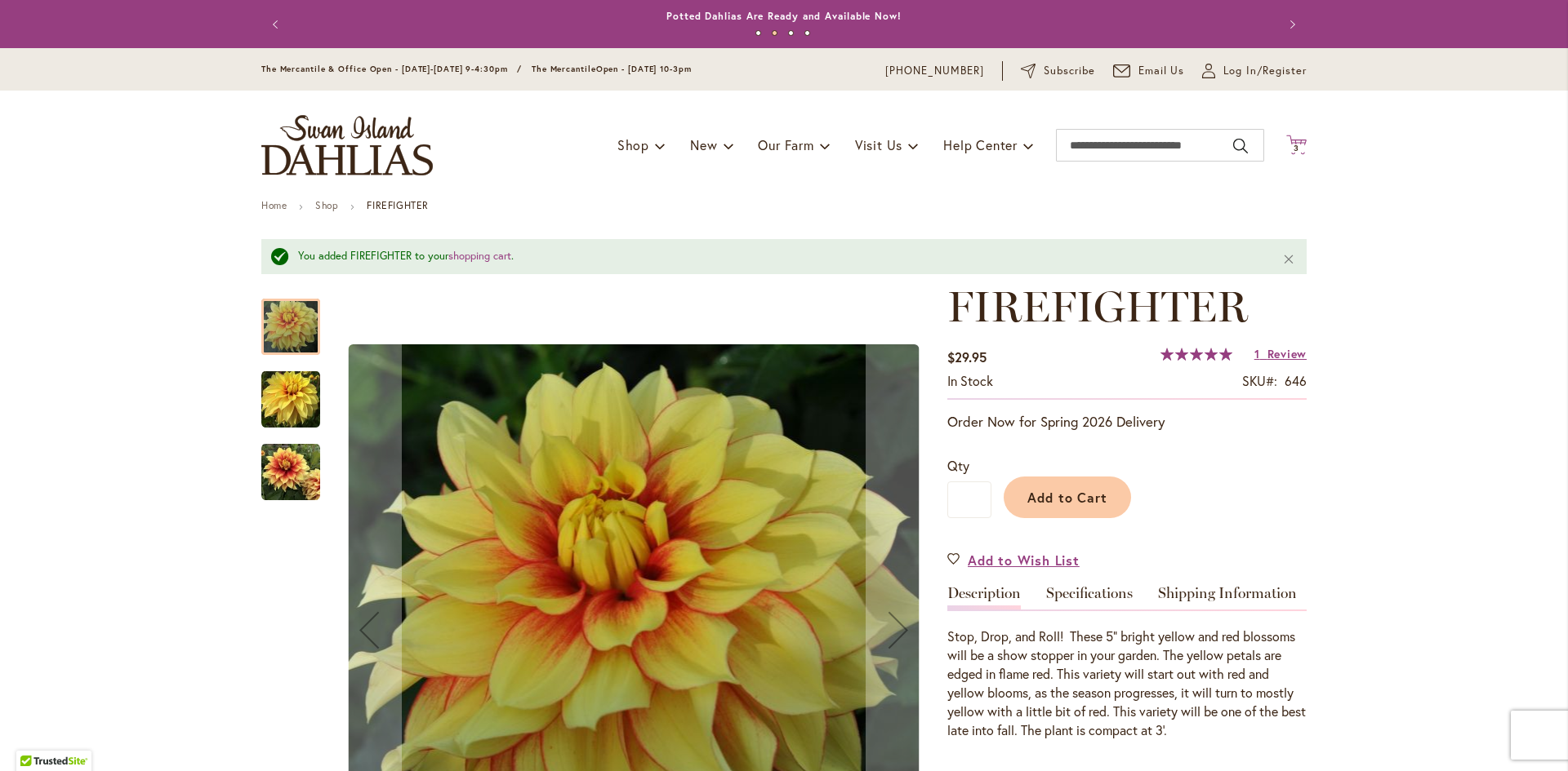
click at [1293, 143] on span "3" at bounding box center [1296, 149] width 5 height 11
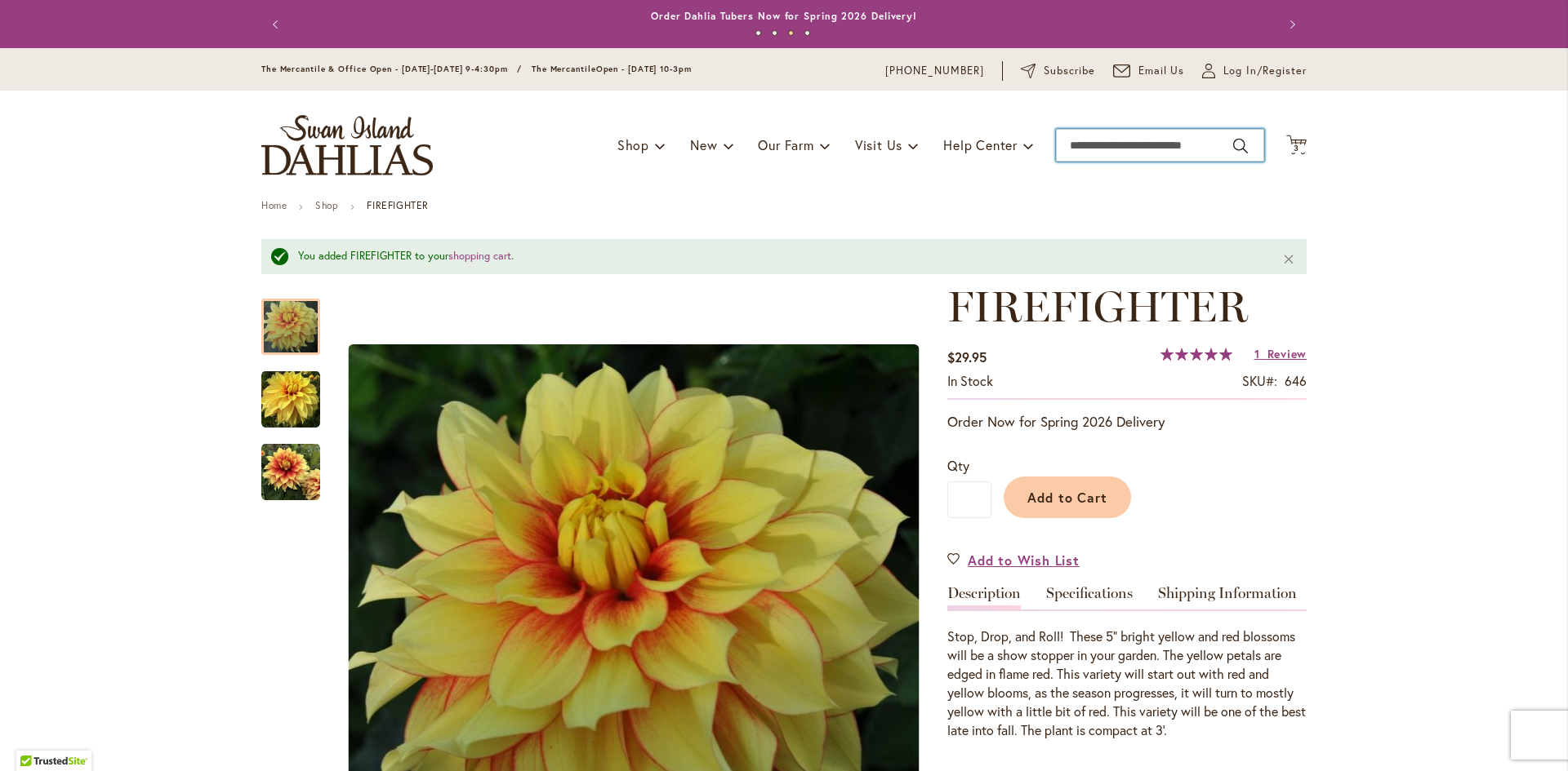
click at [1155, 144] on input "Search" at bounding box center [1159, 145] width 208 height 32
type input "**********"
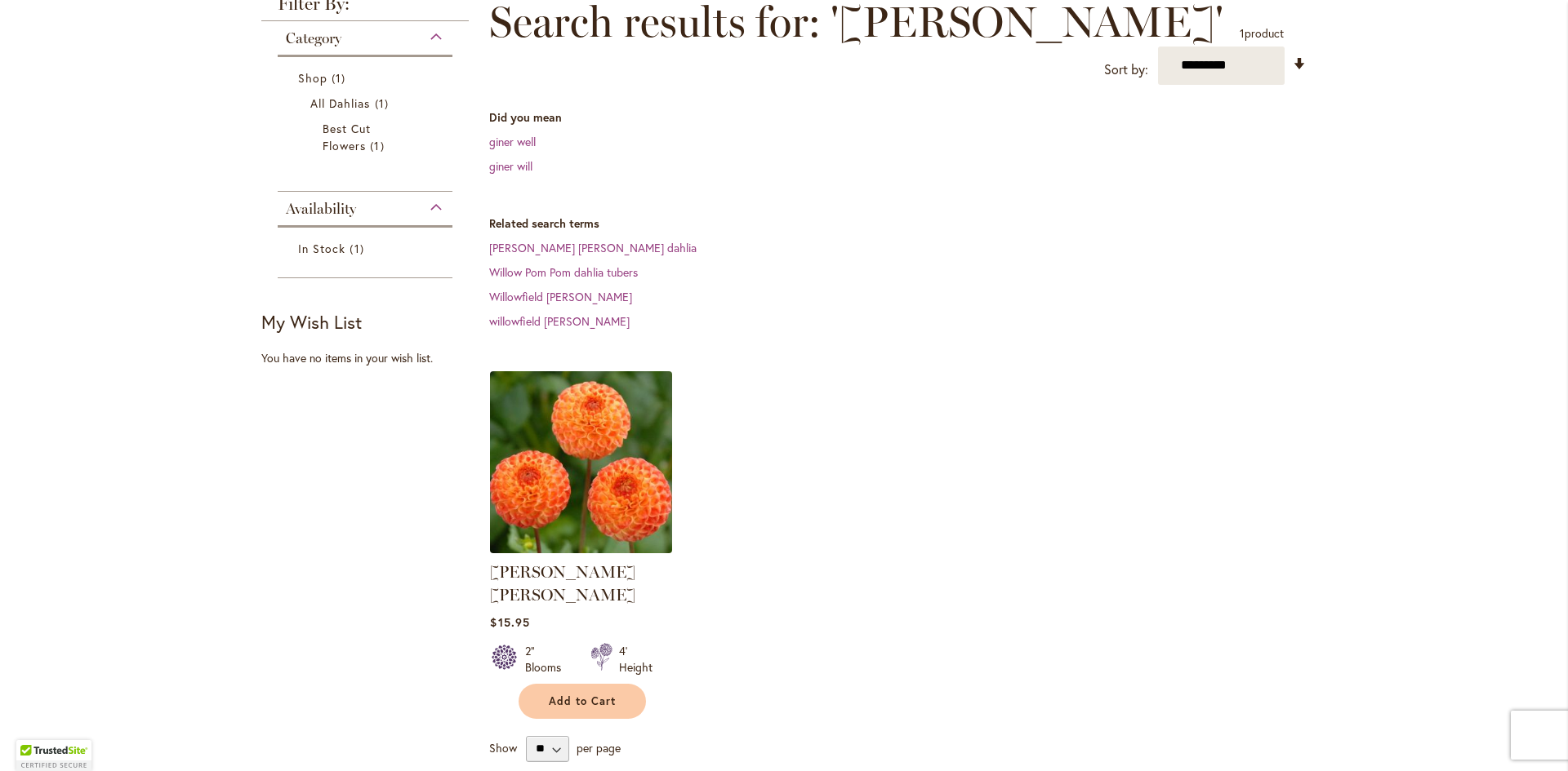
scroll to position [245, 0]
click at [580, 422] on img at bounding box center [581, 461] width 191 height 191
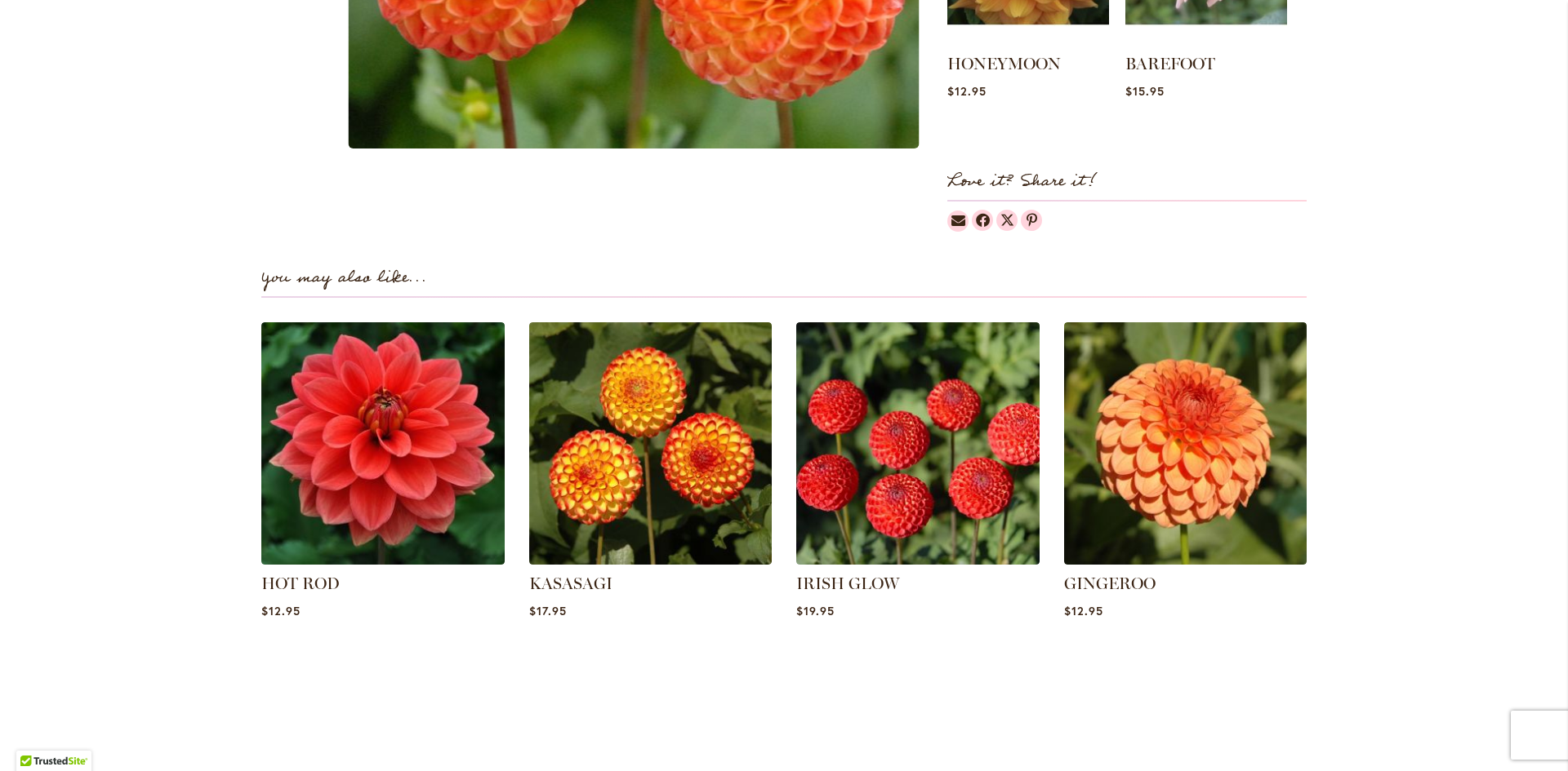
scroll to position [979, 0]
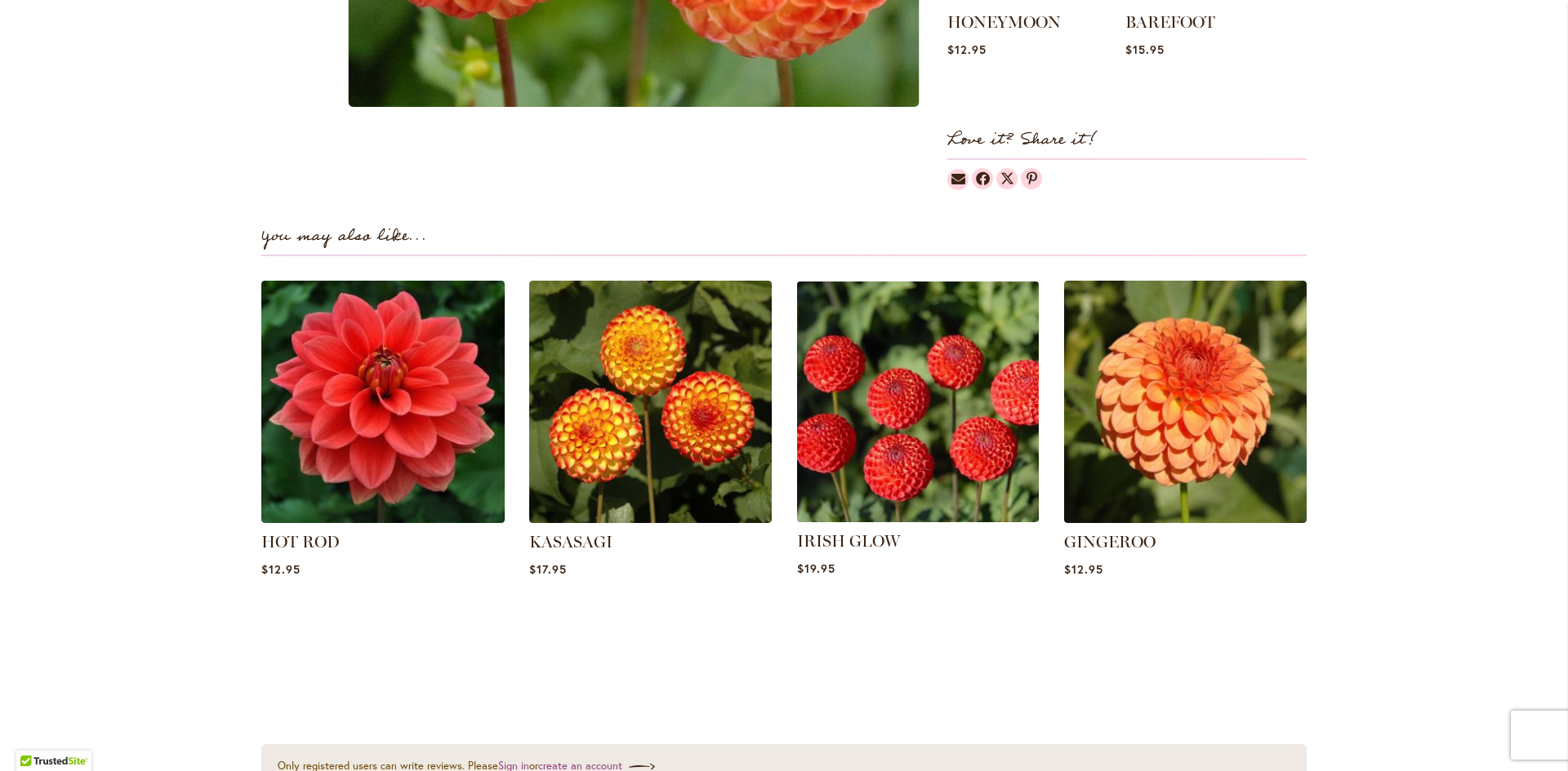
click at [923, 345] on img at bounding box center [917, 401] width 253 height 253
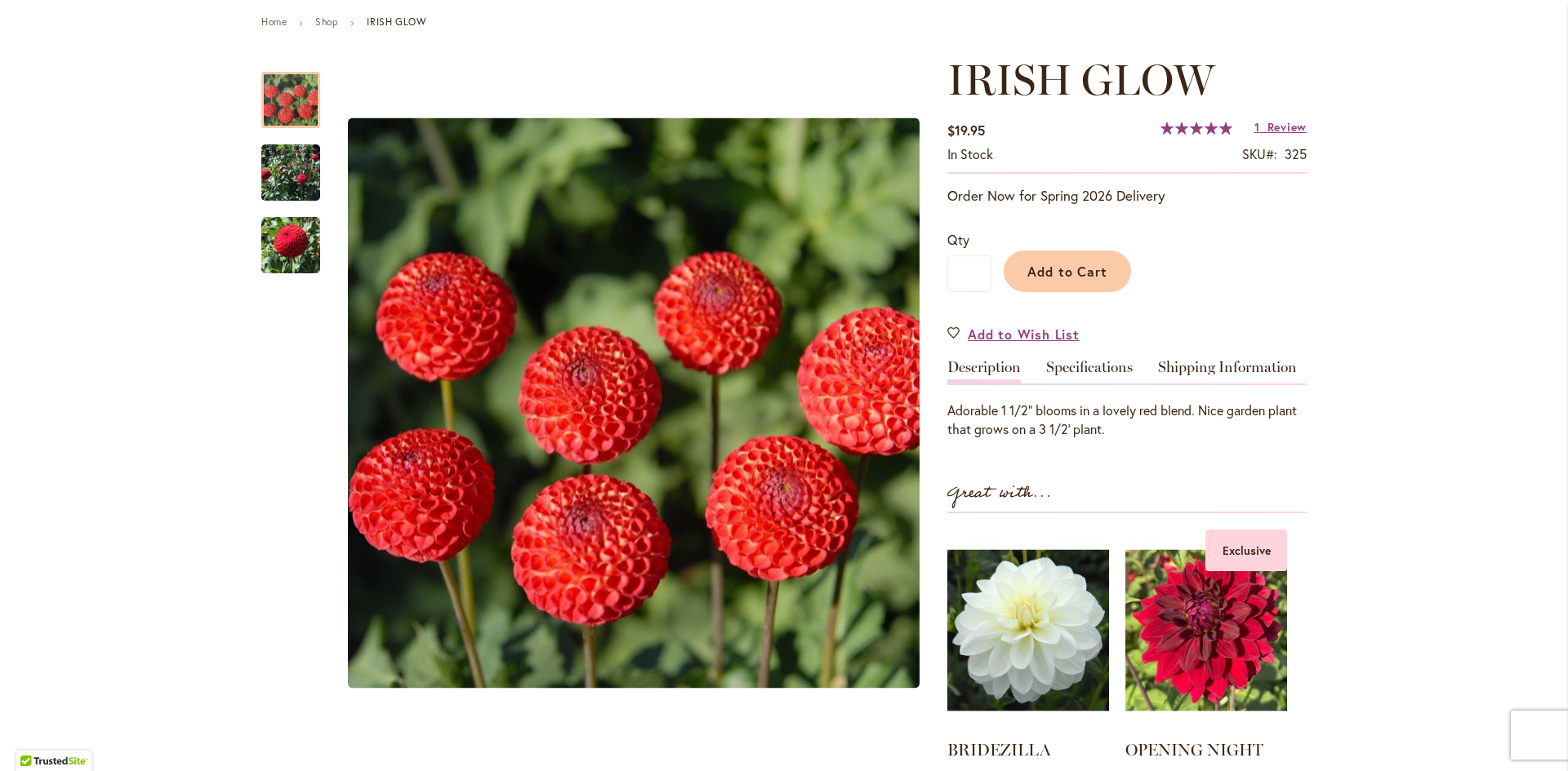
scroll to position [245, 0]
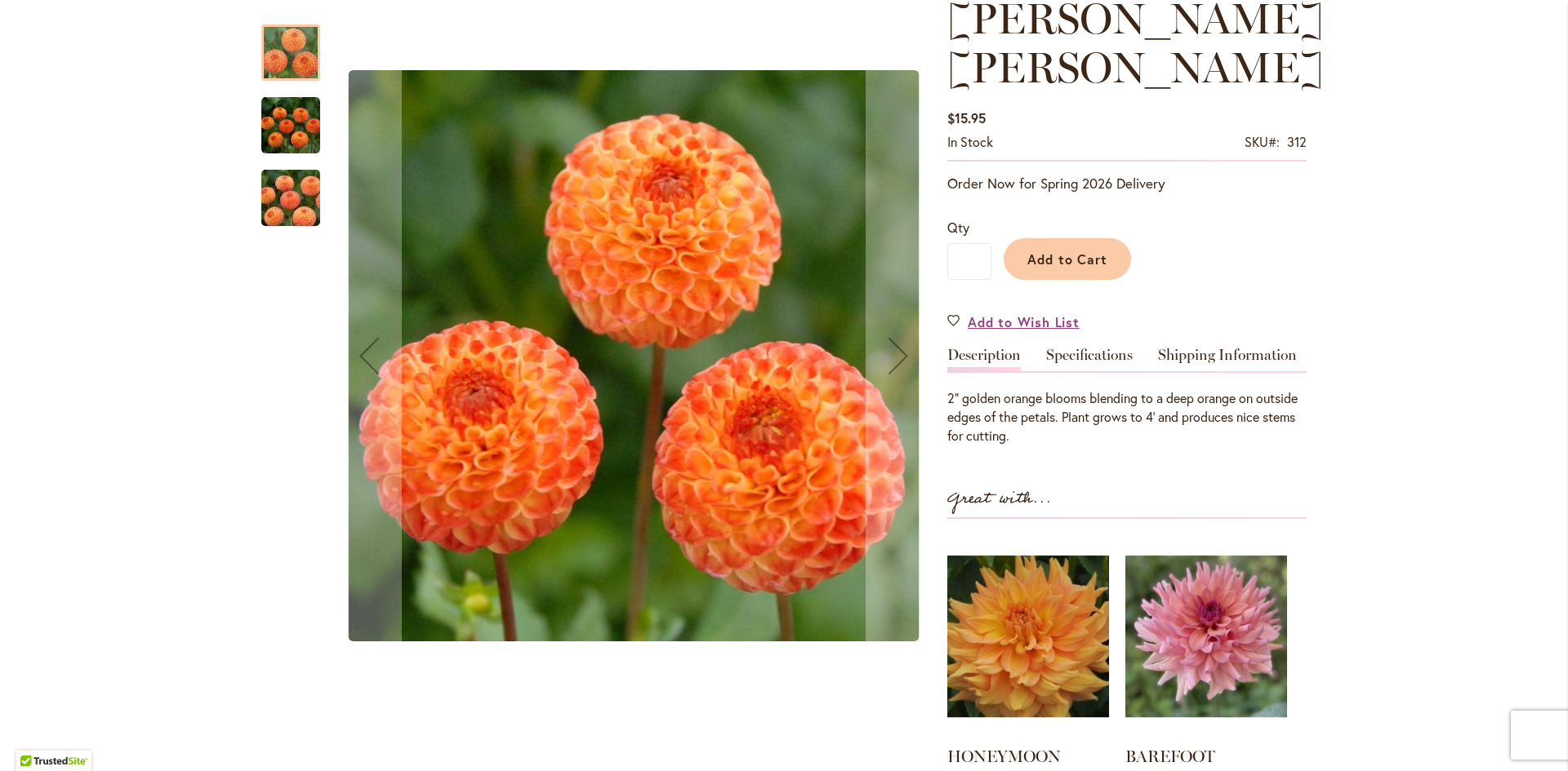
scroll to position [326, 0]
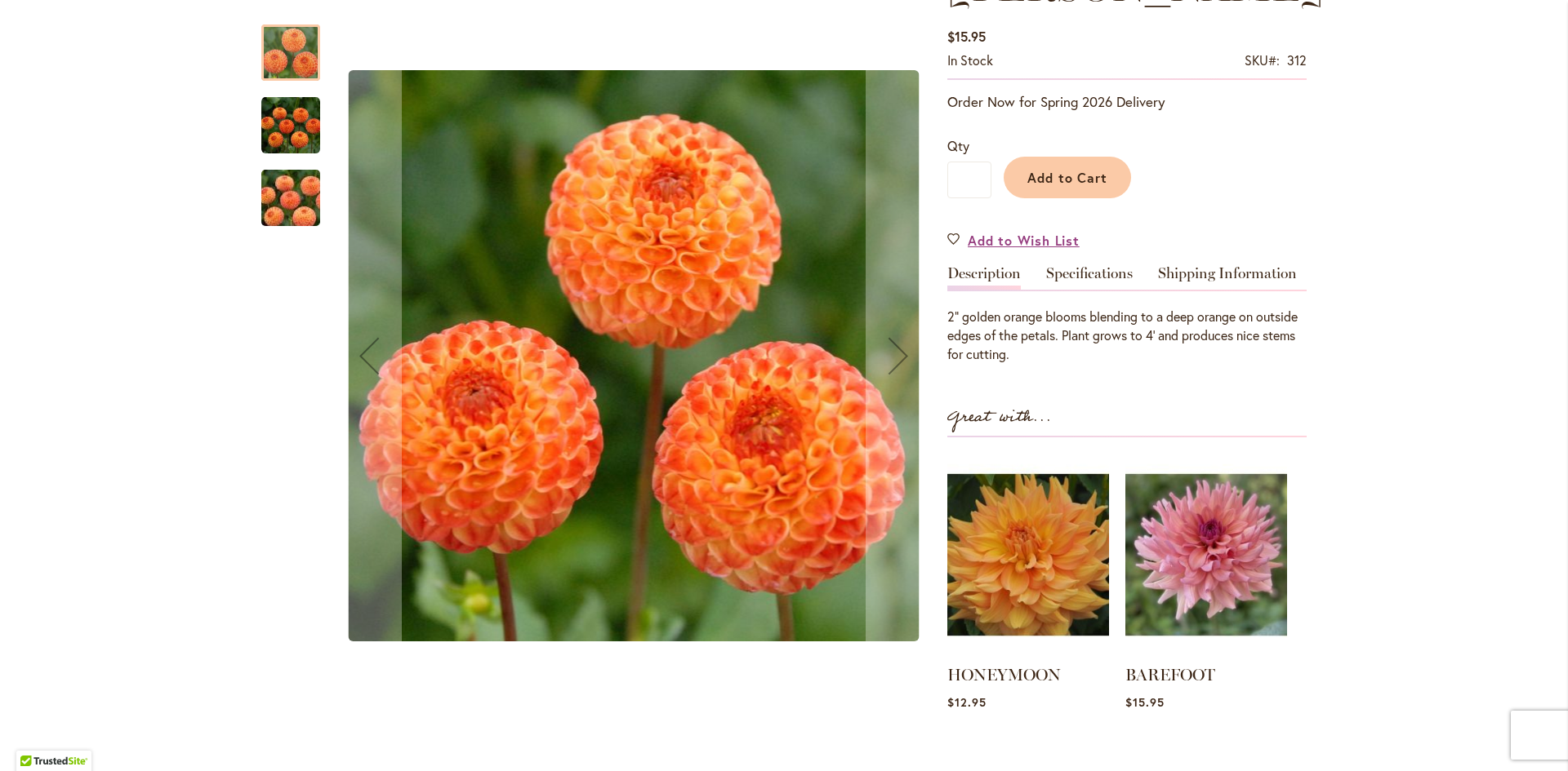
click at [290, 205] on img "GINGER WILLO" at bounding box center [290, 198] width 117 height 78
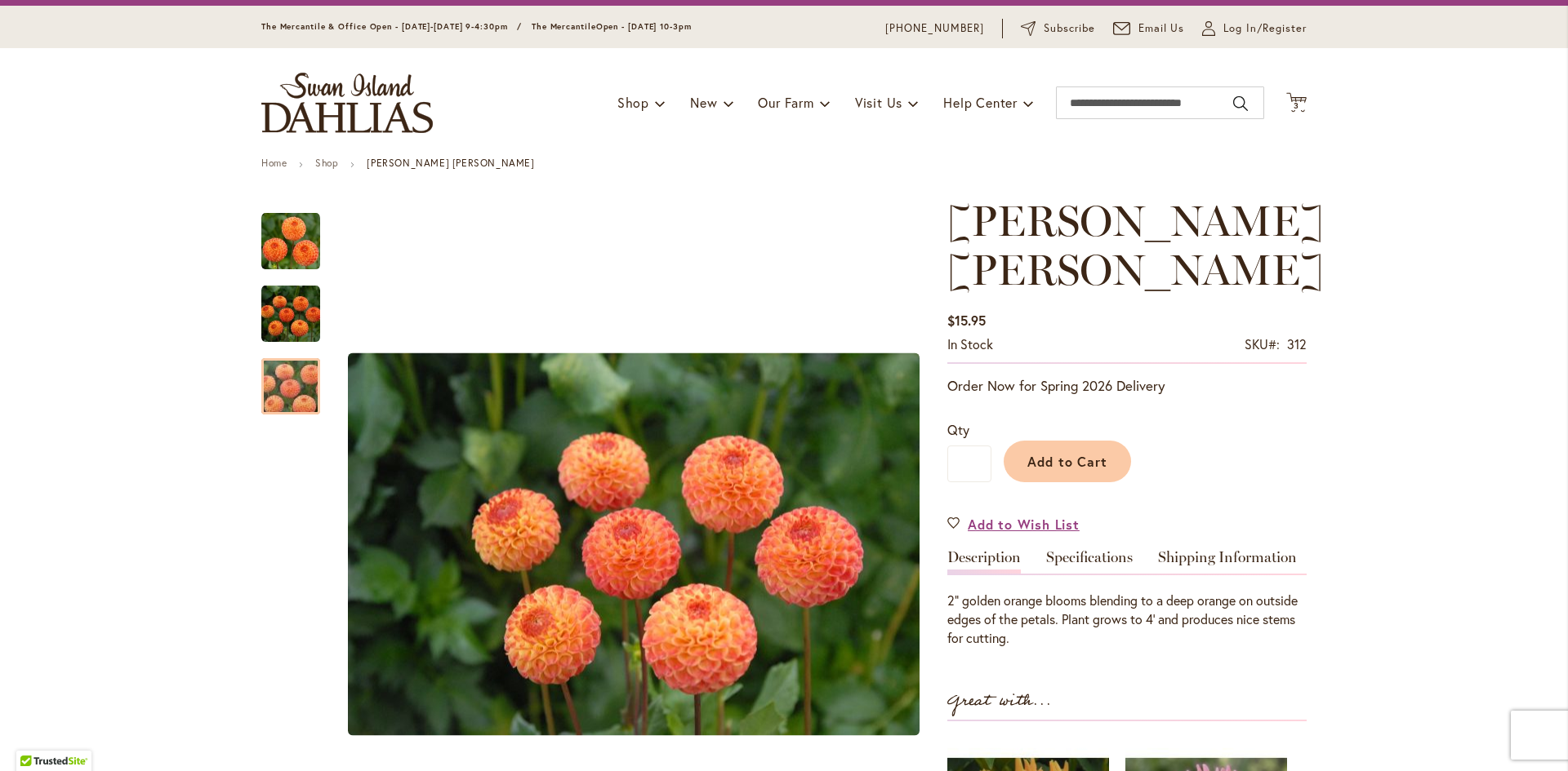
scroll to position [0, 0]
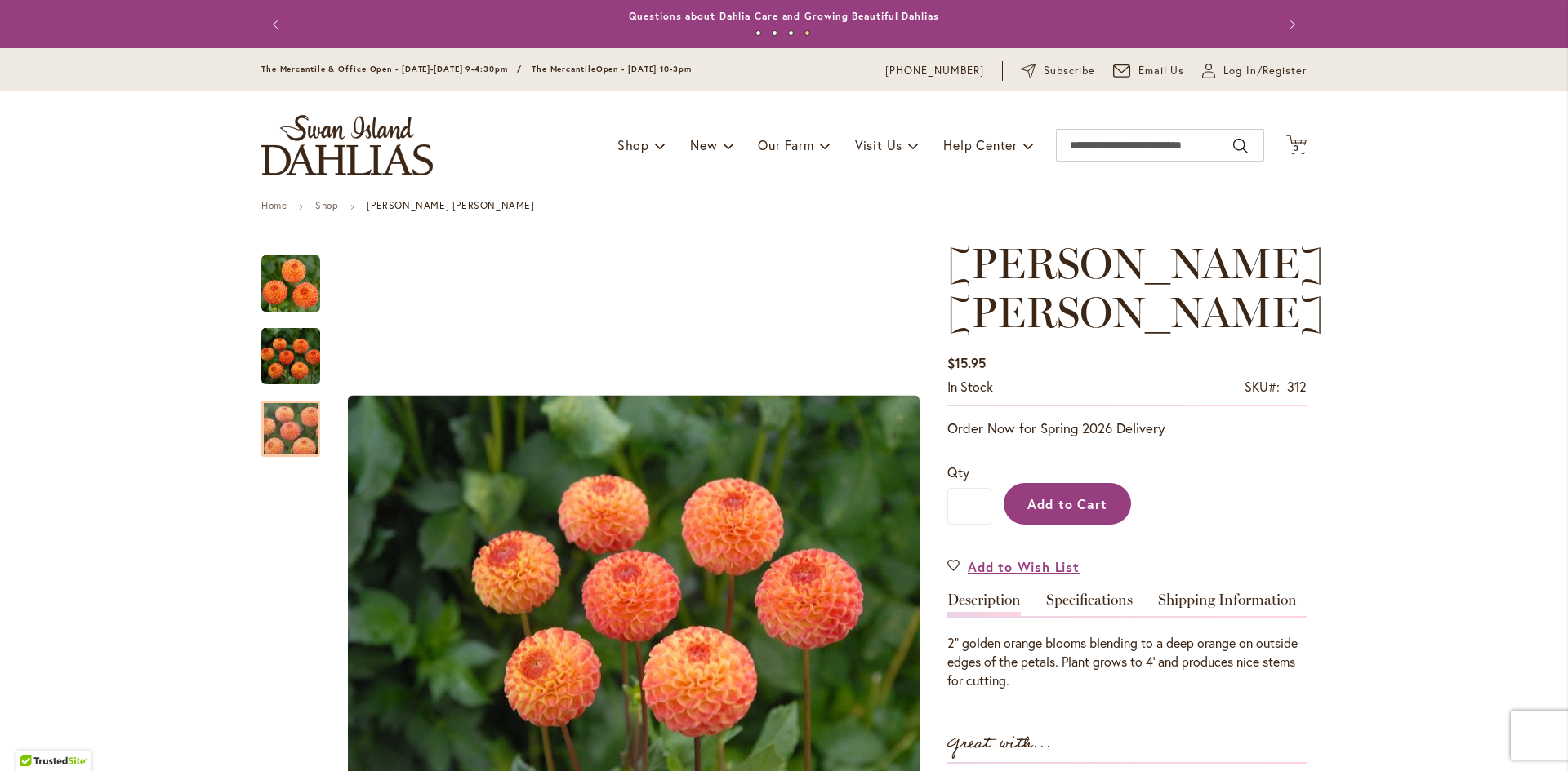
click at [1060, 495] on span "Add to Cart" at bounding box center [1068, 503] width 81 height 17
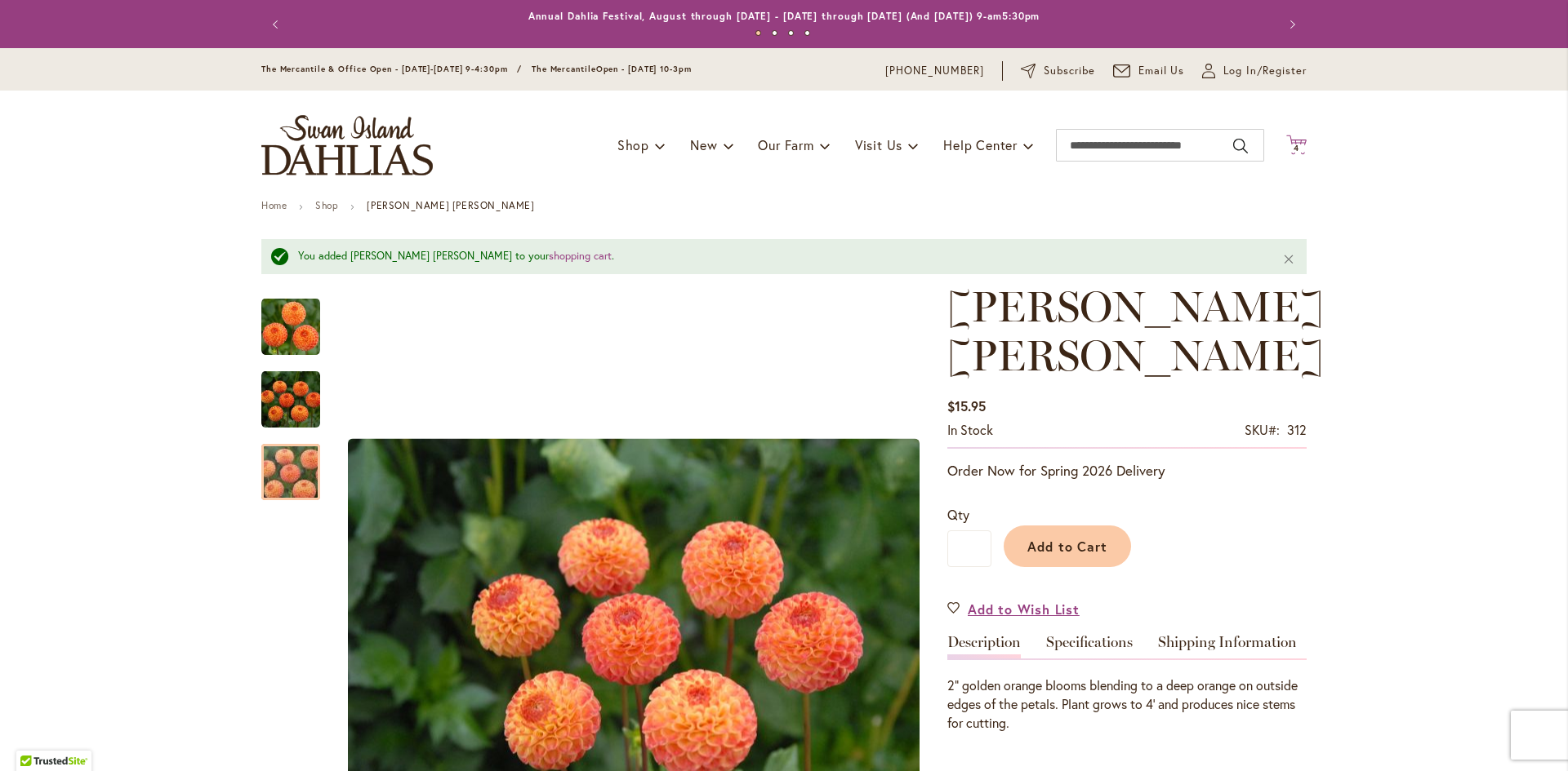
click at [1293, 143] on span "4" at bounding box center [1296, 149] width 5 height 11
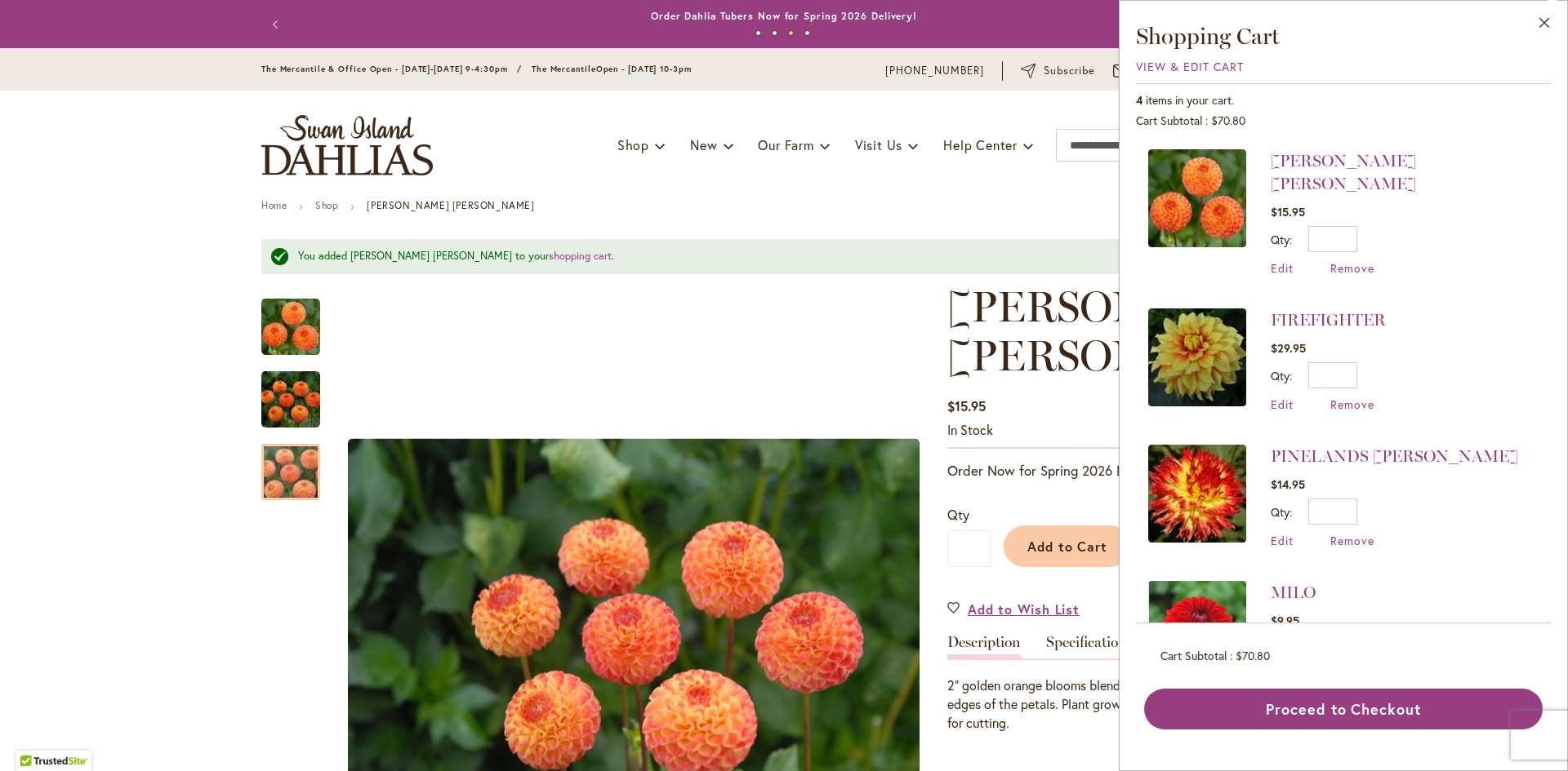
click at [1193, 334] on img at bounding box center [1197, 357] width 98 height 98
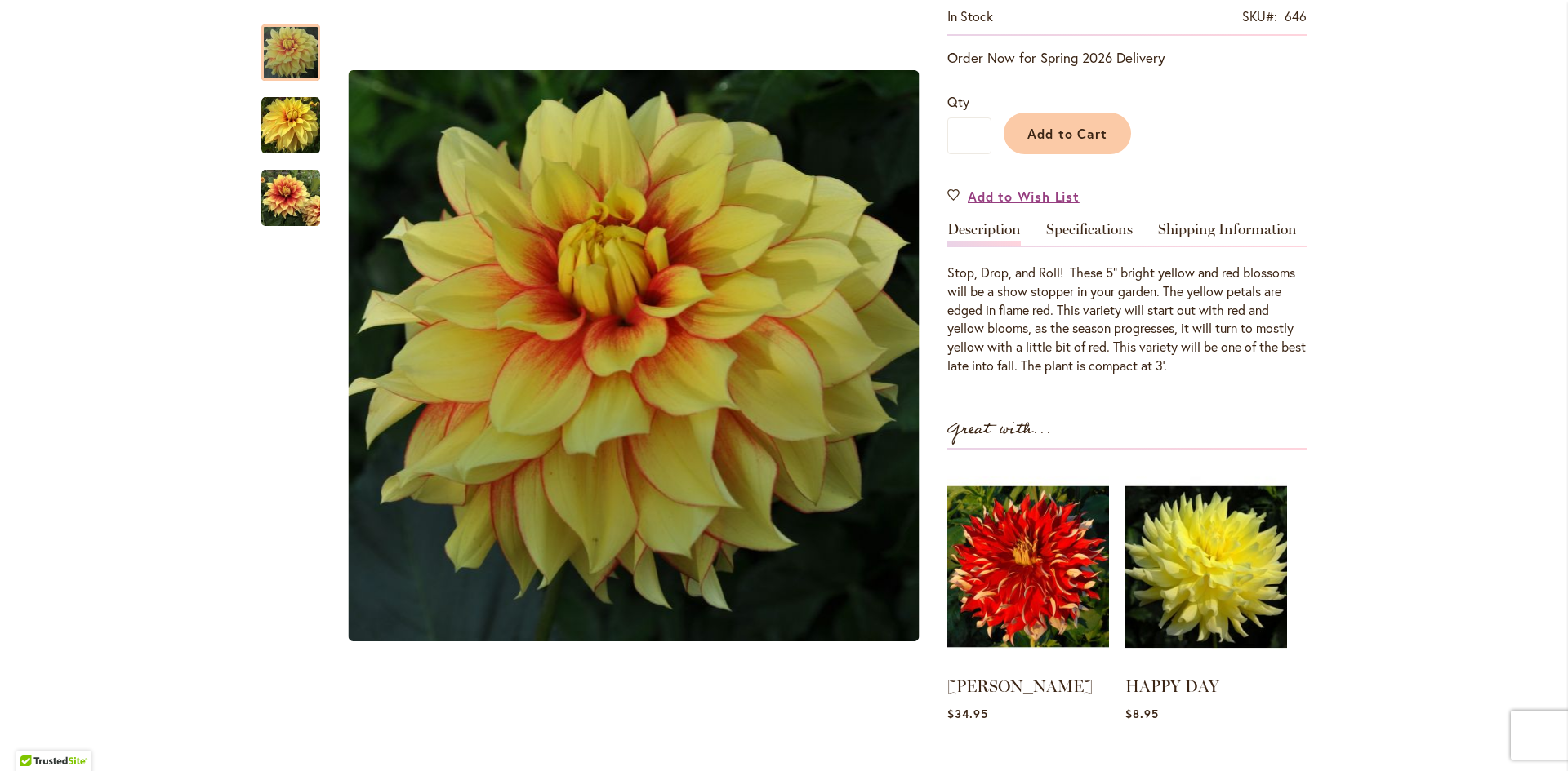
scroll to position [326, 0]
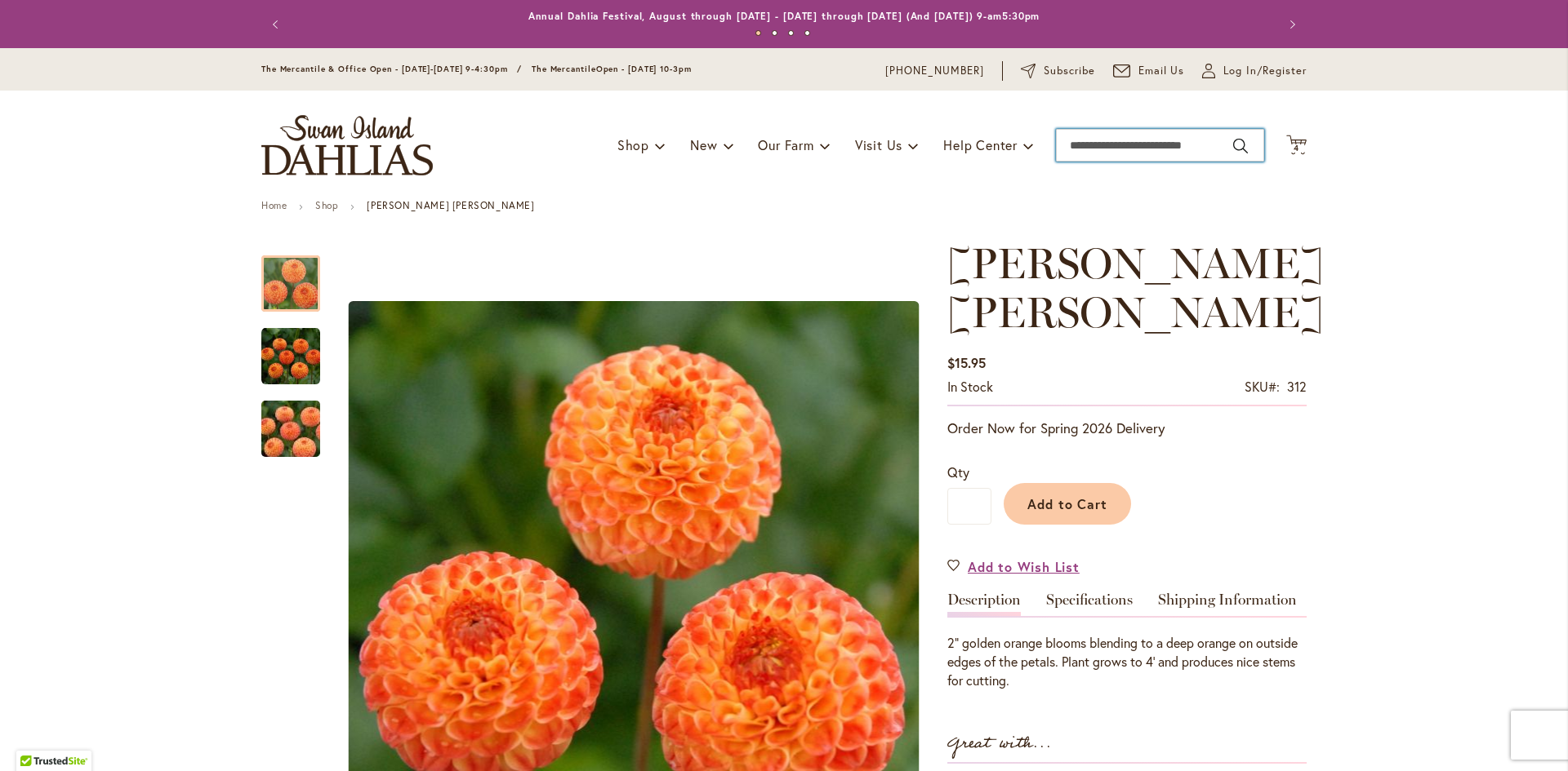
click at [1128, 143] on input "Search" at bounding box center [1159, 145] width 208 height 32
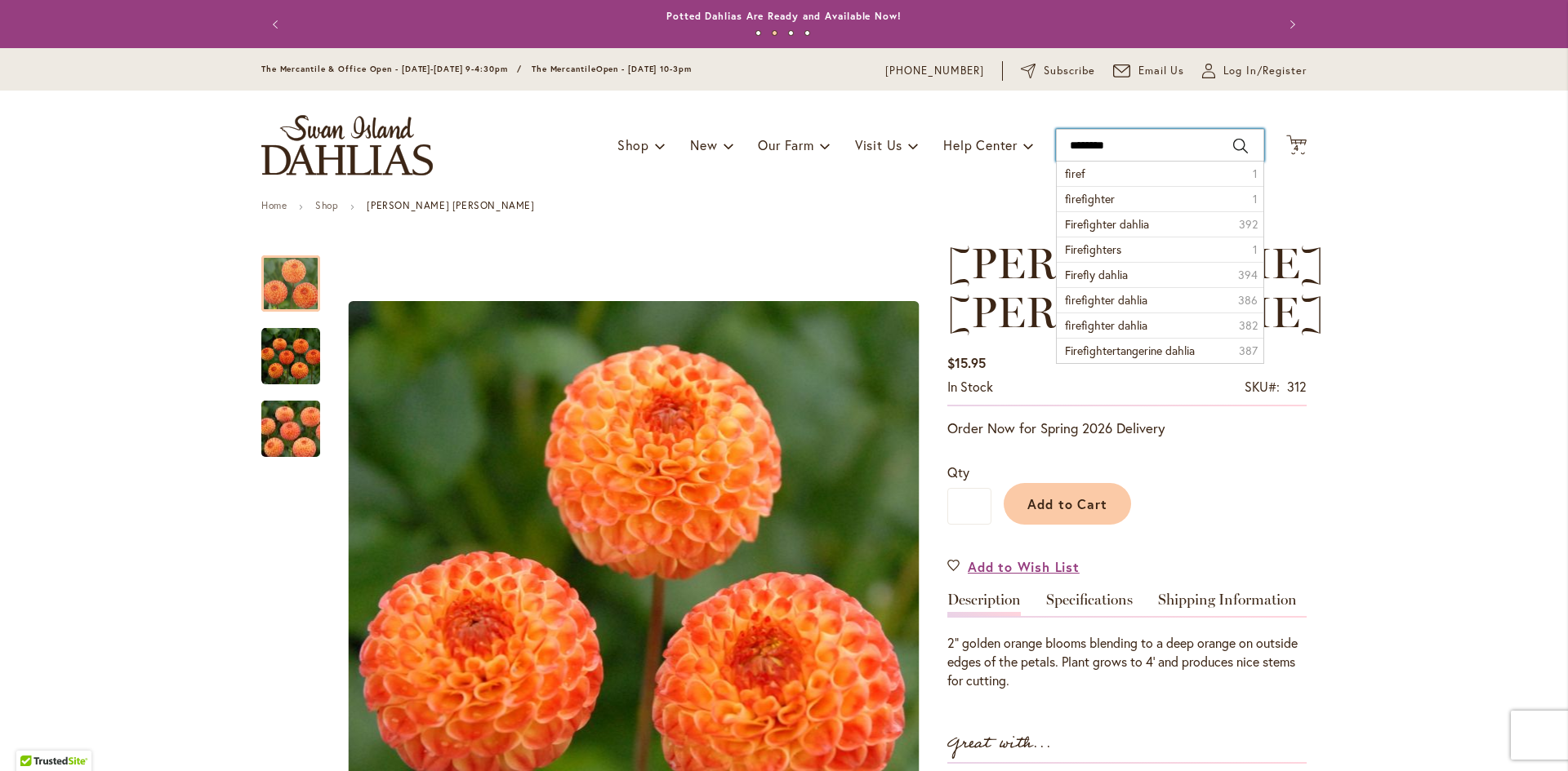
type input "*******"
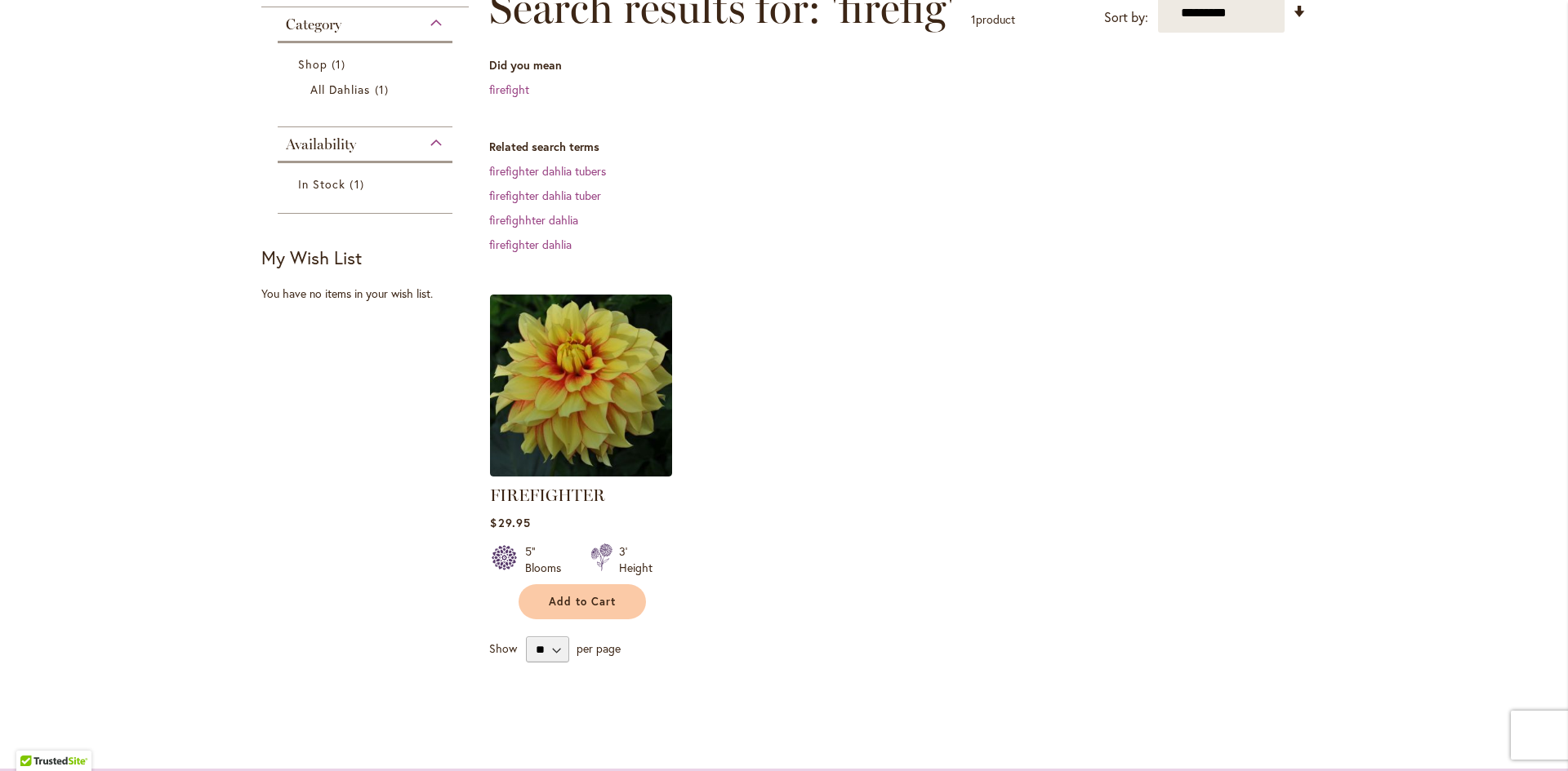
scroll to position [245, 0]
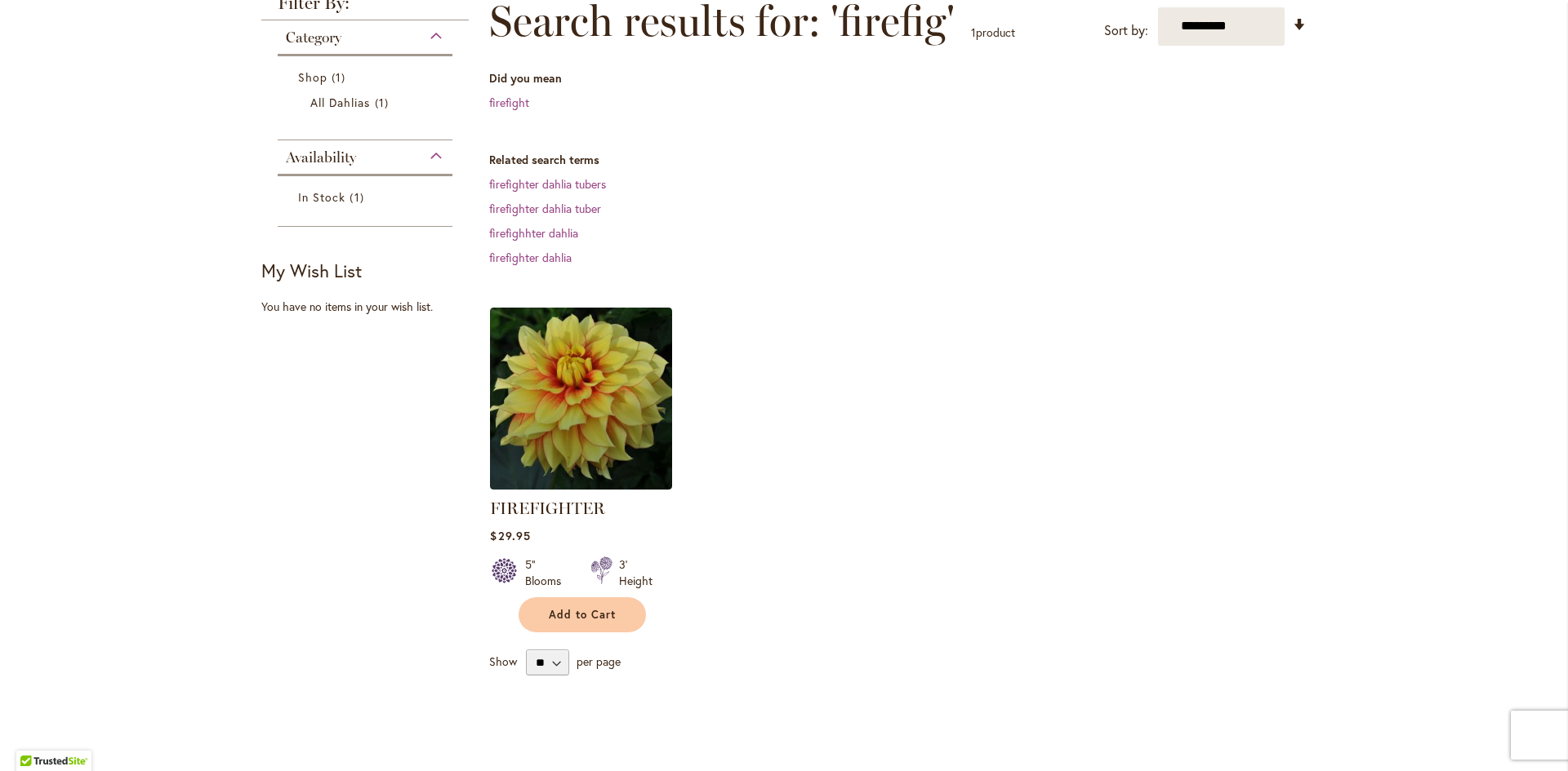
drag, startPoint x: 969, startPoint y: 168, endPoint x: 1066, endPoint y: 186, distance: 98.7
click at [969, 168] on dl "Related search terms firefighter dahlia tubers firefighter dahlia tuber firefig…" at bounding box center [898, 209] width 817 height 114
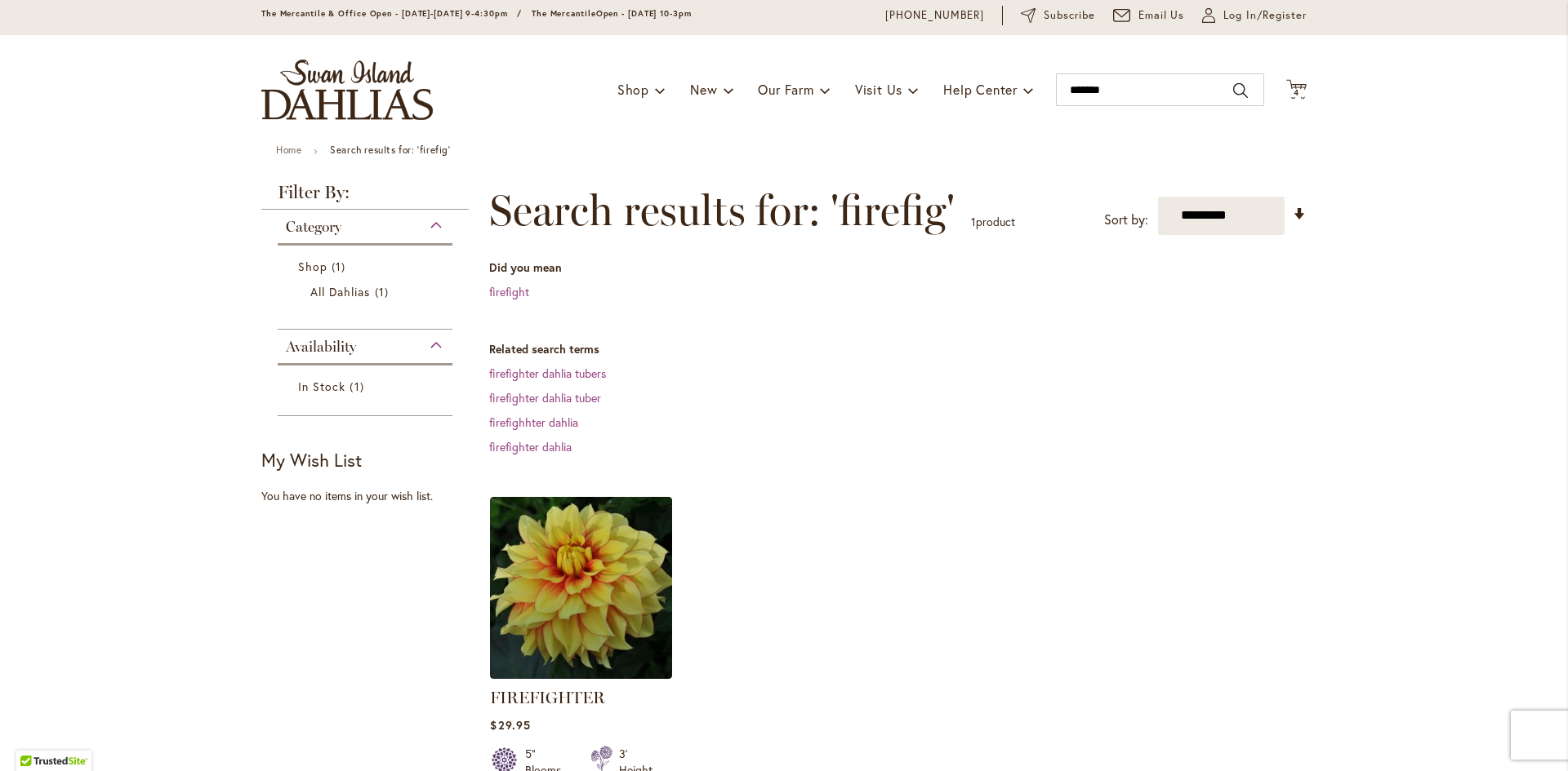
scroll to position [0, 0]
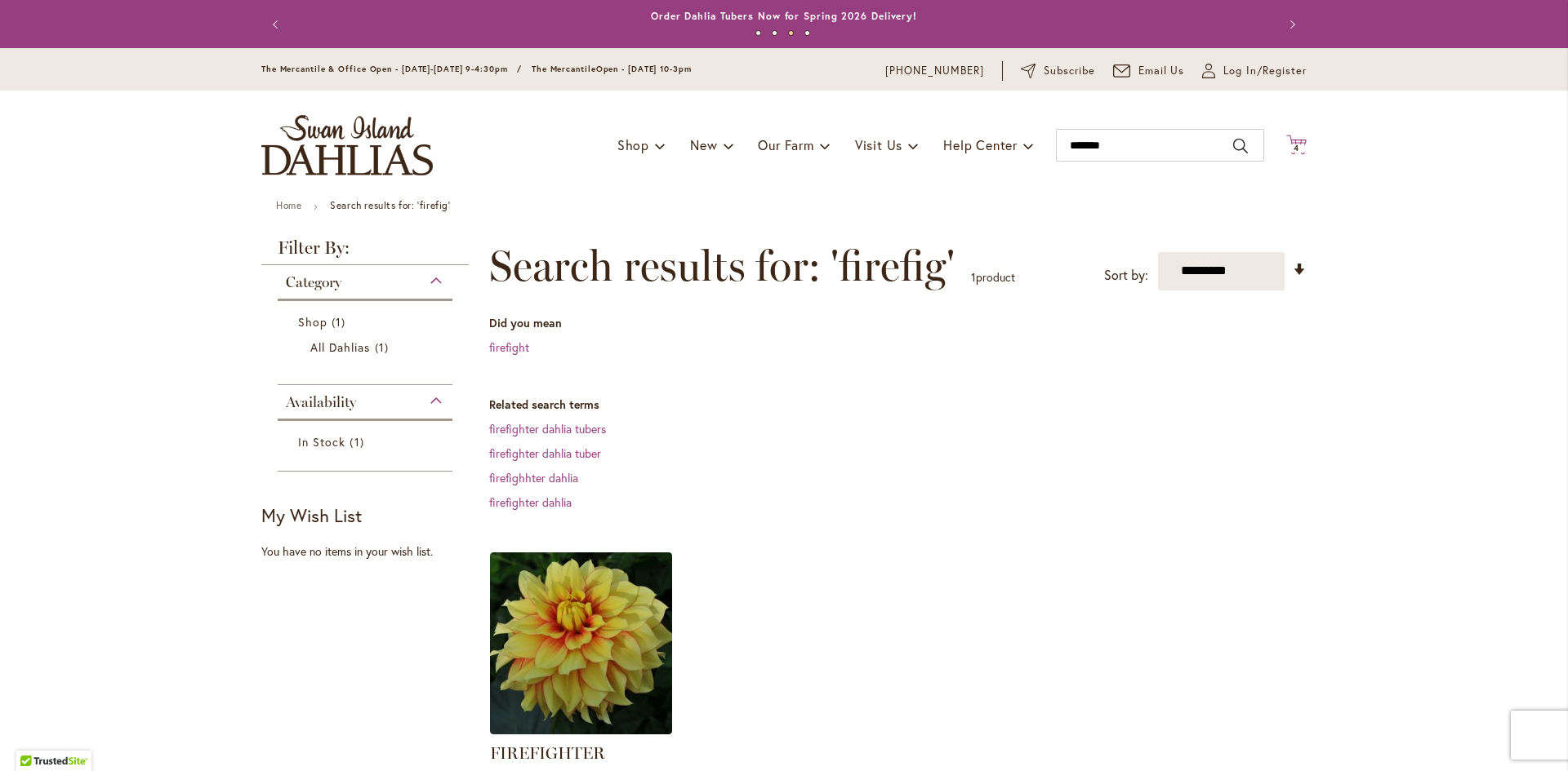
click at [1293, 144] on span "4" at bounding box center [1296, 149] width 5 height 11
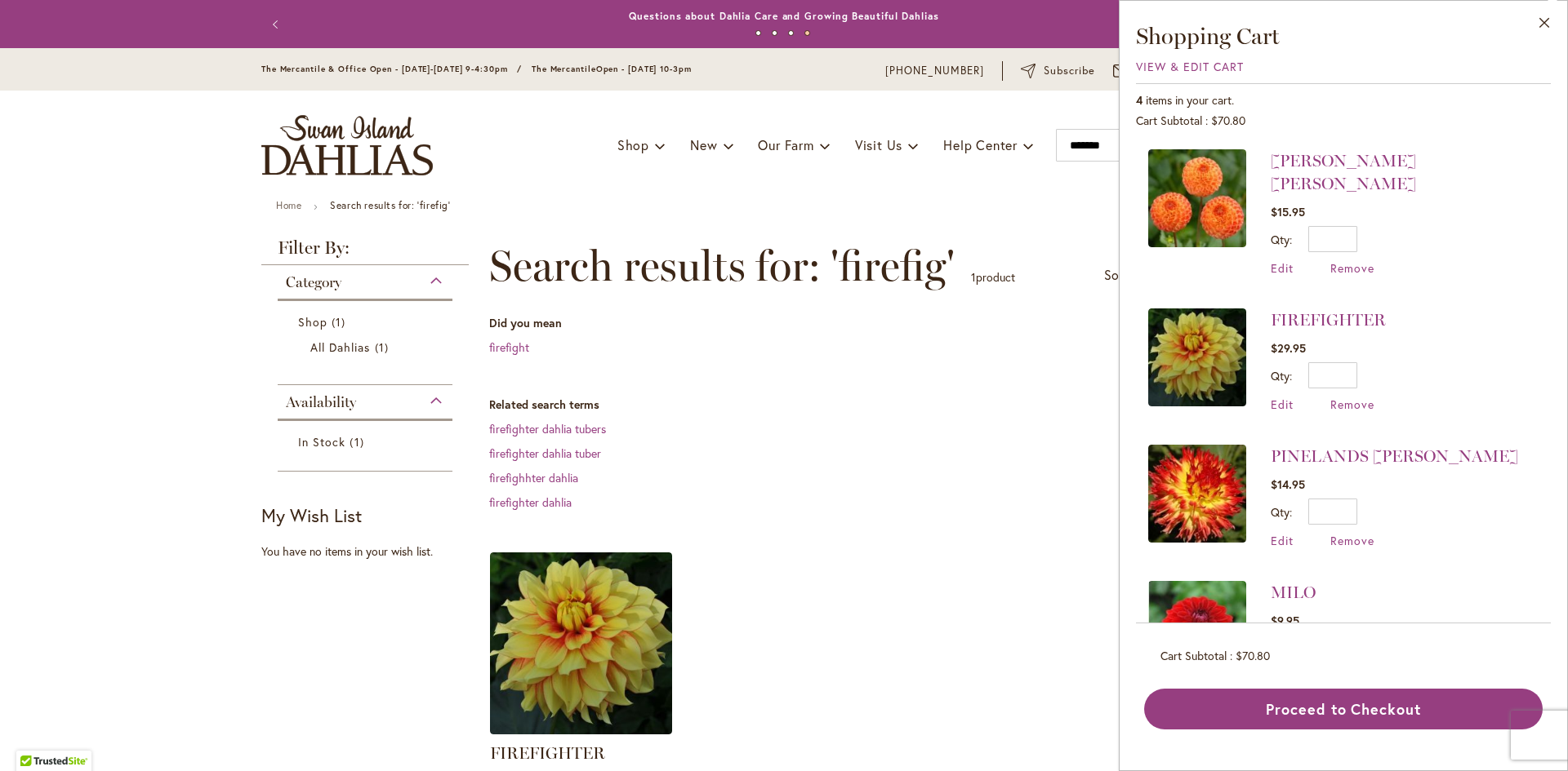
click at [1187, 464] on img at bounding box center [1197, 494] width 98 height 98
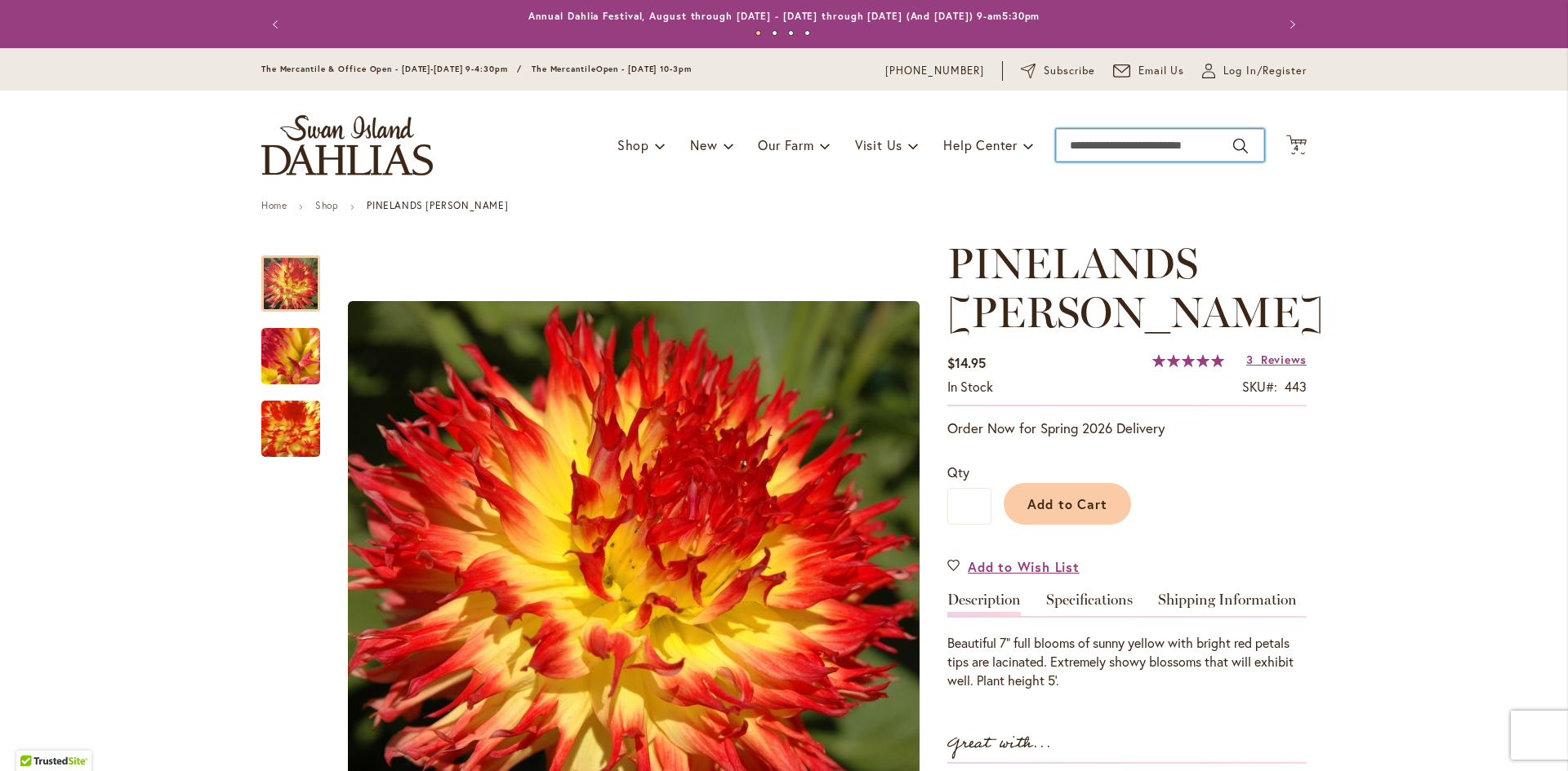
click at [1157, 146] on input "Search" at bounding box center [1159, 145] width 208 height 32
type input "*********"
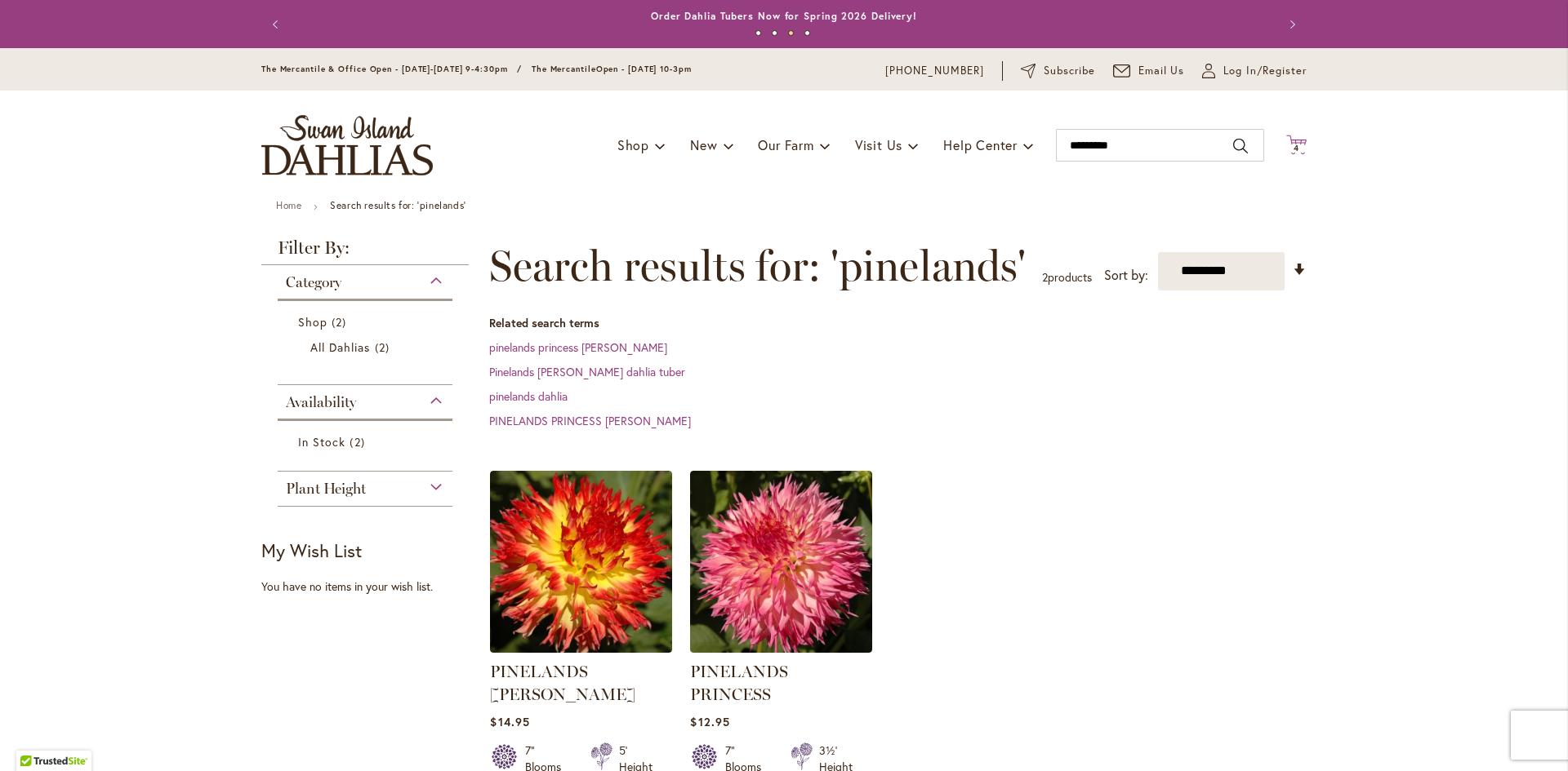
click at [1291, 143] on icon "Cart .cls-1 { fill: #231f20; }" at bounding box center [1296, 144] width 21 height 21
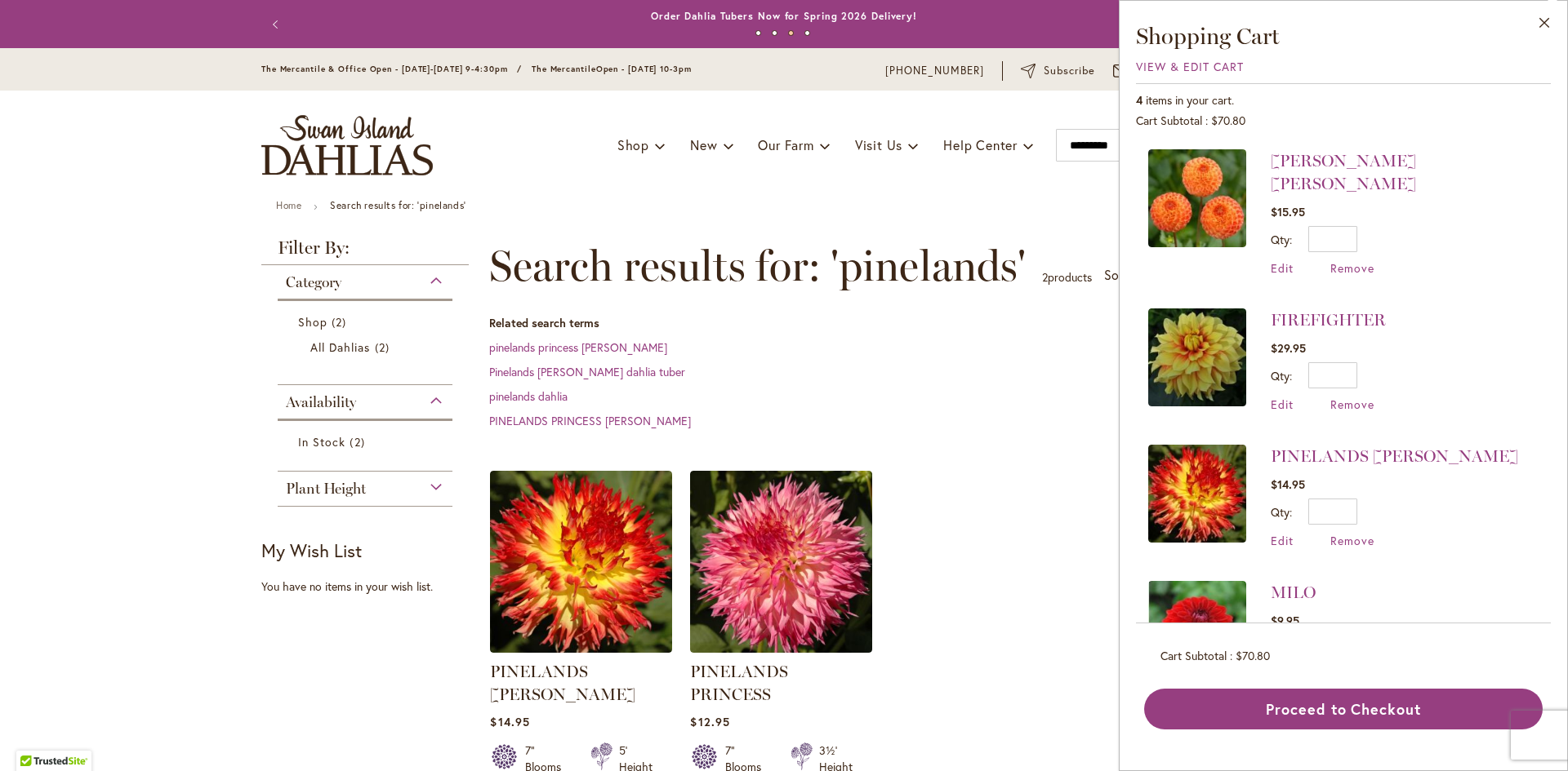
scroll to position [65, 0]
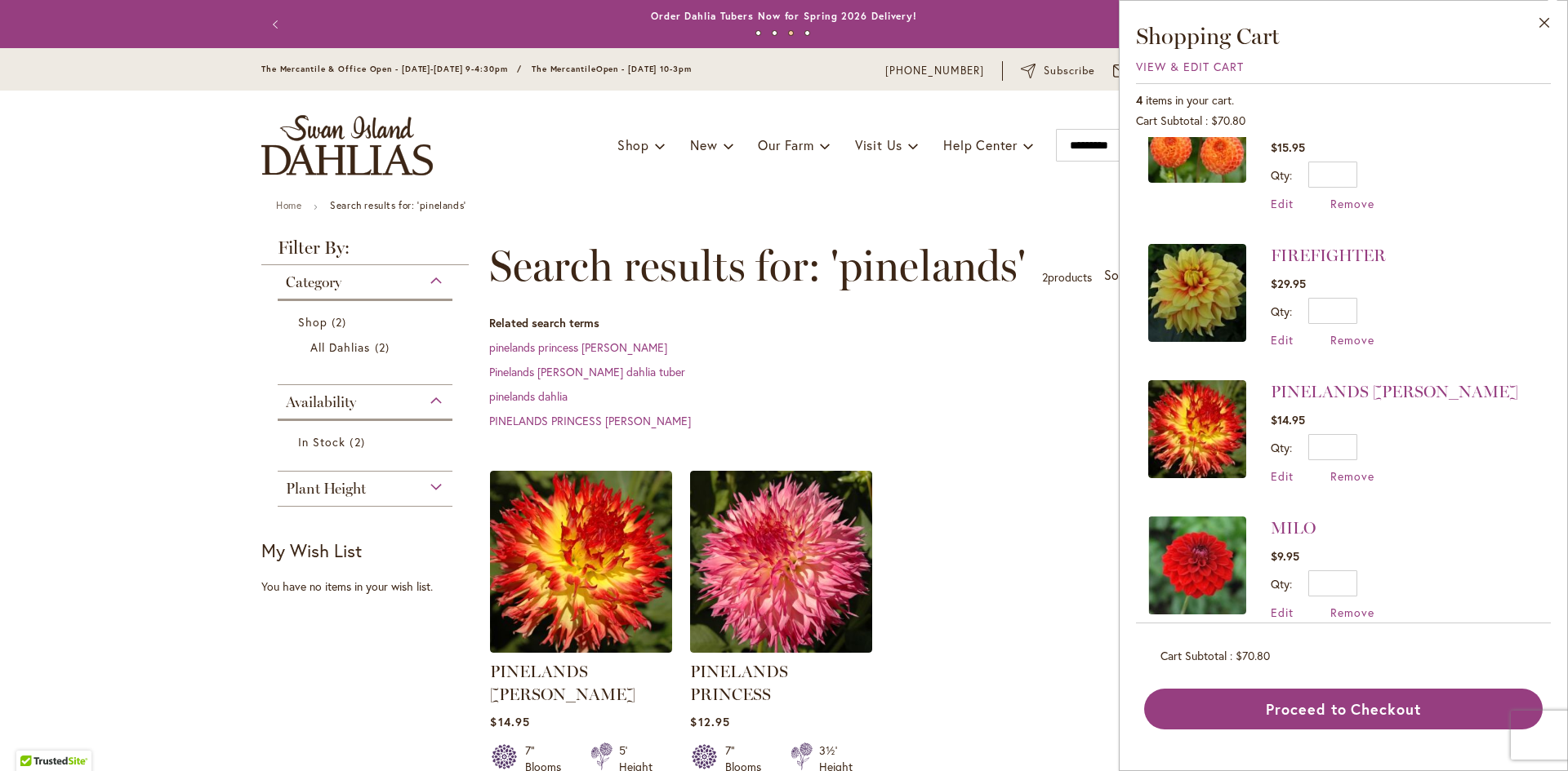
click at [1198, 578] on img at bounding box center [1197, 566] width 98 height 98
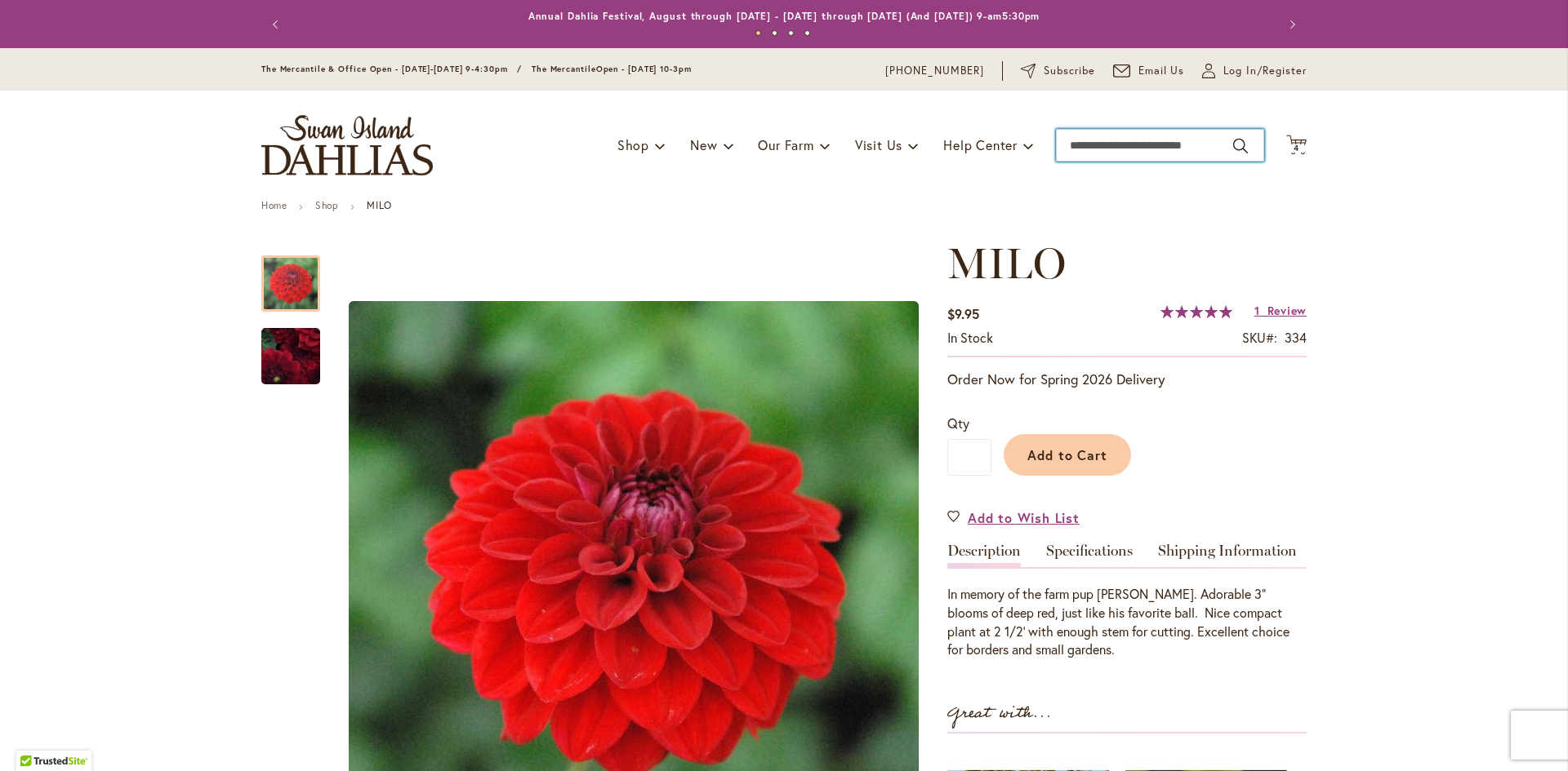
click at [1132, 148] on input "Search" at bounding box center [1159, 145] width 208 height 32
type input "****"
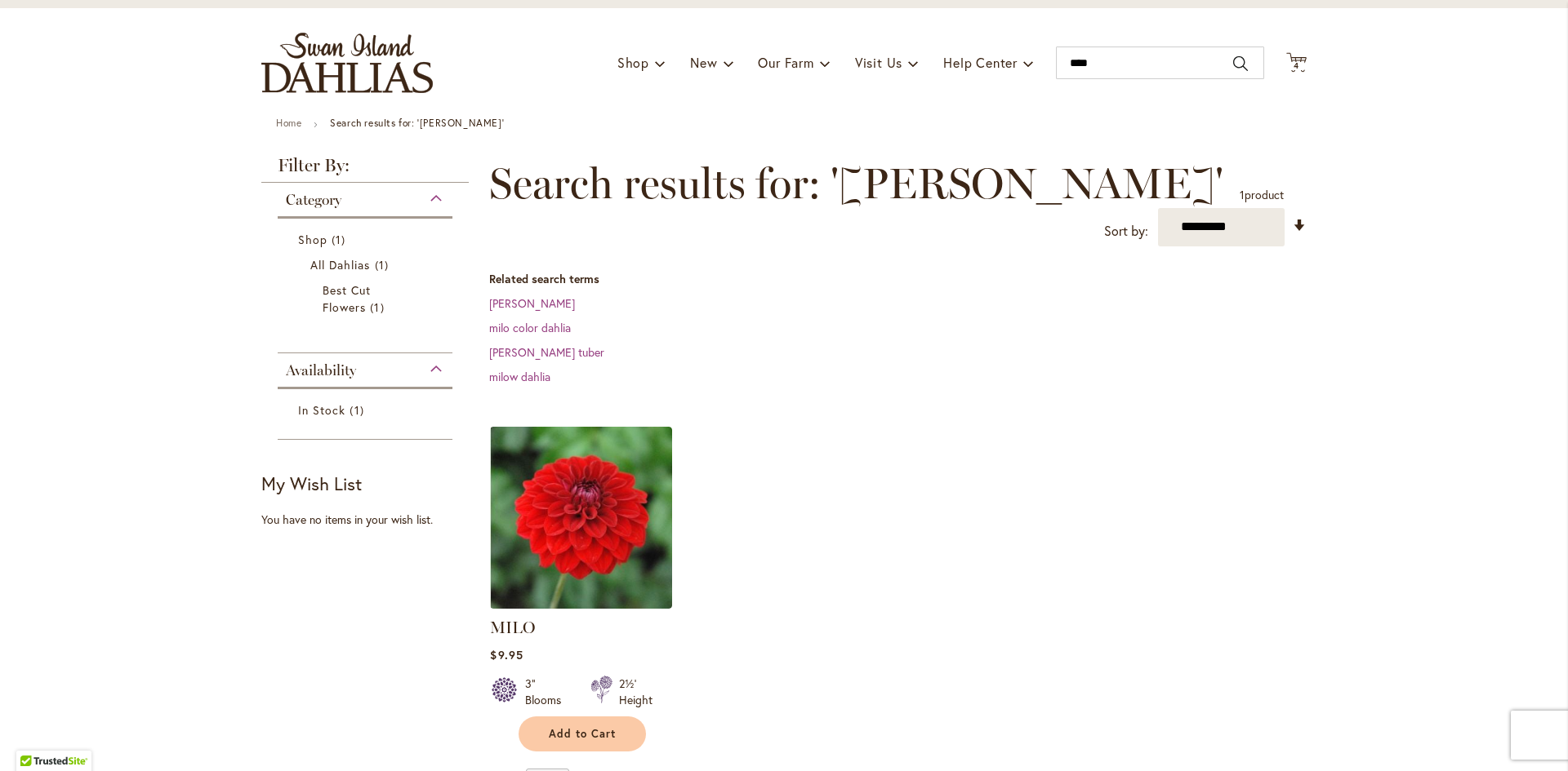
scroll to position [163, 0]
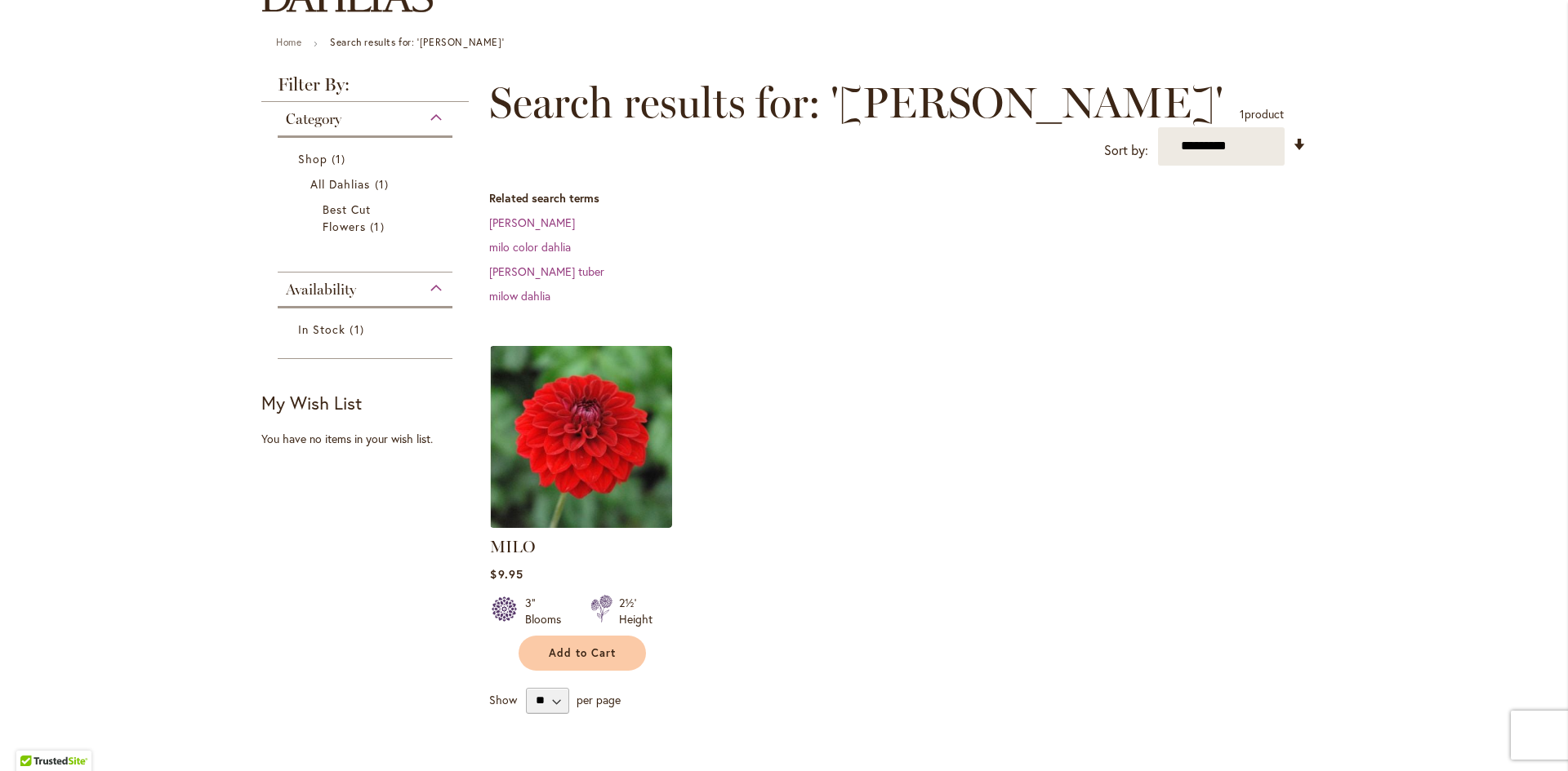
click at [1203, 291] on div "**********" at bounding box center [898, 396] width 817 height 636
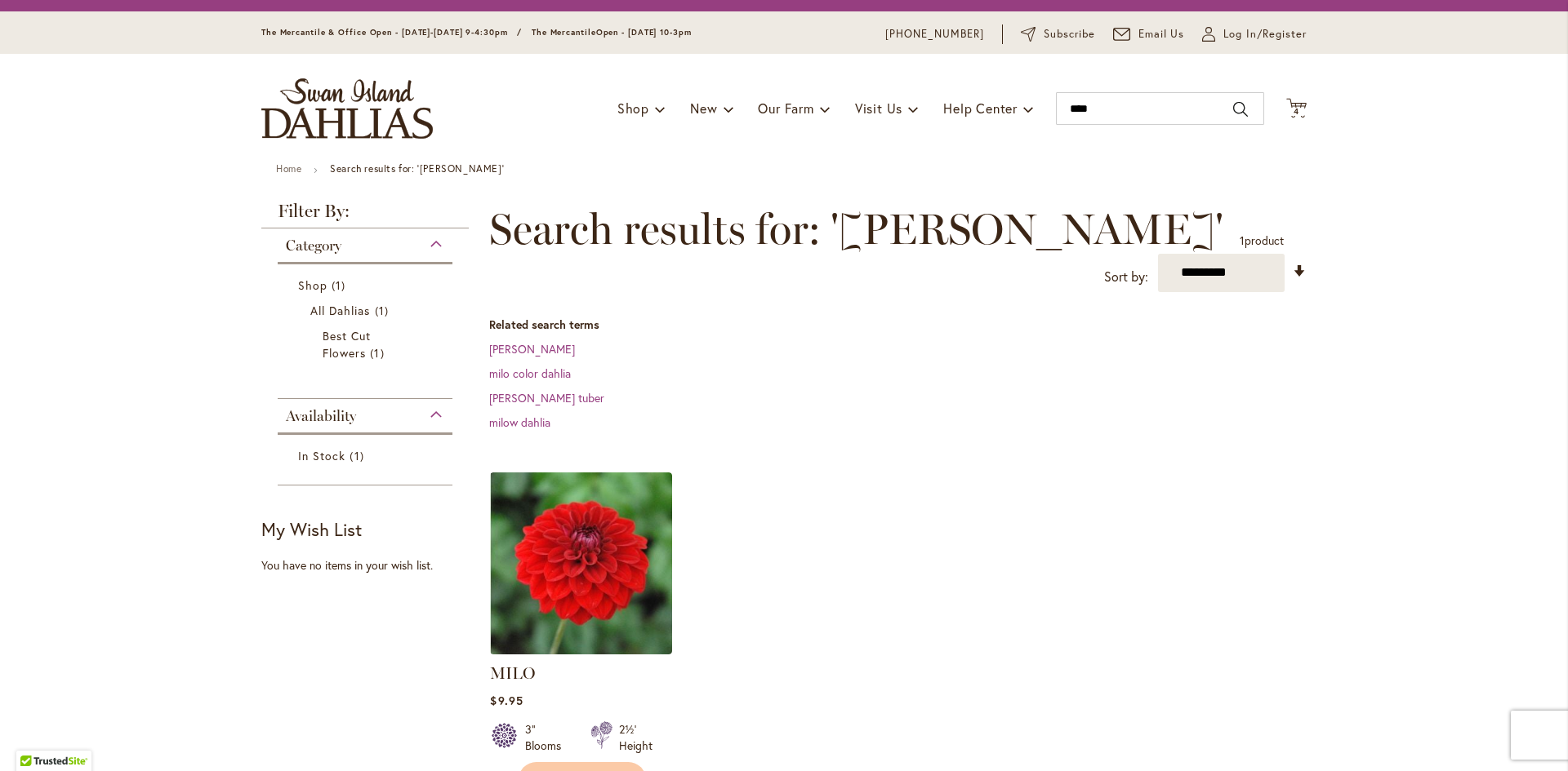
scroll to position [0, 0]
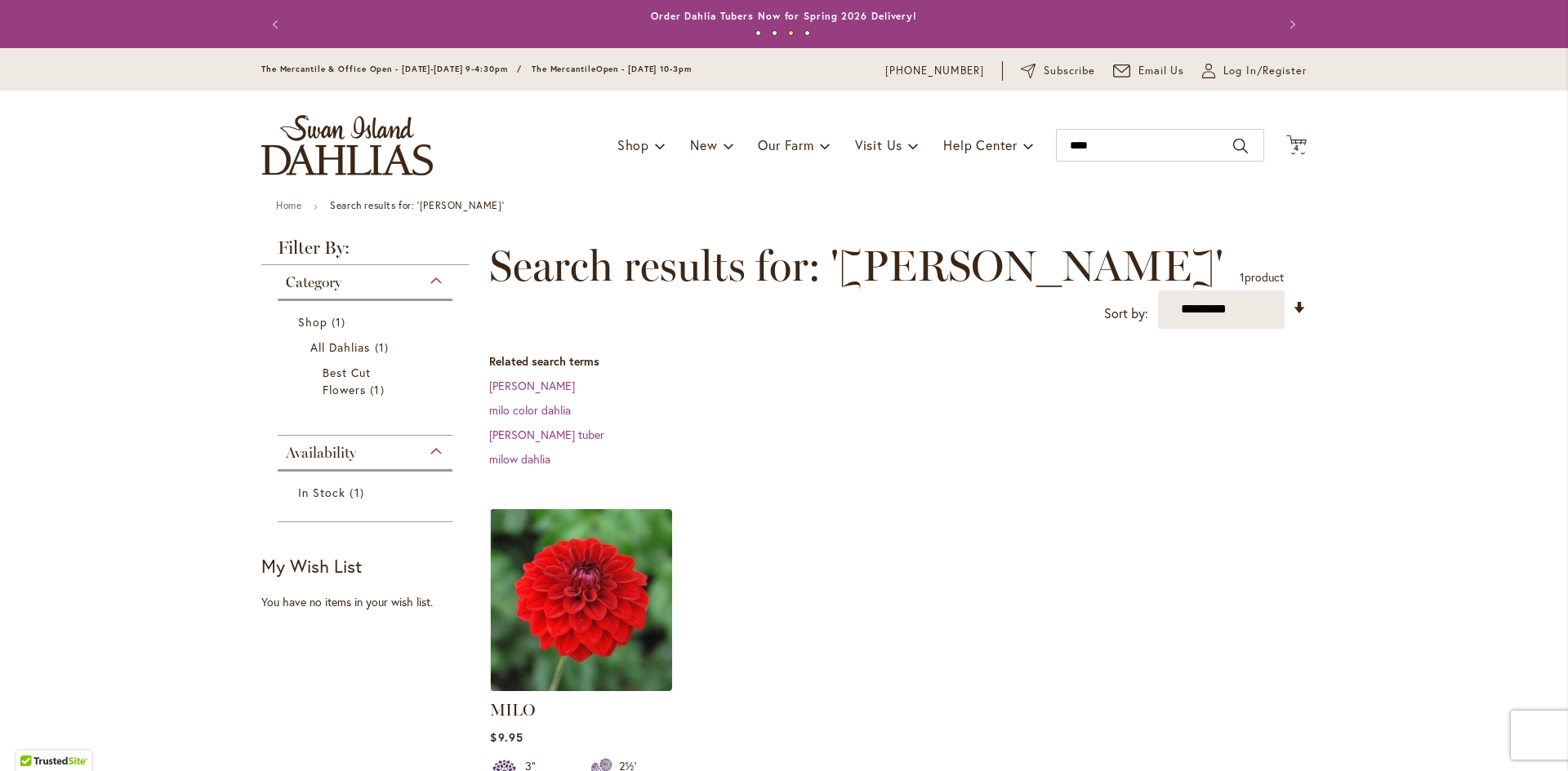
click at [1040, 377] on dd "milo dahlia" at bounding box center [898, 386] width 817 height 16
click at [1293, 145] on span "4" at bounding box center [1296, 149] width 5 height 11
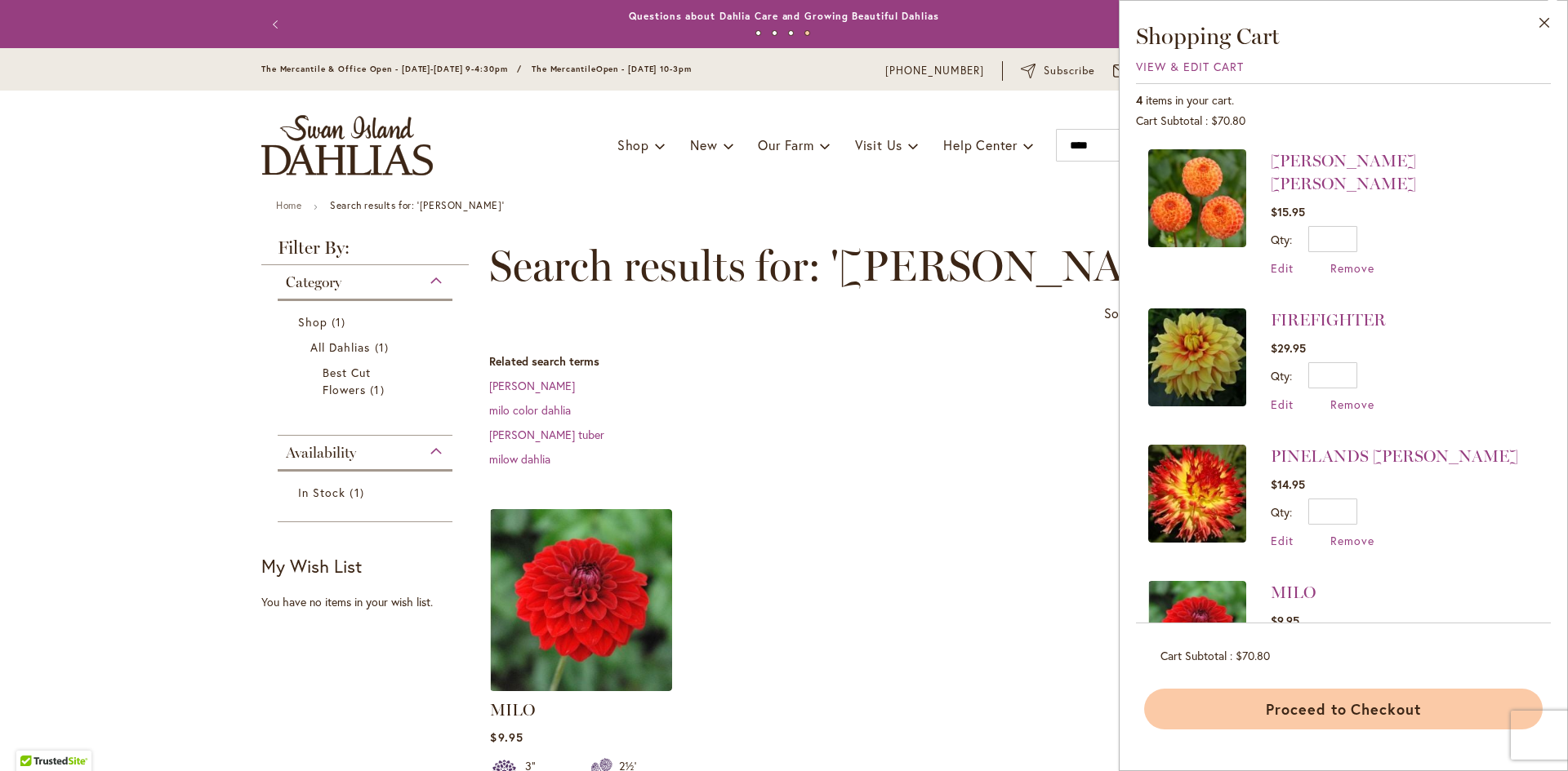
click at [1384, 709] on button "Proceed to Checkout" at bounding box center [1343, 709] width 398 height 41
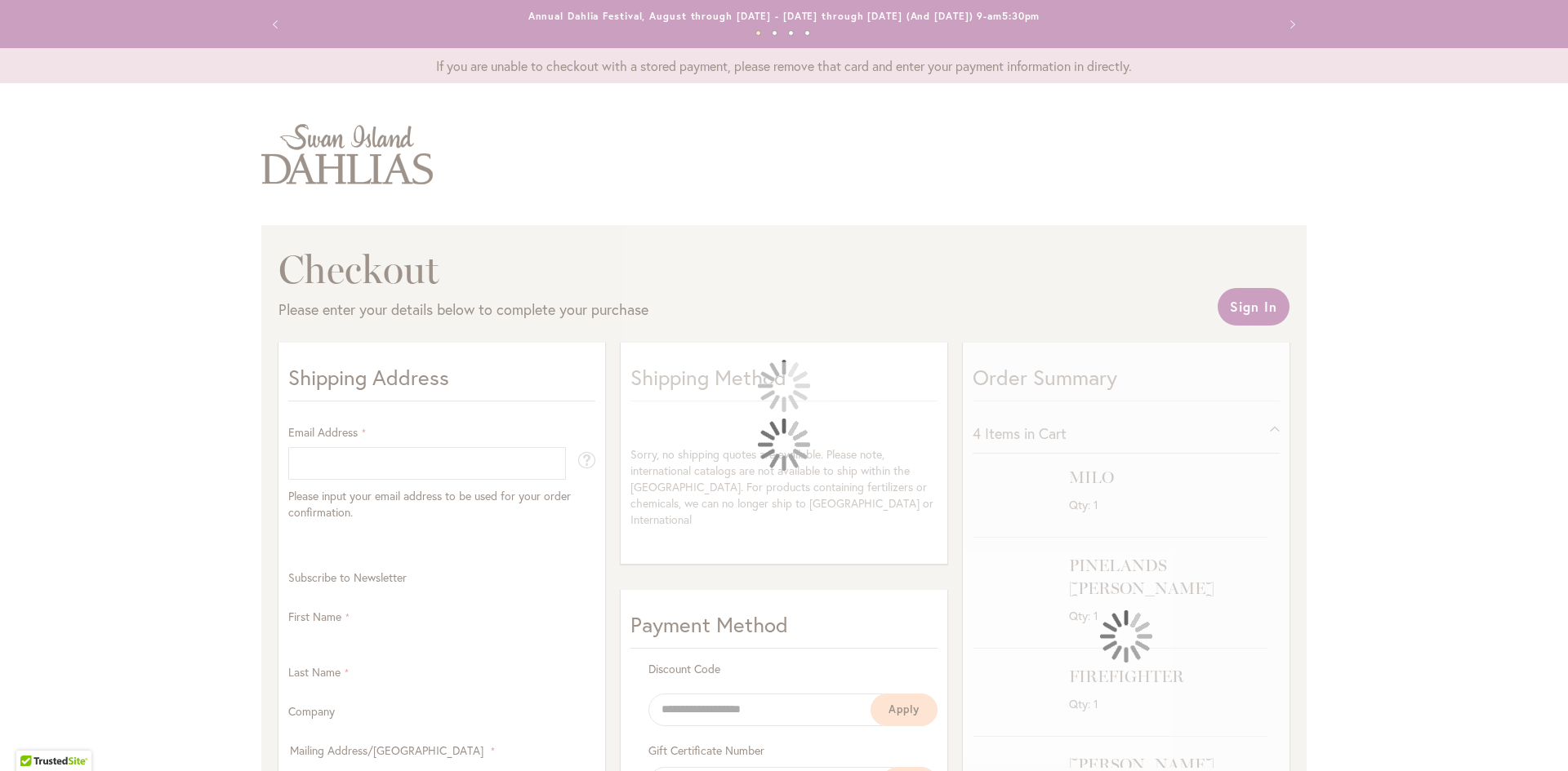
select select "**"
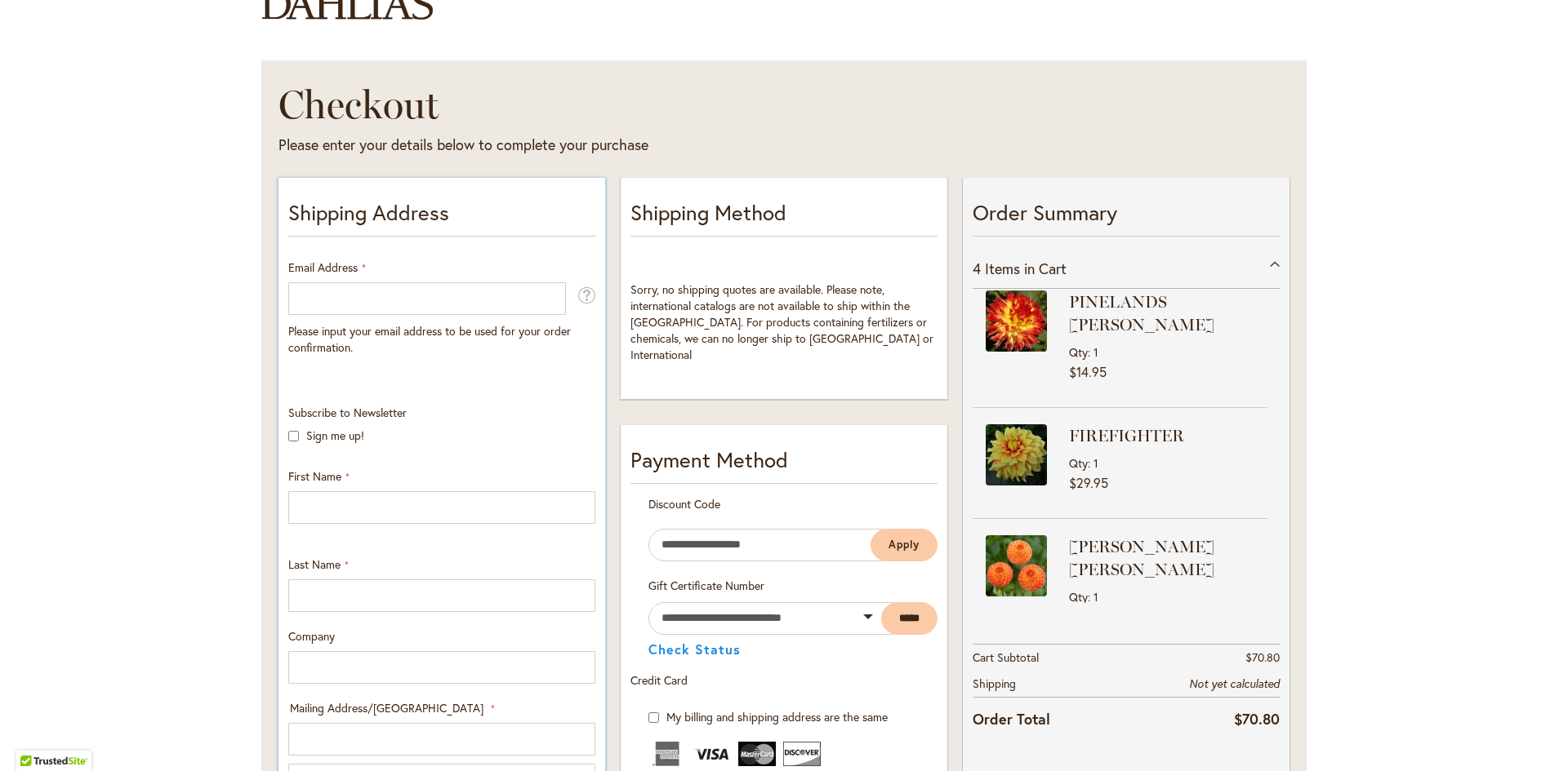
scroll to position [163, 0]
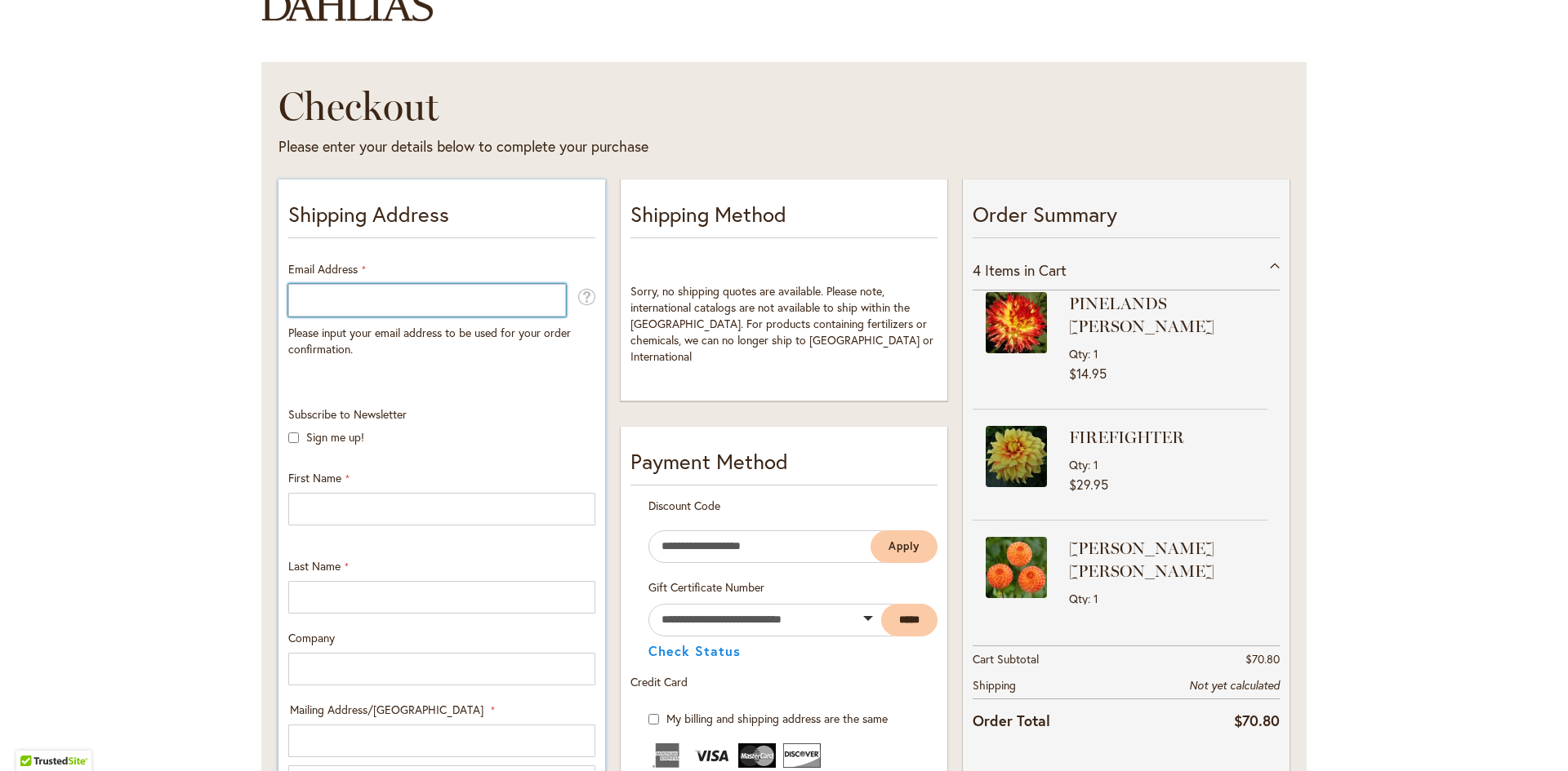
click at [354, 305] on input "Email Address" at bounding box center [427, 300] width 278 height 32
type input "**********"
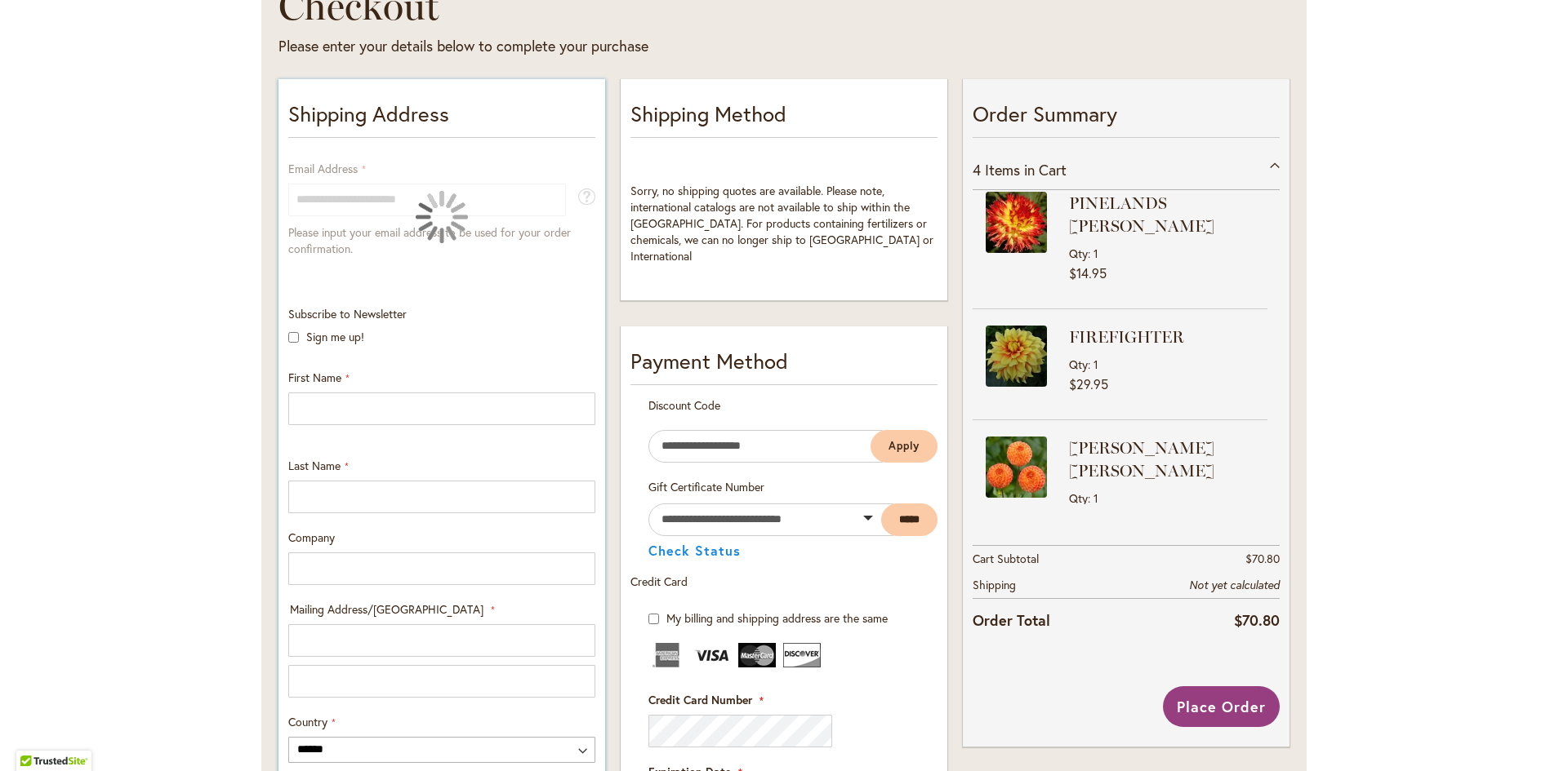
scroll to position [326, 0]
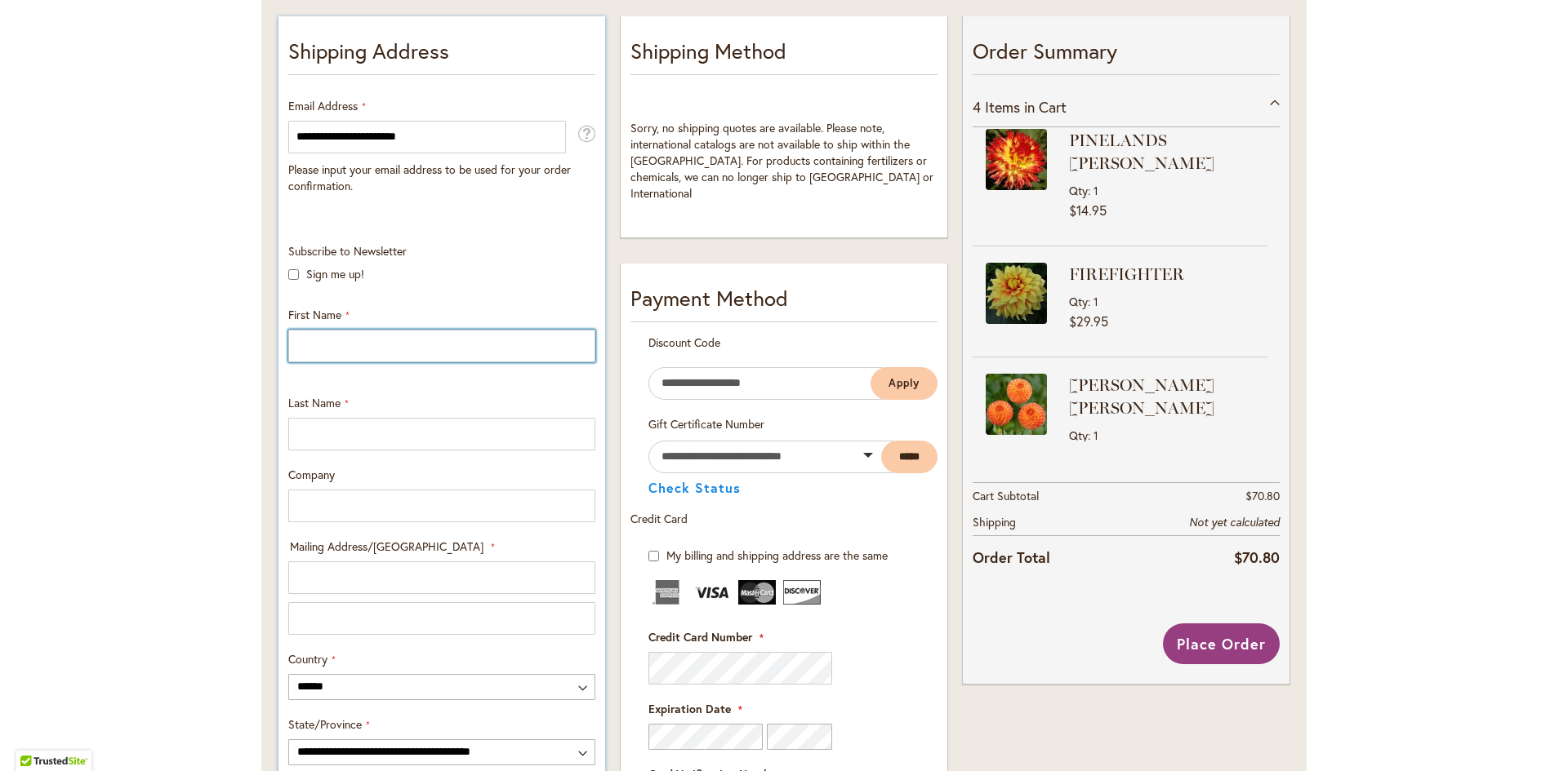
drag, startPoint x: 427, startPoint y: 337, endPoint x: 438, endPoint y: 342, distance: 12.1
click at [427, 337] on input "First Name" at bounding box center [442, 346] width 307 height 32
type input "******"
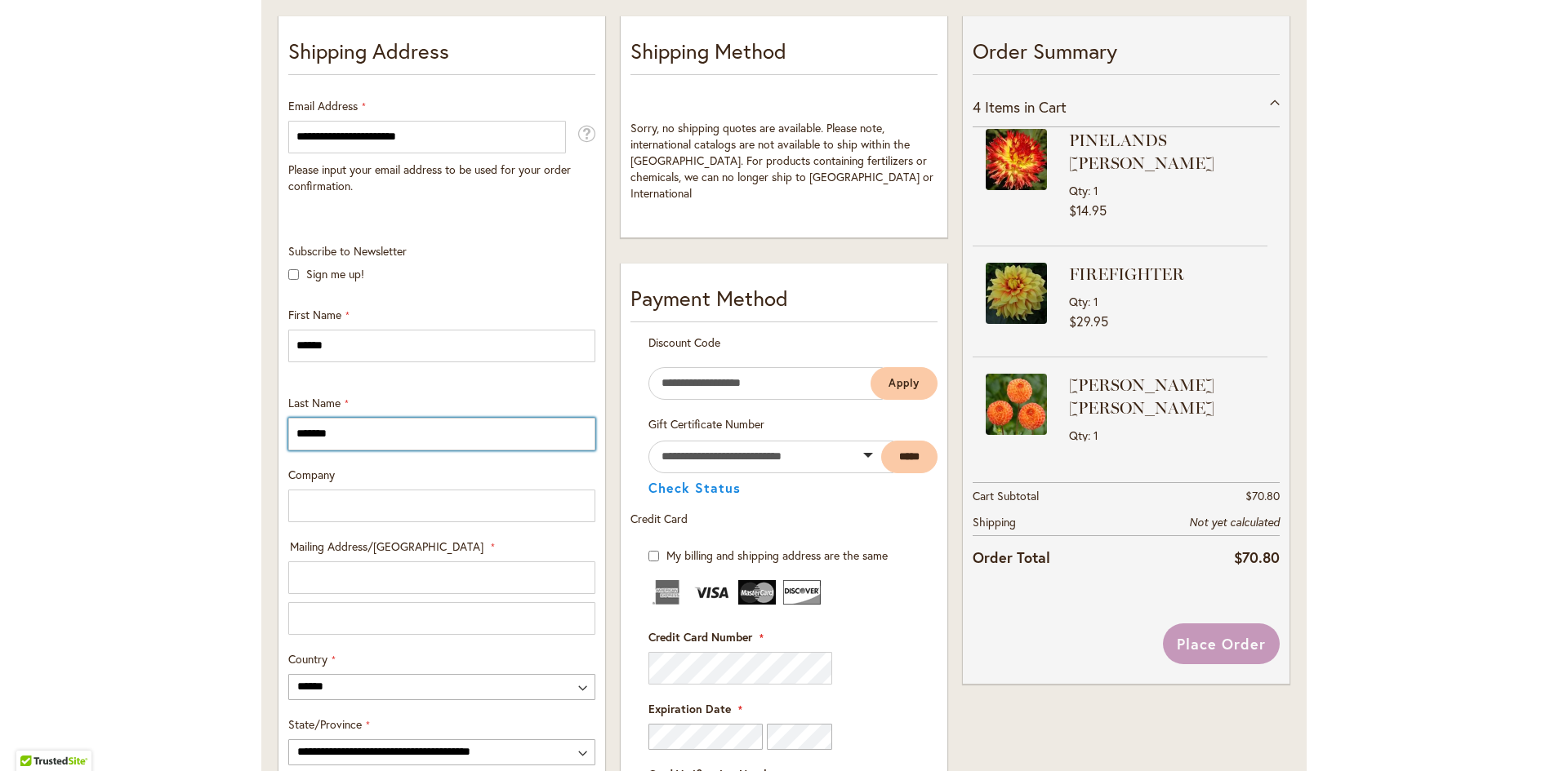
type input "*******"
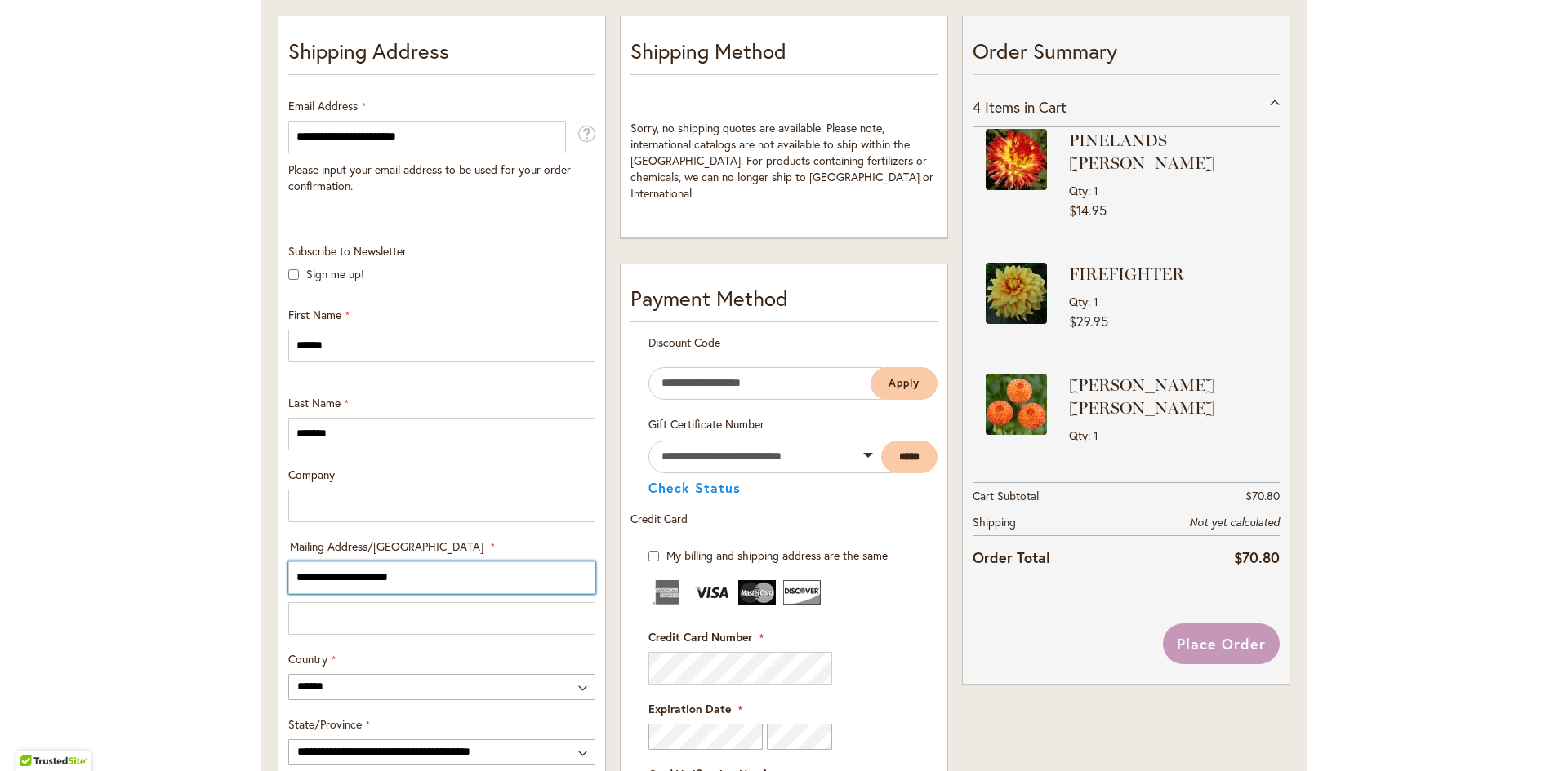
type input "**********"
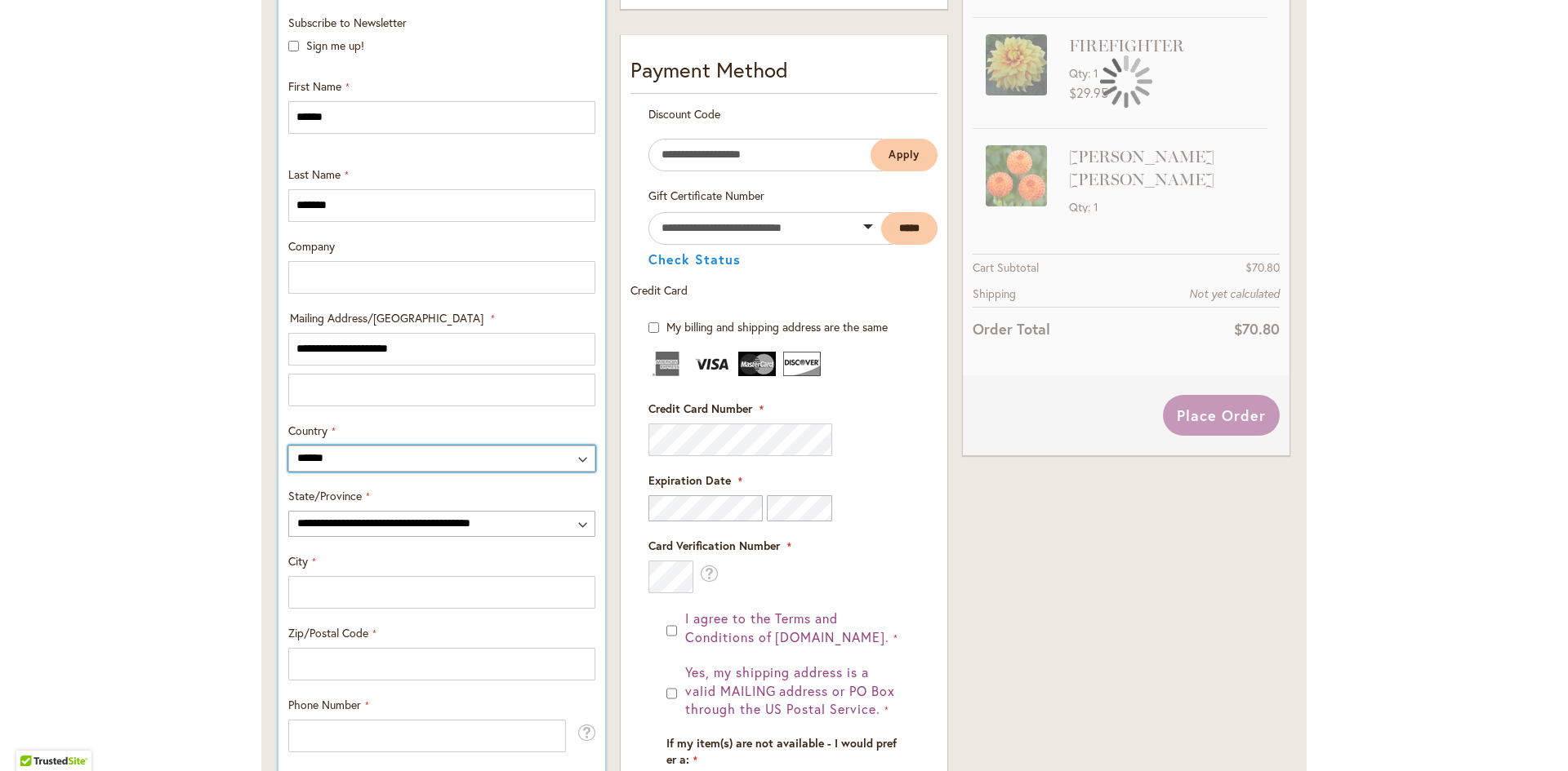
scroll to position [571, 0]
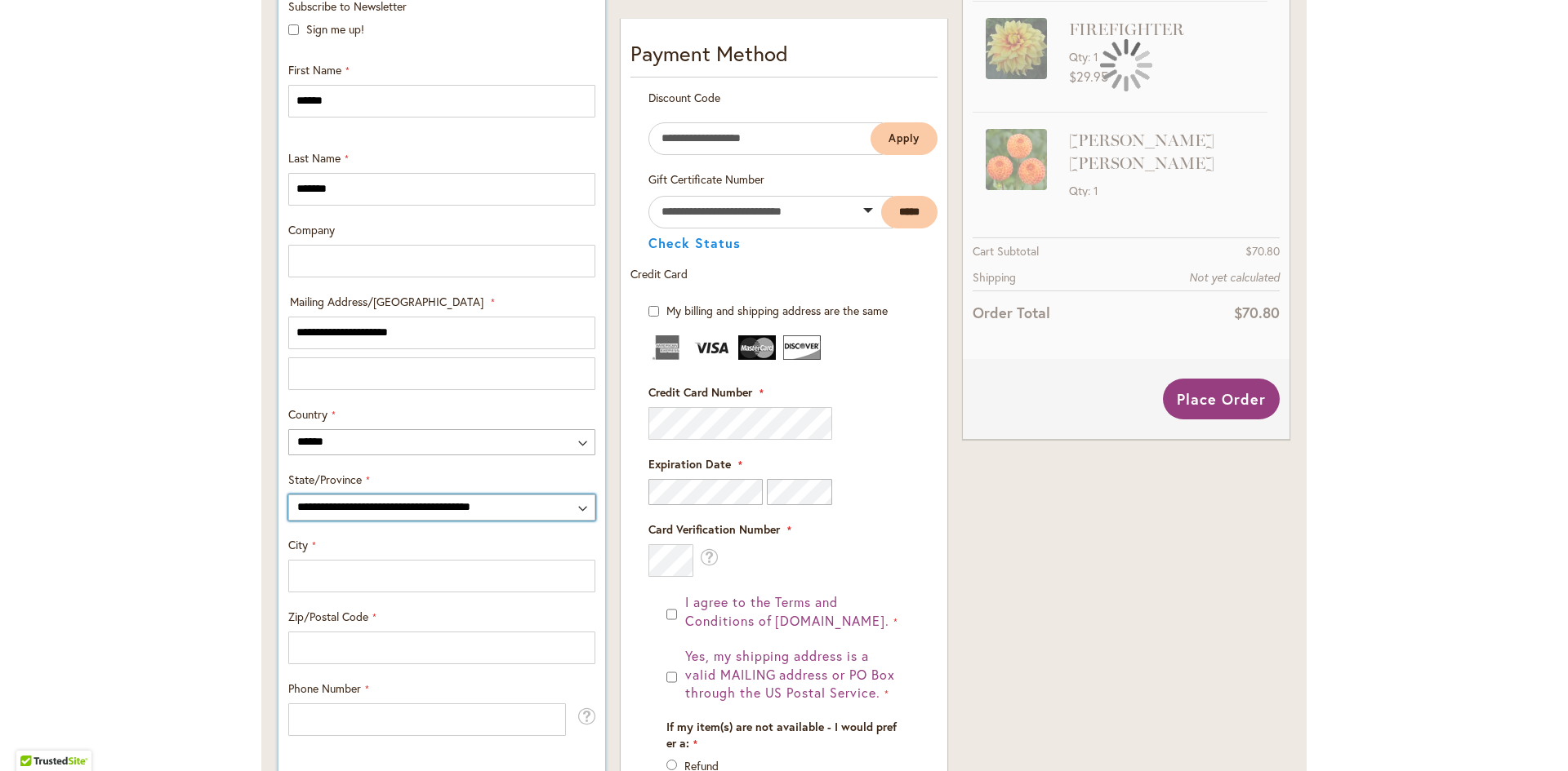
click at [401, 513] on select "**********" at bounding box center [442, 507] width 307 height 26
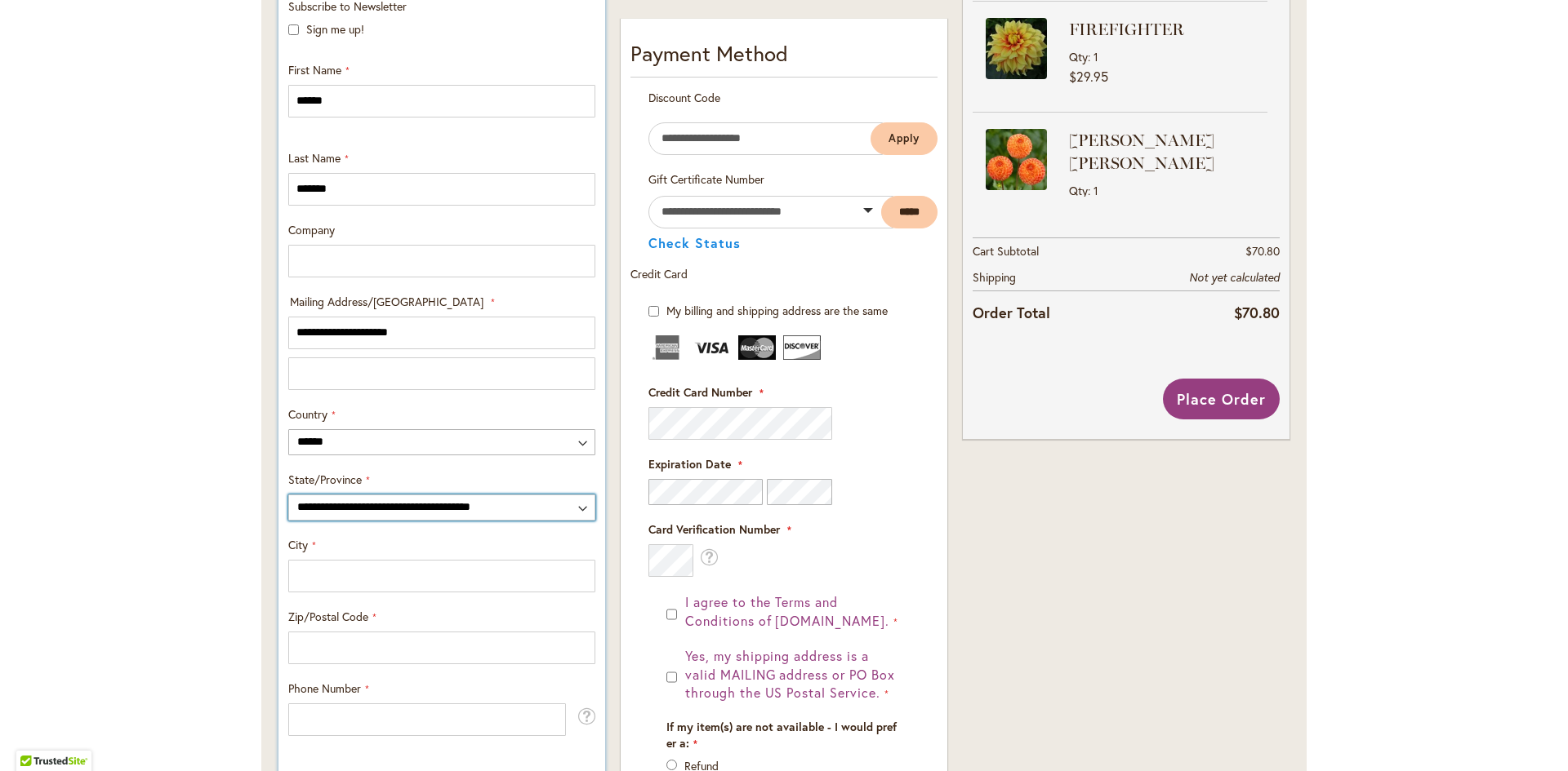
select select "**"
click at [288, 494] on select "**********" at bounding box center [442, 507] width 307 height 26
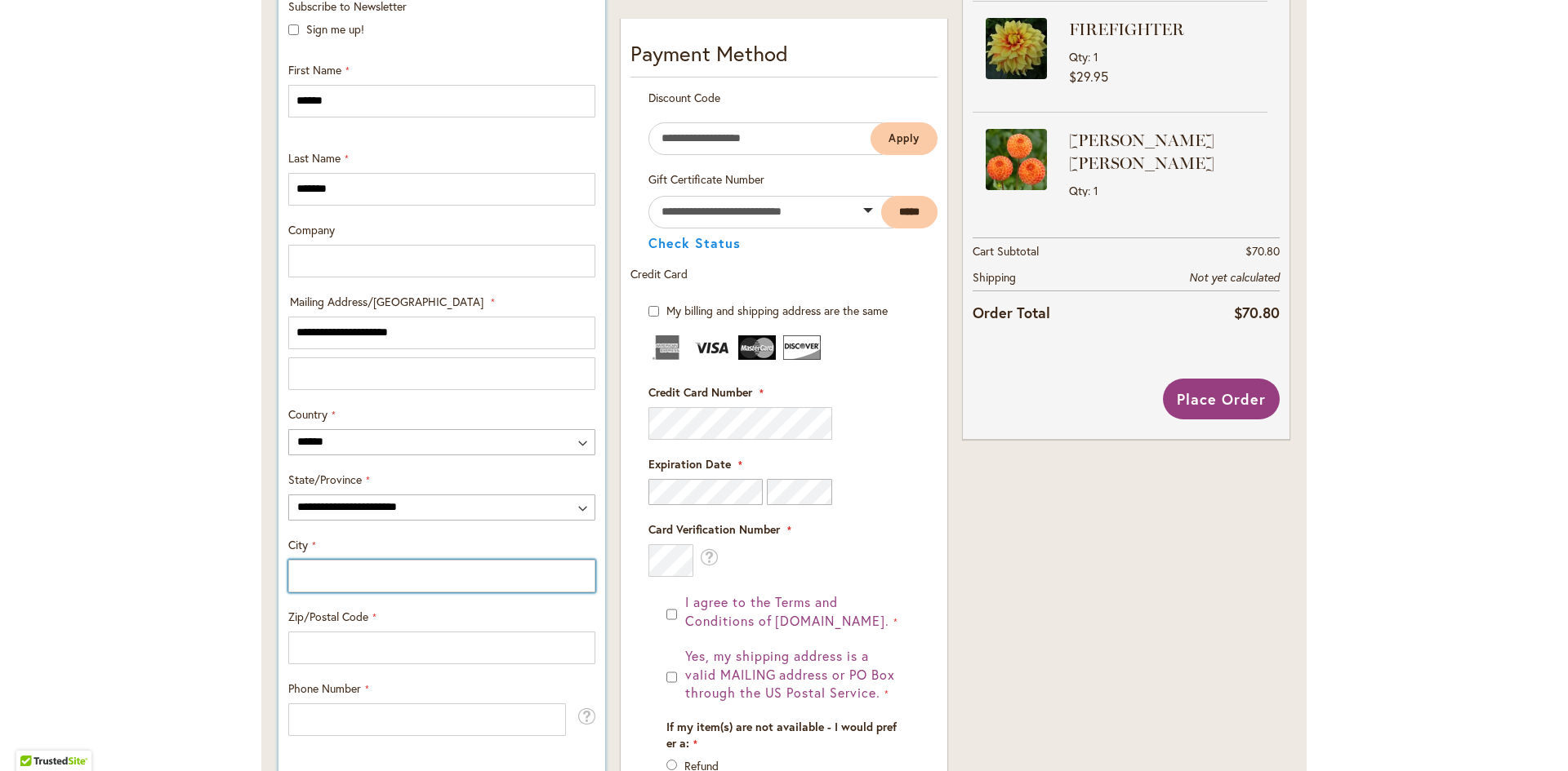
click at [351, 580] on input "City" at bounding box center [442, 576] width 307 height 32
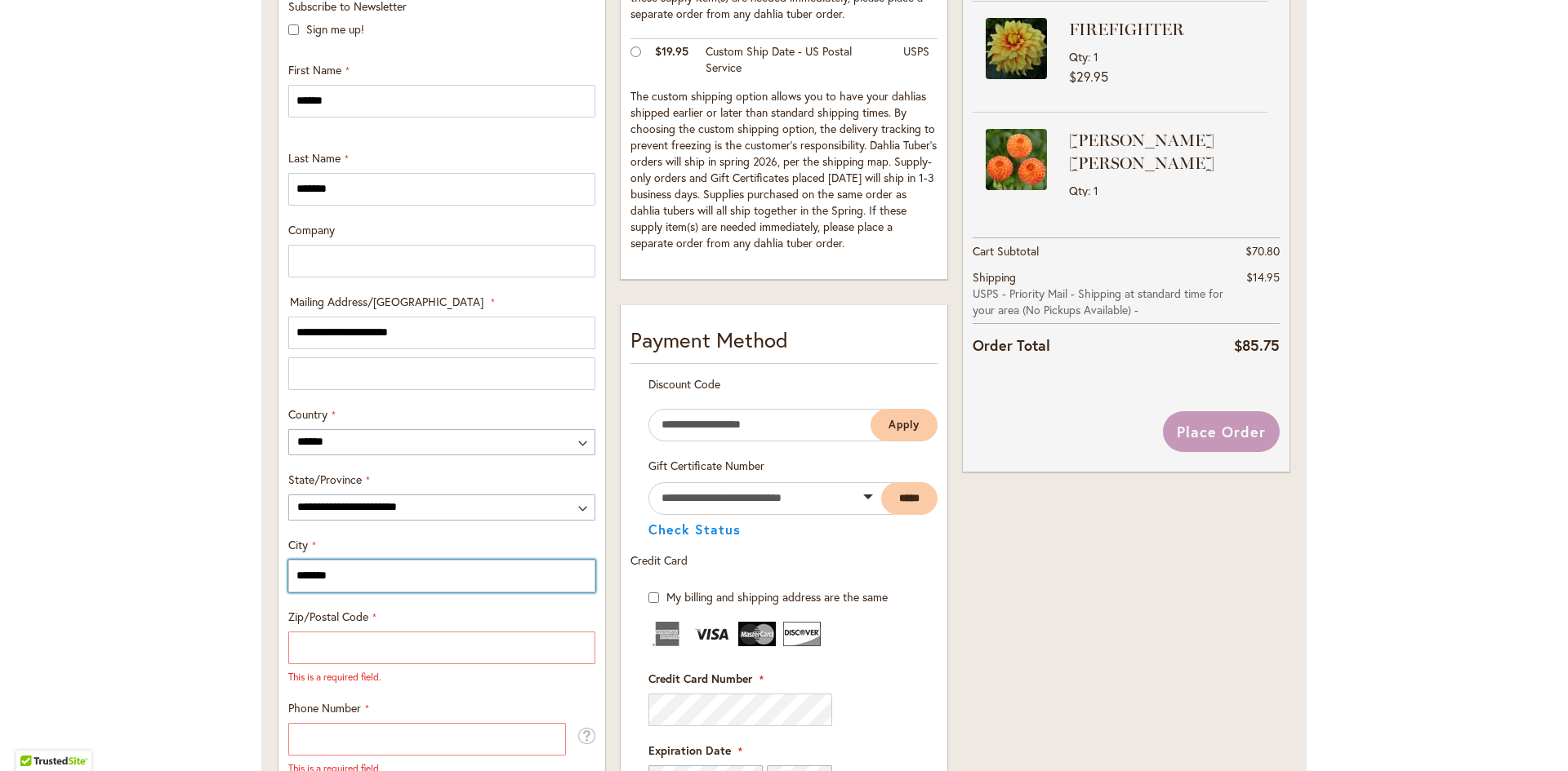
type input "*******"
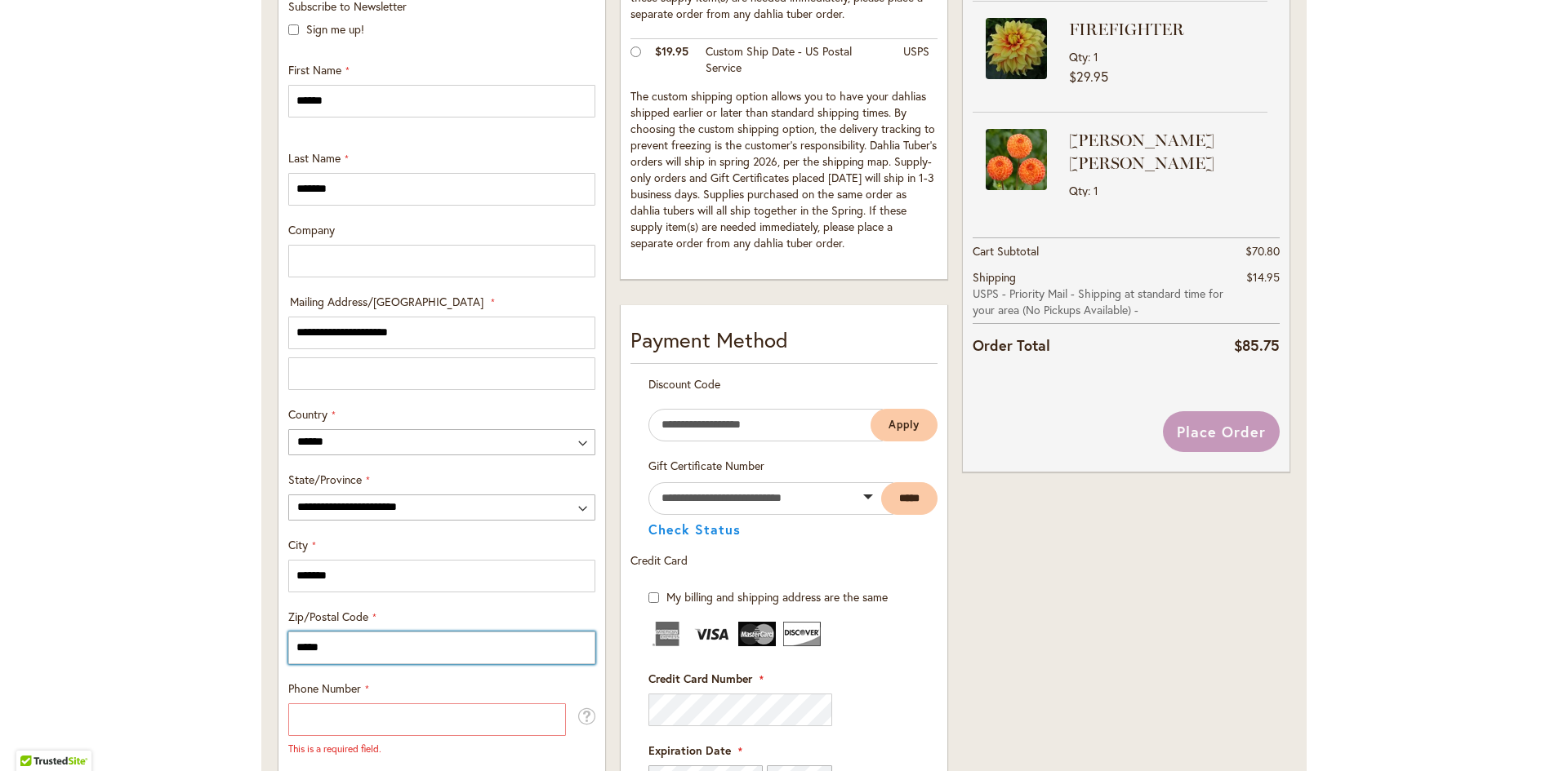
type input "*****"
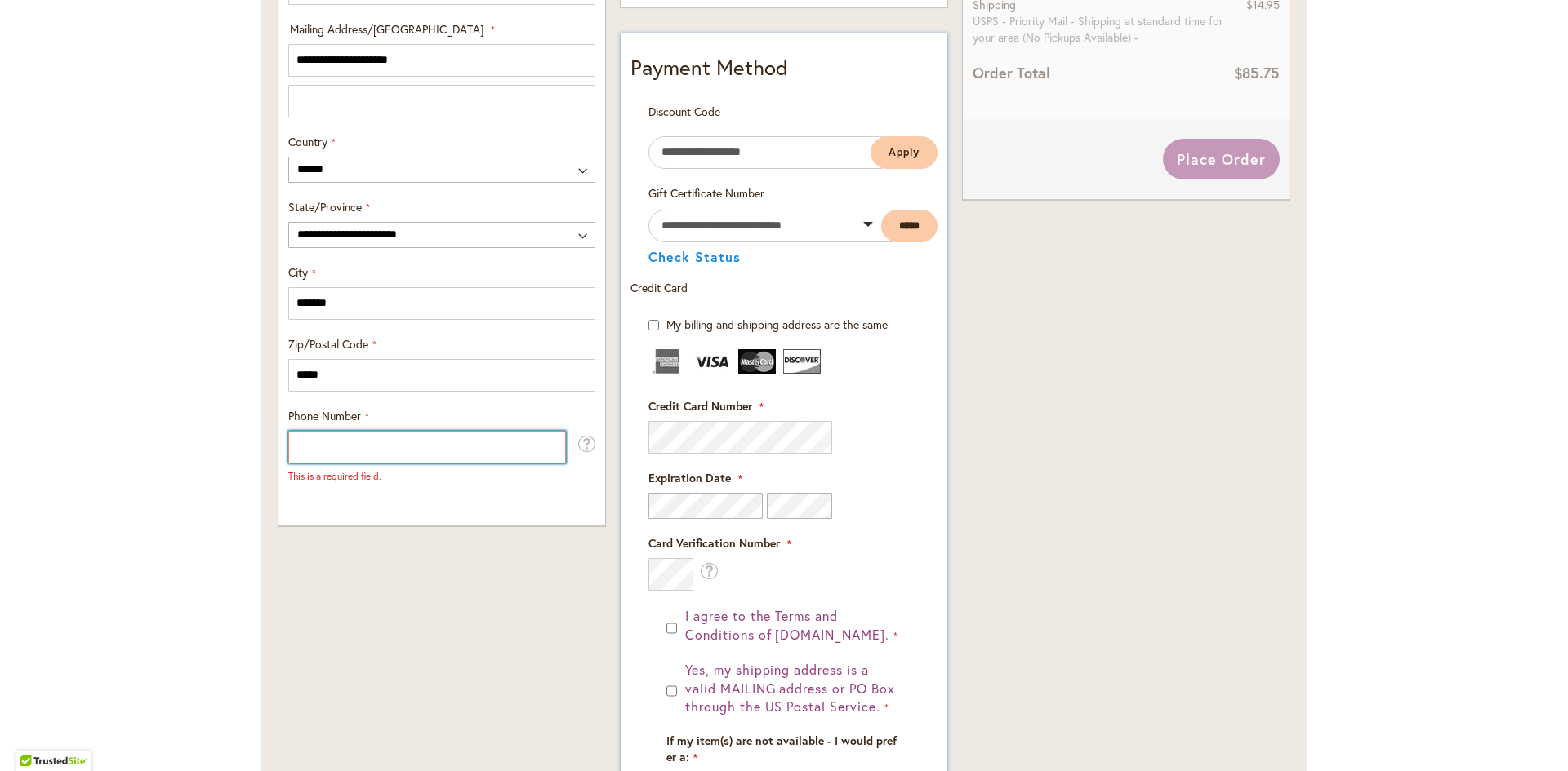
scroll to position [898, 0]
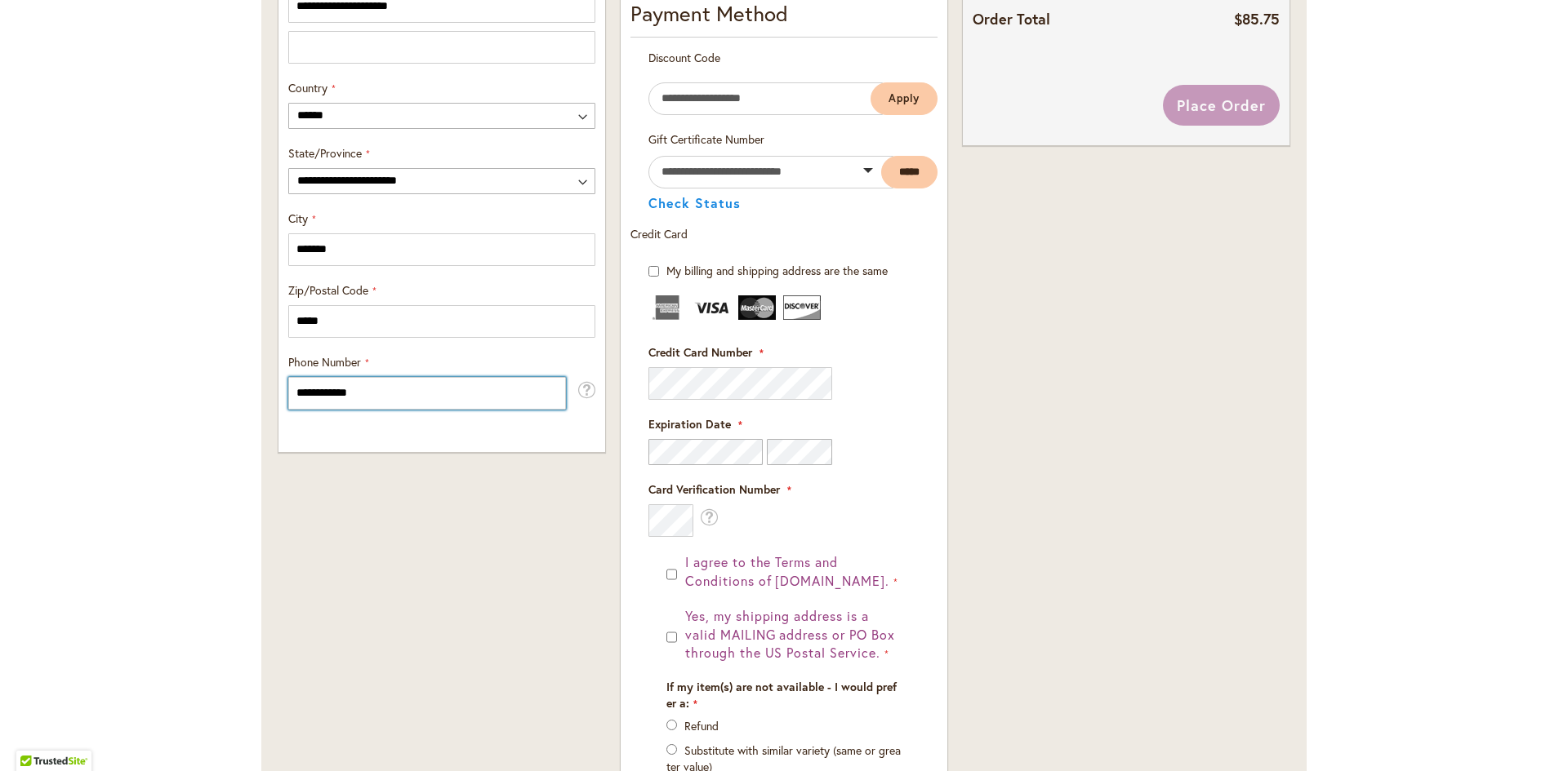
type input "**********"
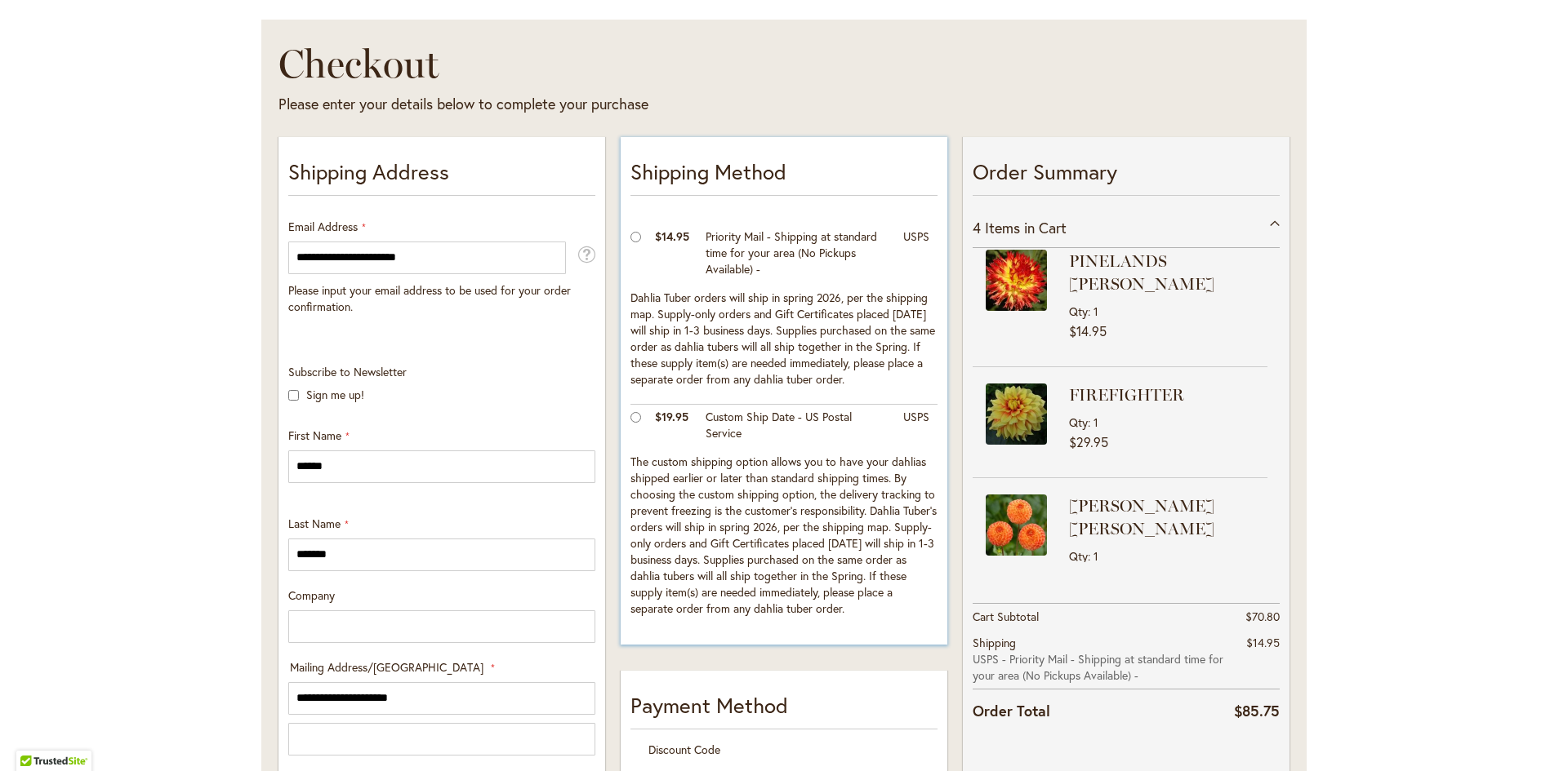
scroll to position [220, 0]
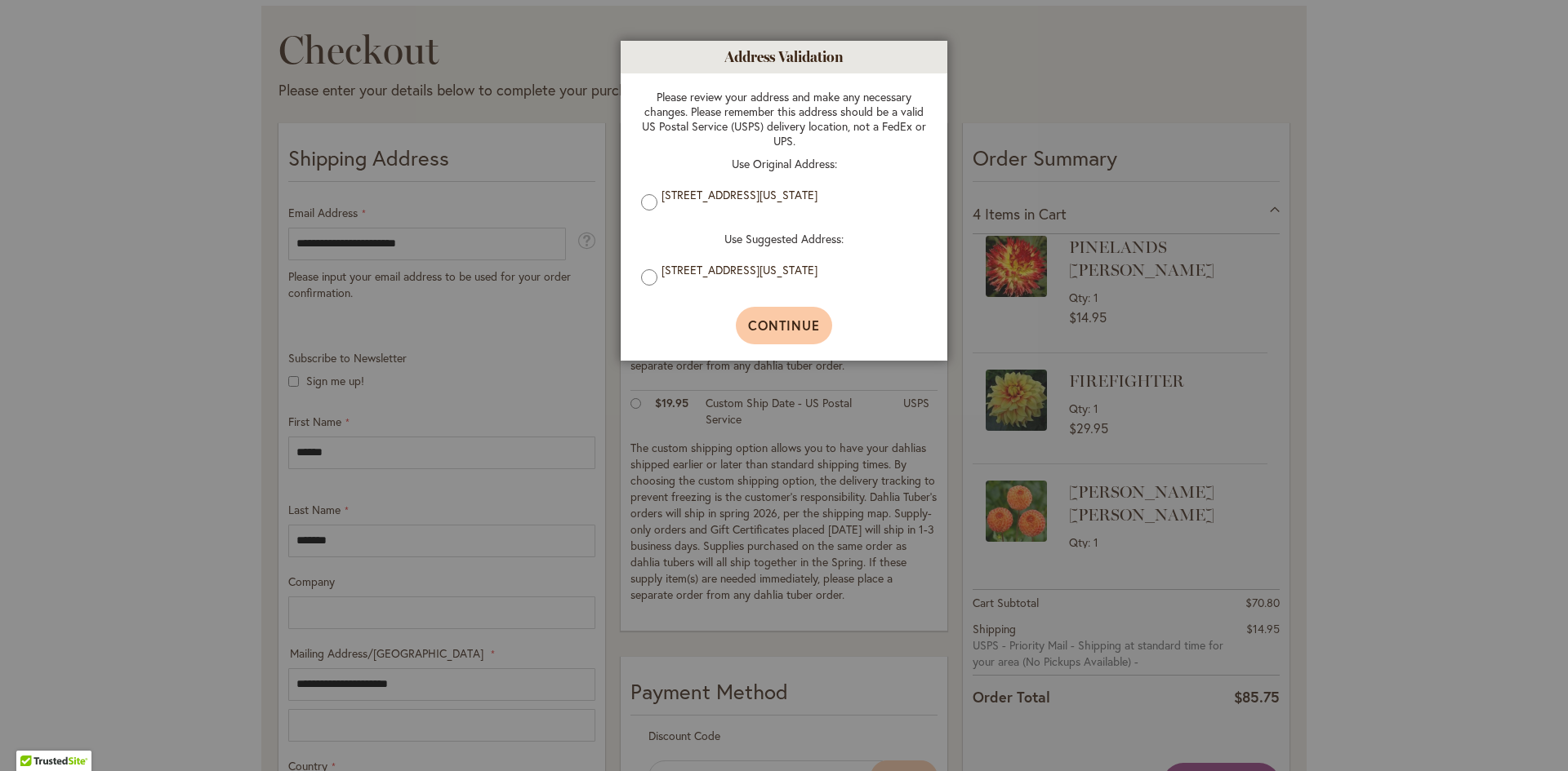
click at [780, 331] on span "Continue" at bounding box center [784, 325] width 73 height 17
type input "**********"
type input "*******"
type input "**********"
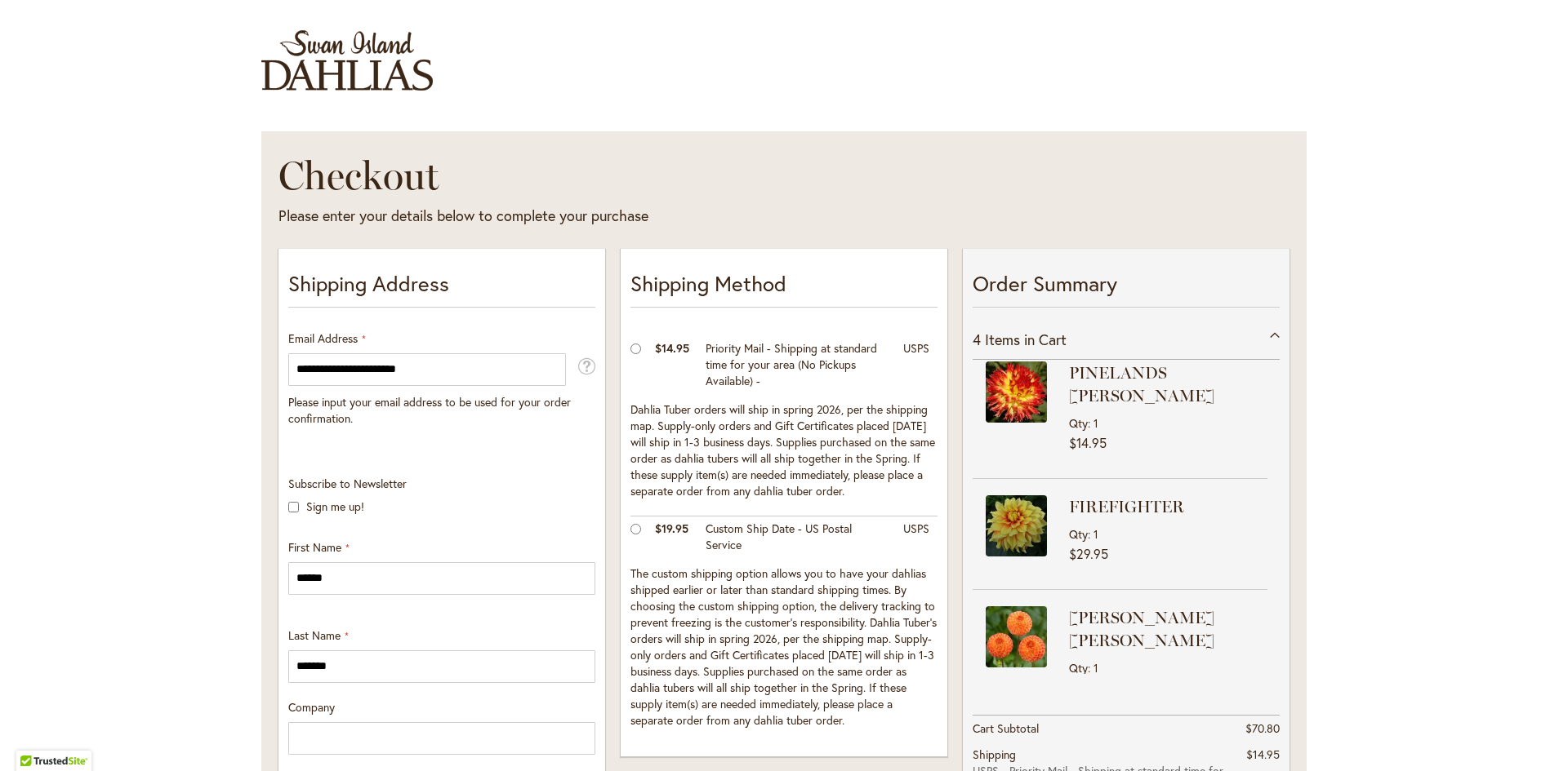
scroll to position [0, 0]
